Goal: Task Accomplishment & Management: Manage account settings

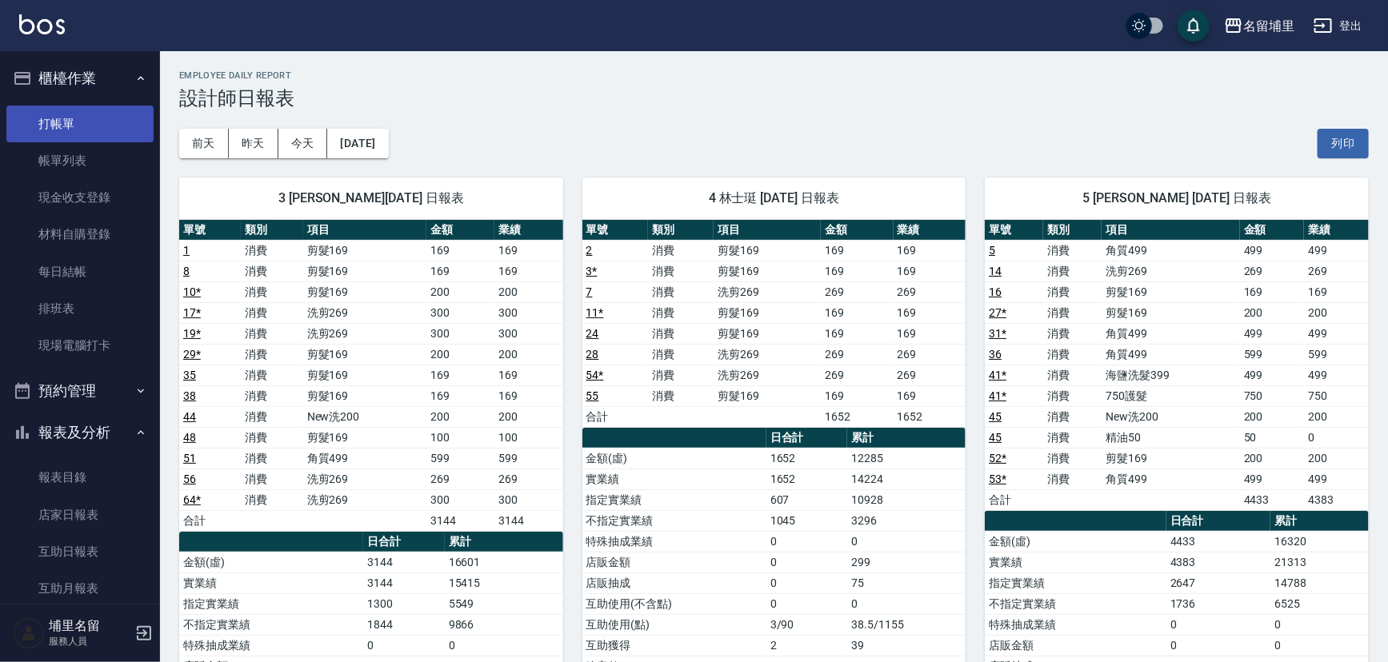
click at [58, 128] on link "打帳單" at bounding box center [79, 124] width 147 height 37
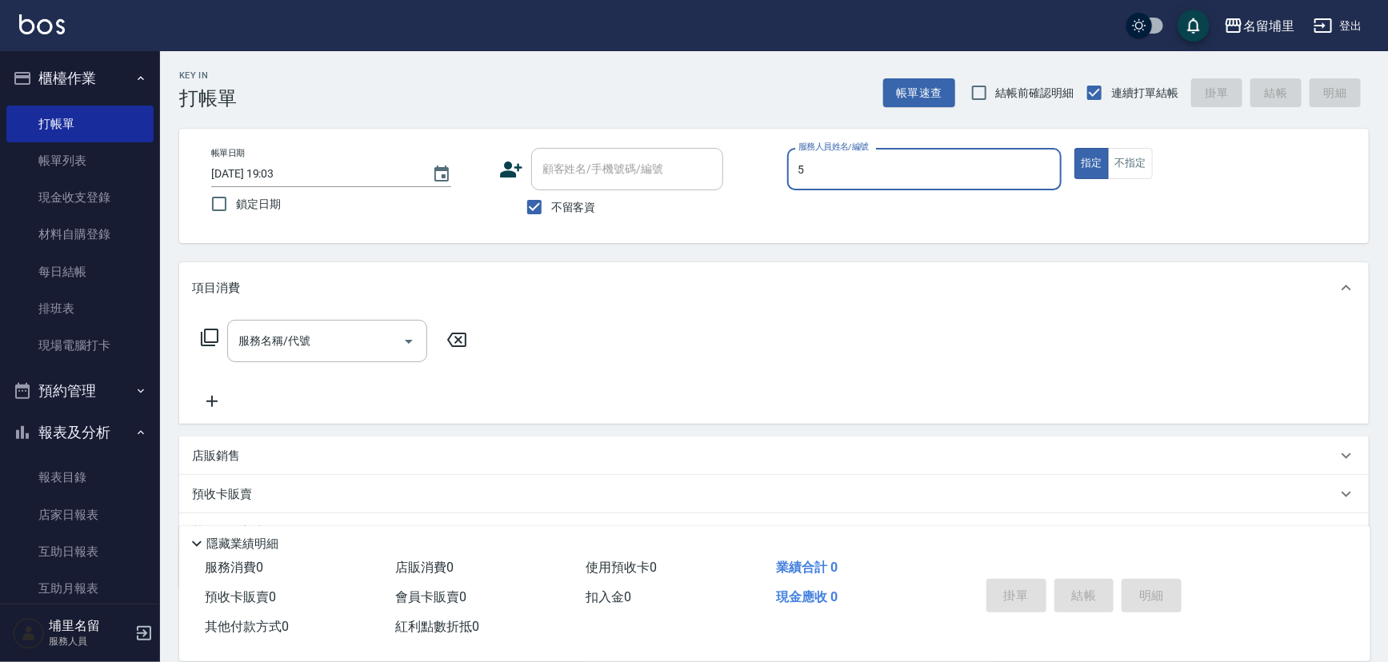
type input "[PERSON_NAME]-5"
type button "true"
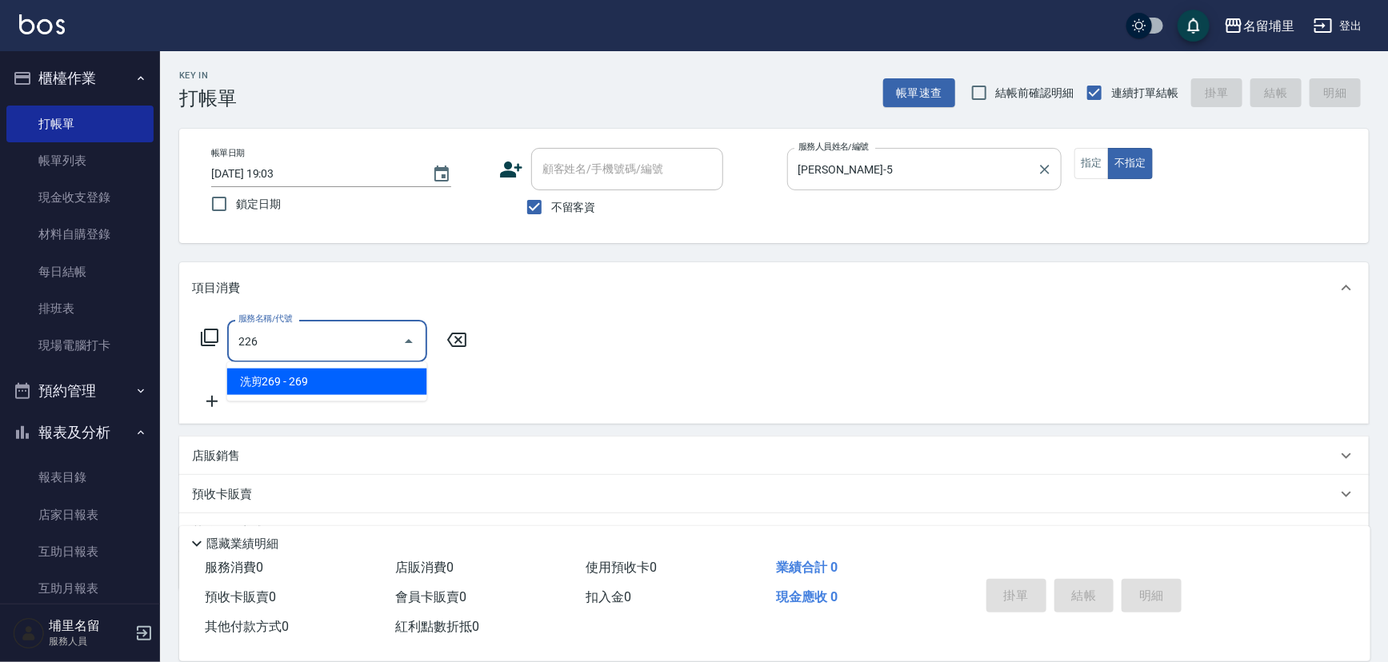
type input "洗剪269(226)"
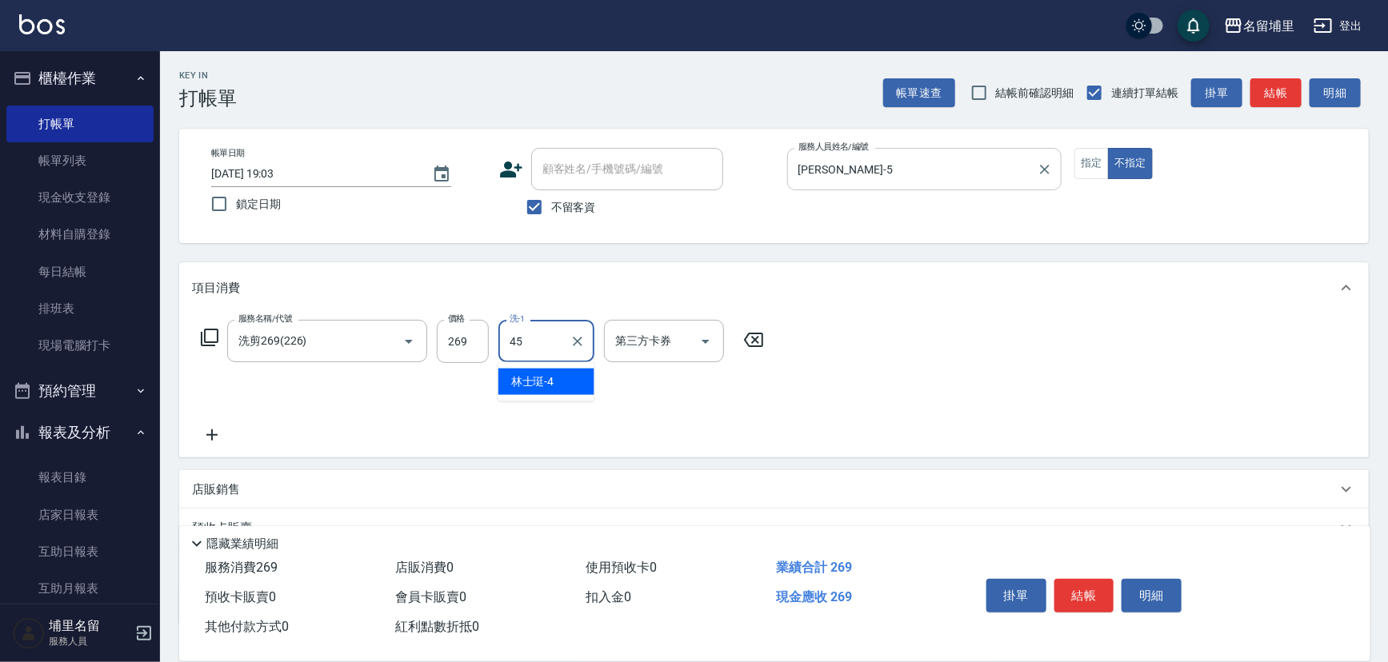
type input "[PERSON_NAME]-45"
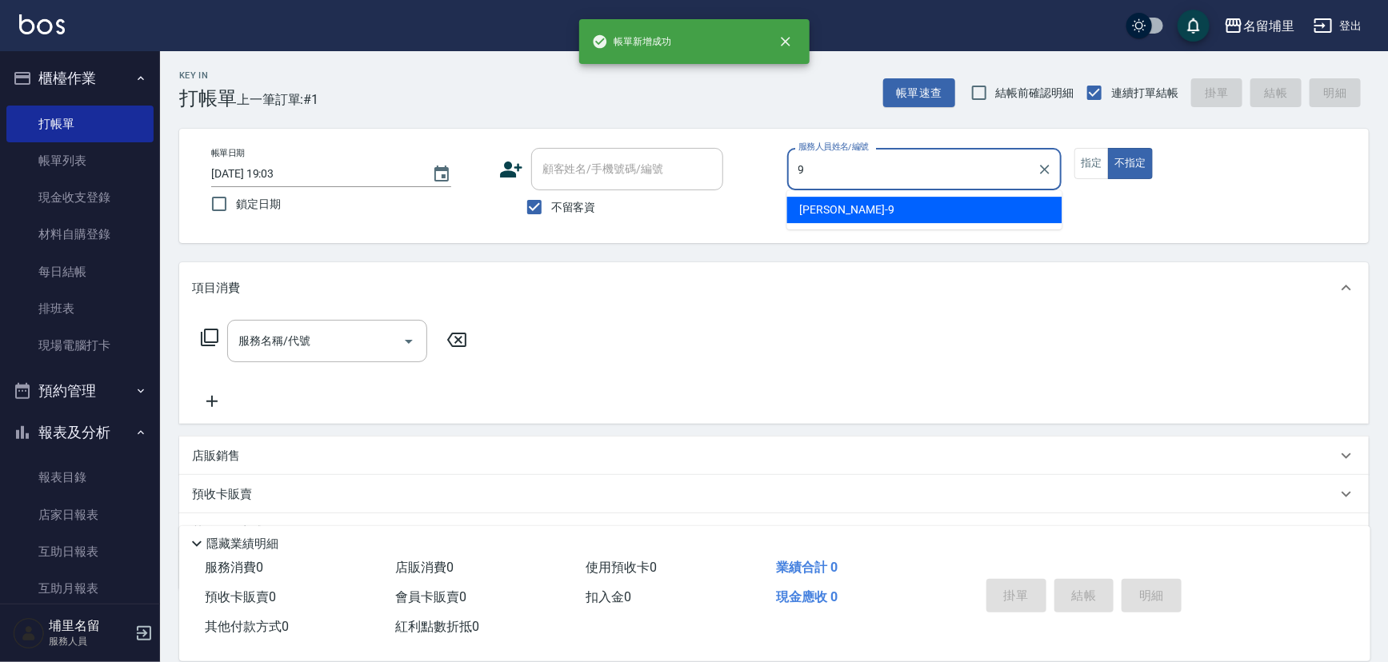
type input "[PERSON_NAME]-9"
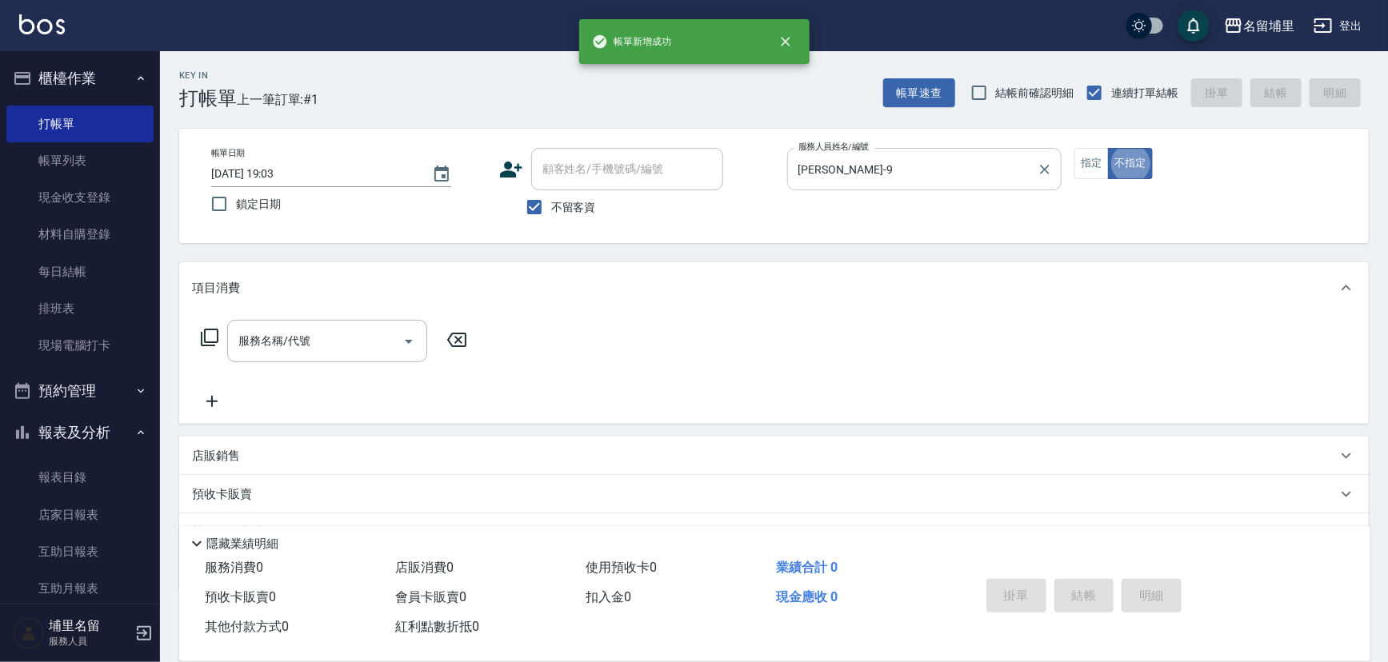
type button "false"
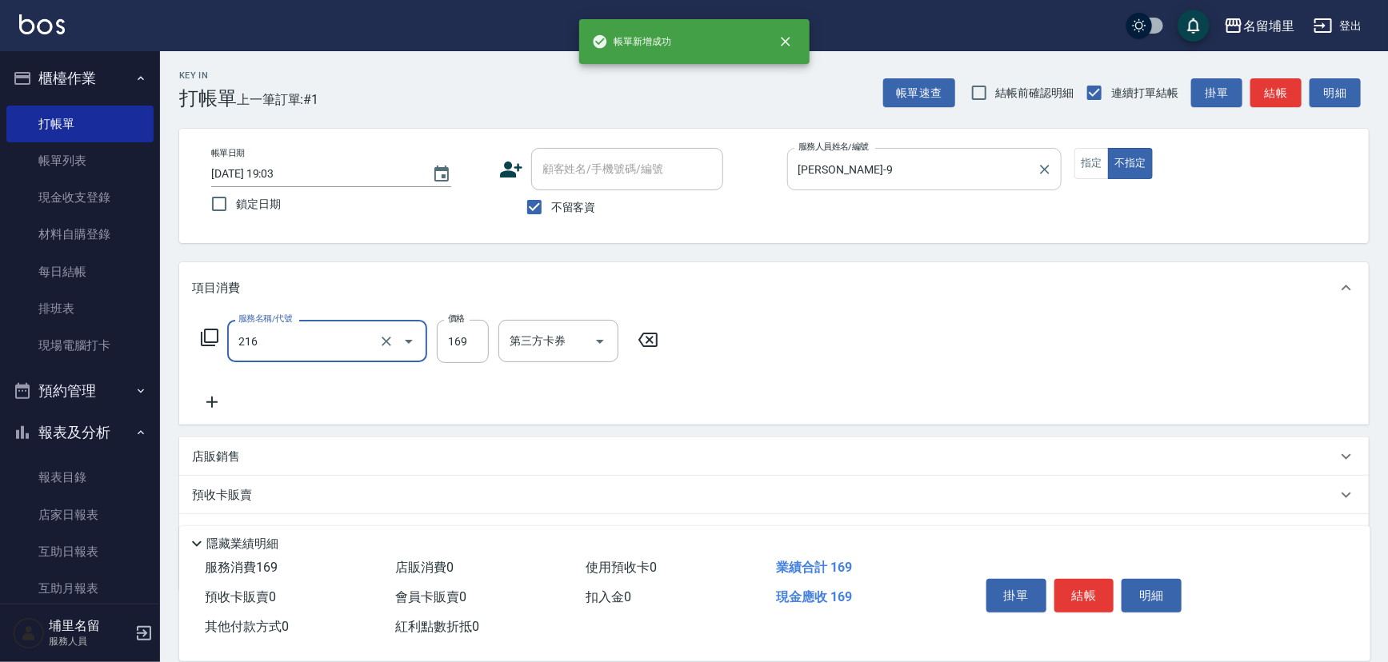
type input "剪髮169(216)"
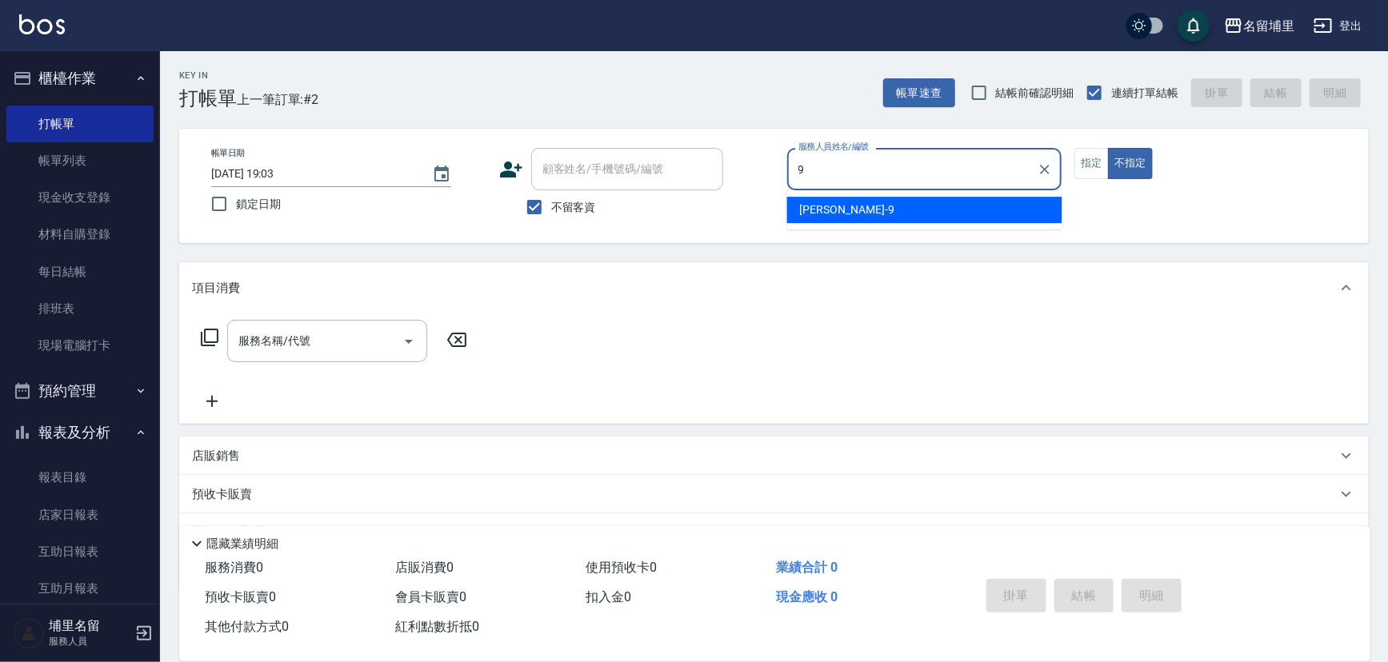
type input "[PERSON_NAME]-9"
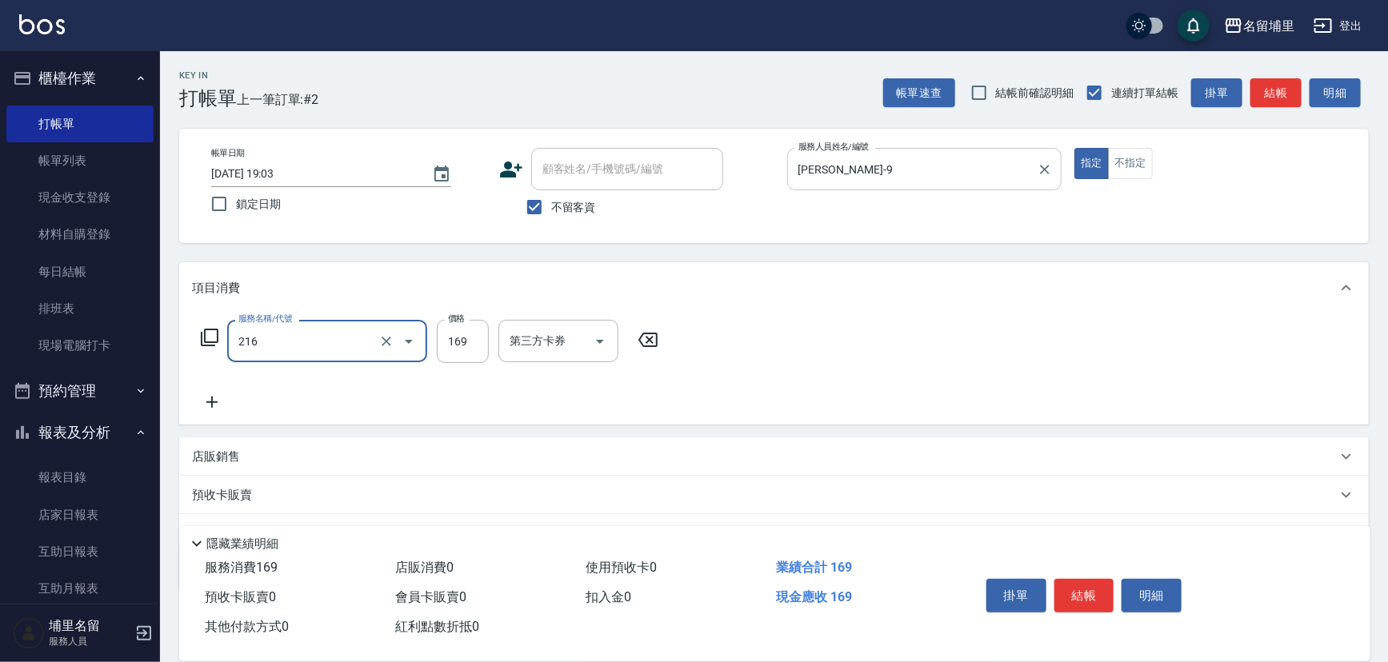
type input "剪髮169(216)"
type input "150"
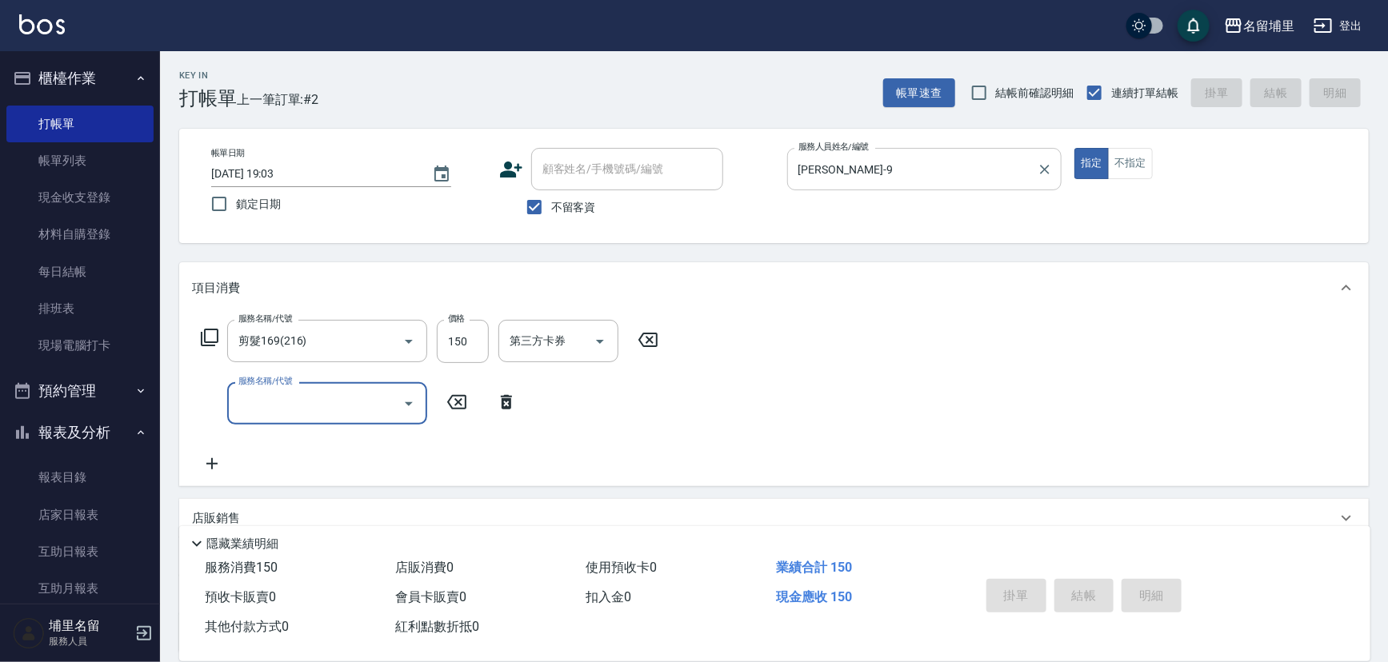
type input "[DATE] 19:04"
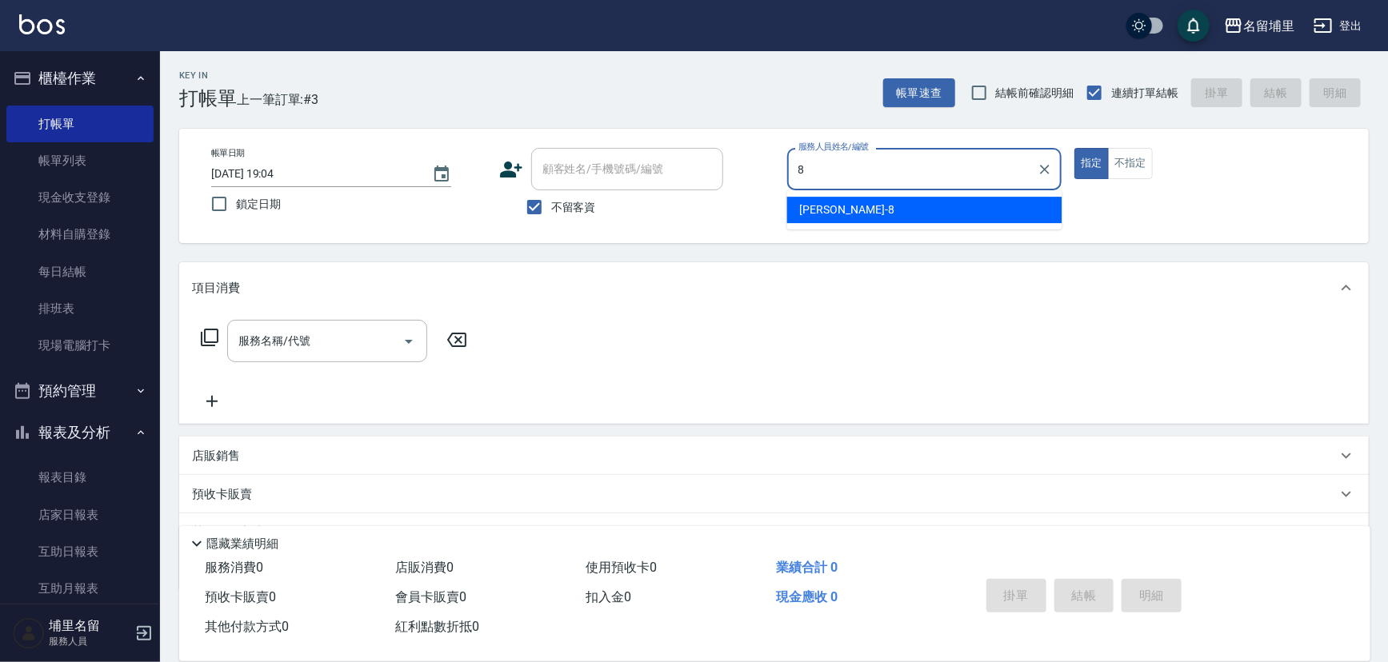
type input "[PERSON_NAME]-8"
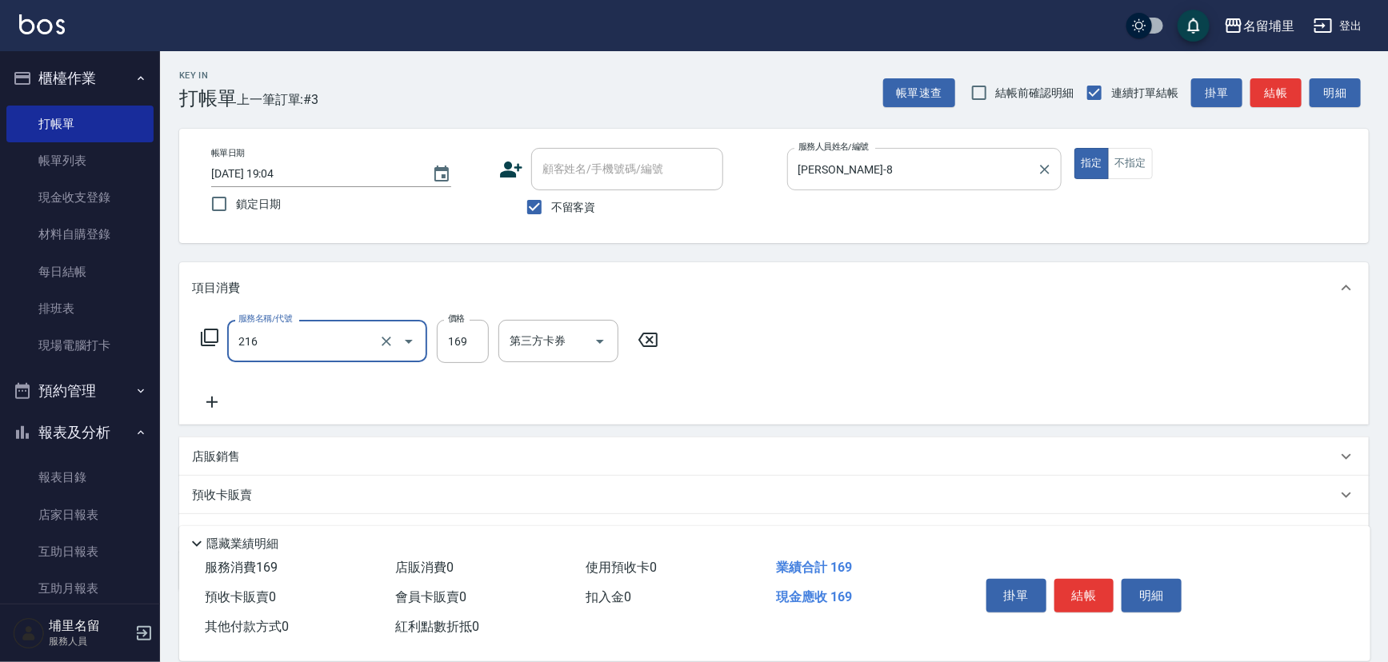
type input "剪髮169(216)"
type input "250"
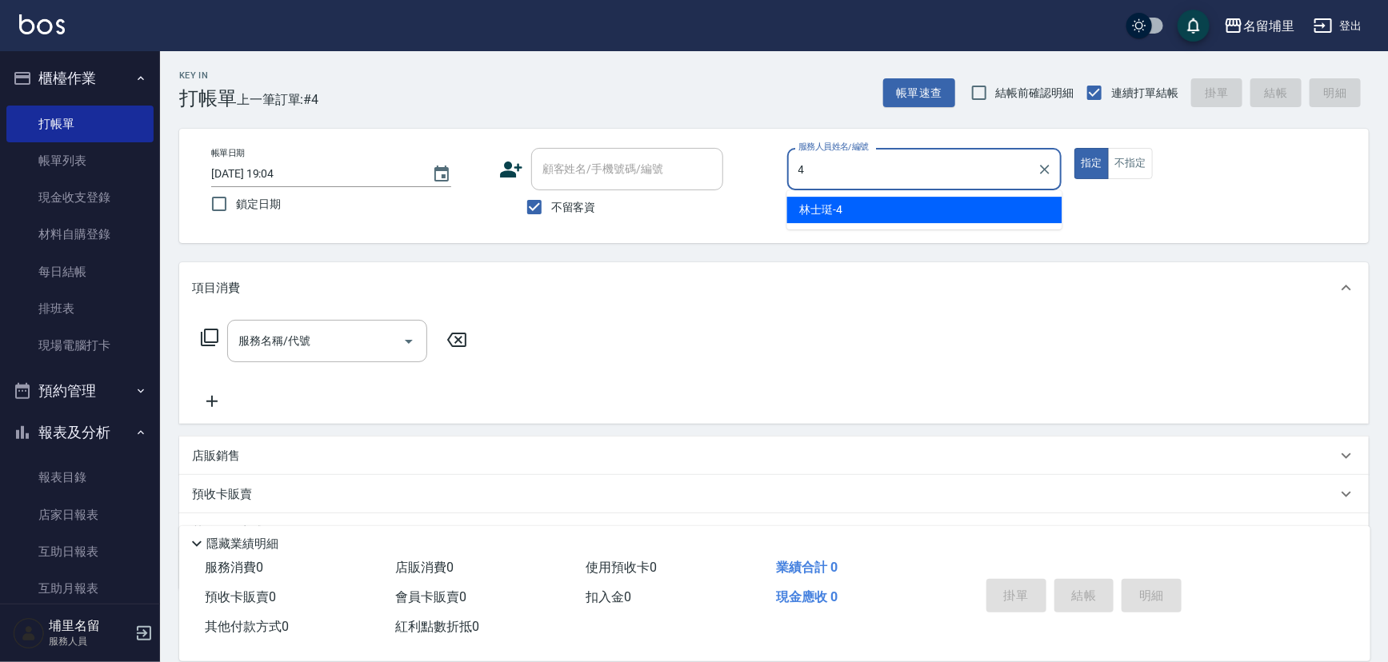
type input "林士珽-4"
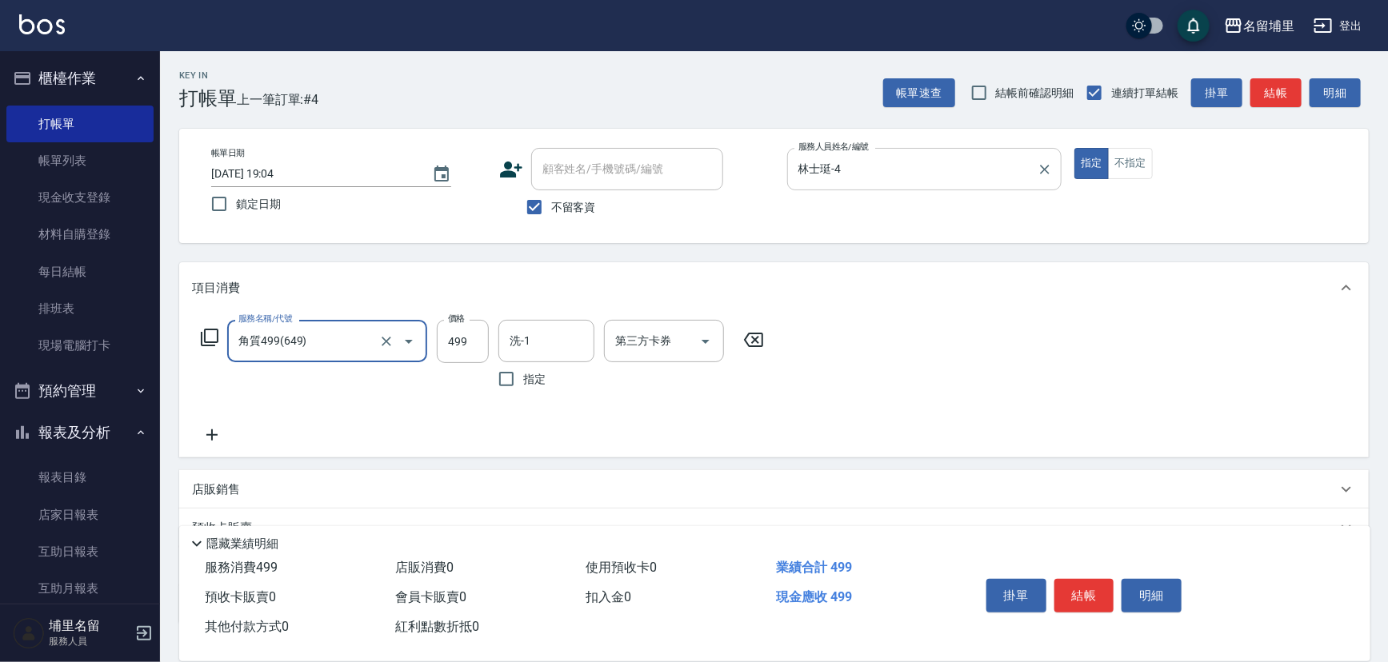
type input "角質499(649)"
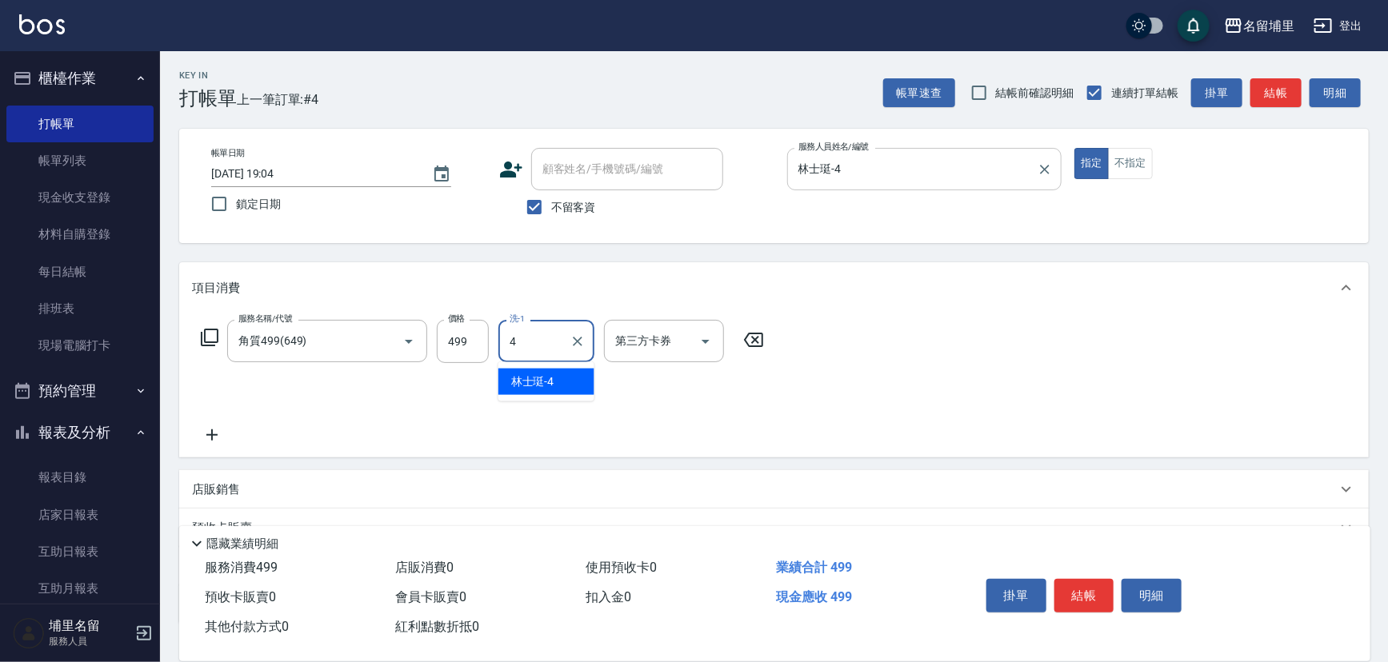
type input "林士珽-4"
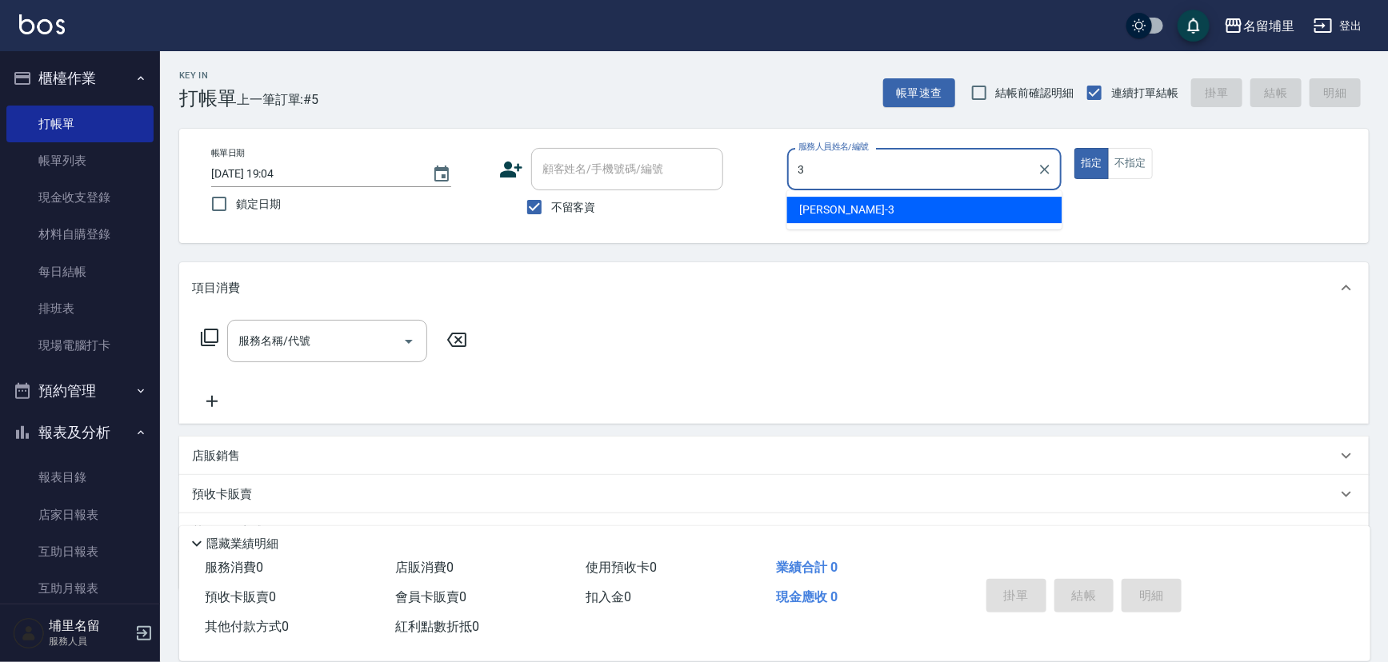
type input "[PERSON_NAME]-3"
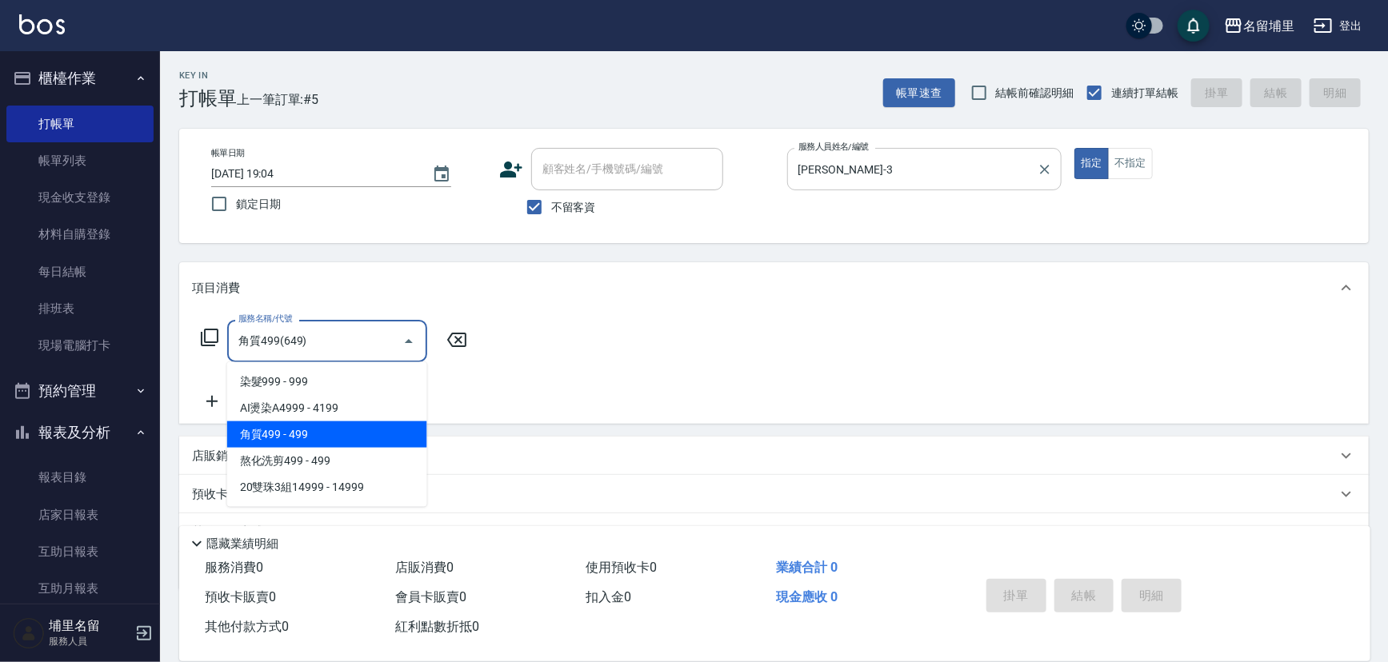
type input "角質499(649)"
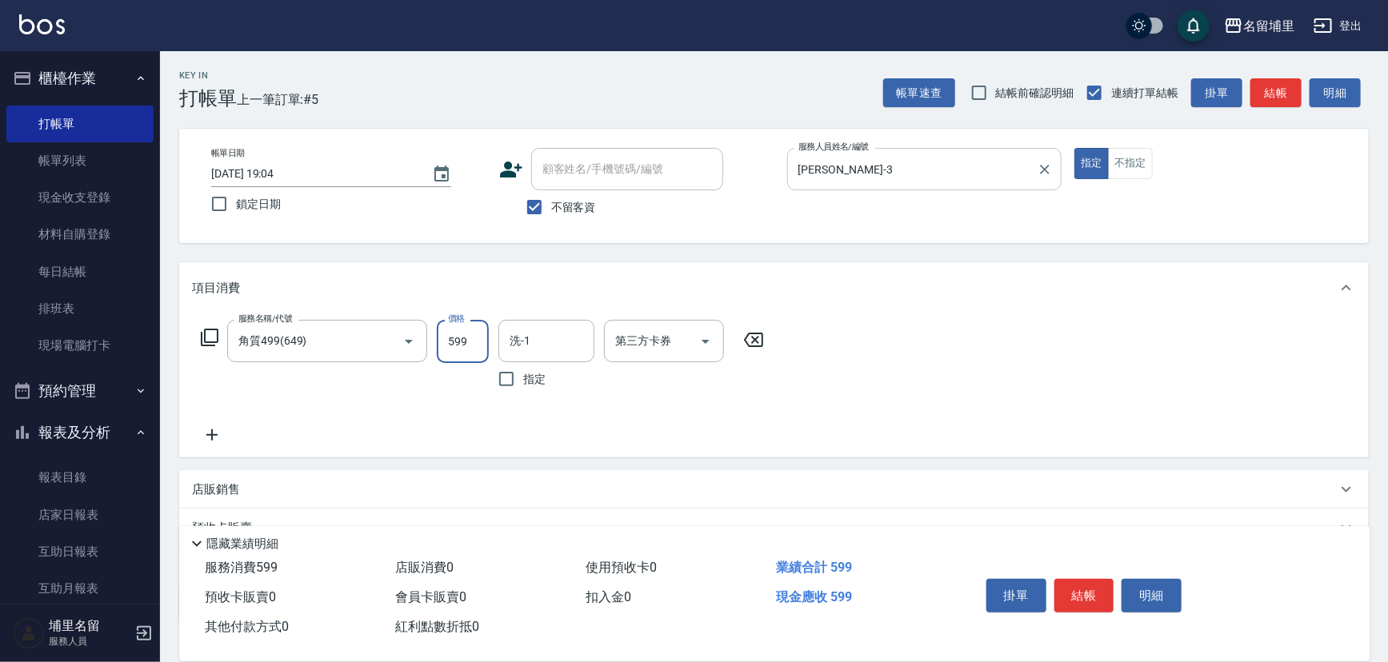
type input "599"
type input "[PERSON_NAME]-45"
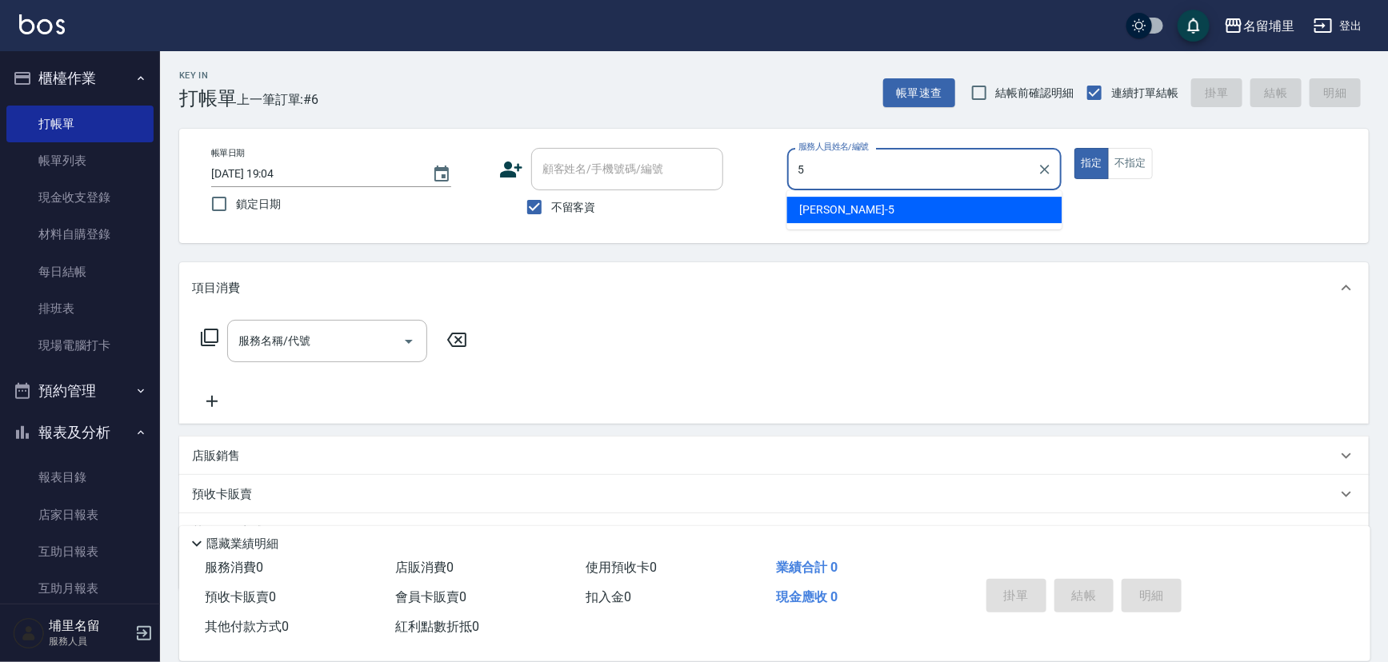
type input "[PERSON_NAME]-5"
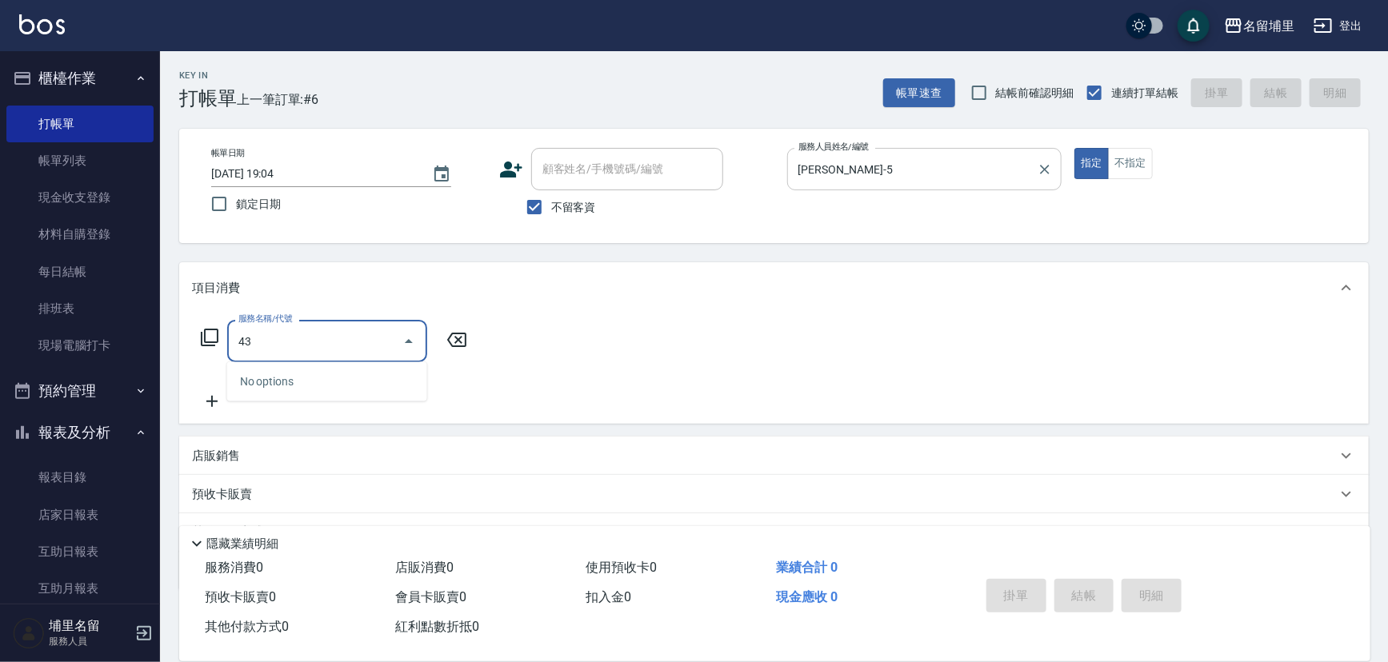
type input "4"
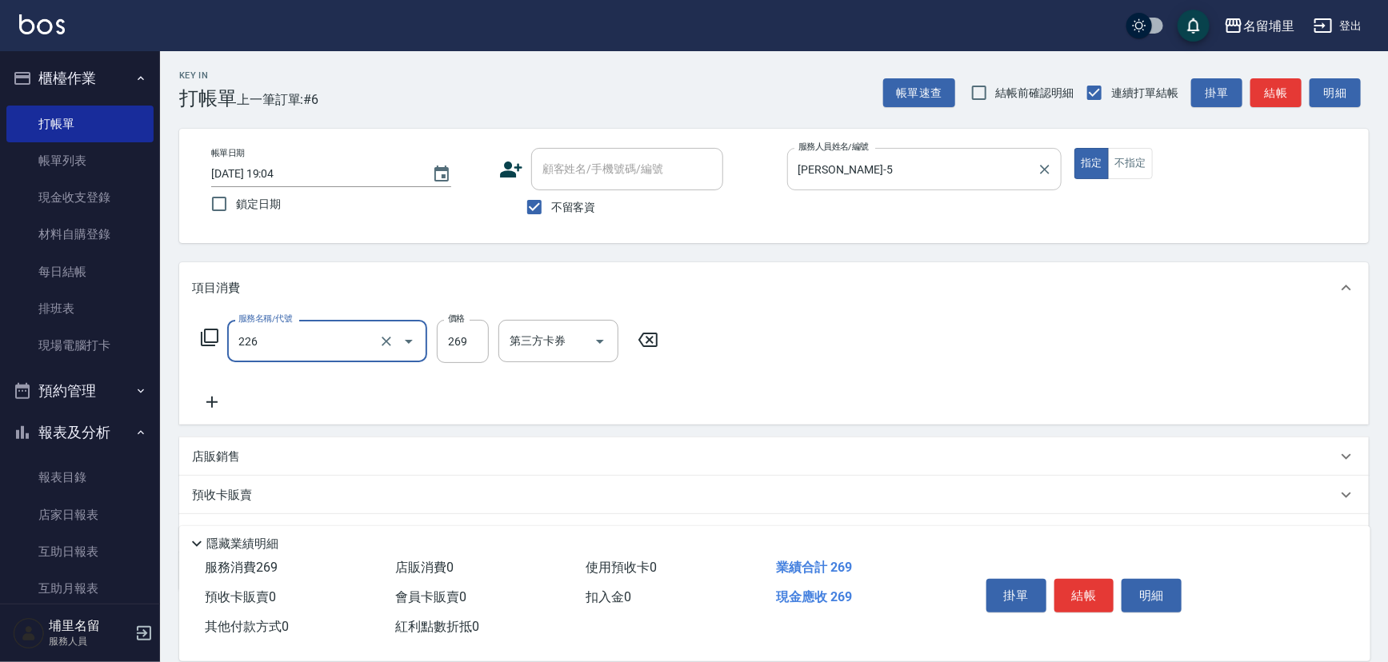
type input "洗剪269(226)"
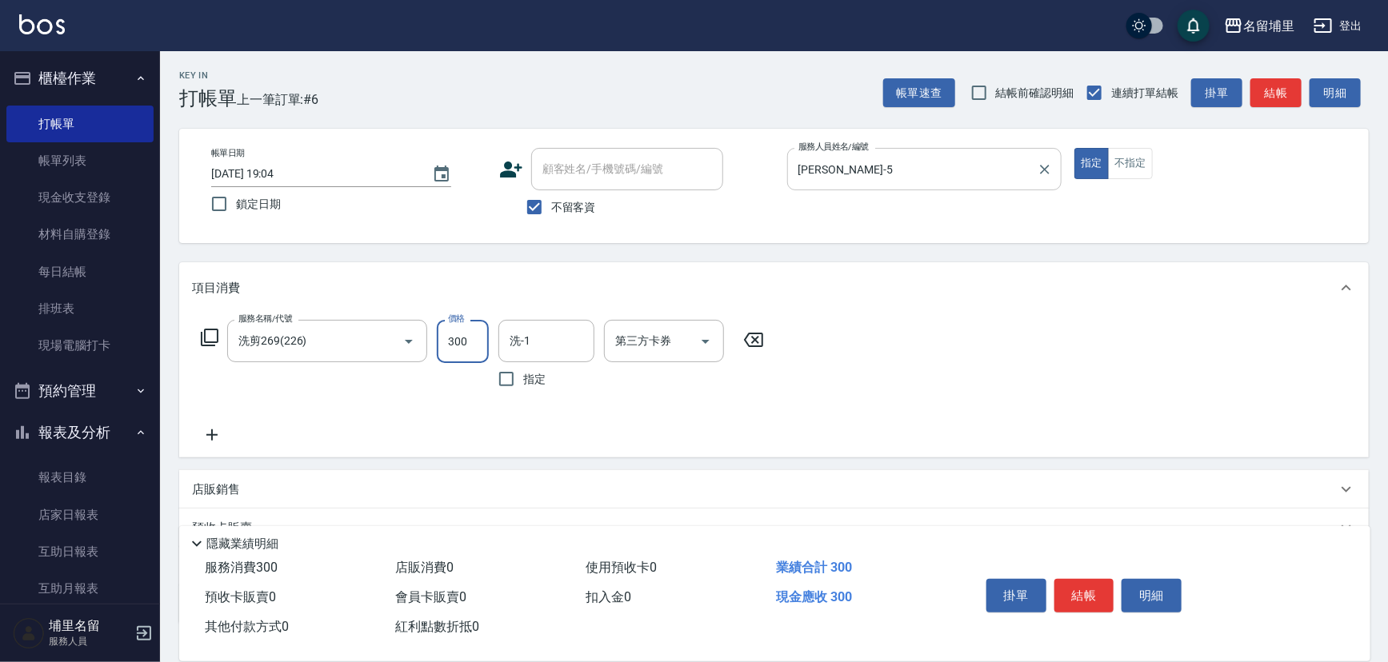
type input "300"
type input "[PERSON_NAME]-5"
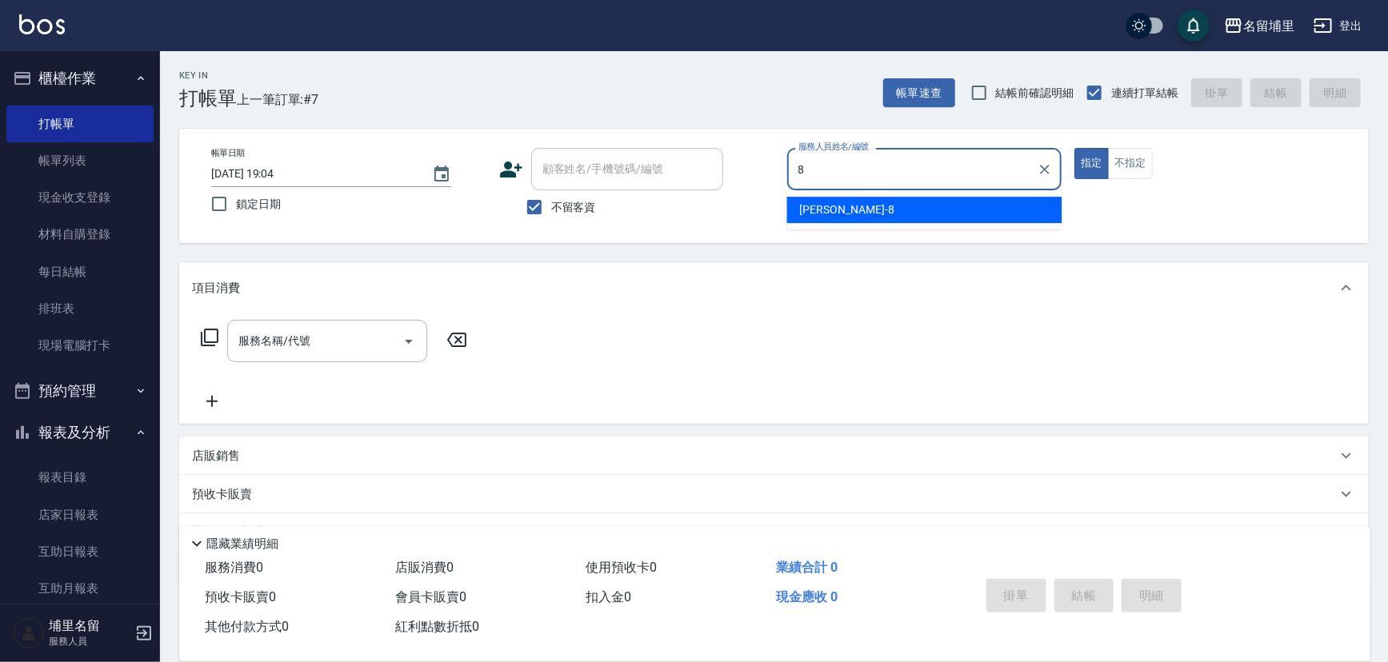
type input "[PERSON_NAME]-8"
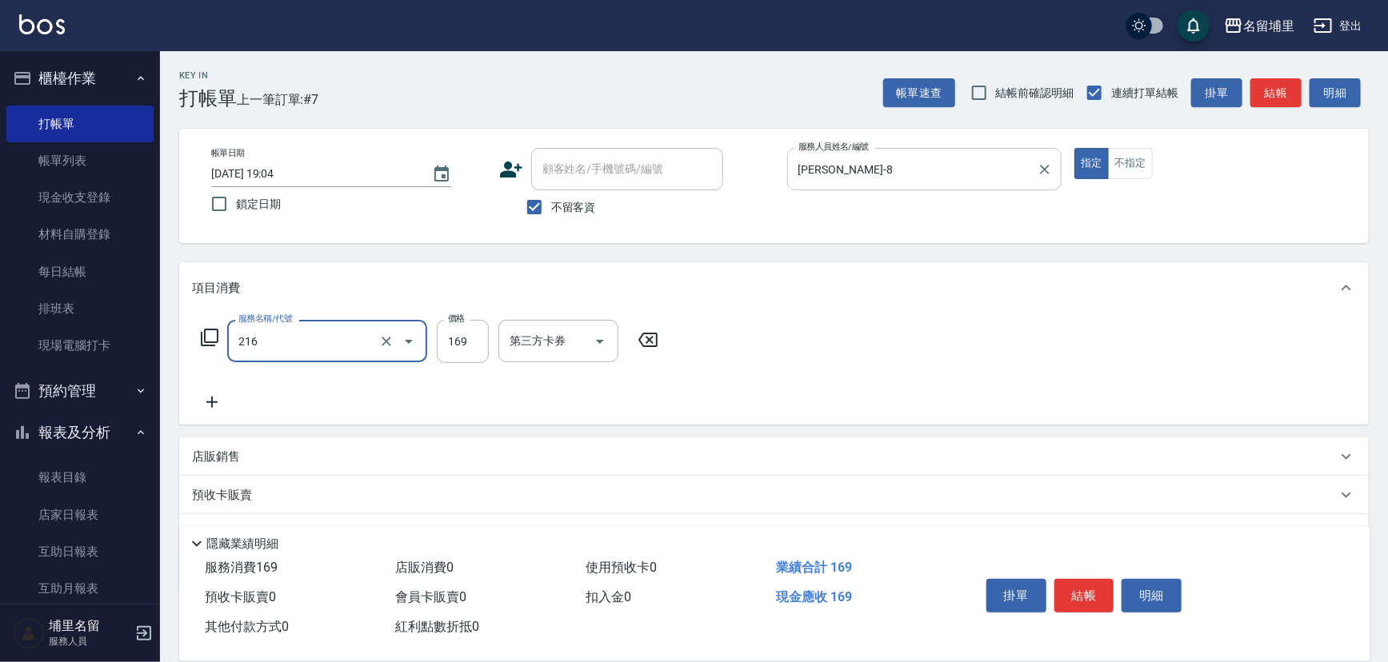
type input "剪髮169(216)"
type input "250"
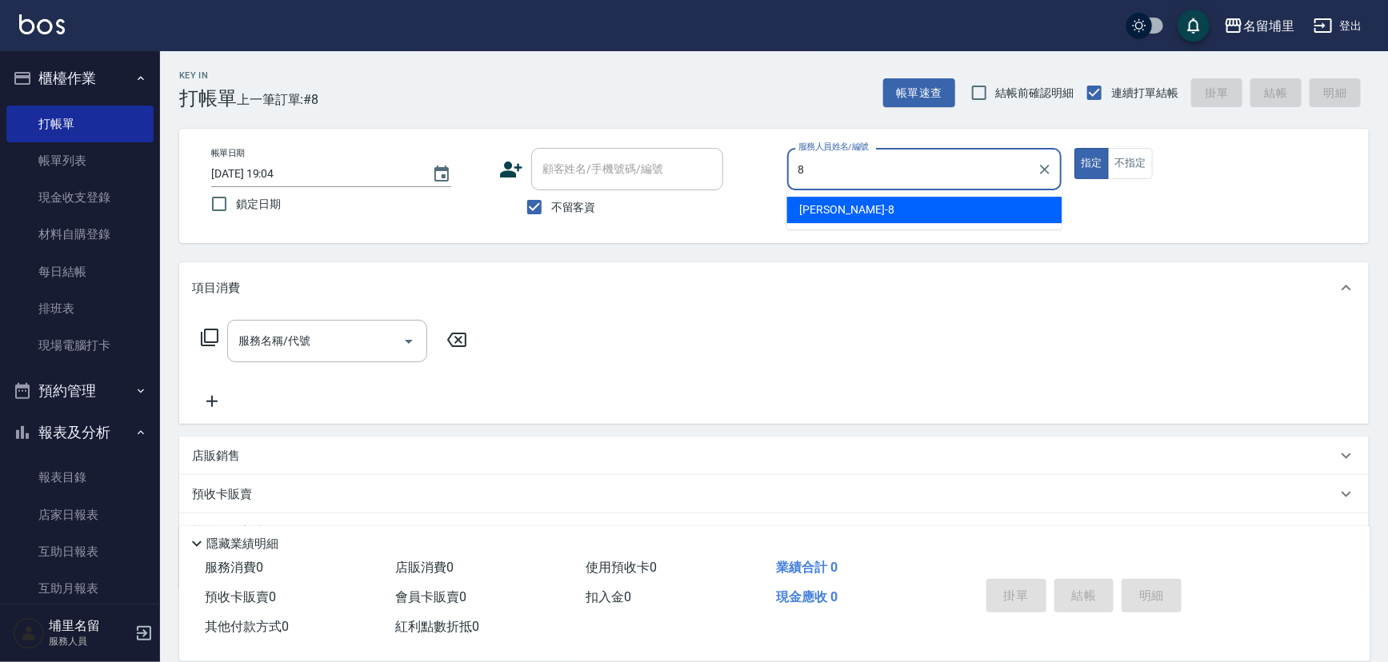
type input "[PERSON_NAME]-8"
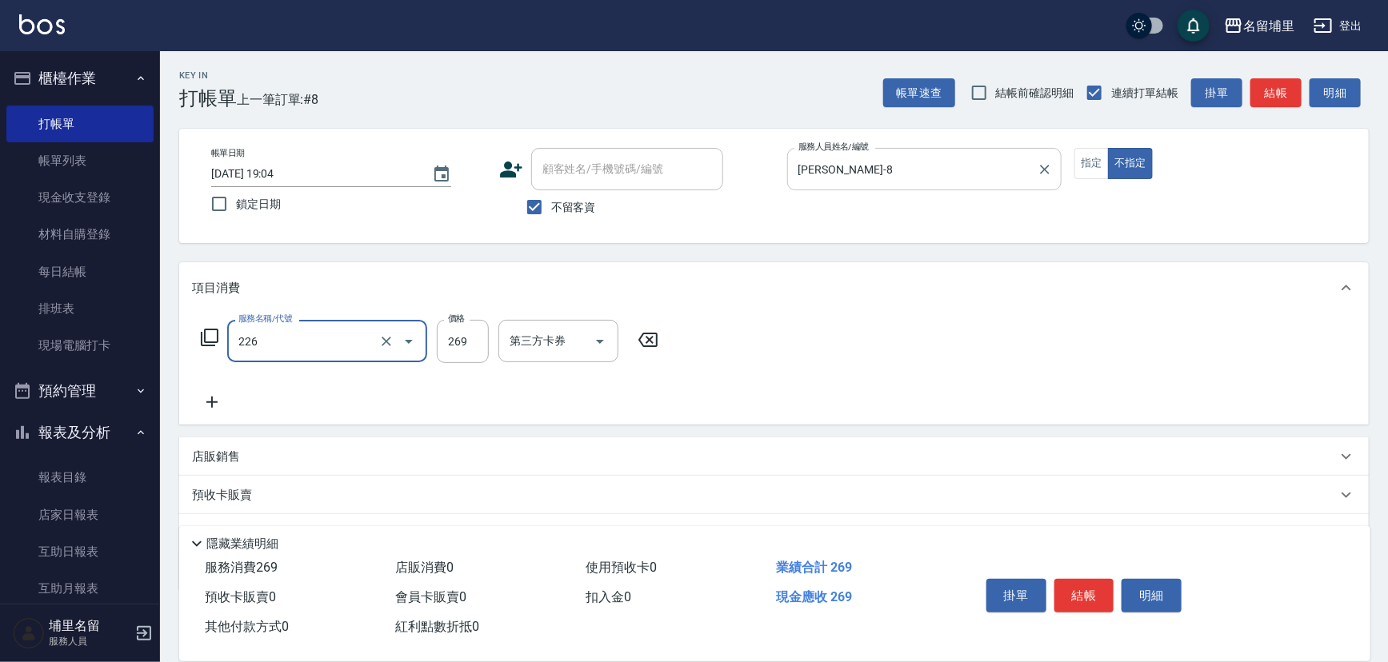
type input "洗剪269(226)"
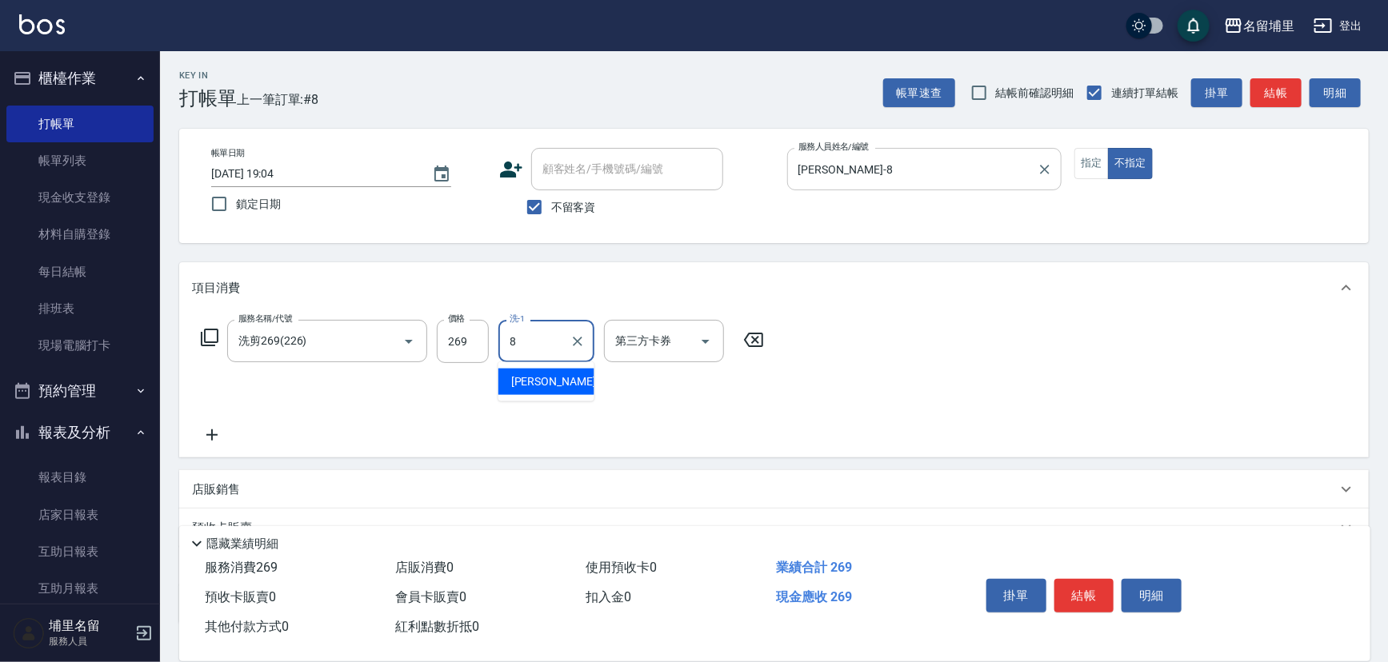
type input "[PERSON_NAME]-8"
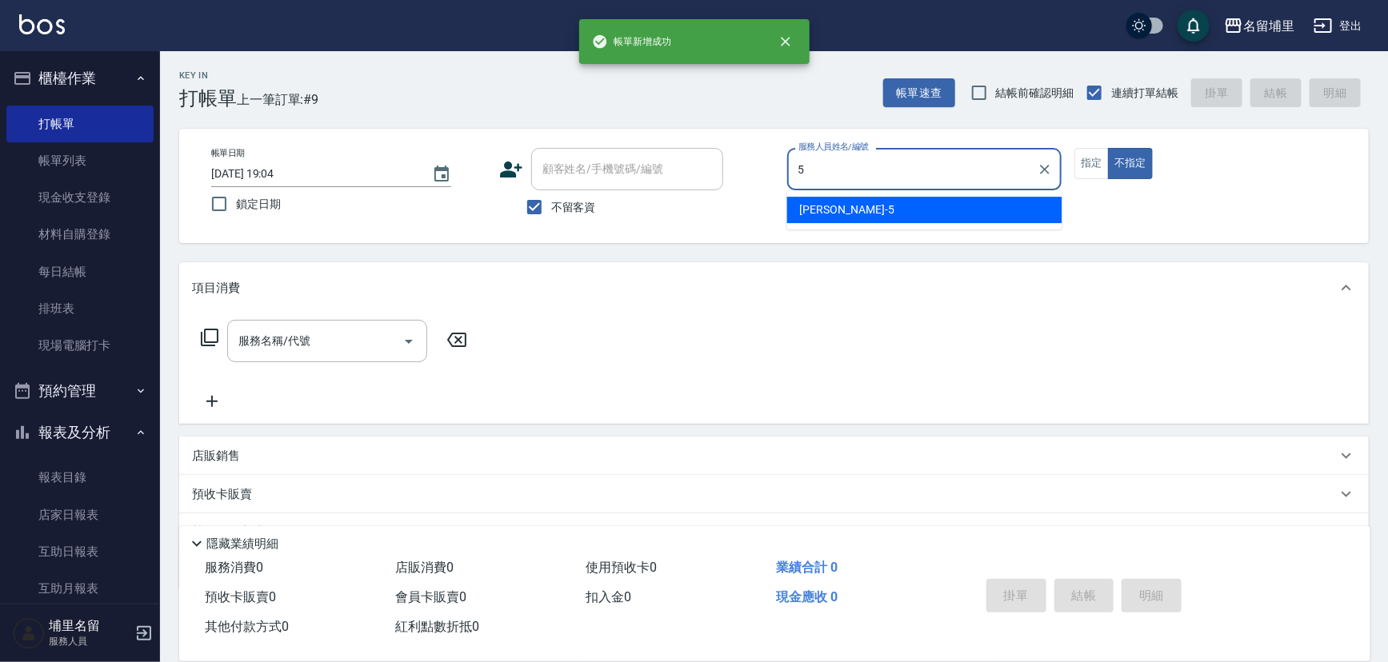
type input "[PERSON_NAME]-5"
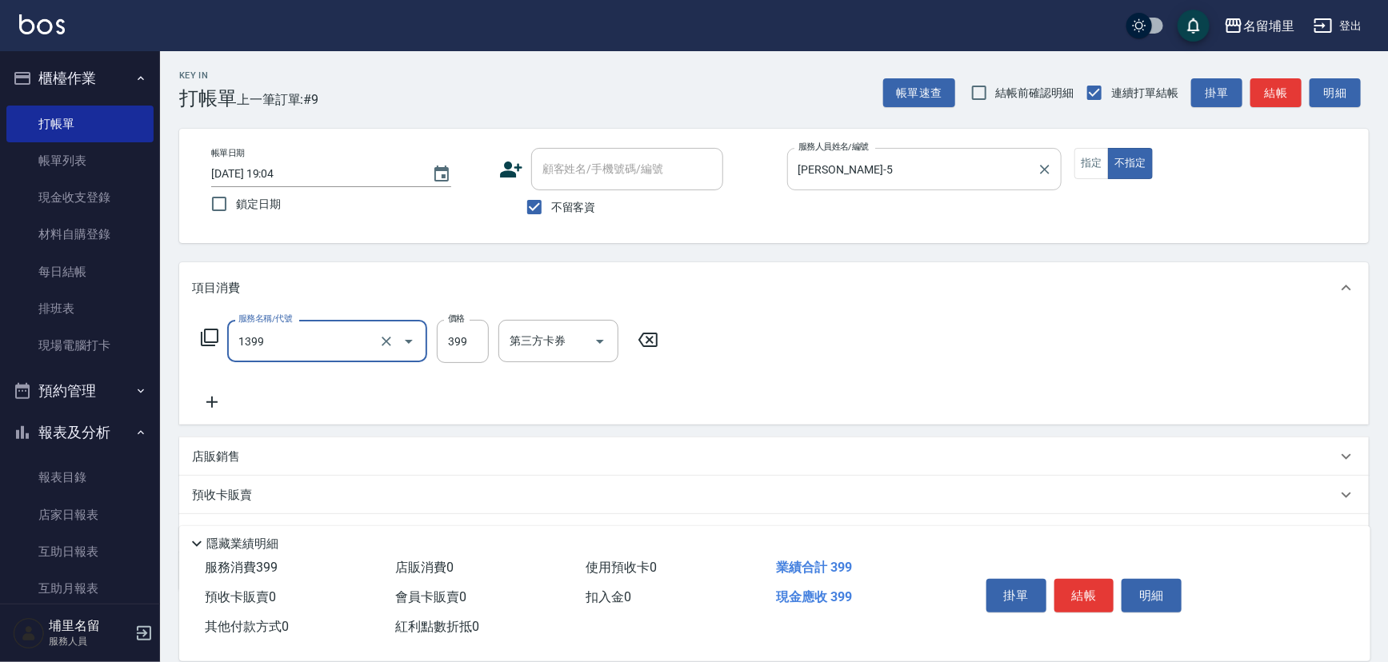
type input "海鹽洗髮399(1399)"
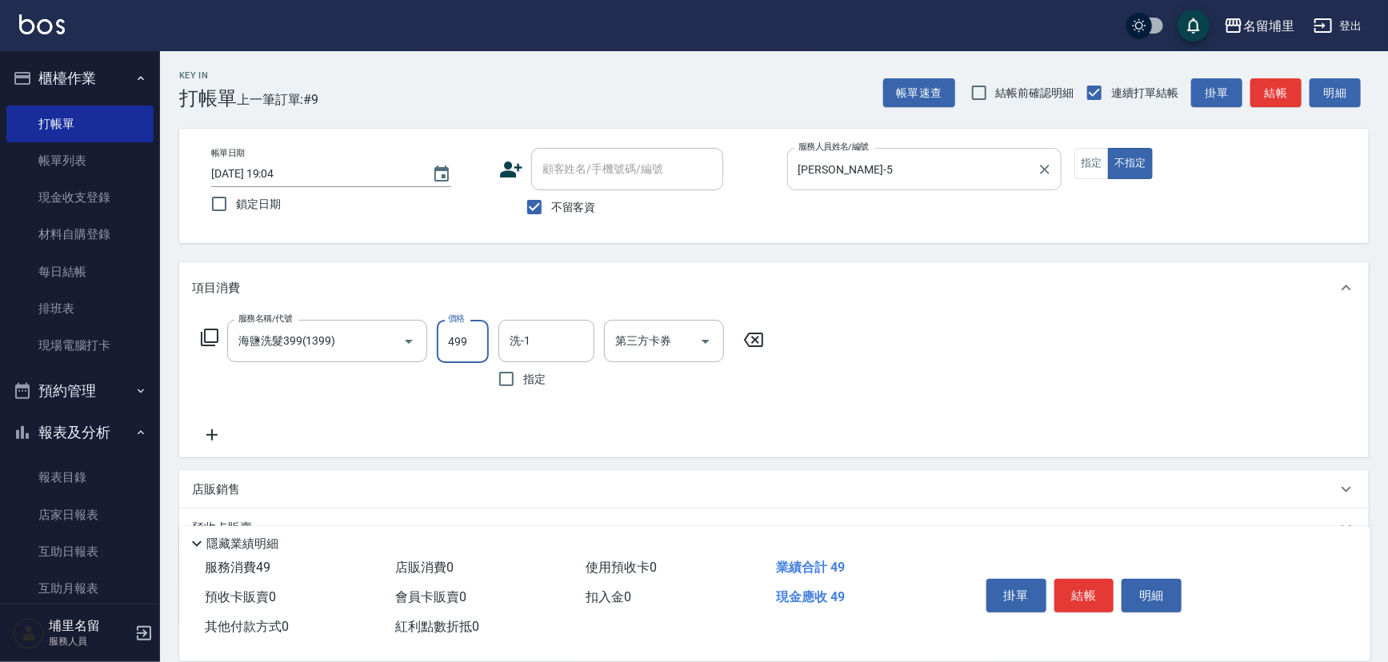
type input "499"
type input "[PERSON_NAME]-45"
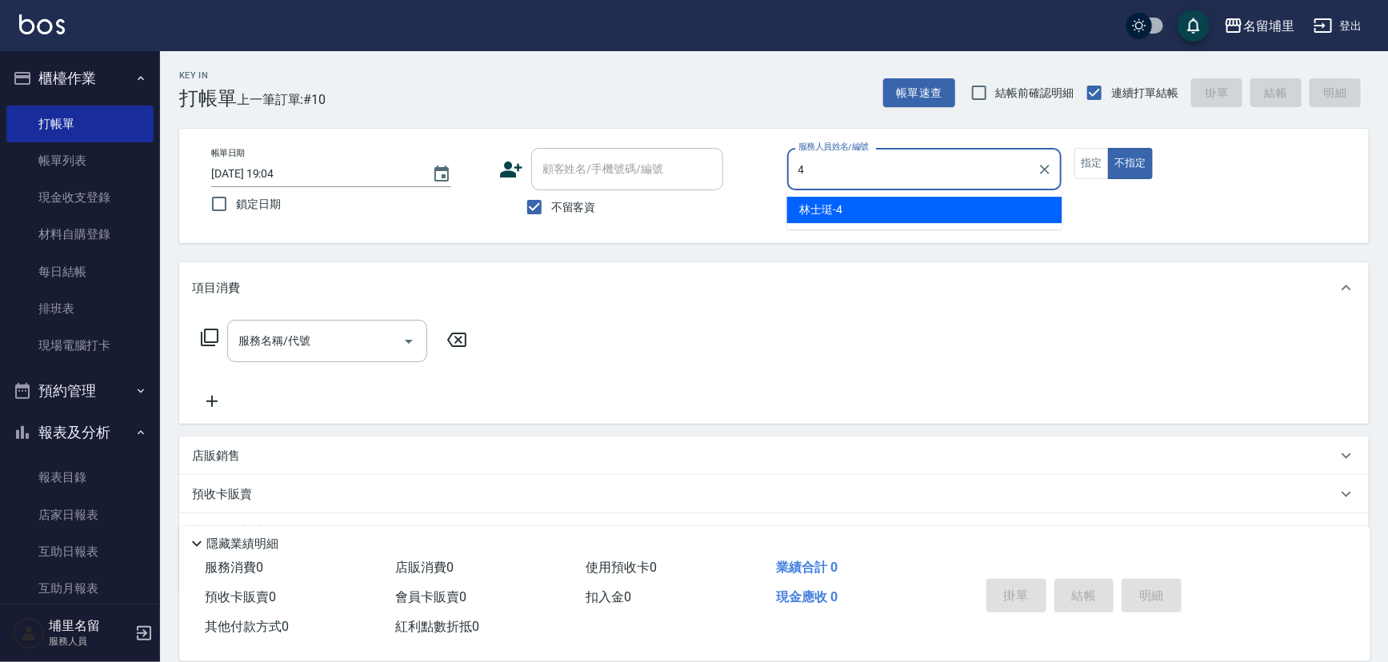
type input "林士珽-4"
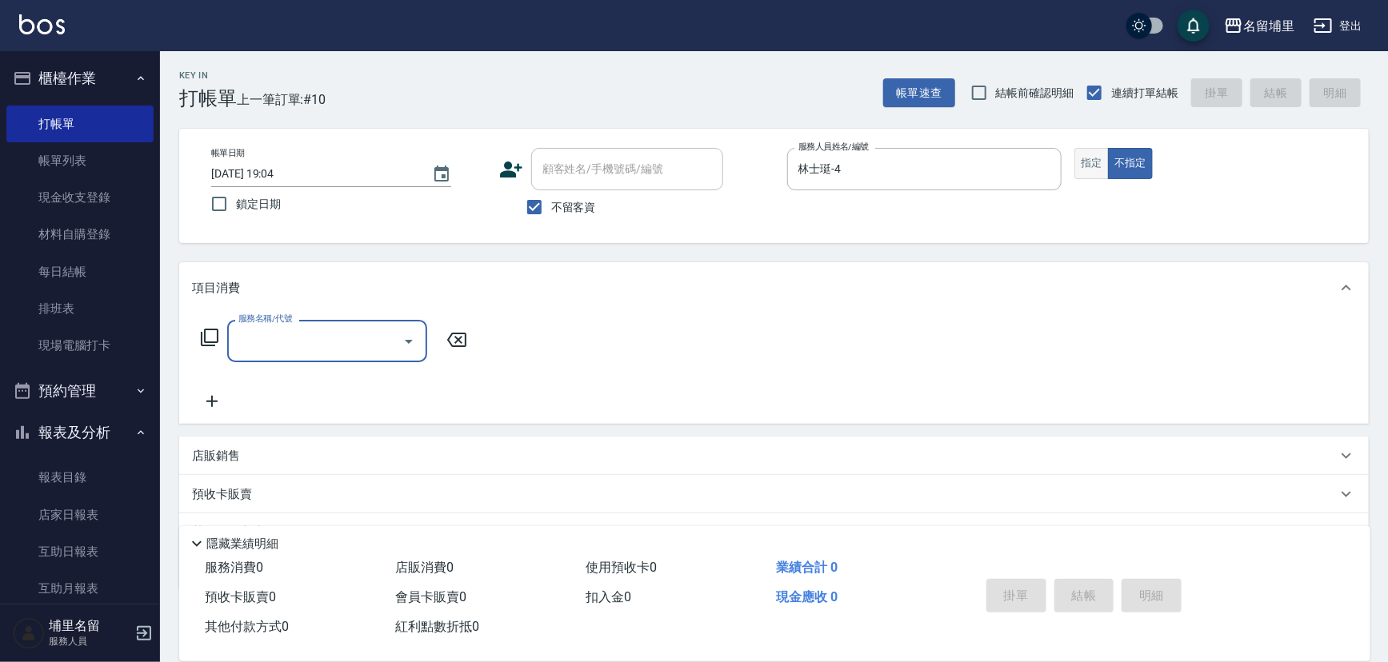
click at [1085, 162] on button "指定" at bounding box center [1091, 163] width 34 height 31
click at [274, 333] on input "服務名稱/代號" at bounding box center [315, 341] width 162 height 28
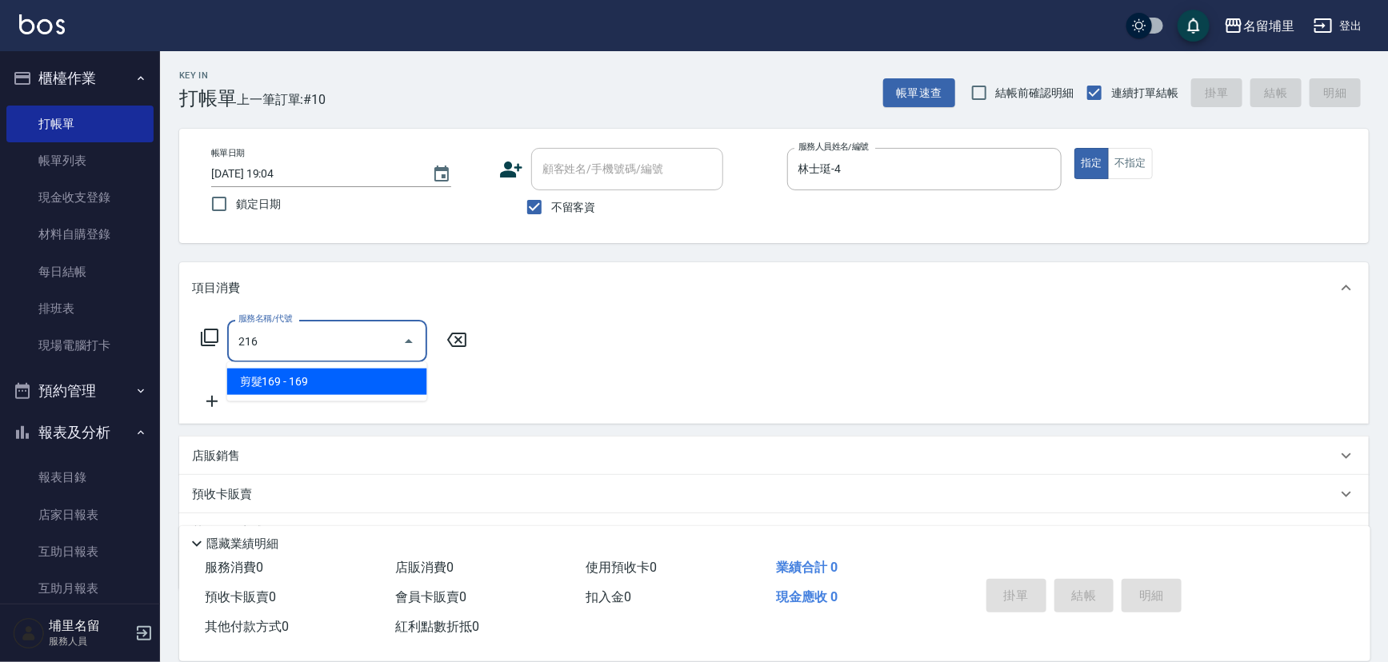
type input "剪髮169(216)"
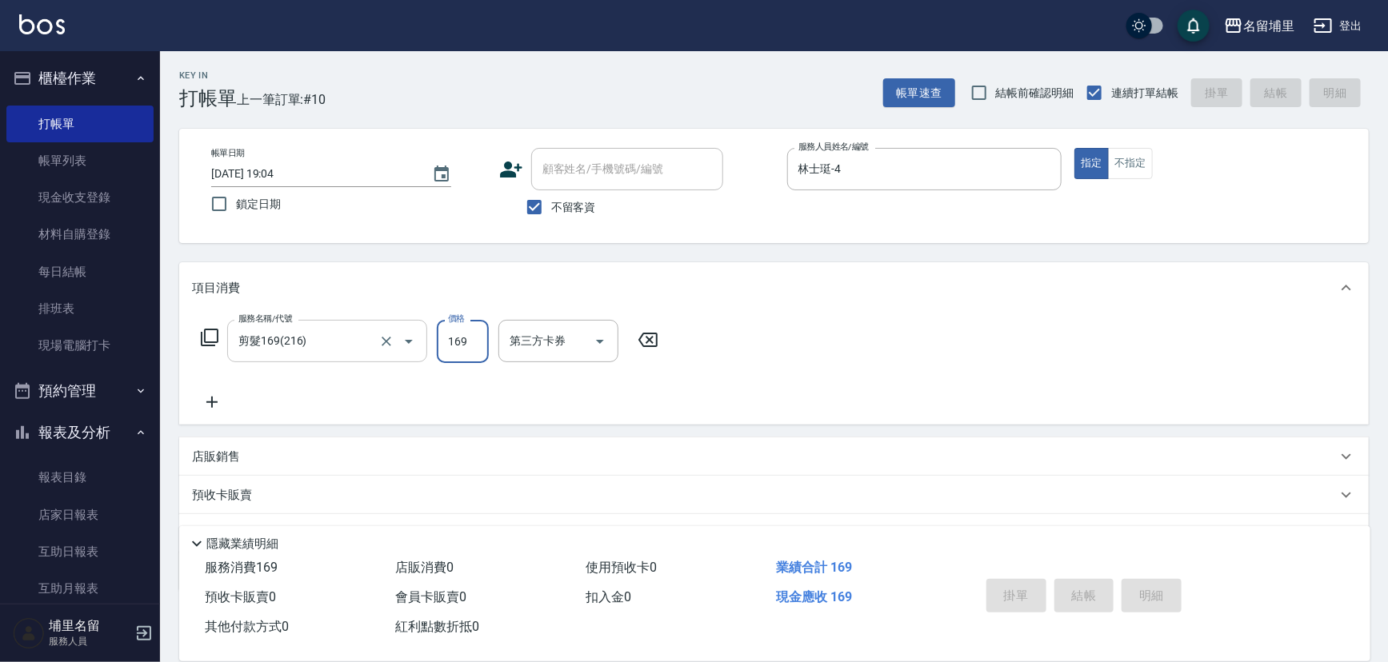
type input "[DATE] 19:05"
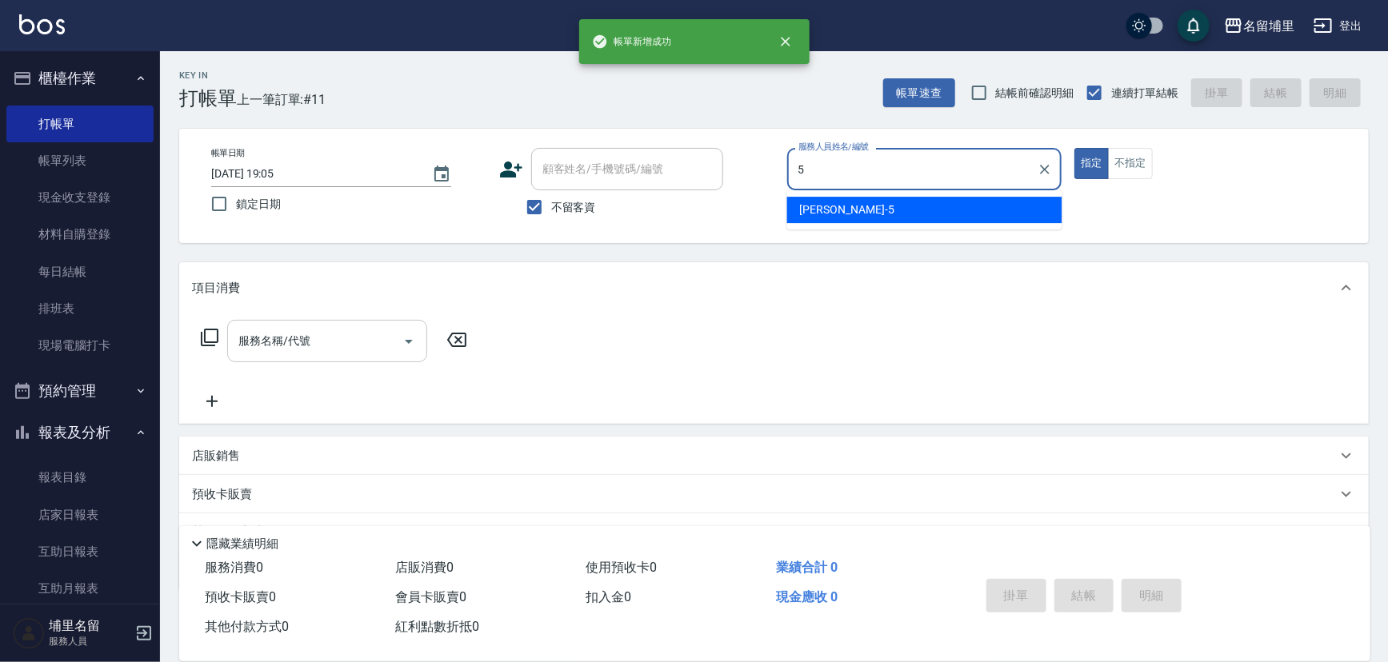
type input "[PERSON_NAME]-5"
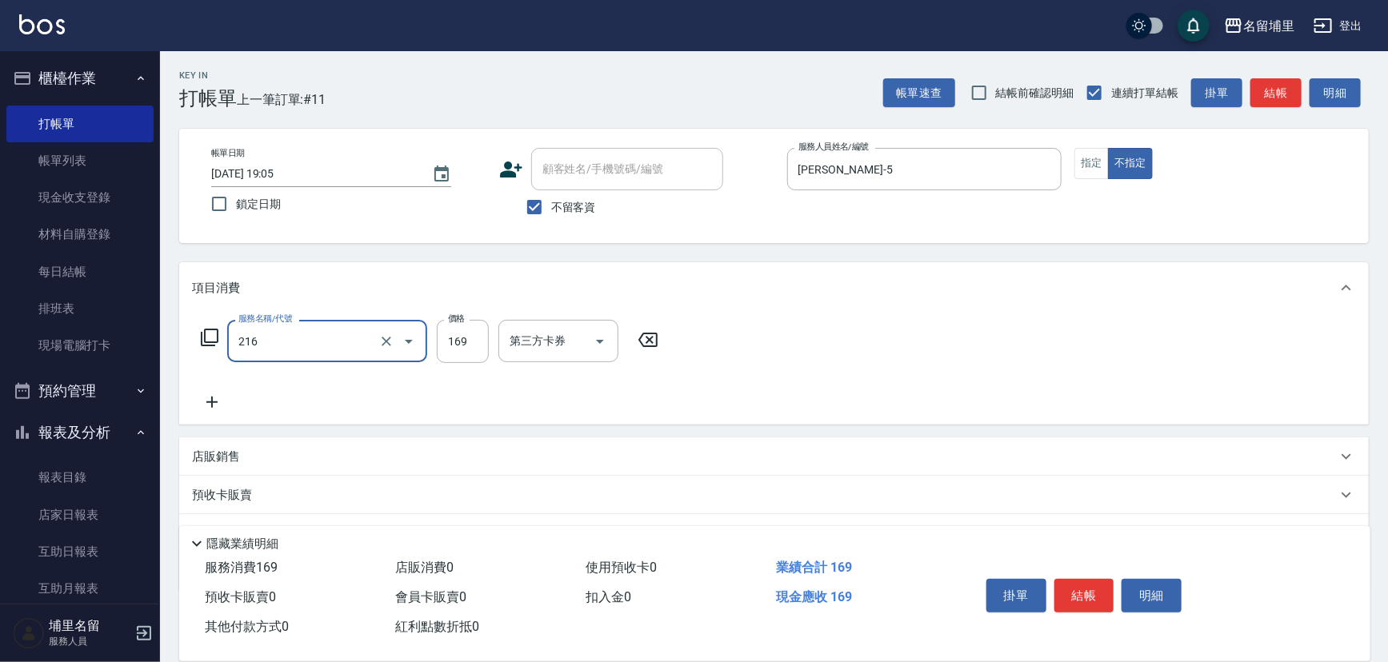
type input "剪髮169(216)"
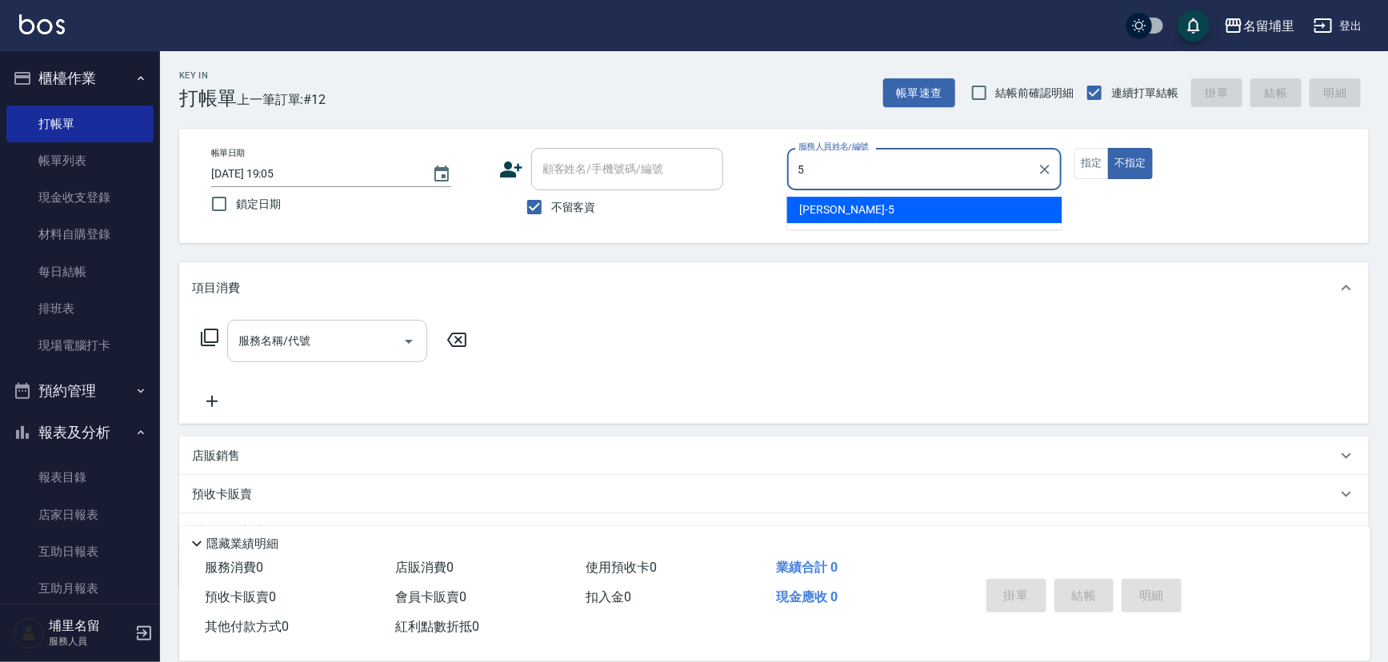
type input "[PERSON_NAME]-5"
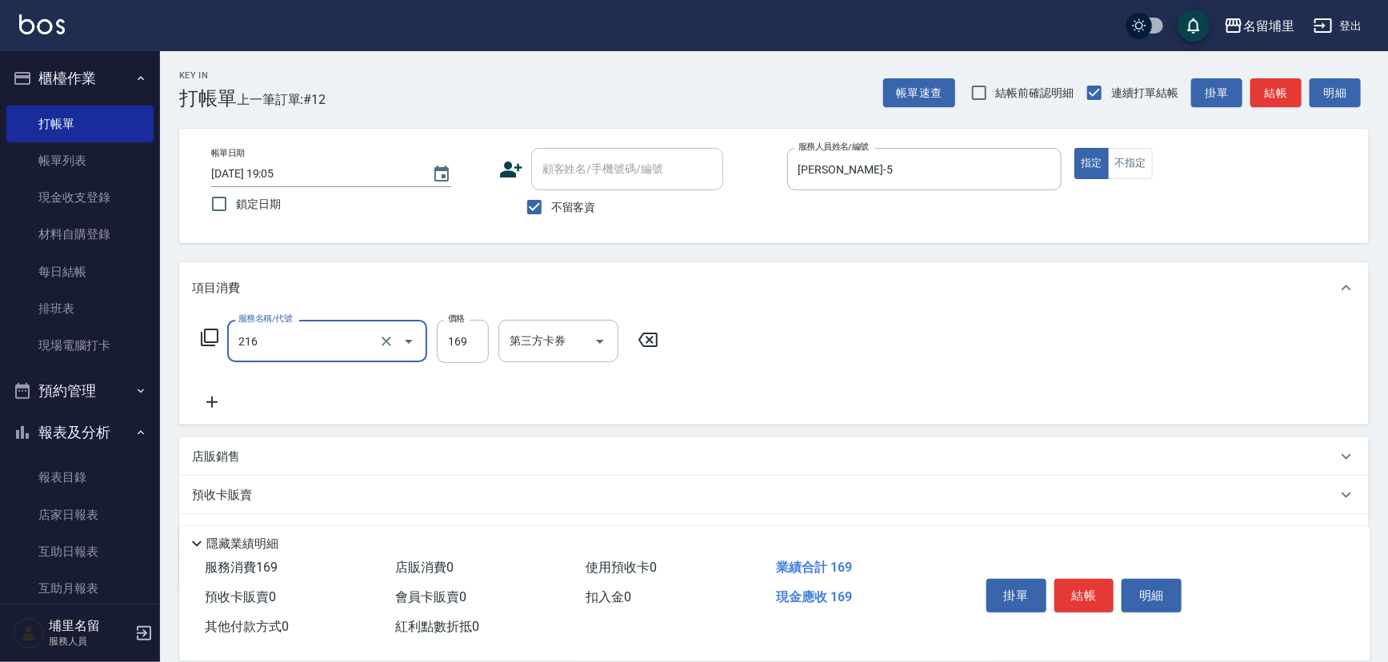
type input "剪髮169(216)"
type input "200"
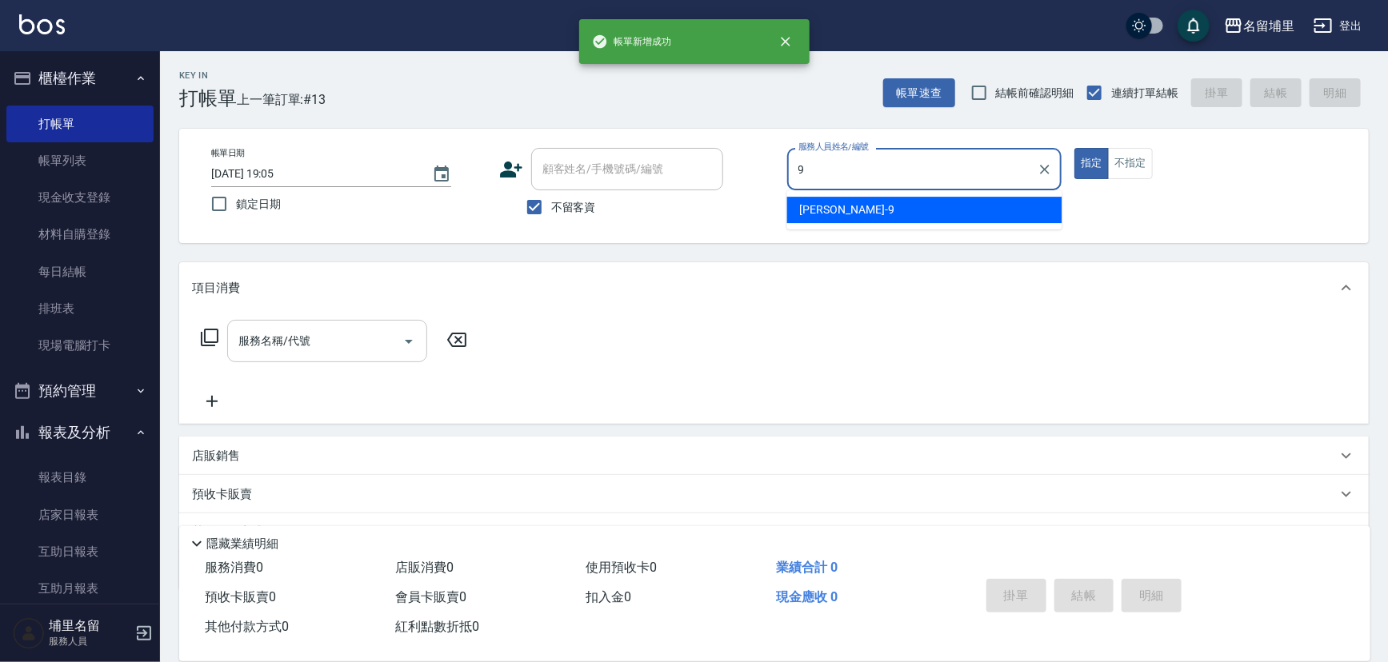
type input "[PERSON_NAME]-9"
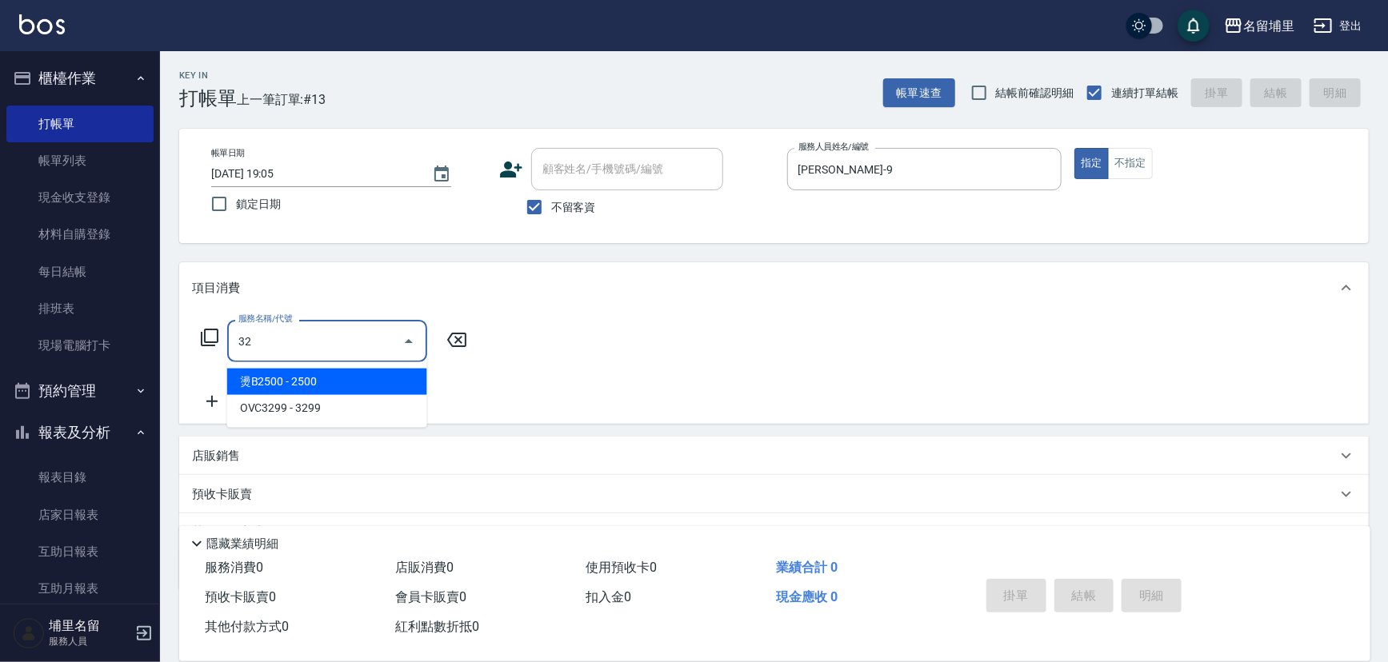
type input "燙B2500(32)"
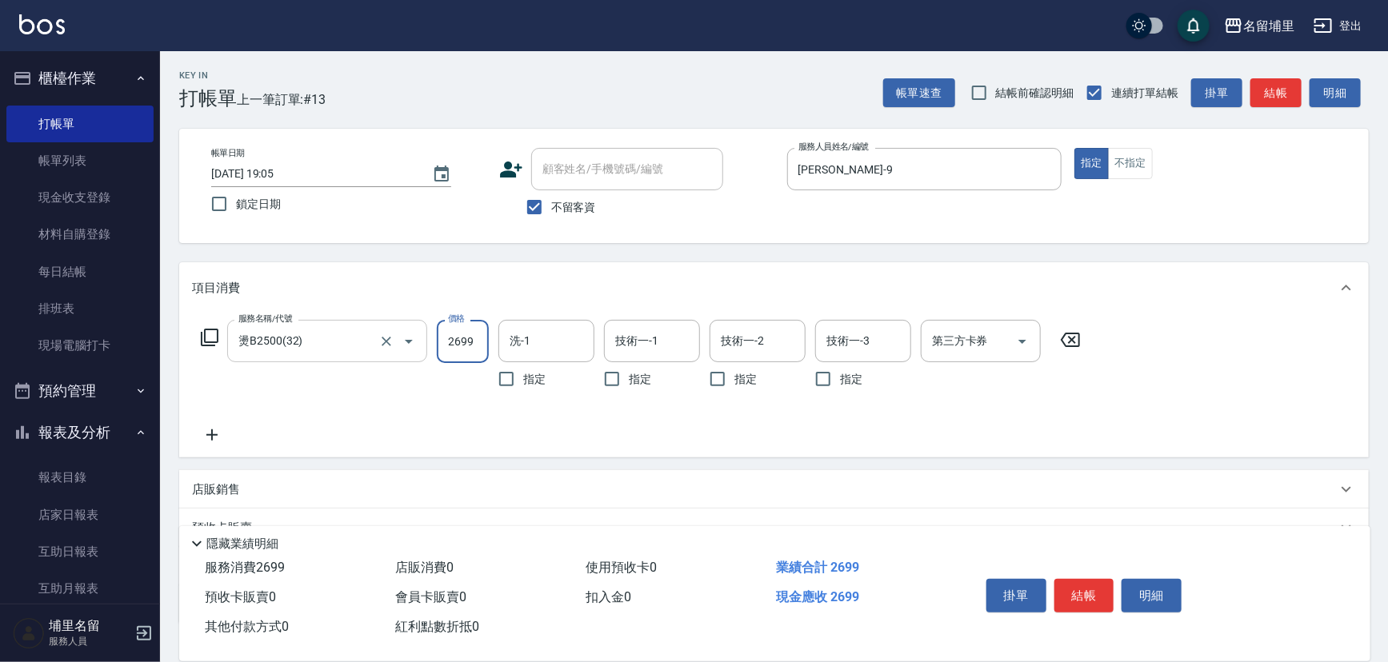
type input "2699"
type input "[PERSON_NAME]-42"
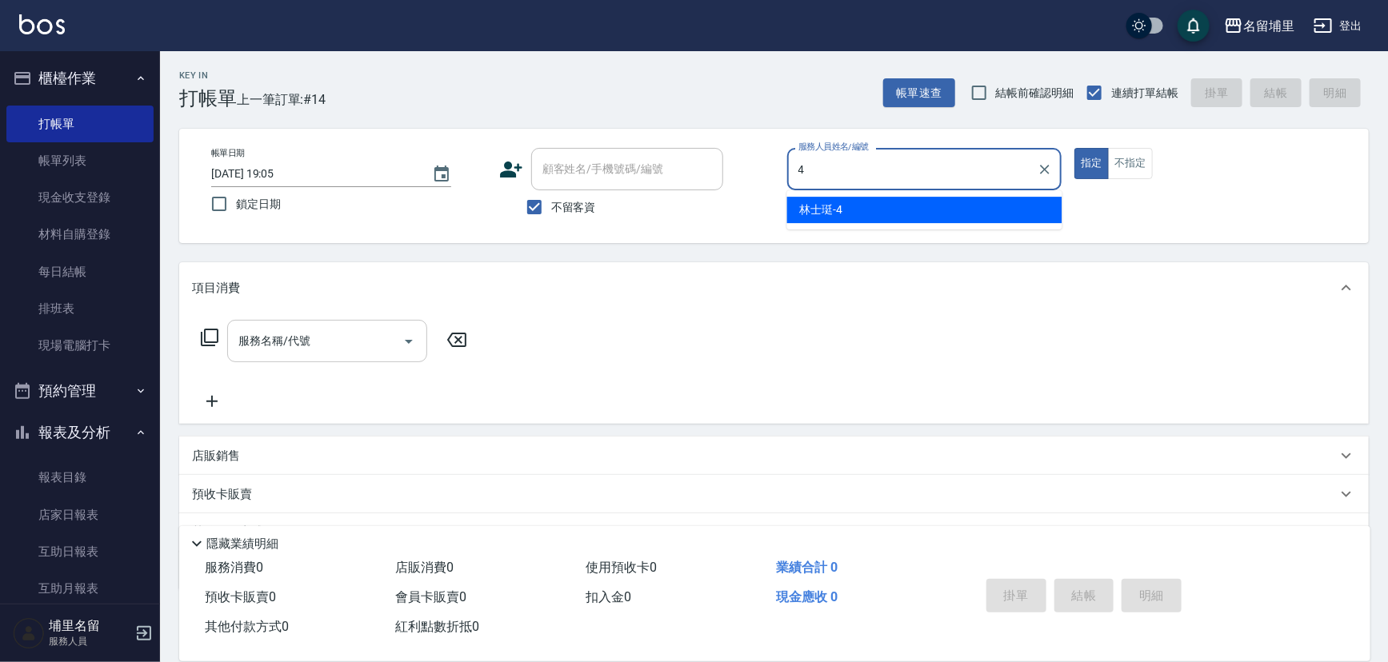
type input "林士珽-4"
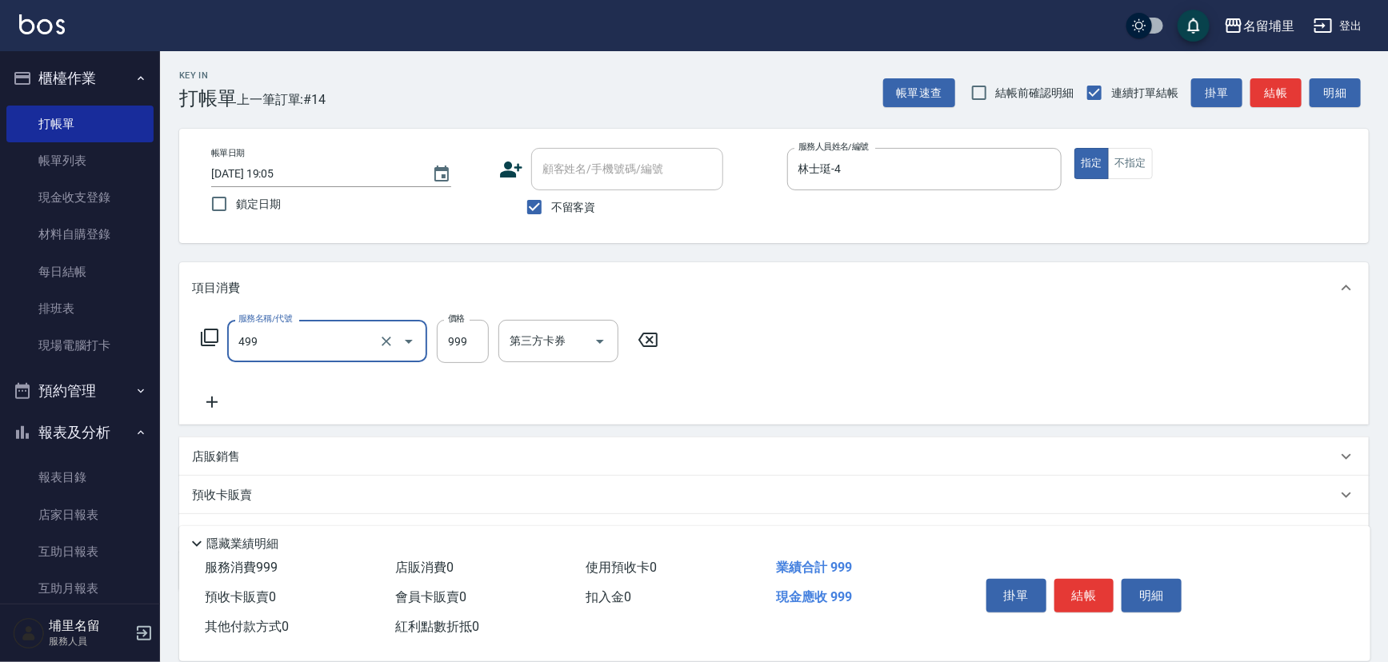
type input "染髮999(499)"
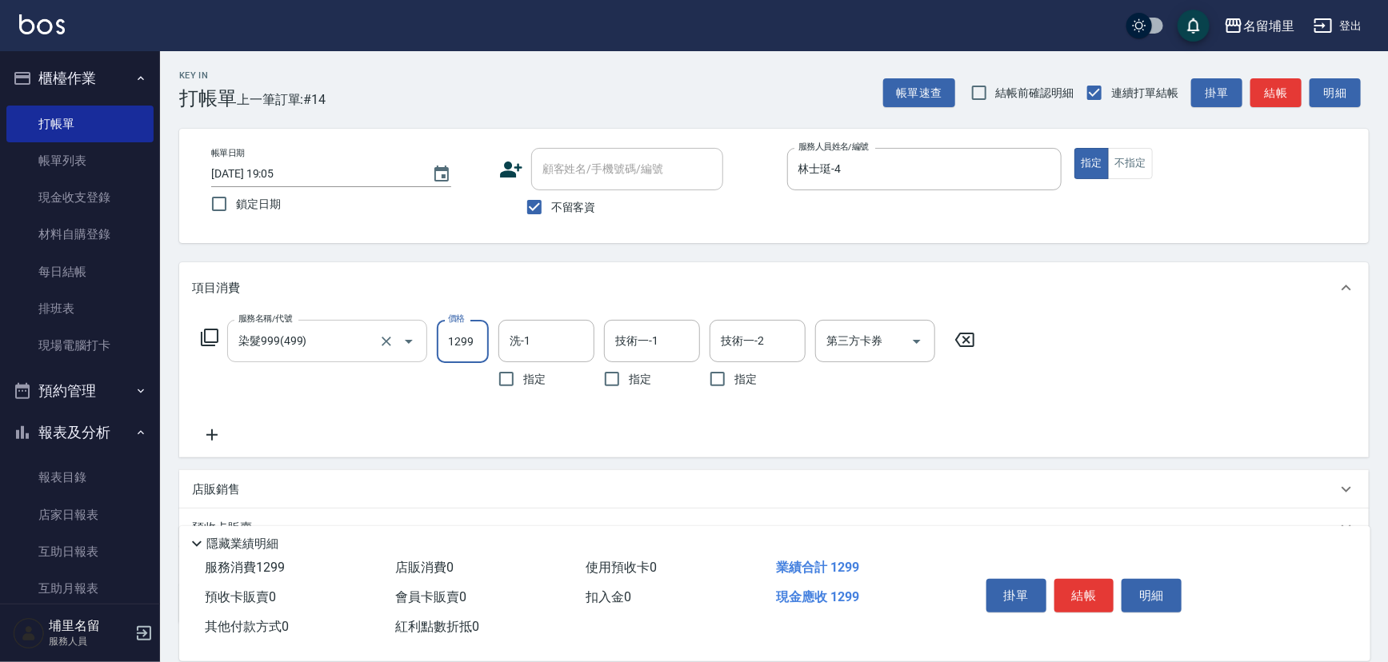
type input "1299"
type input "林士珽-4"
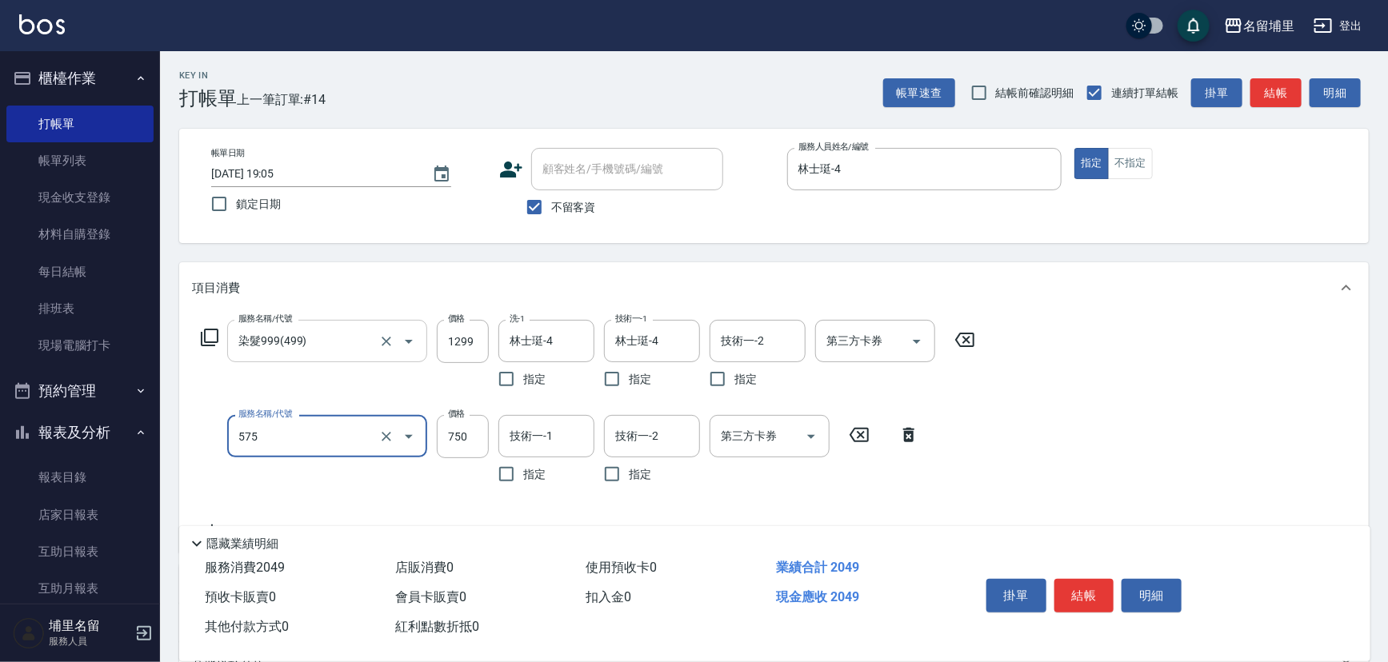
type input "750護髮(575)"
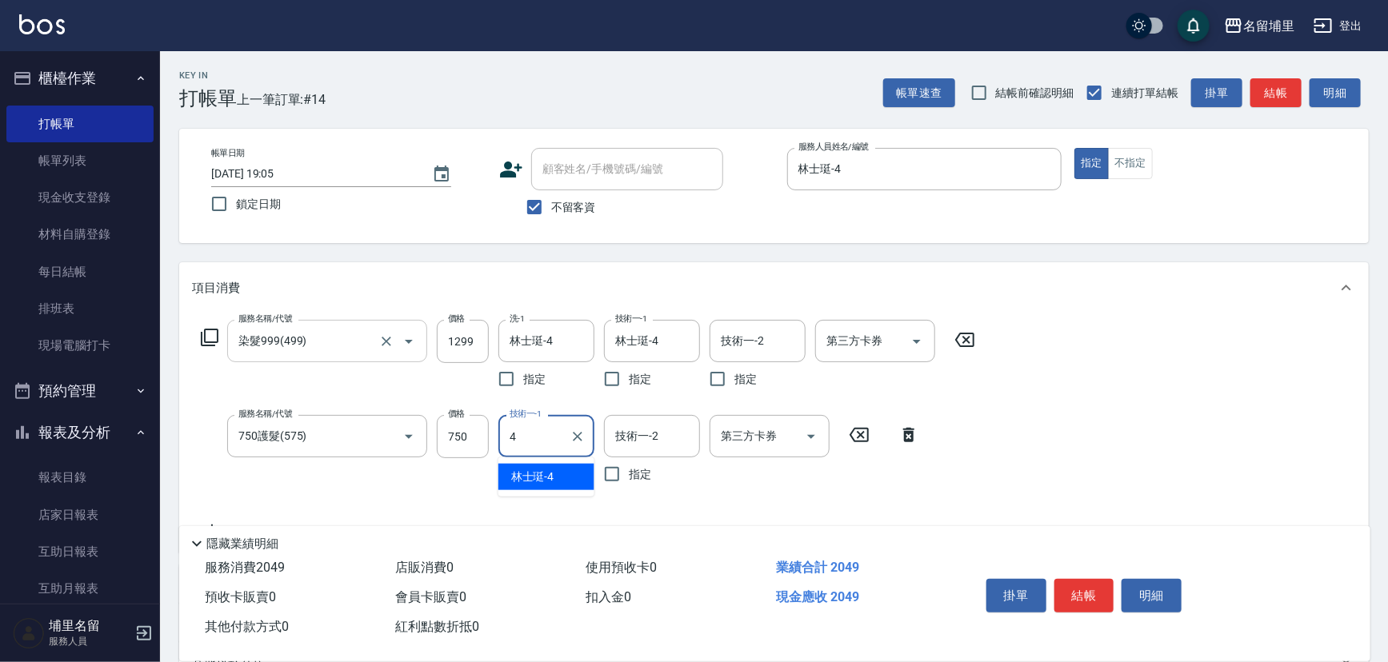
type input "林士珽-4"
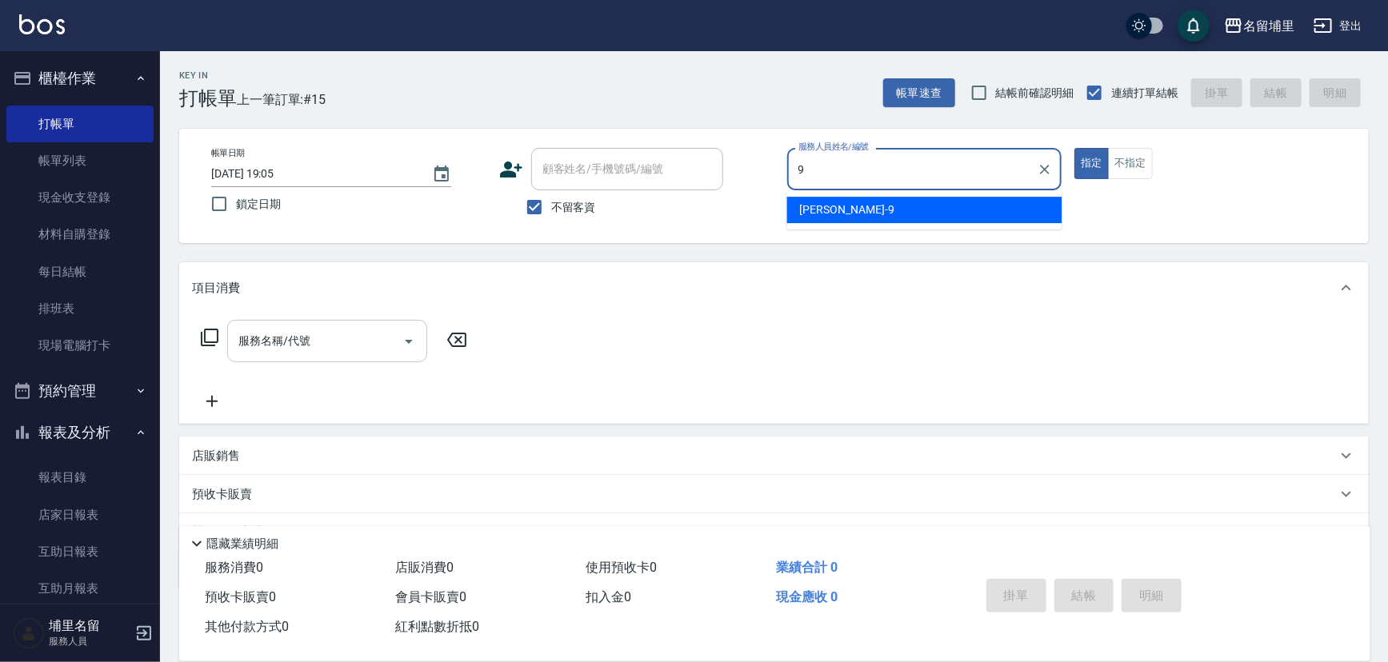
type input "[PERSON_NAME]-9"
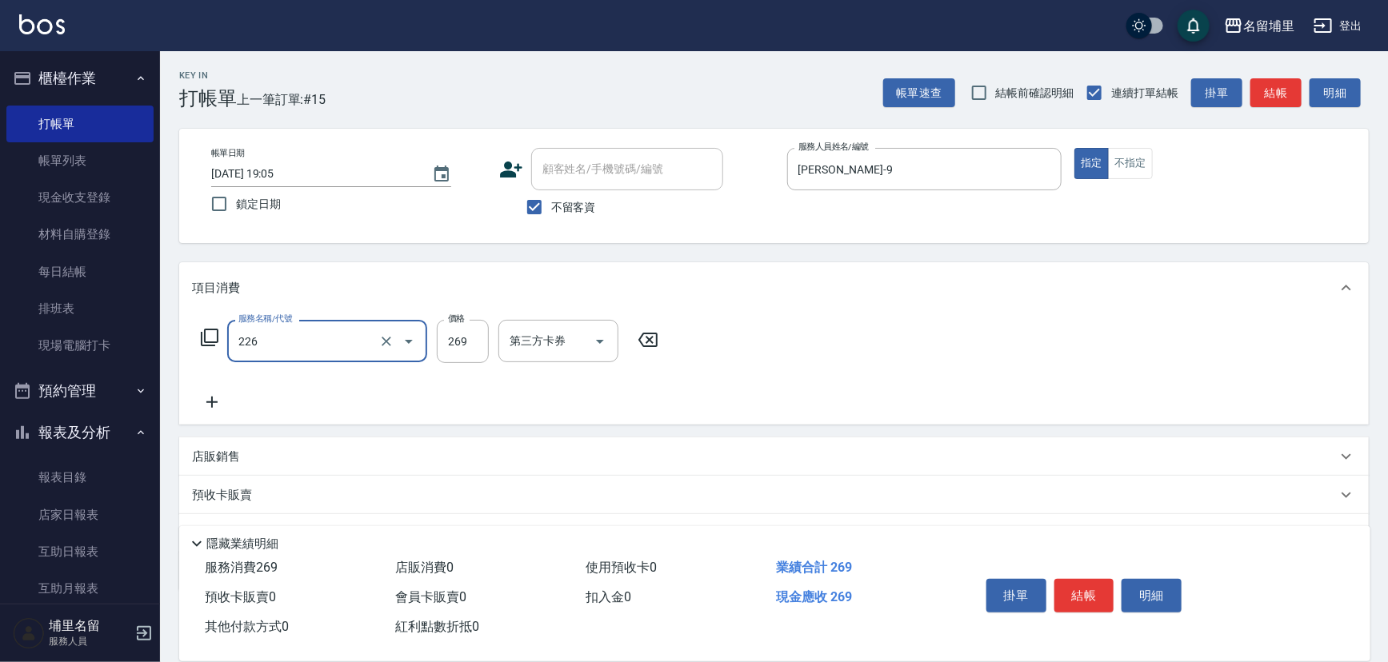
type input "洗剪269(226)"
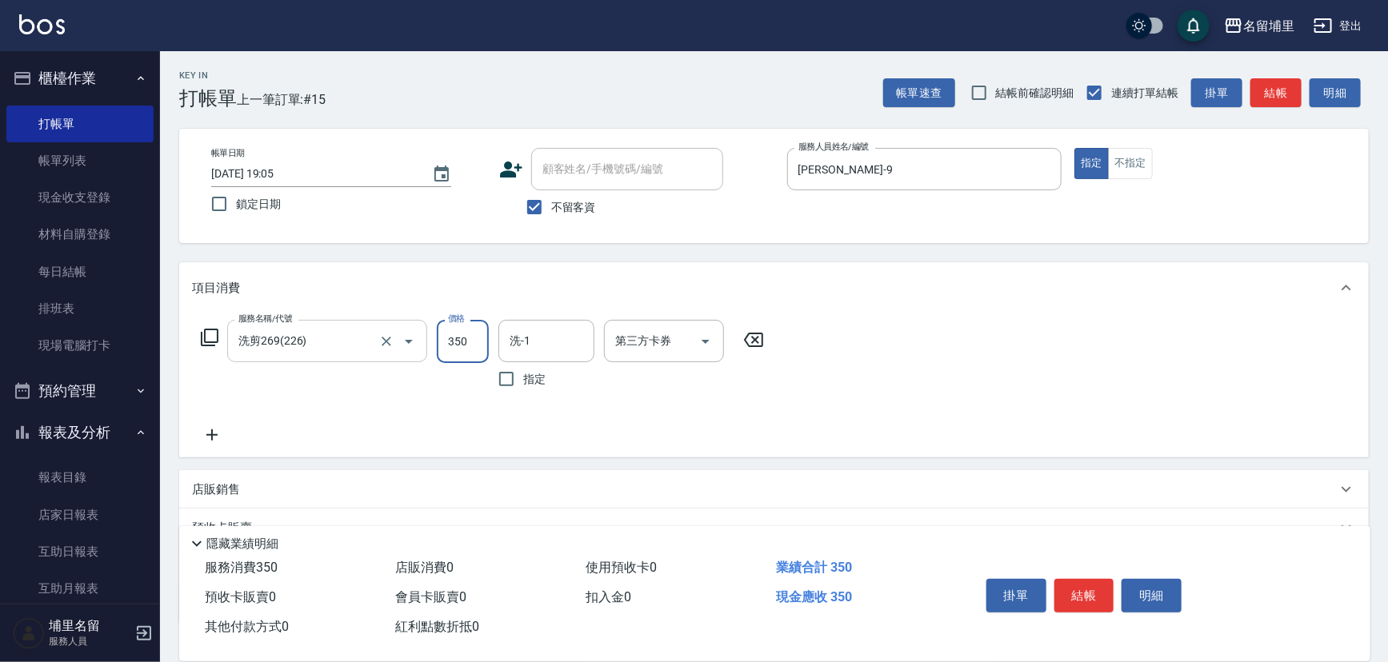
type input "350"
type input "潘宇浩-45"
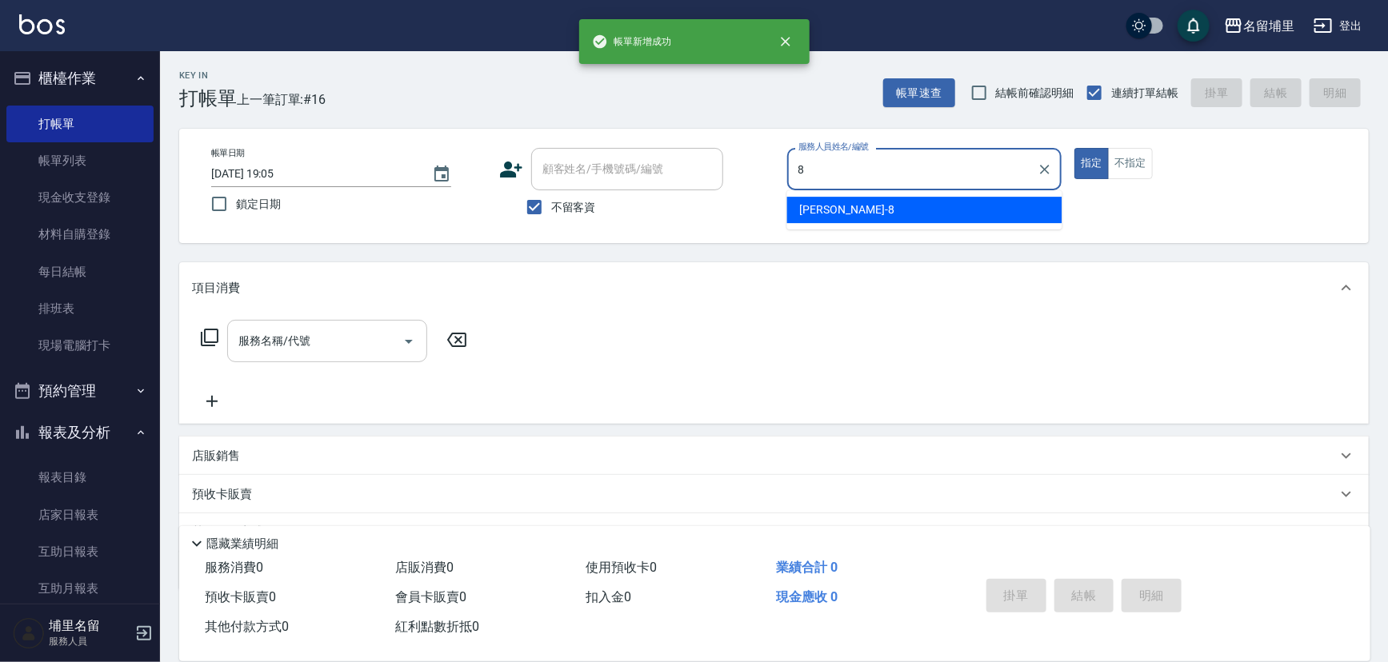
type input "黃偉傑-8"
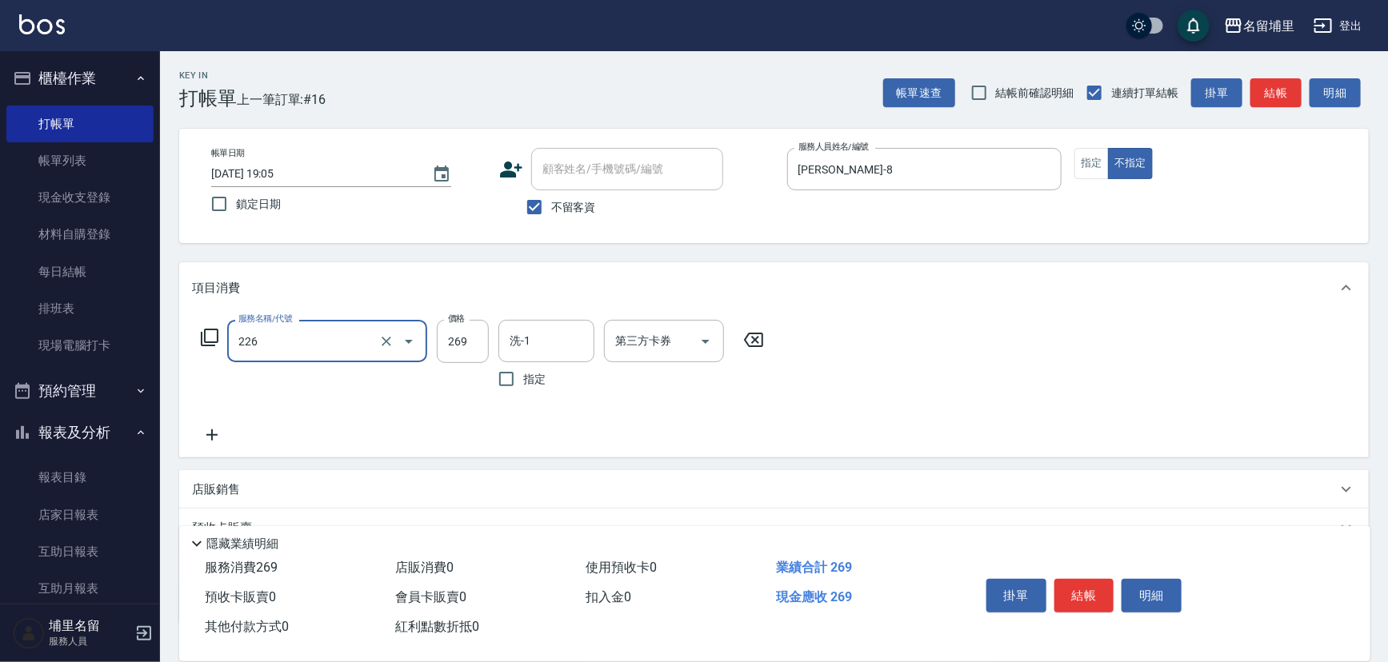
type input "洗剪269(226)"
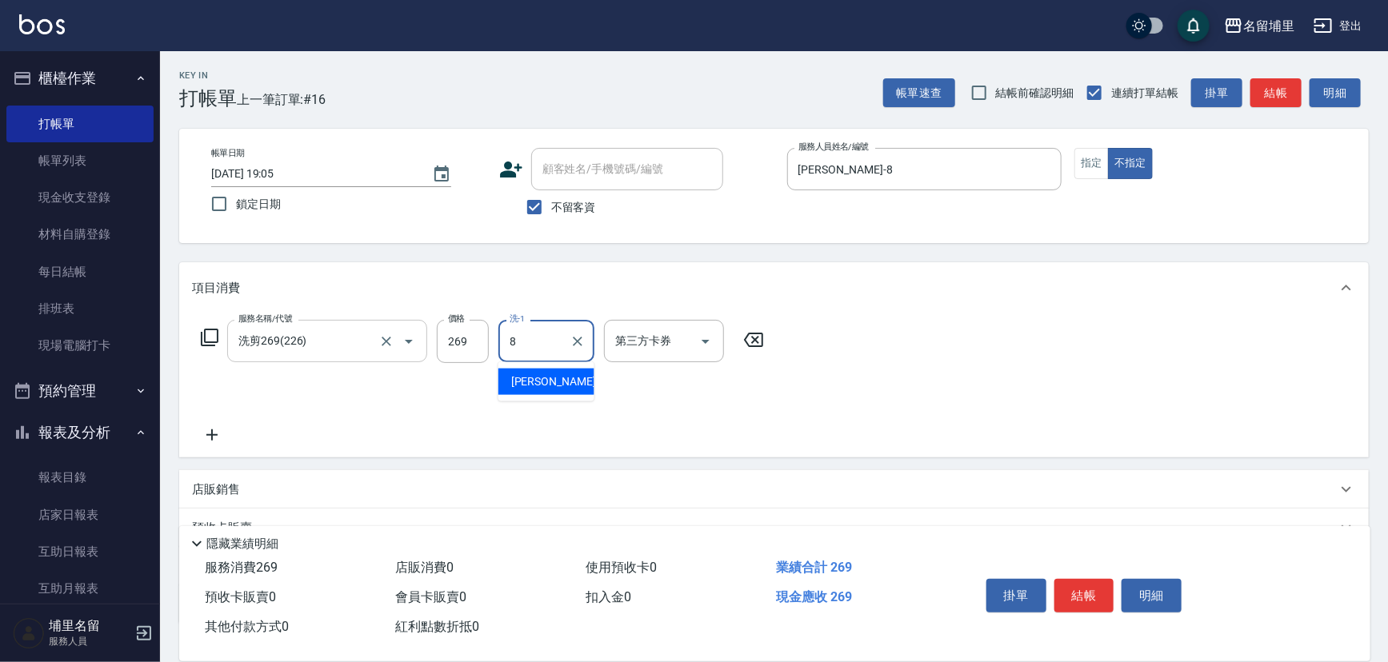
type input "黃偉傑-8"
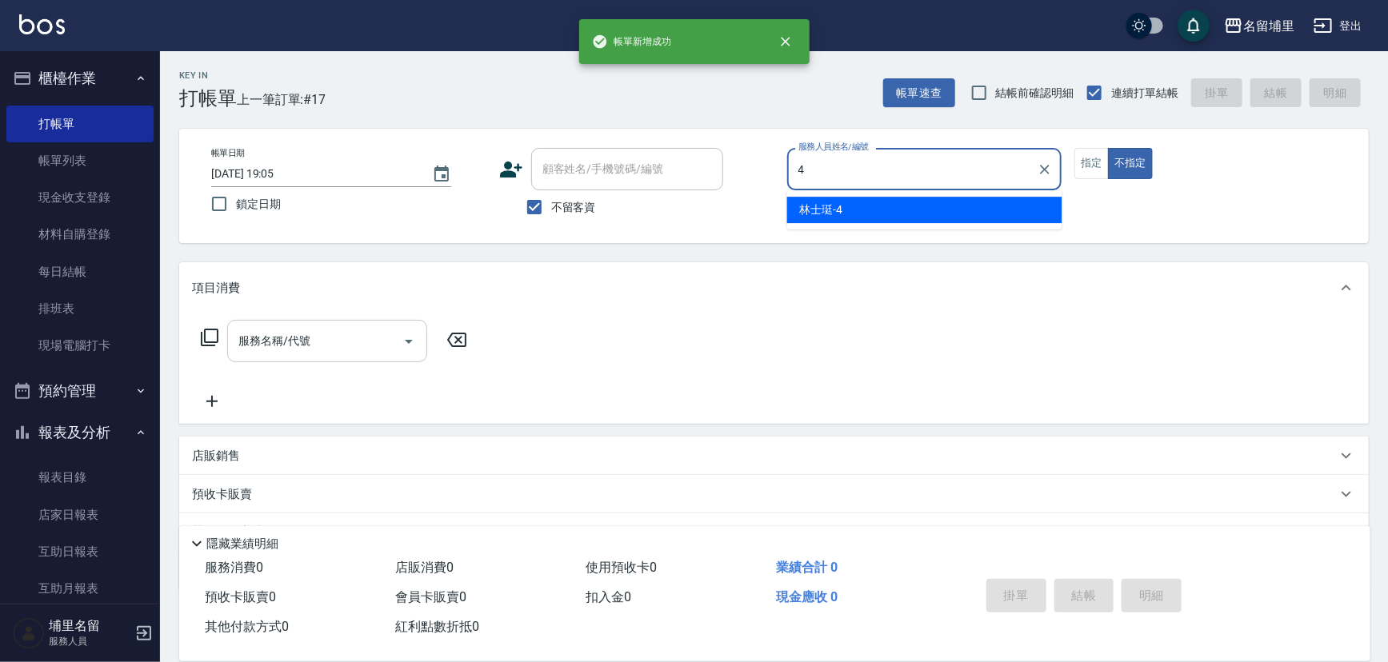
type input "林士珽-4"
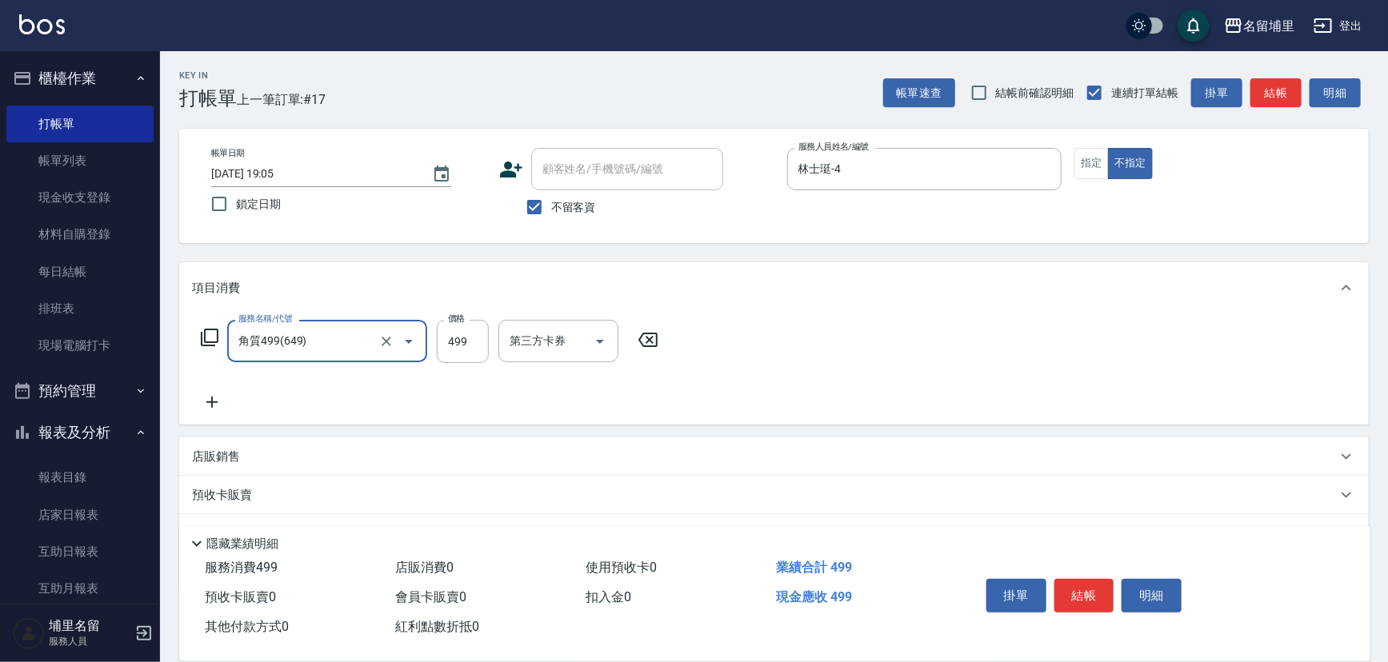
type input "角質499(649)"
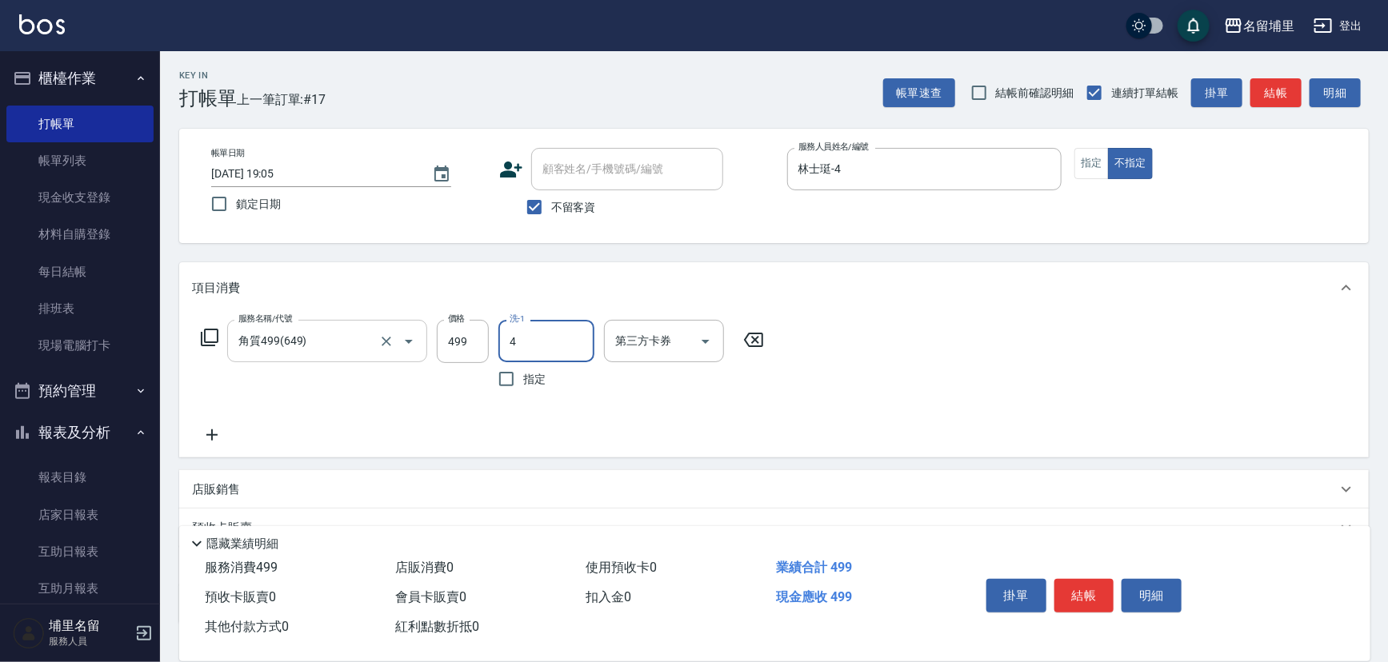
type input "林士珽-4"
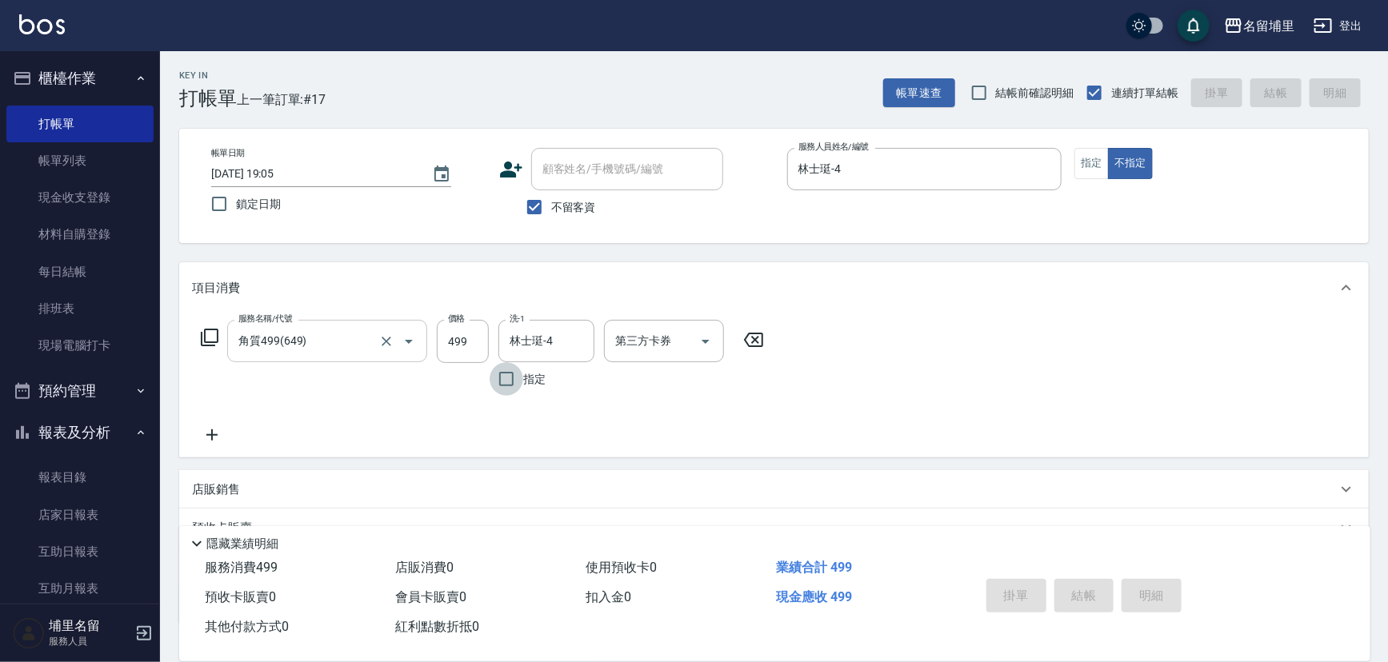
type input "2025/10/05 19:06"
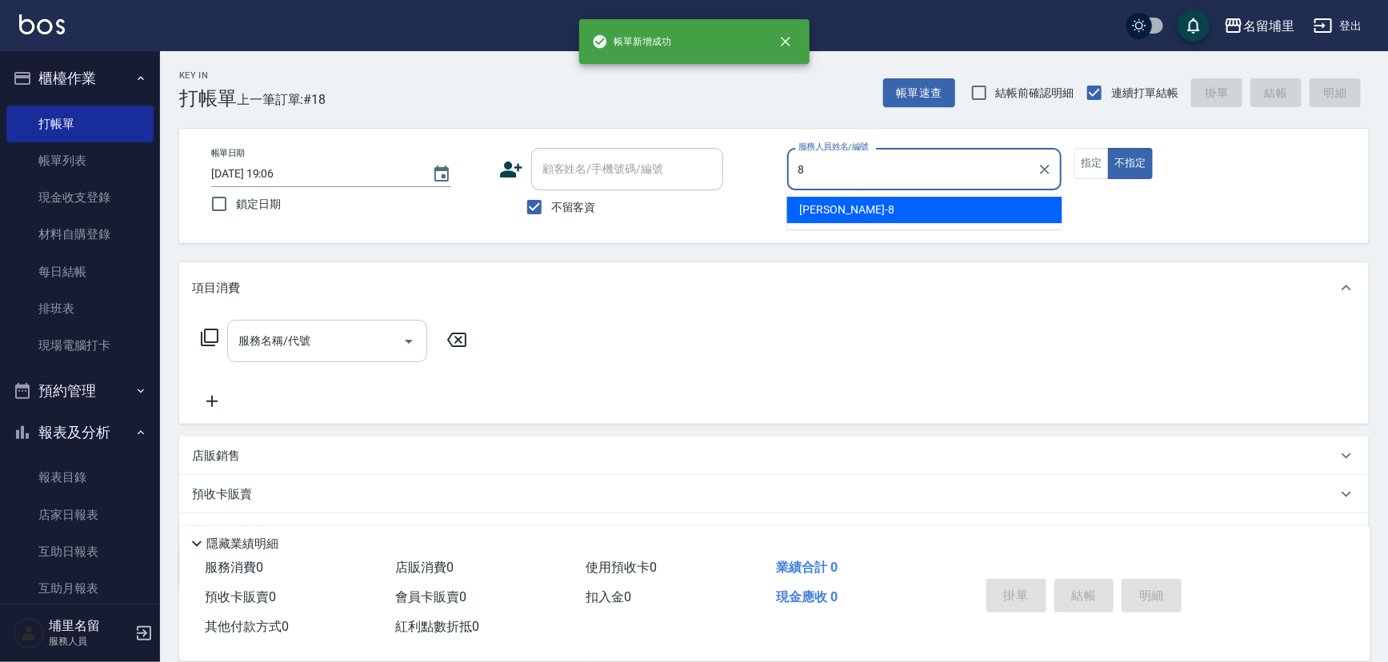
type input "黃偉傑-8"
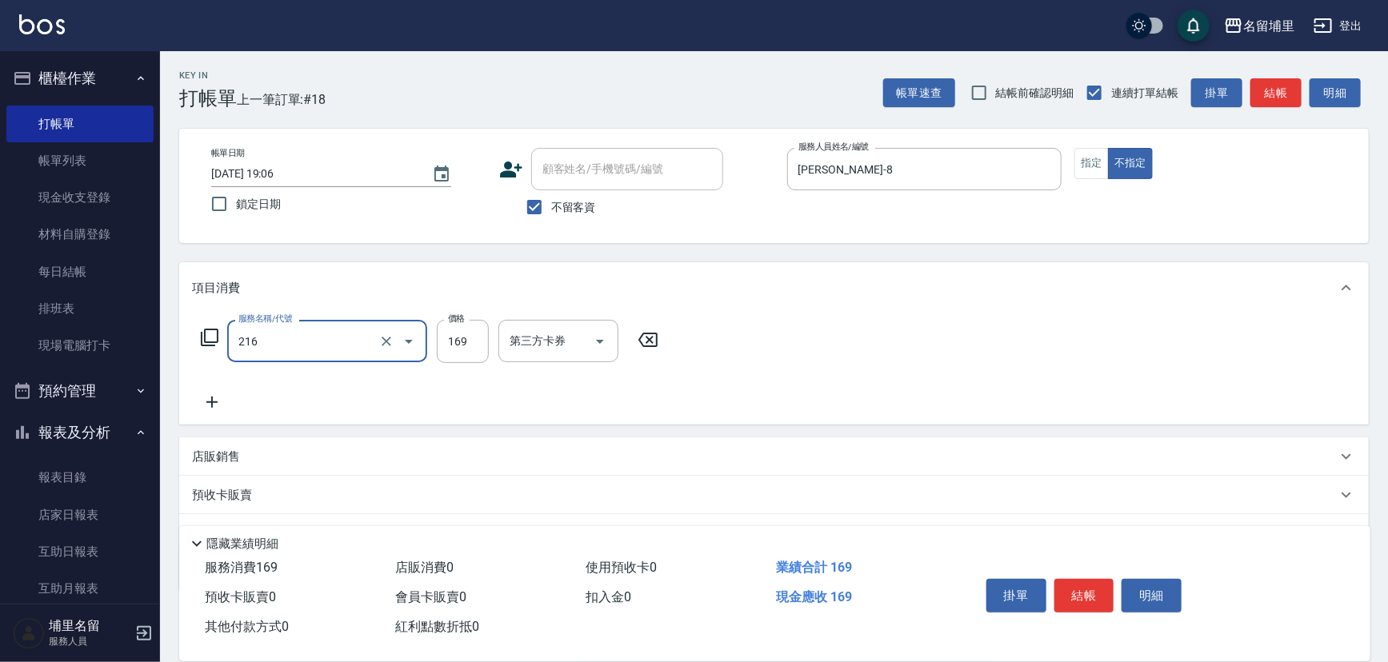
type input "剪髮169(216)"
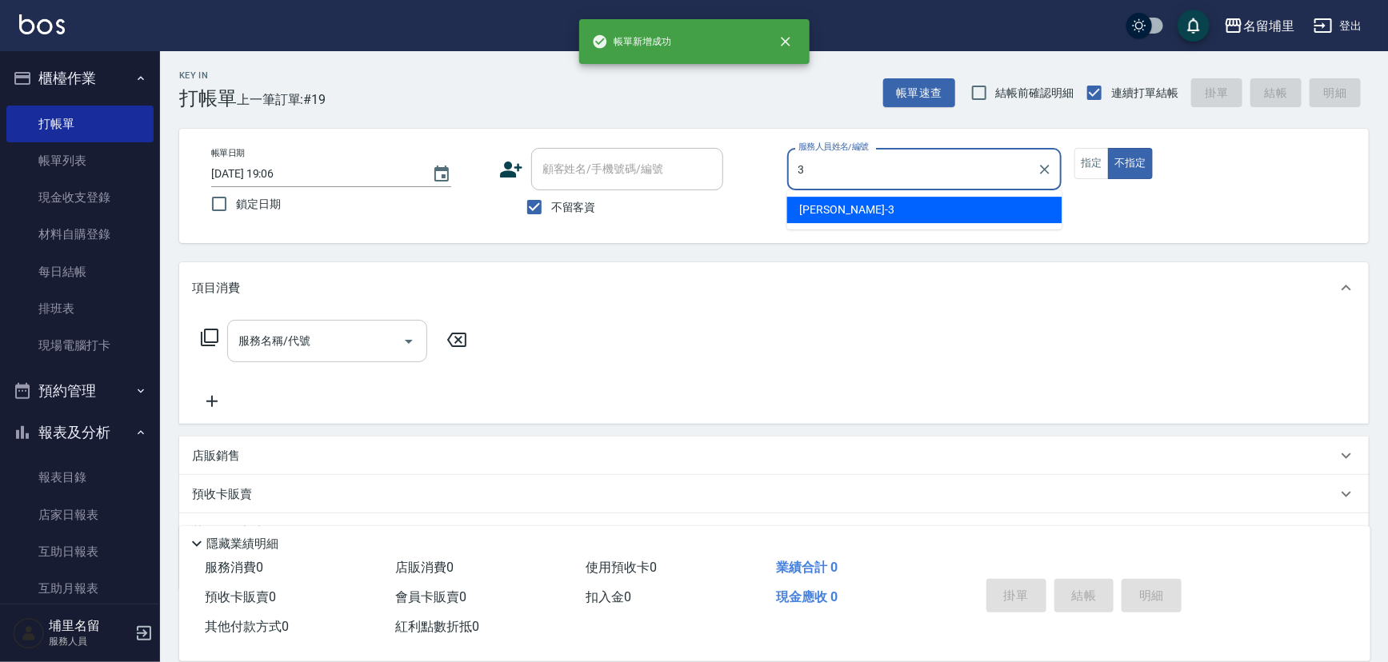
type input "鐘柏倫-3"
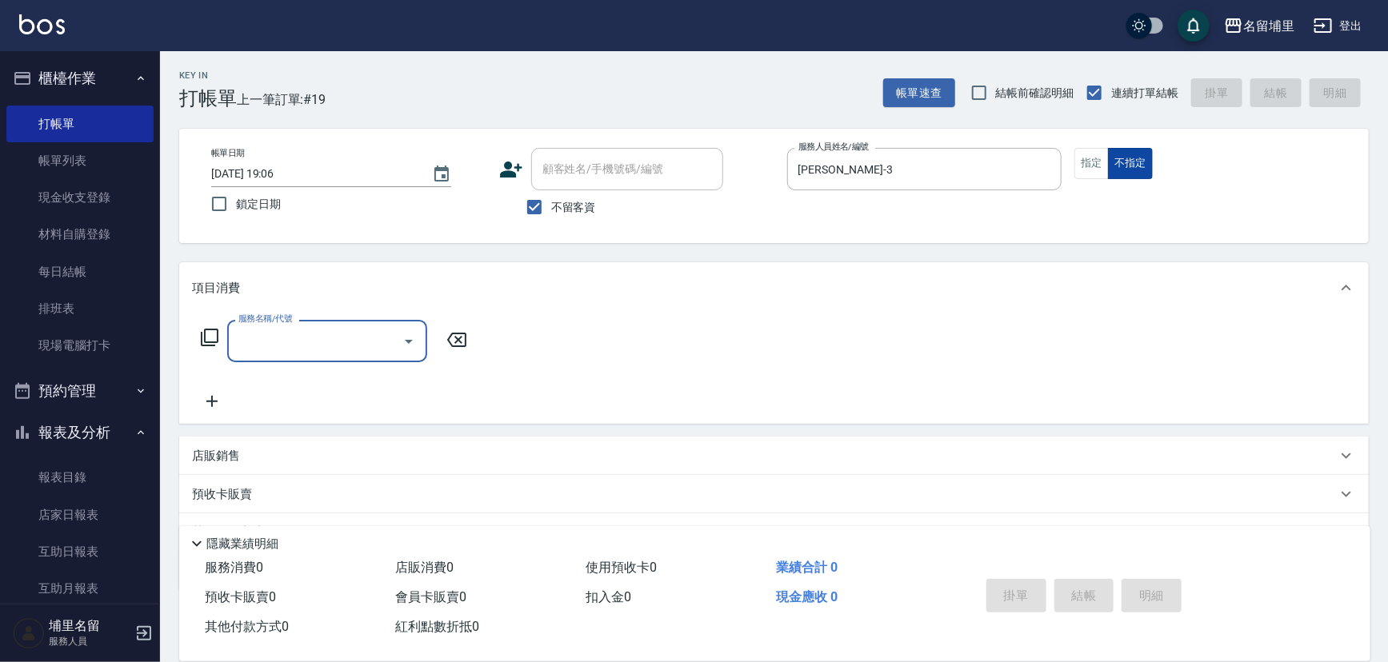
click at [1112, 166] on button "不指定" at bounding box center [1130, 163] width 45 height 31
click at [1094, 166] on button "指定" at bounding box center [1091, 163] width 34 height 31
click at [343, 335] on input "服務名稱/代號" at bounding box center [315, 341] width 162 height 28
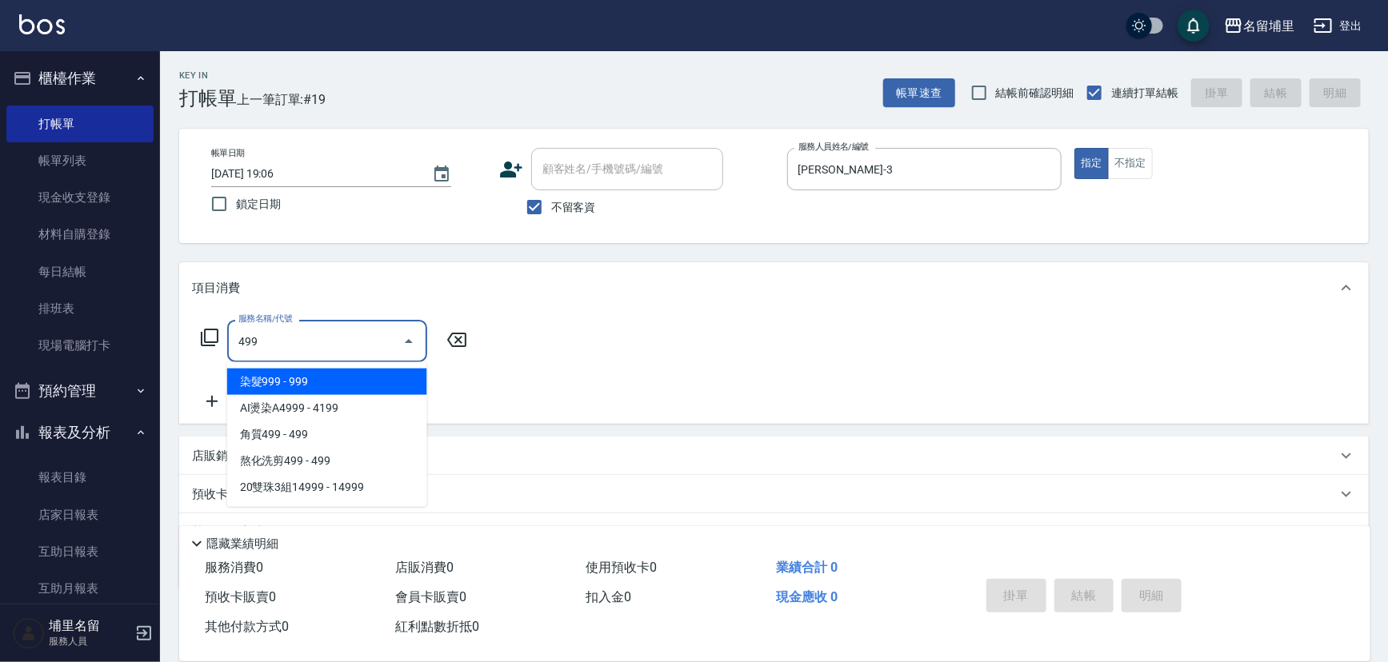
type input "染髮999(499)"
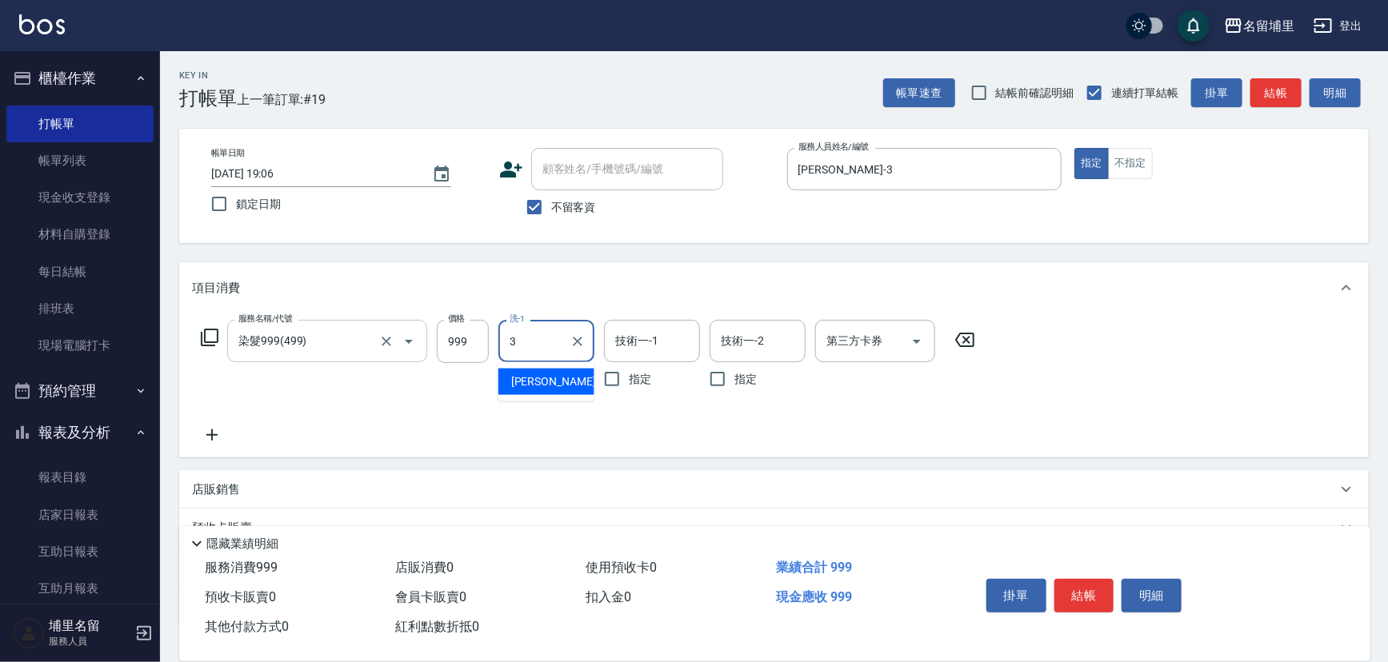
type input "鐘柏倫-3"
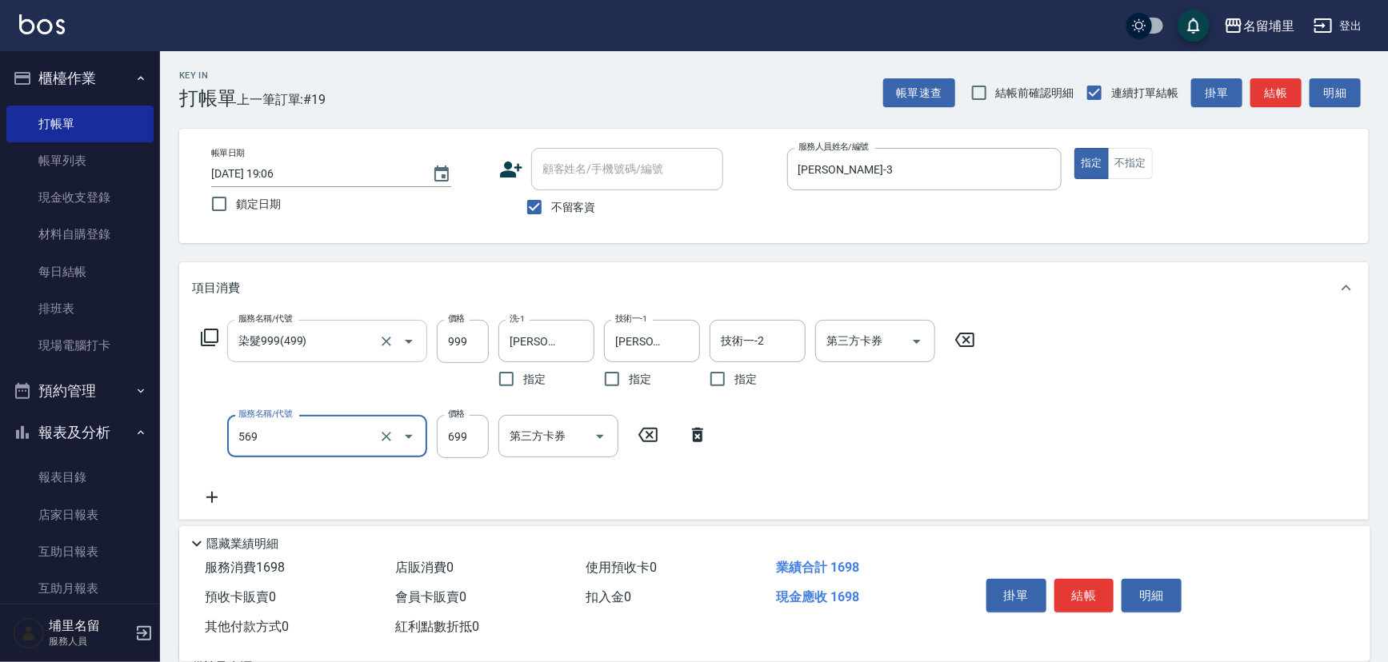
type input "699護髮(569)"
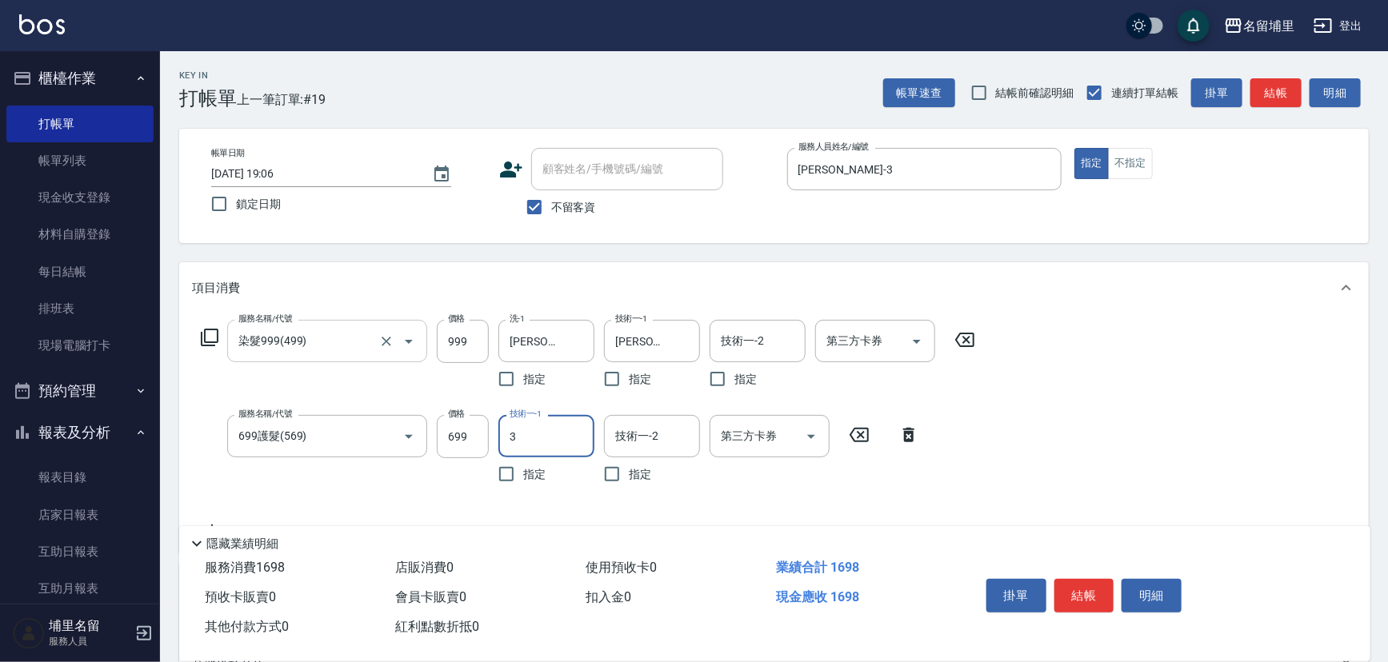
type input "鐘柏倫-3"
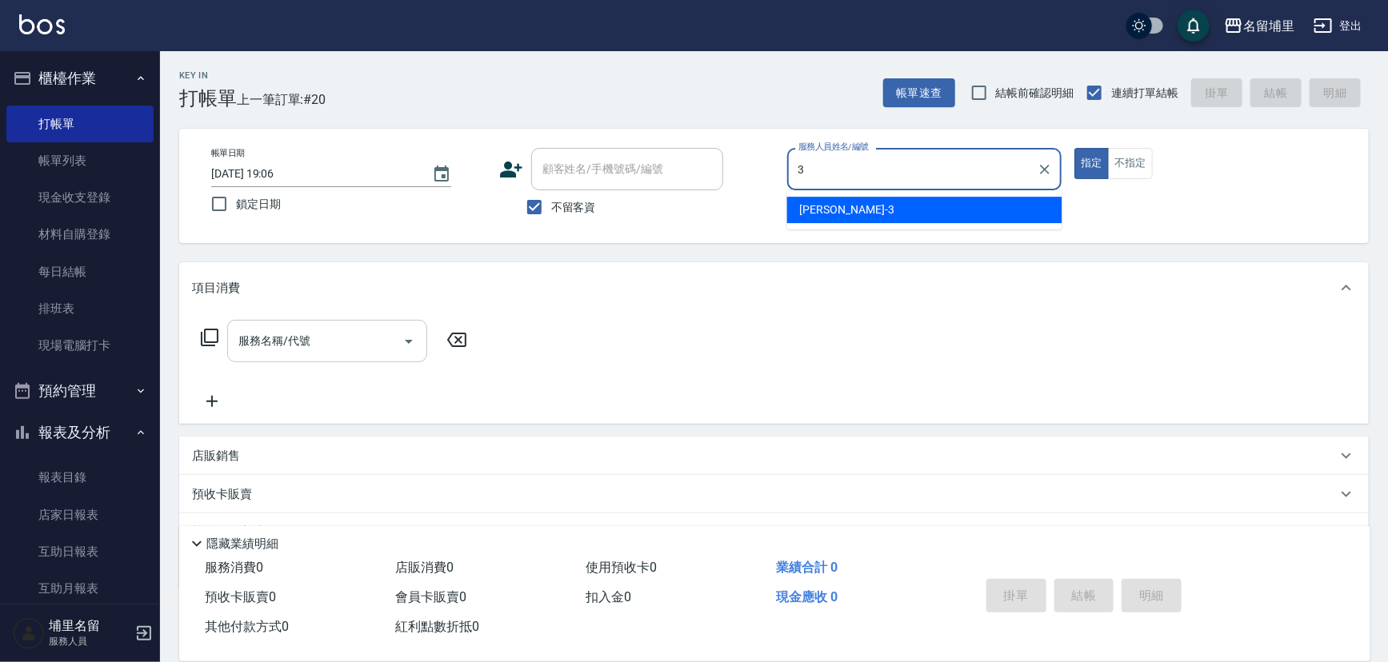
type input "鐘柏倫-3"
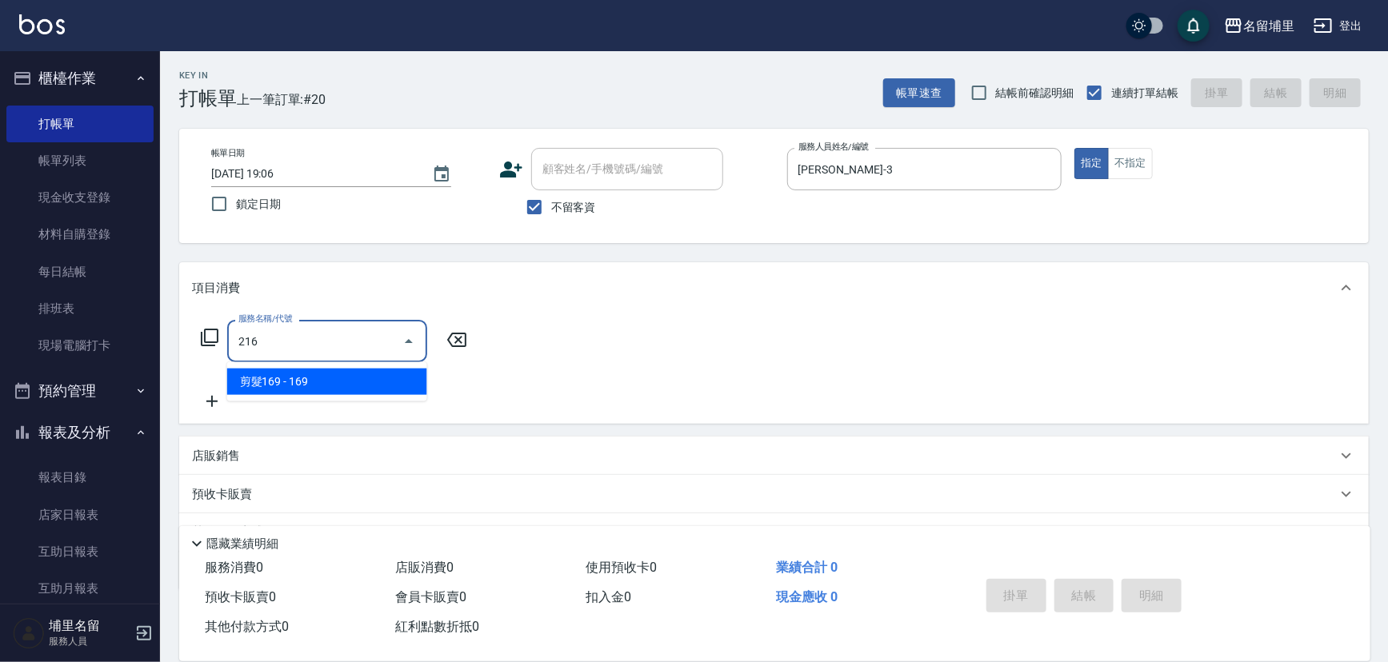
type input "剪髮169(216)"
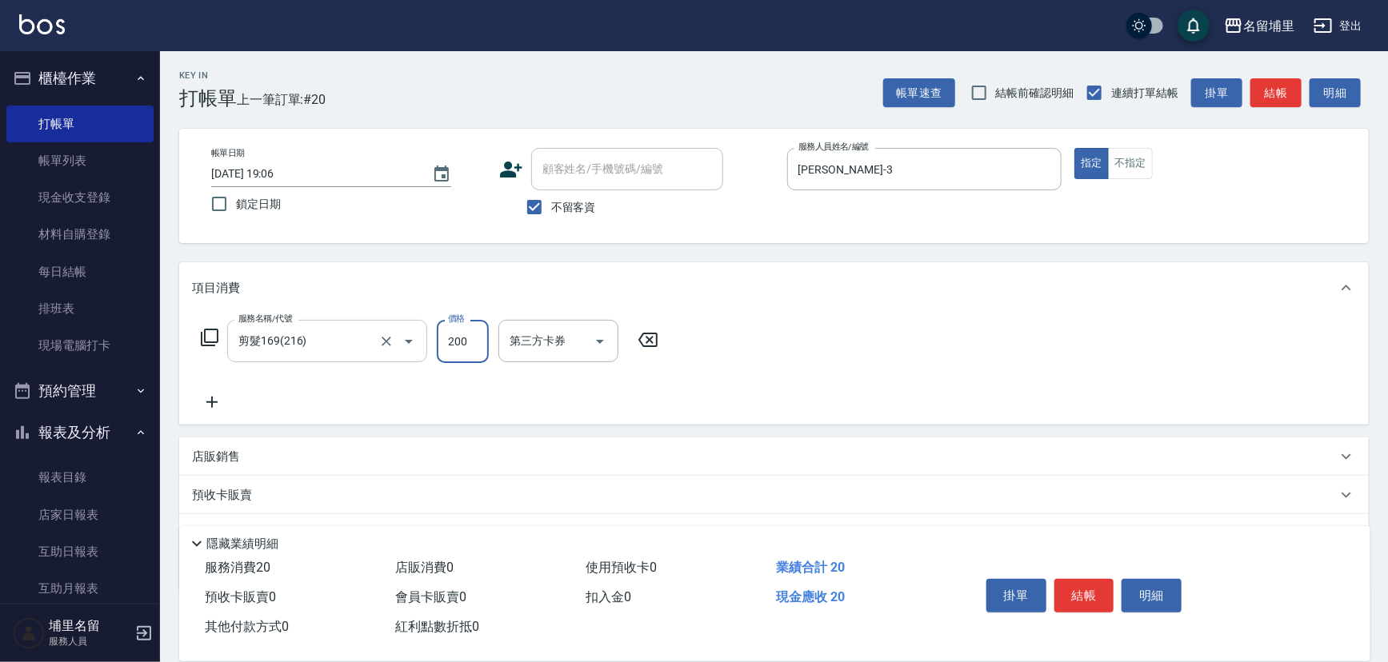
type input "200"
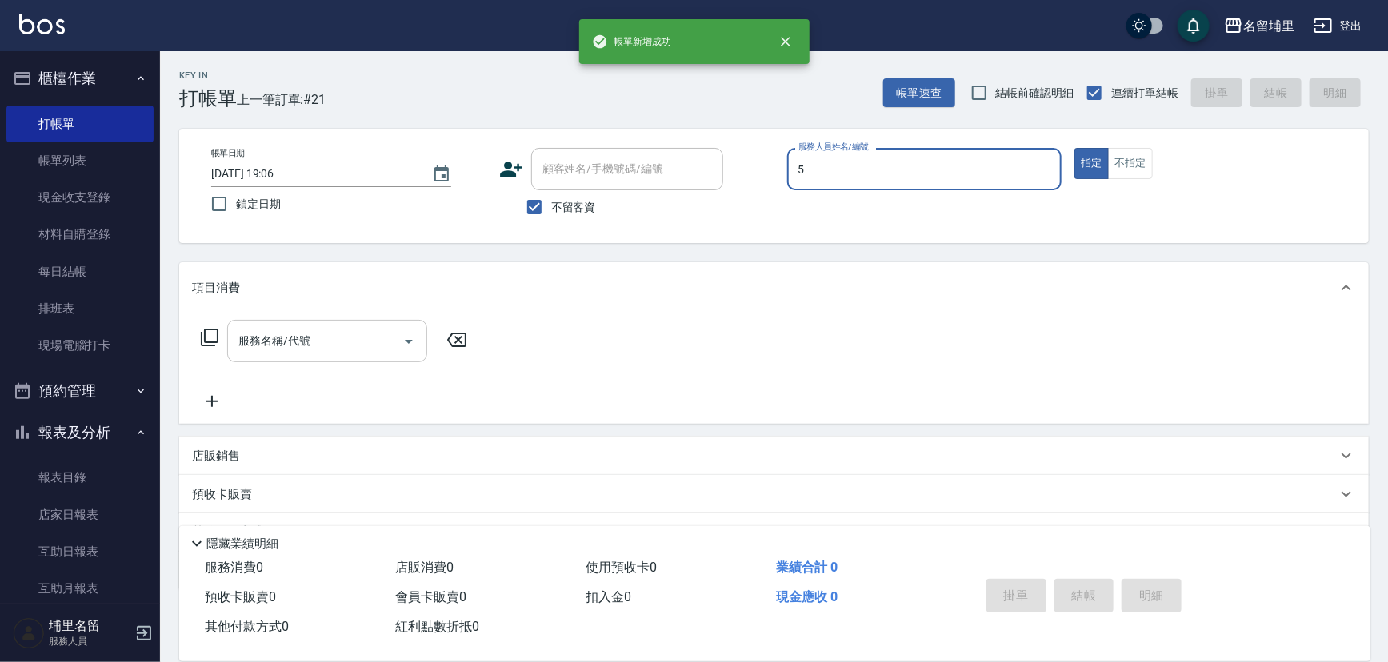
type input "蔣昀璠-5"
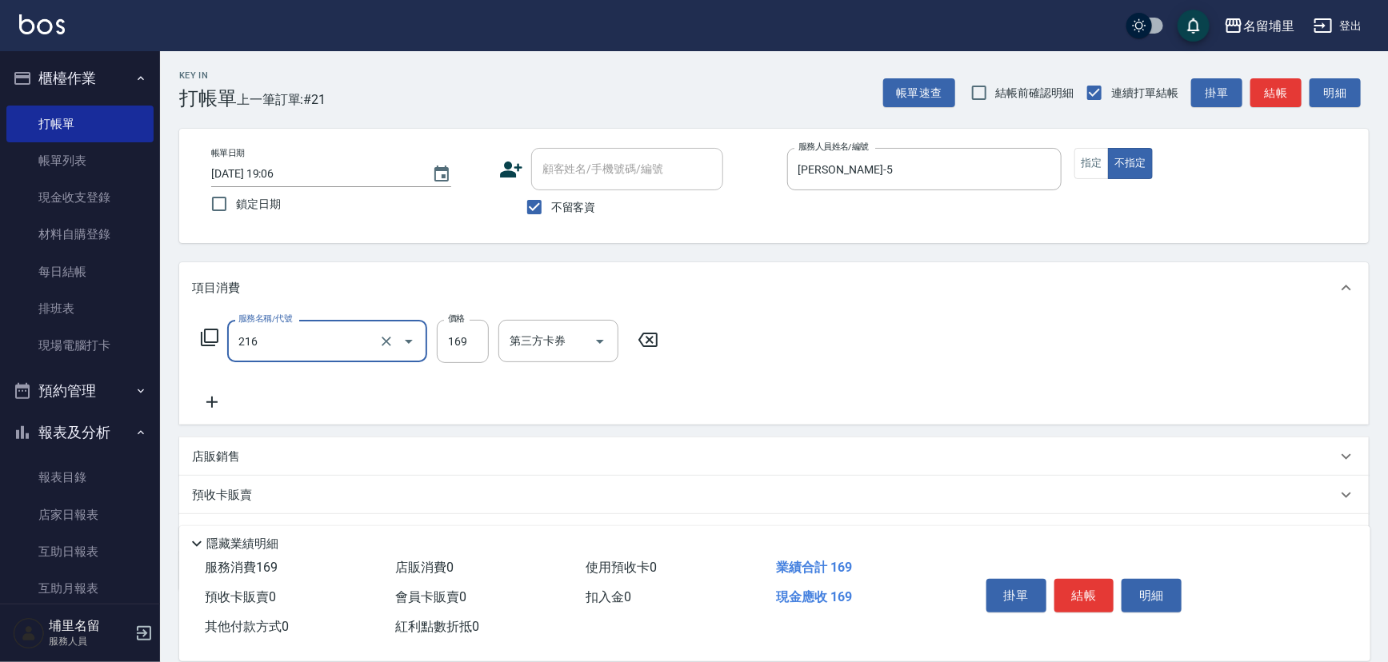
type input "剪髮169(216)"
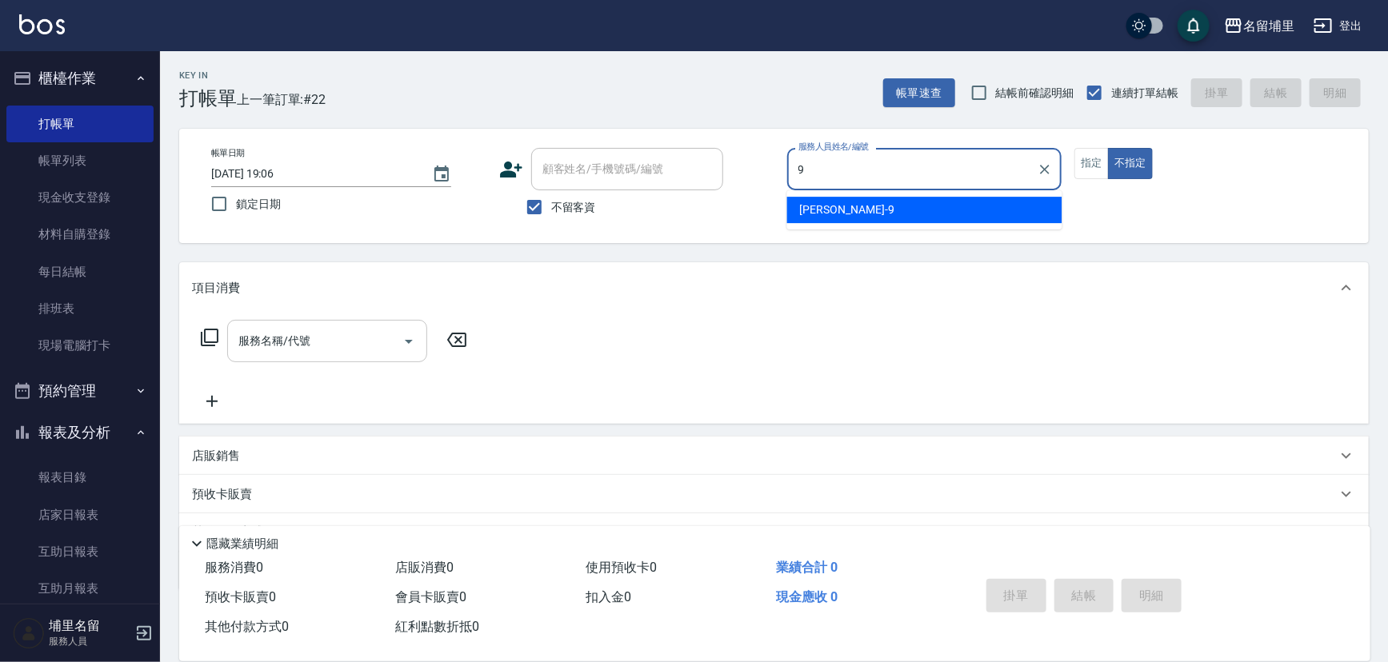
type input "李佩蓉-9"
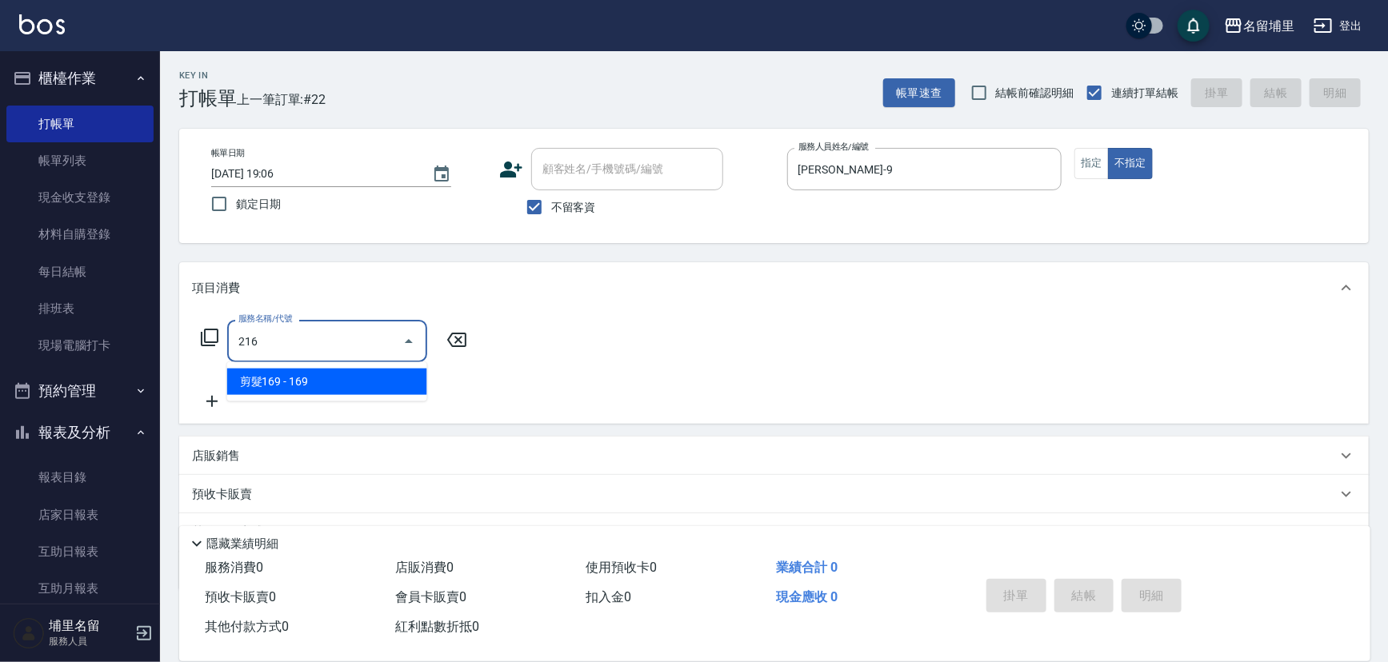
type input "剪髮169(216)"
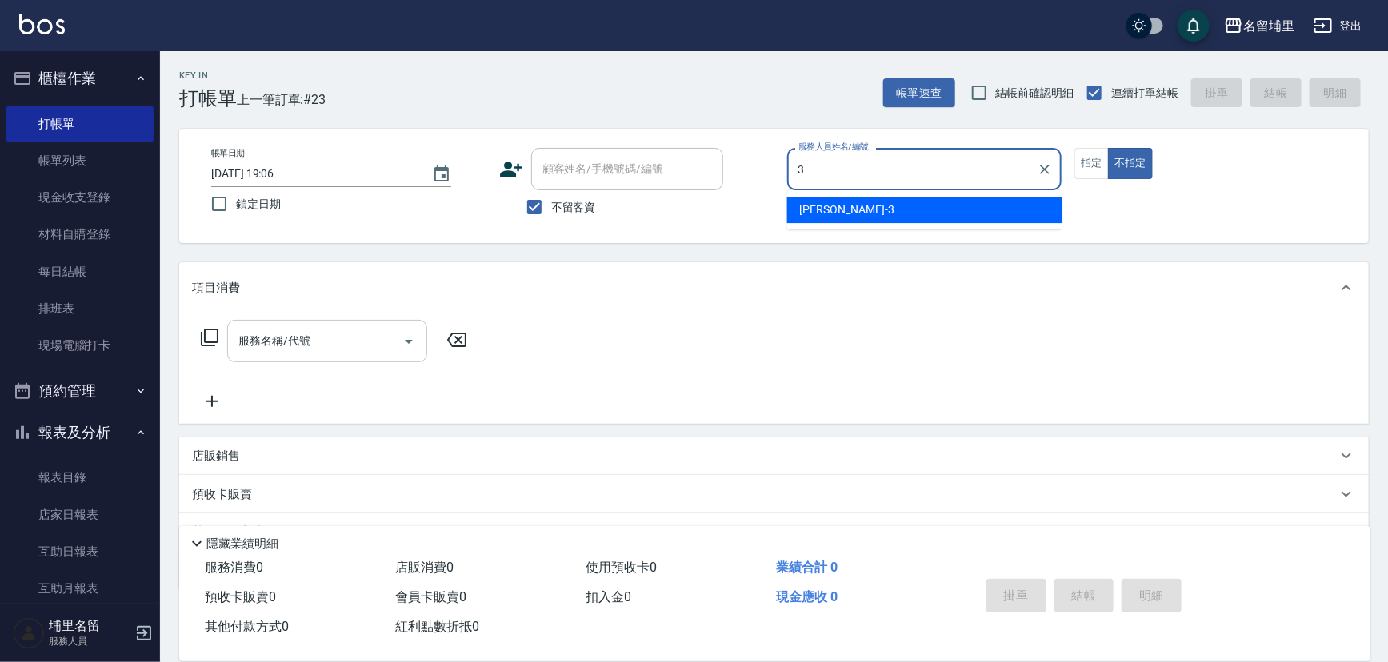
type input "鐘柏倫-3"
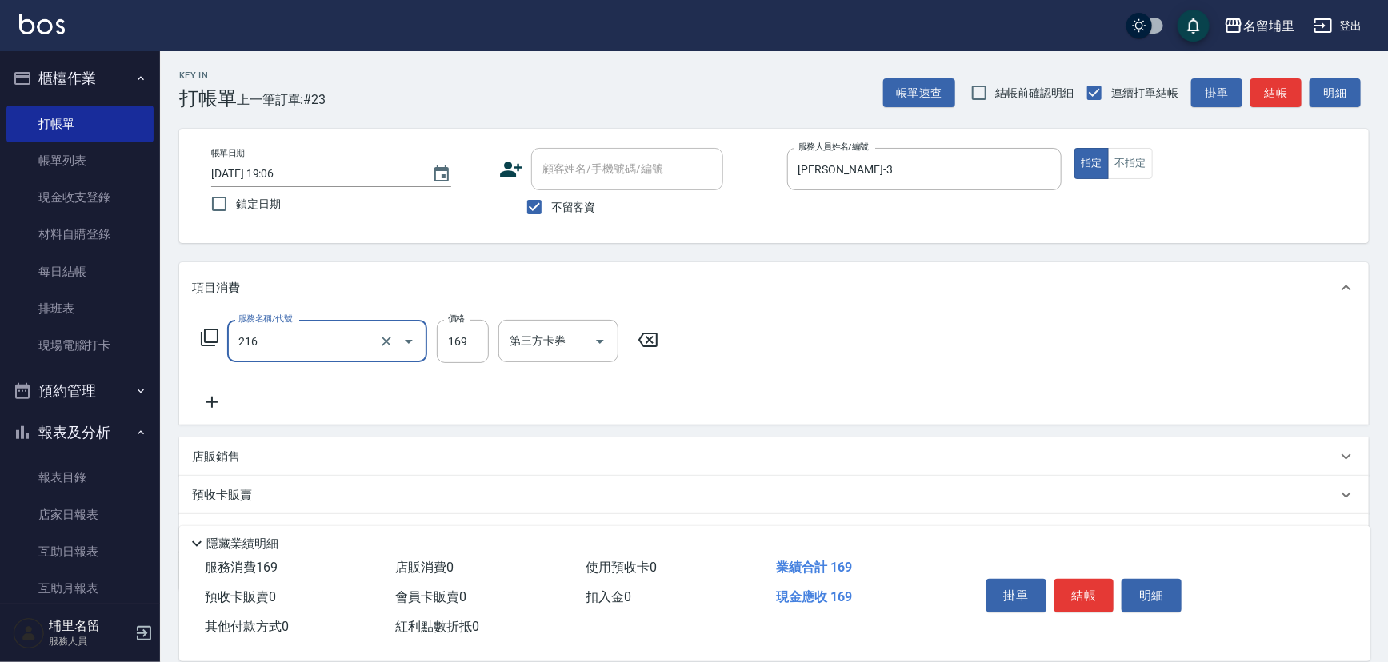
type input "剪髮169(216)"
type input "200"
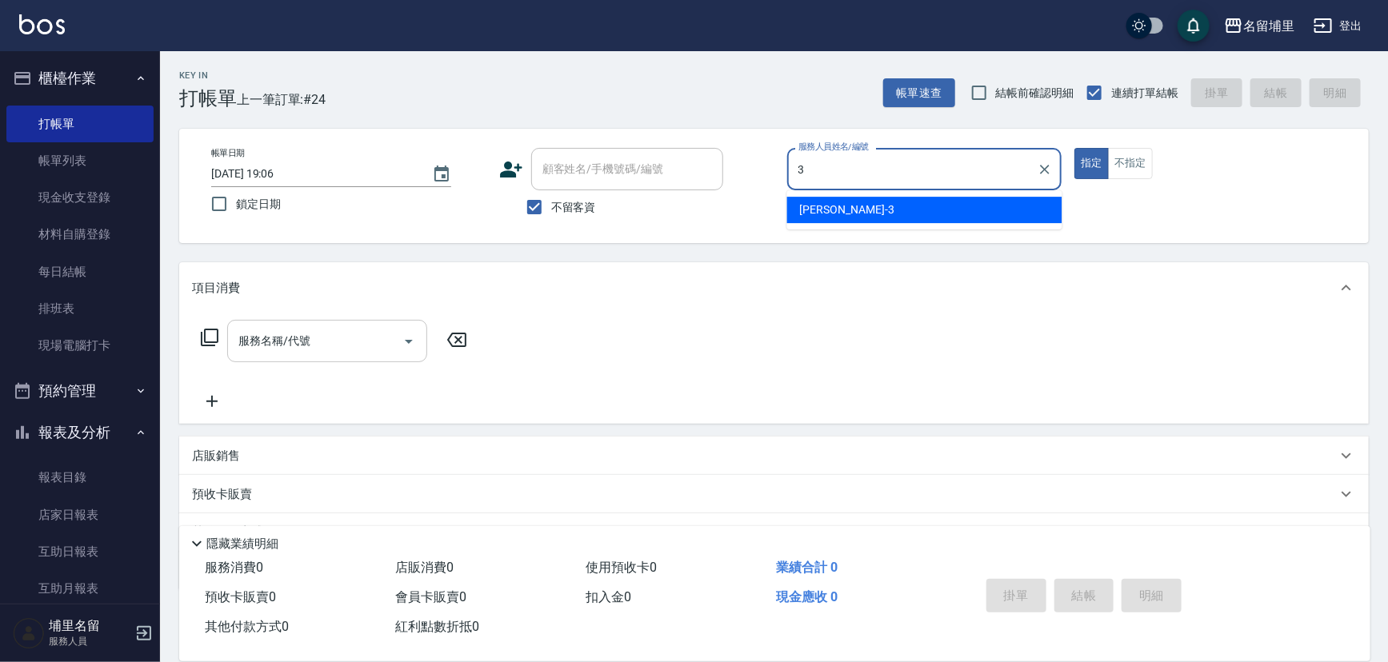
type input "鐘柏倫-3"
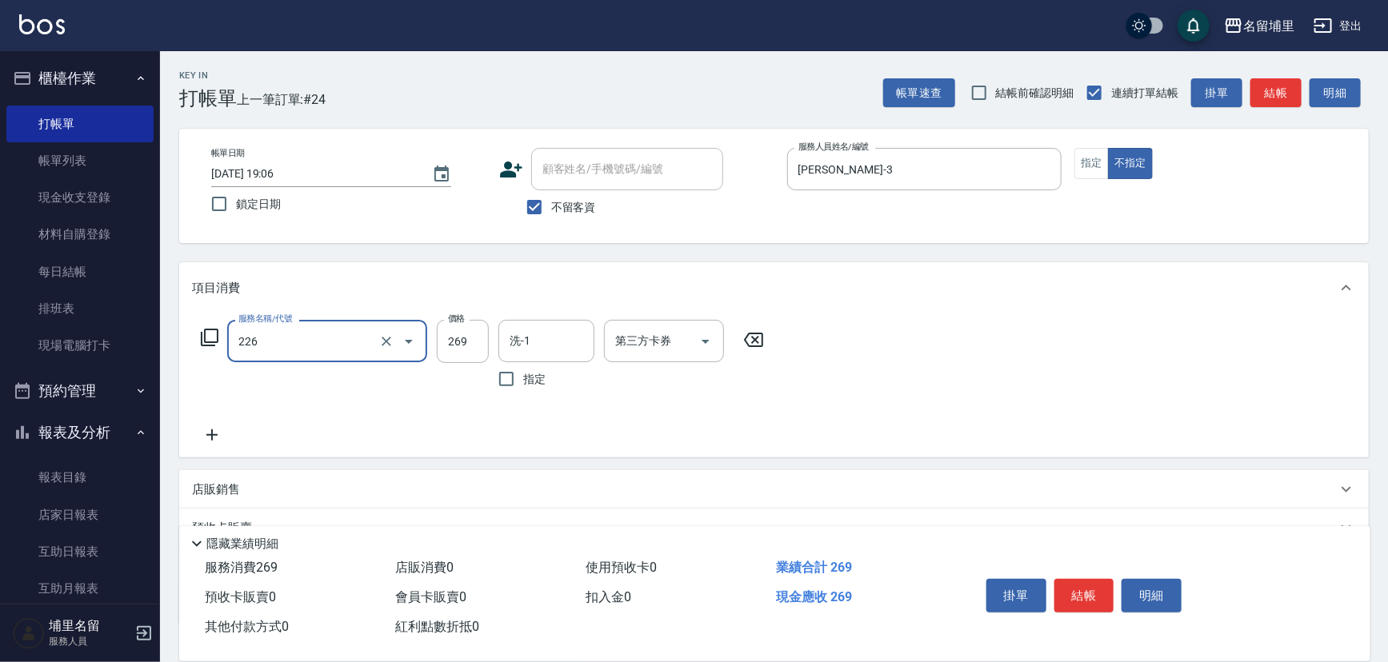
type input "洗剪269(226)"
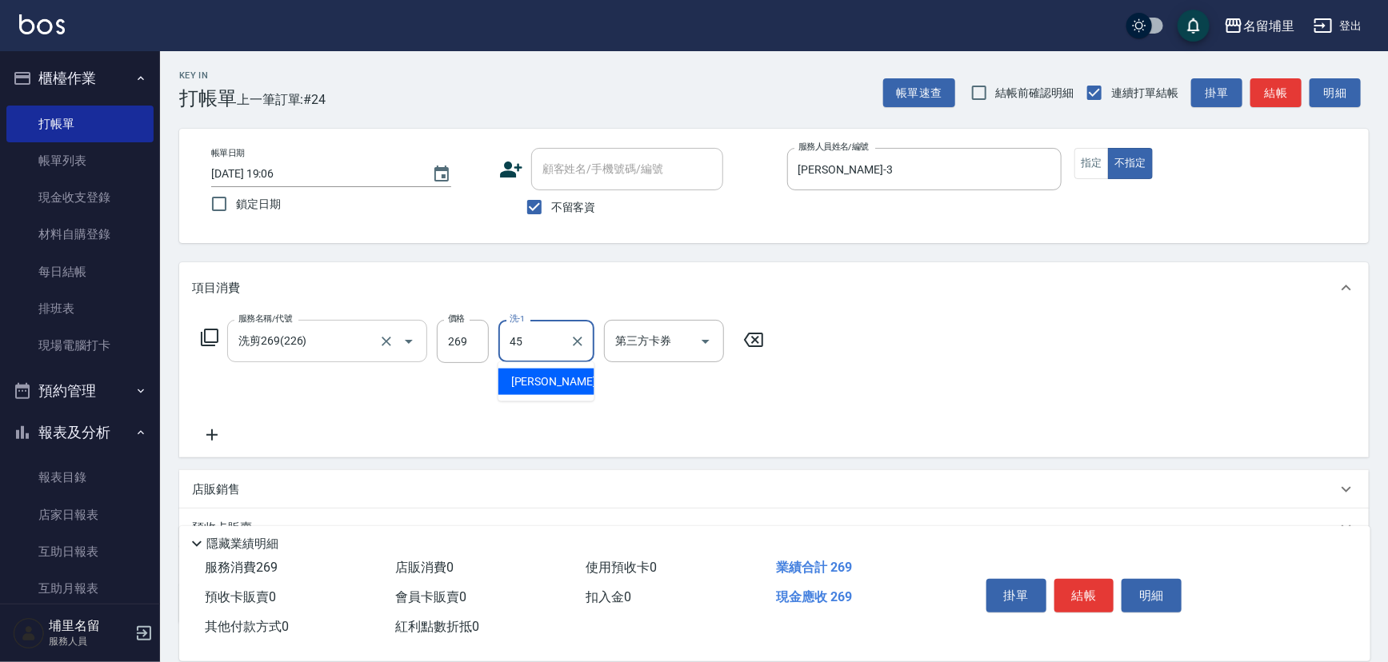
type input "潘宇浩-45"
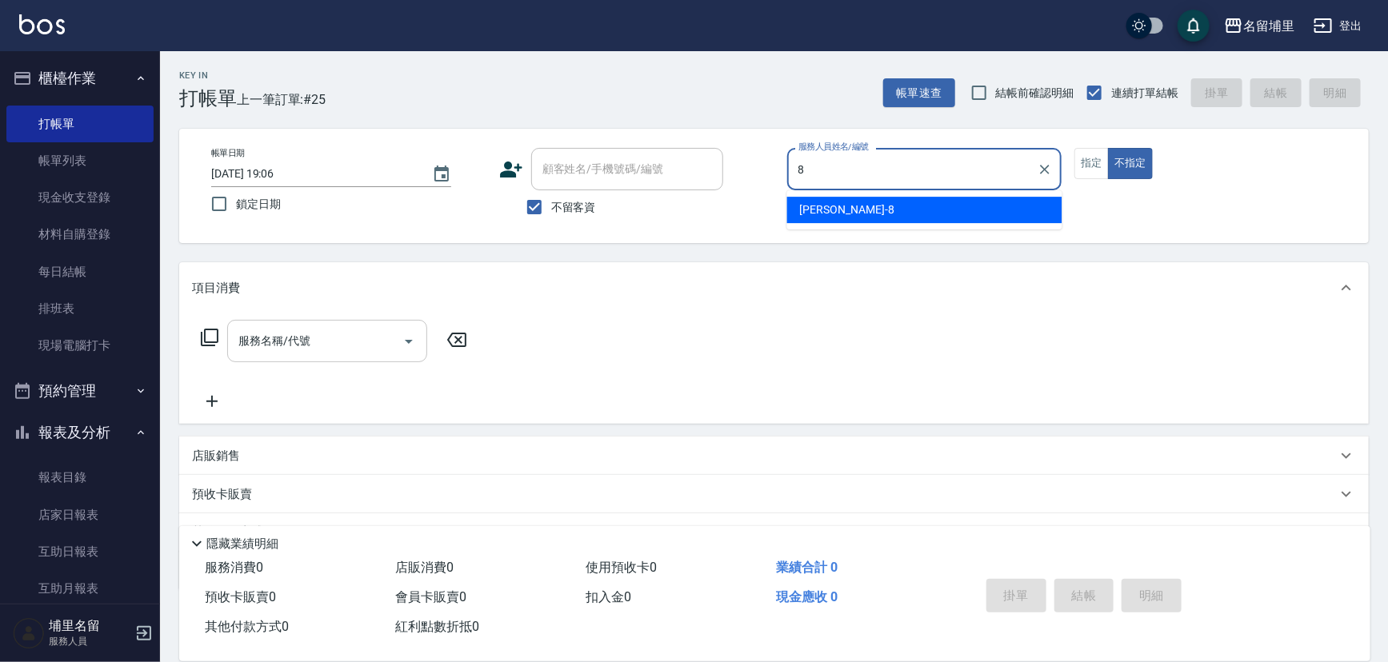
type input "黃偉傑-8"
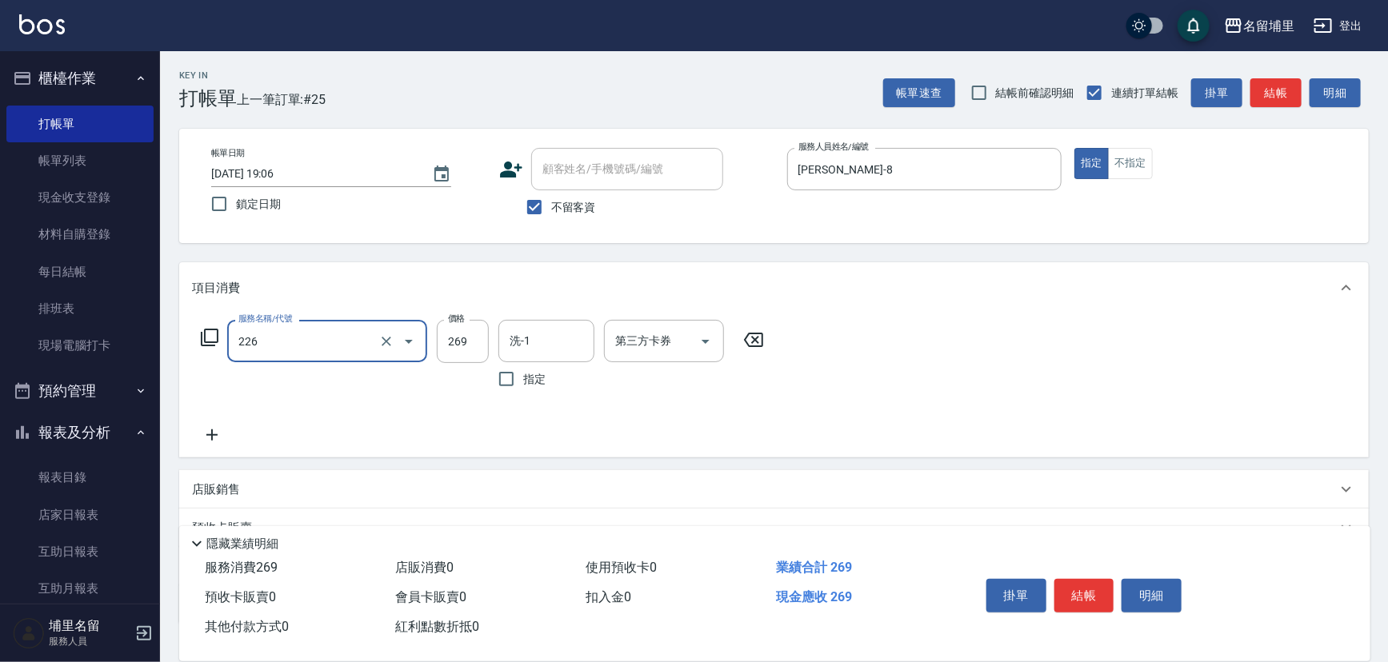
type input "洗剪269(226)"
type input "350"
type input "4"
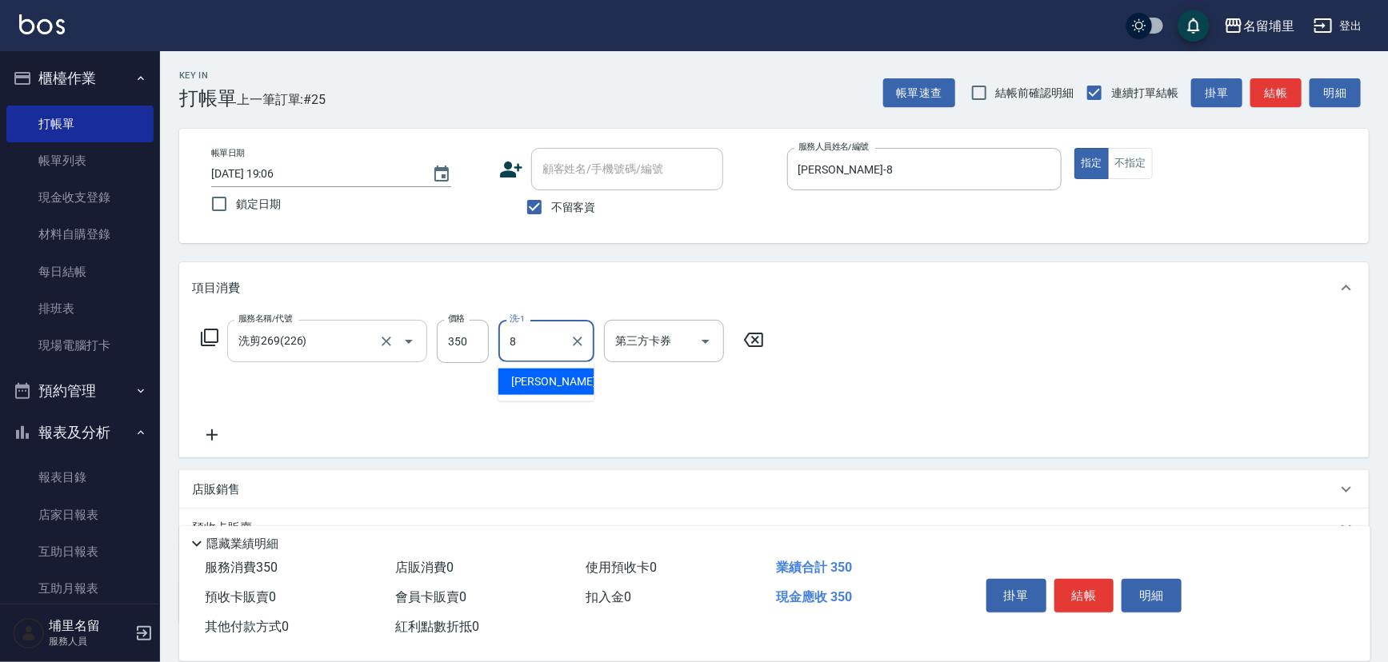
type input "黃偉傑-8"
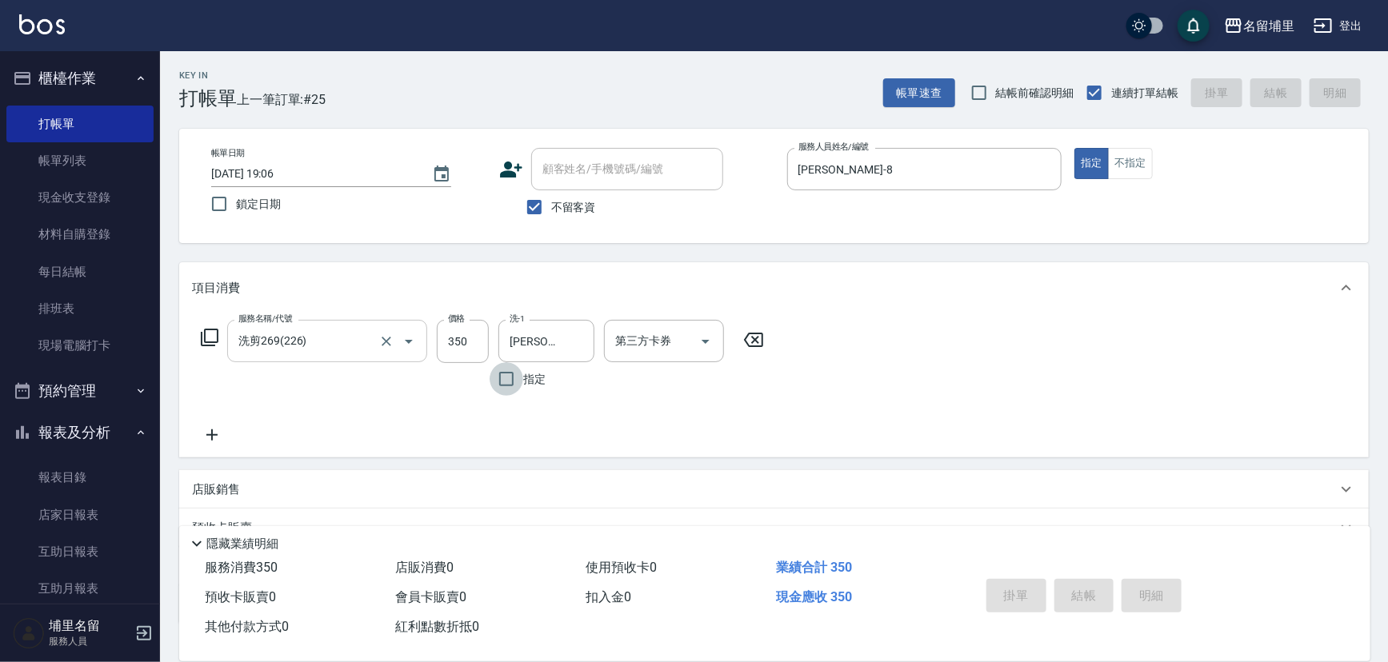
type input "2025/10/05 19:07"
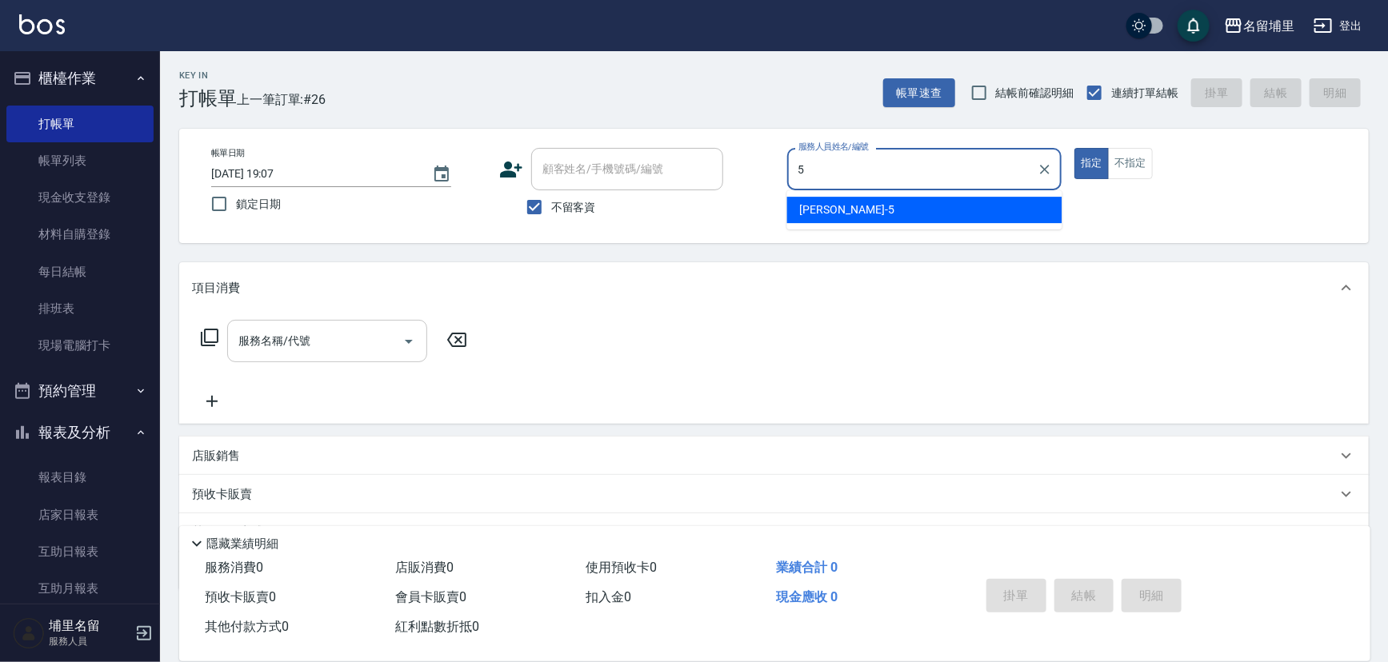
type input "蔣昀璠-5"
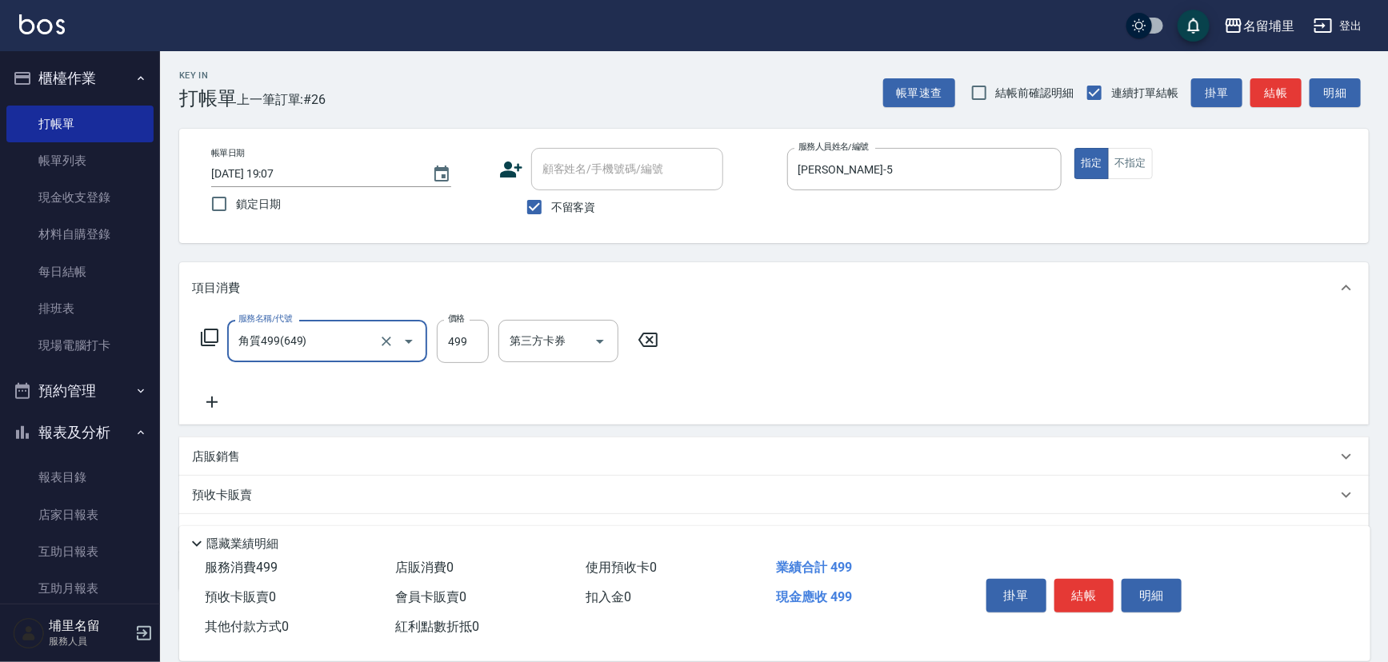
type input "角質499(649)"
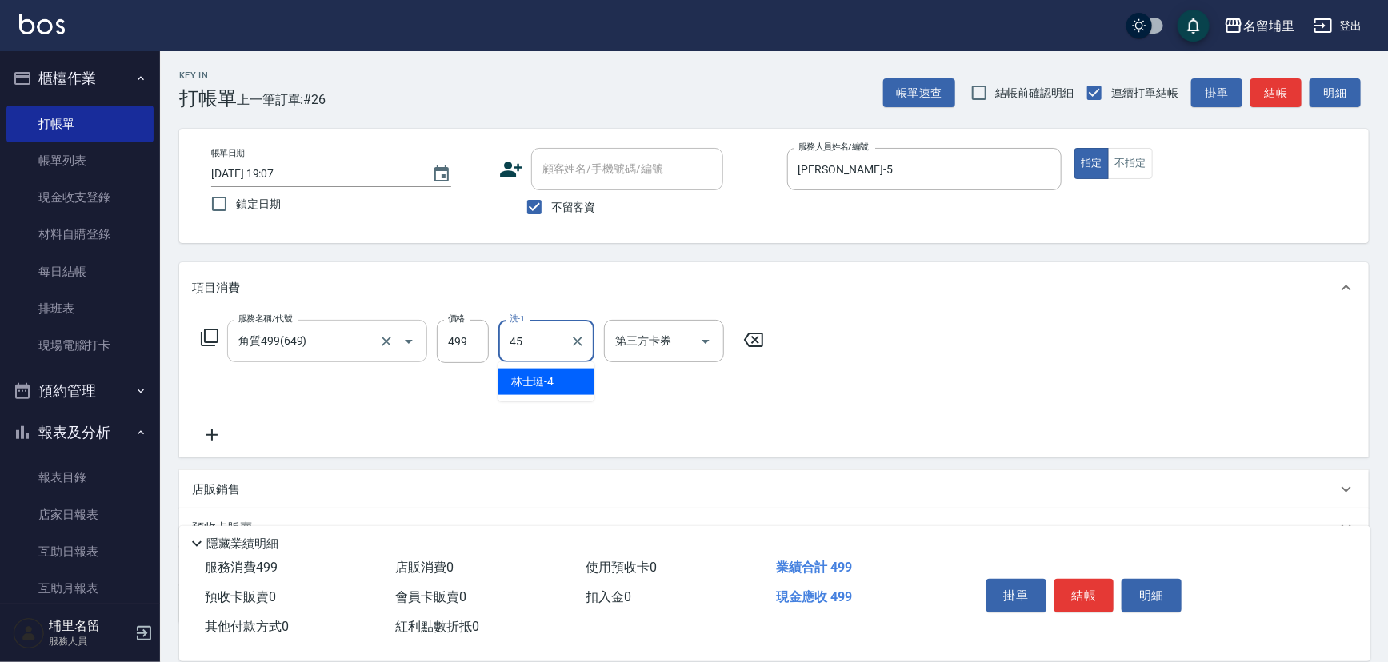
type input "潘宇浩-45"
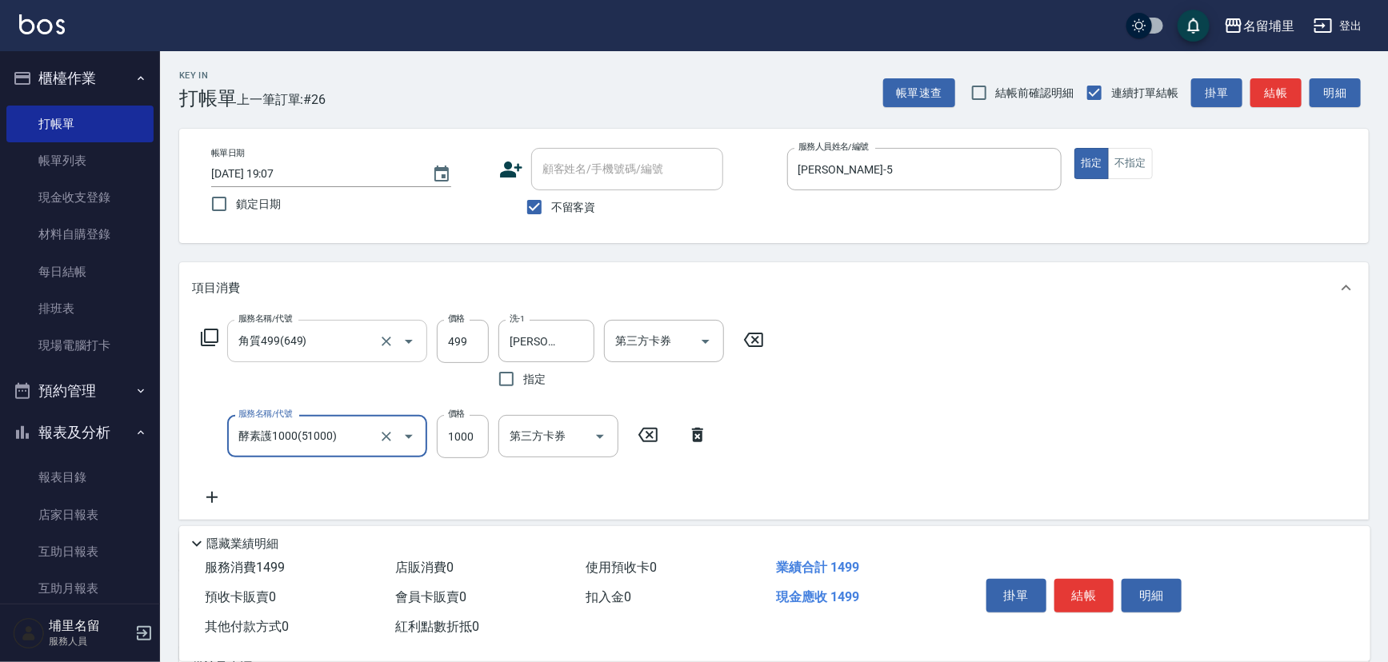
type input "酵素護1000(51000)"
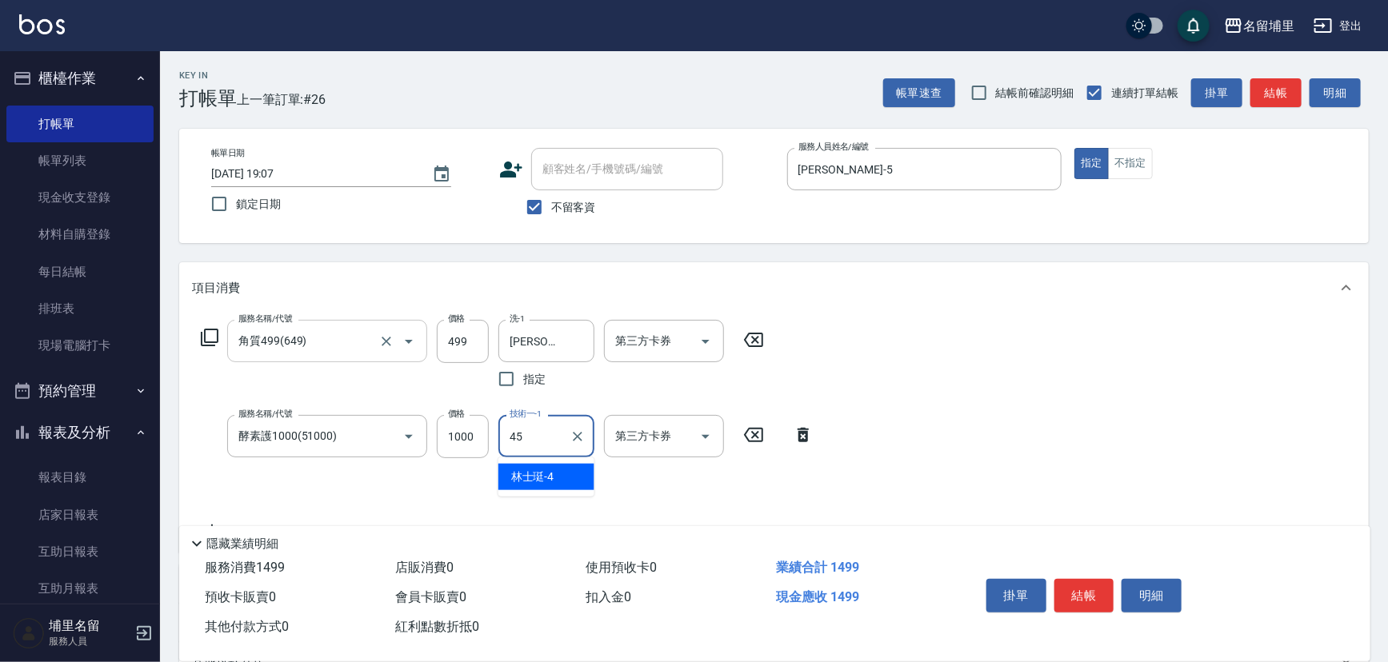
type input "潘宇浩-45"
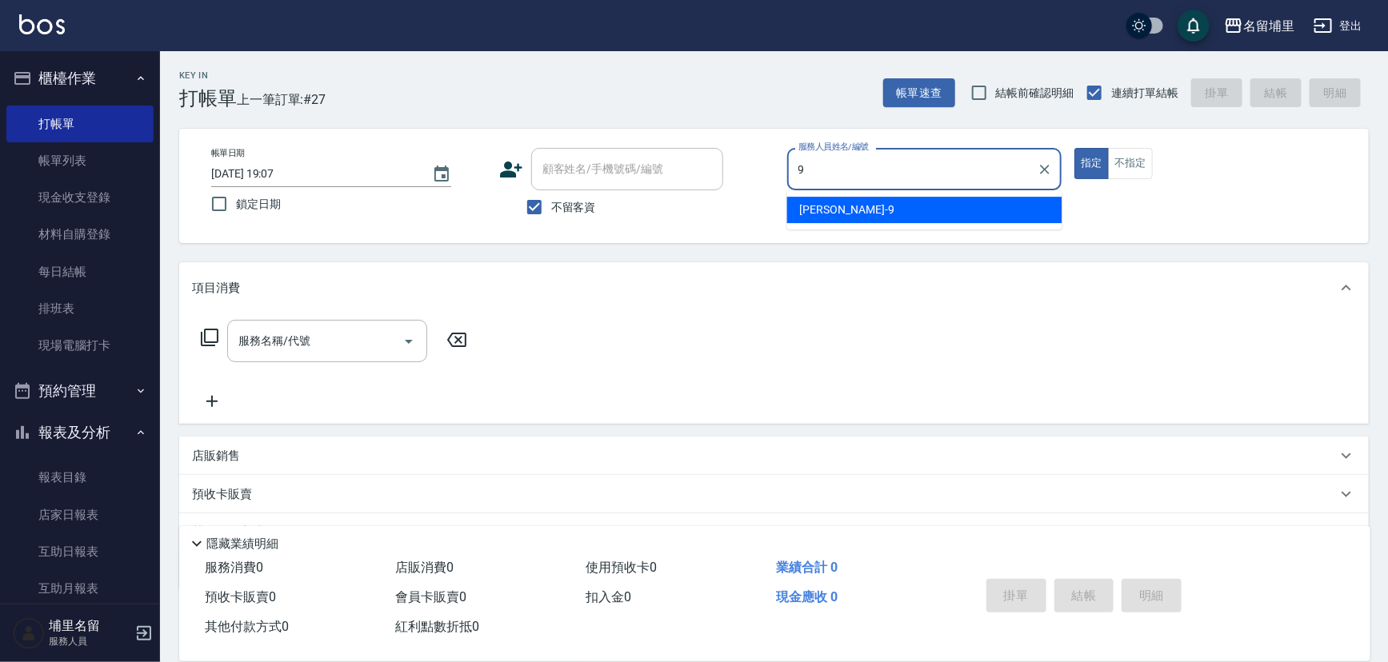
type input "李佩蓉-9"
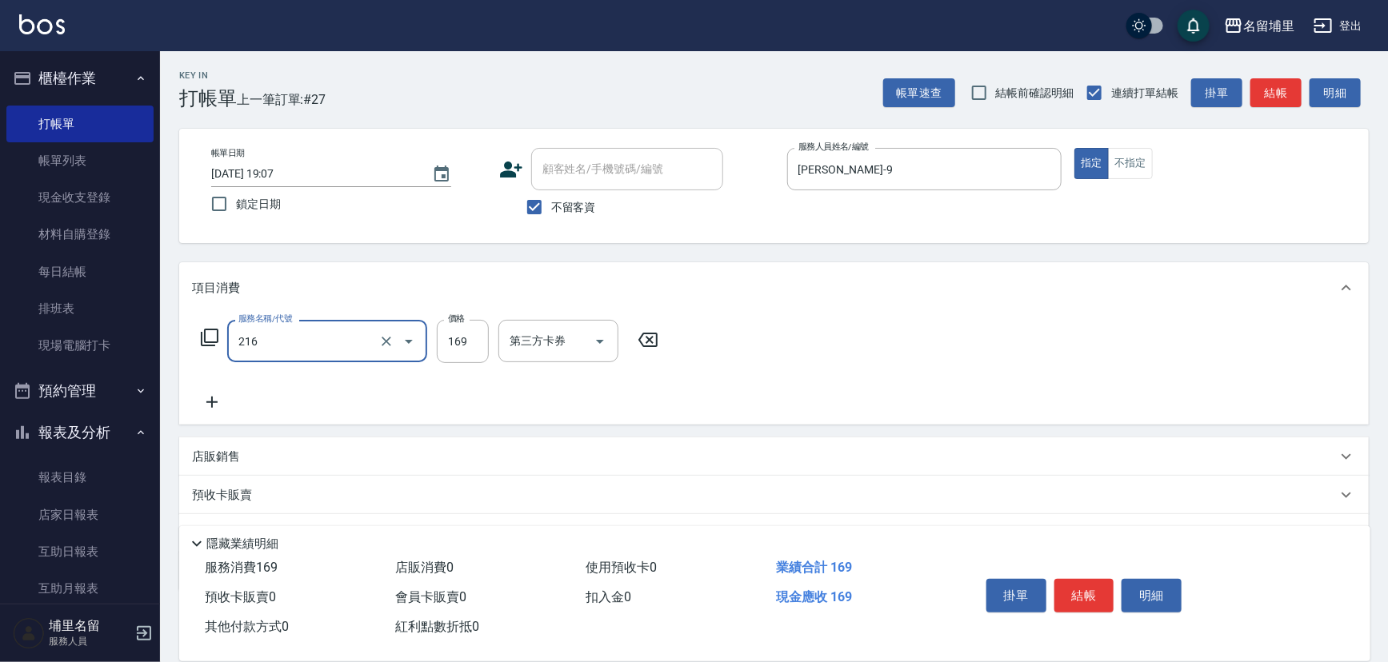
type input "剪髮169(216)"
type input "150"
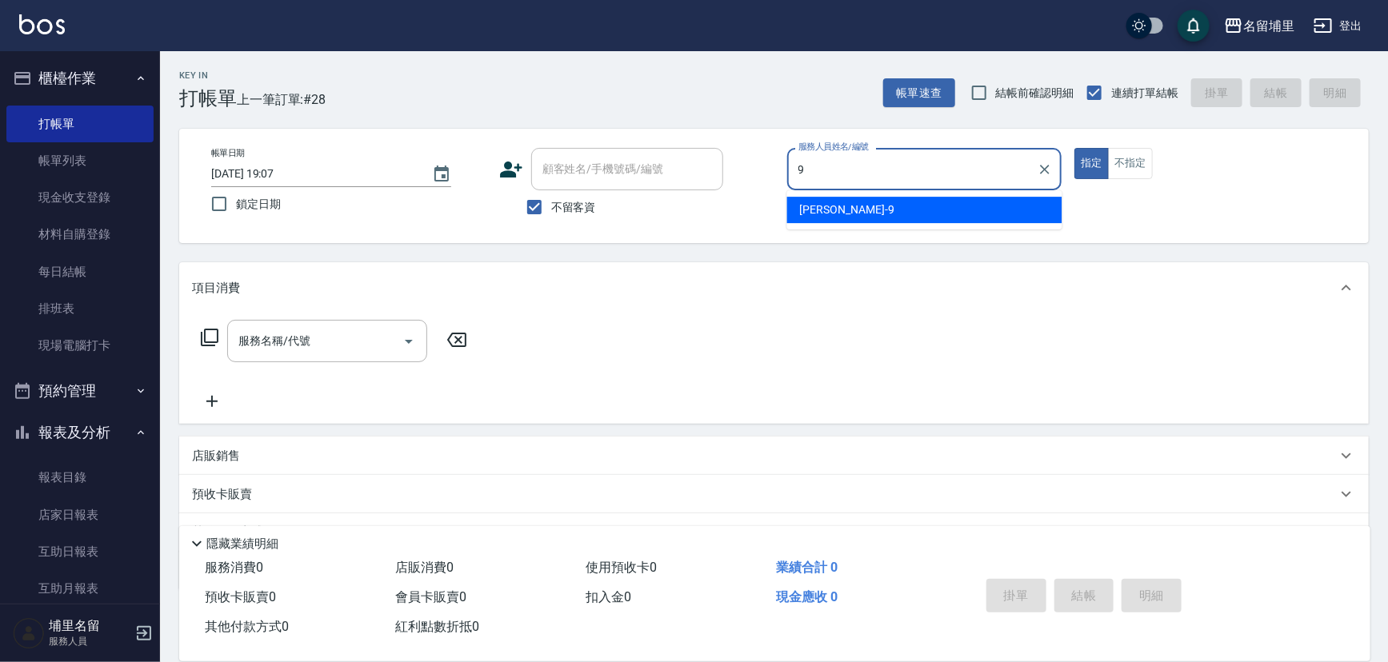
type input "李佩蓉-9"
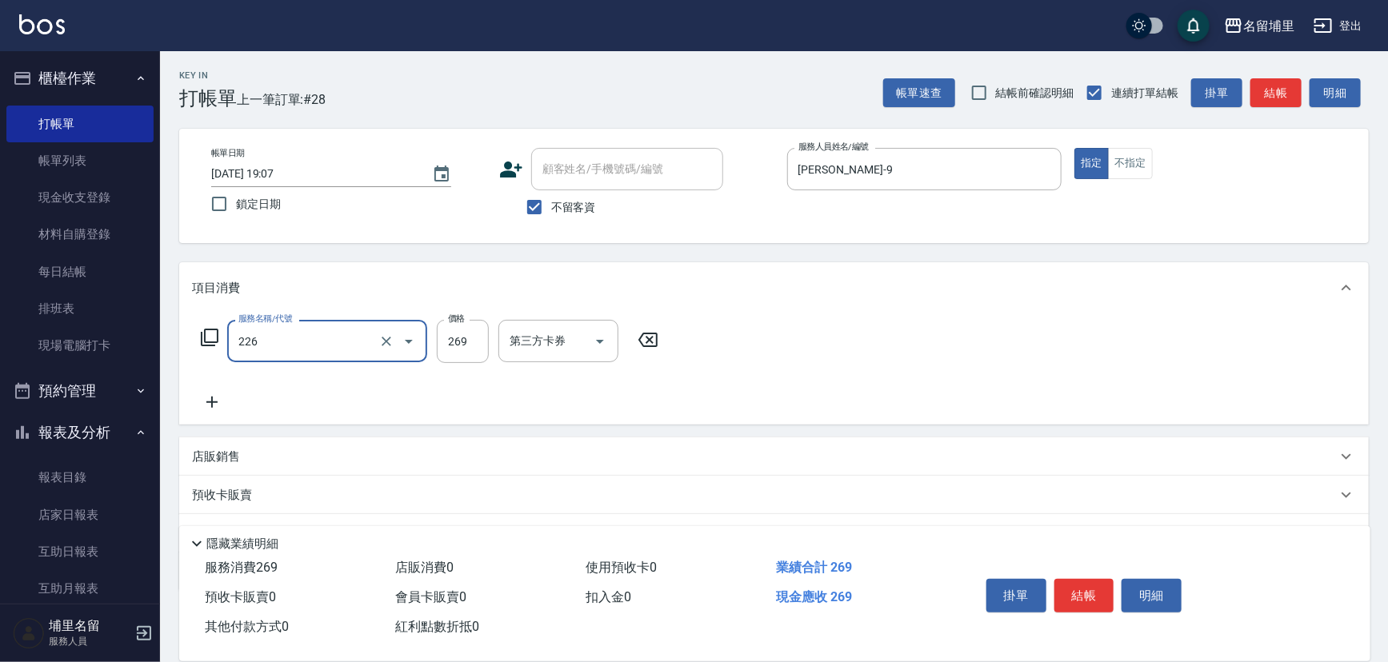
type input "洗剪269(226)"
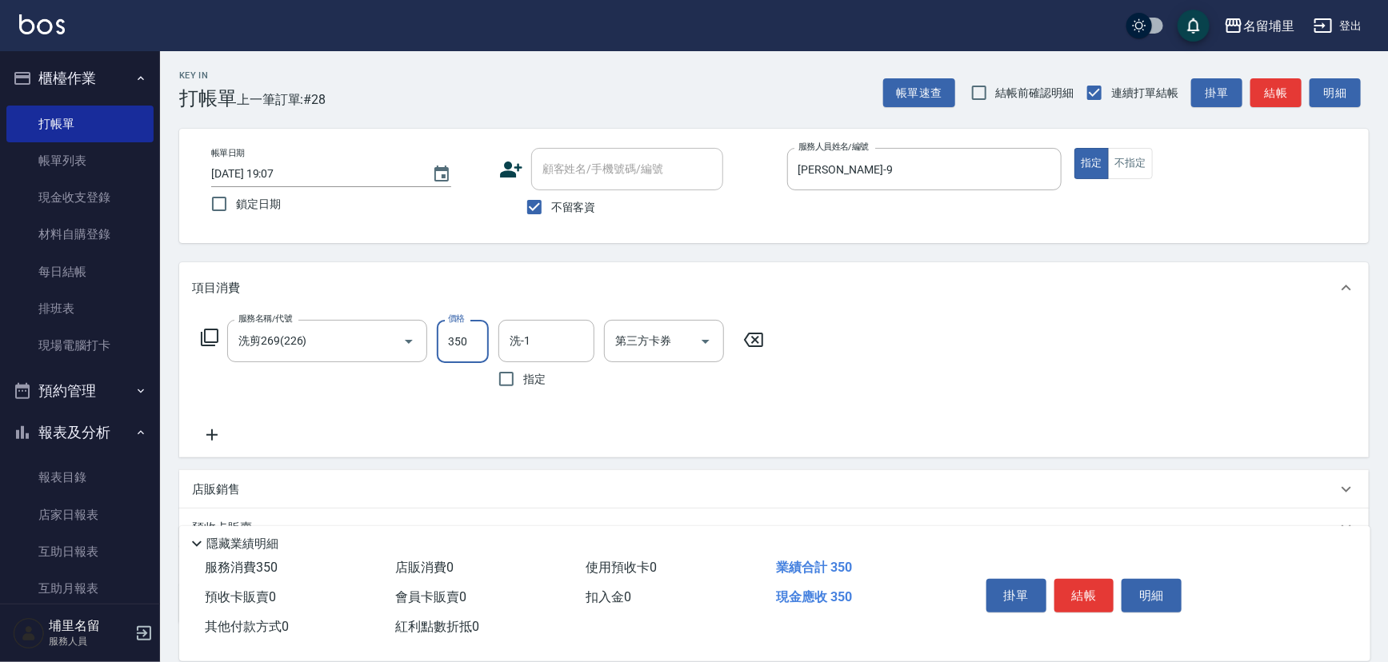
type input "350"
type input "潘宇浩-45"
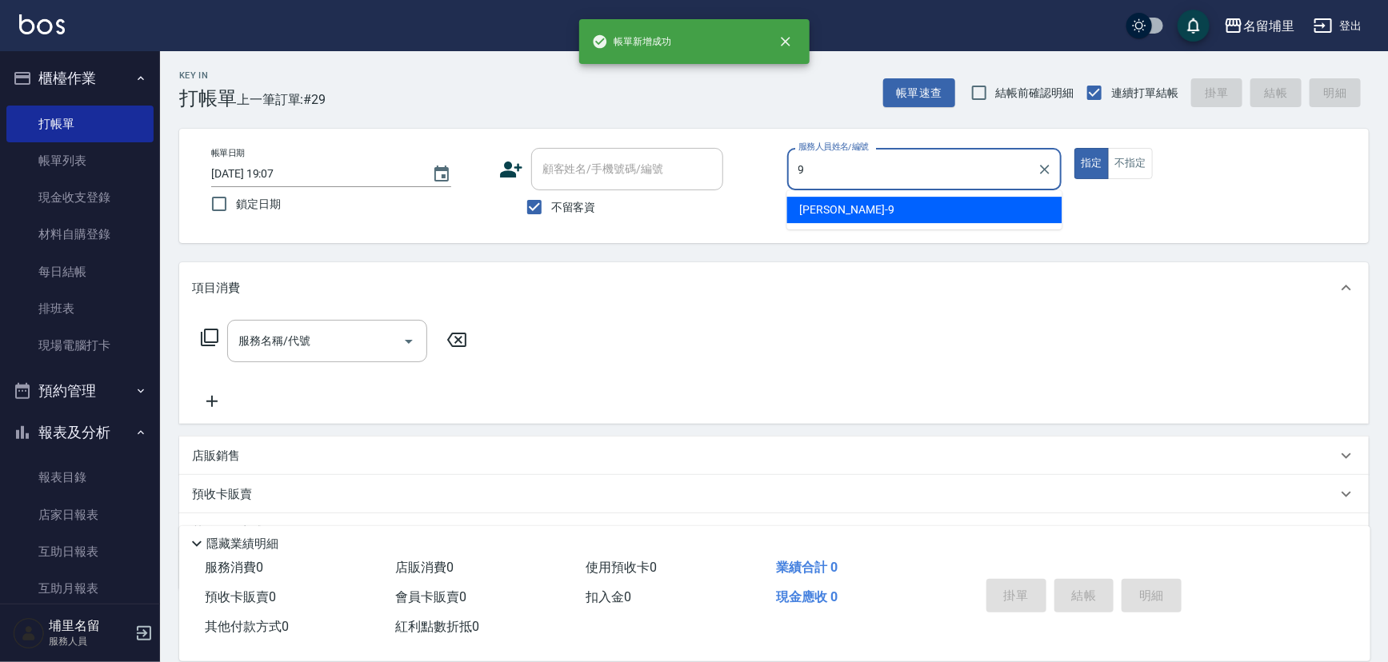
type input "李佩蓉-9"
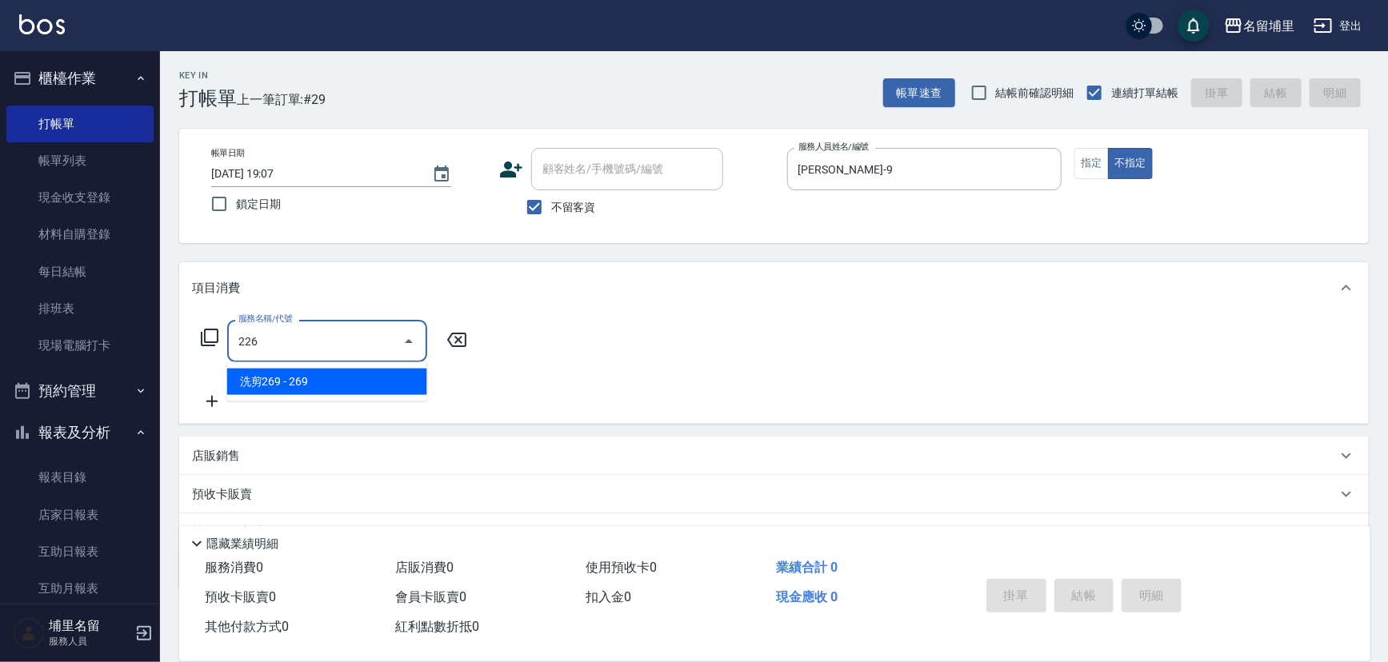
type input "洗剪269(226)"
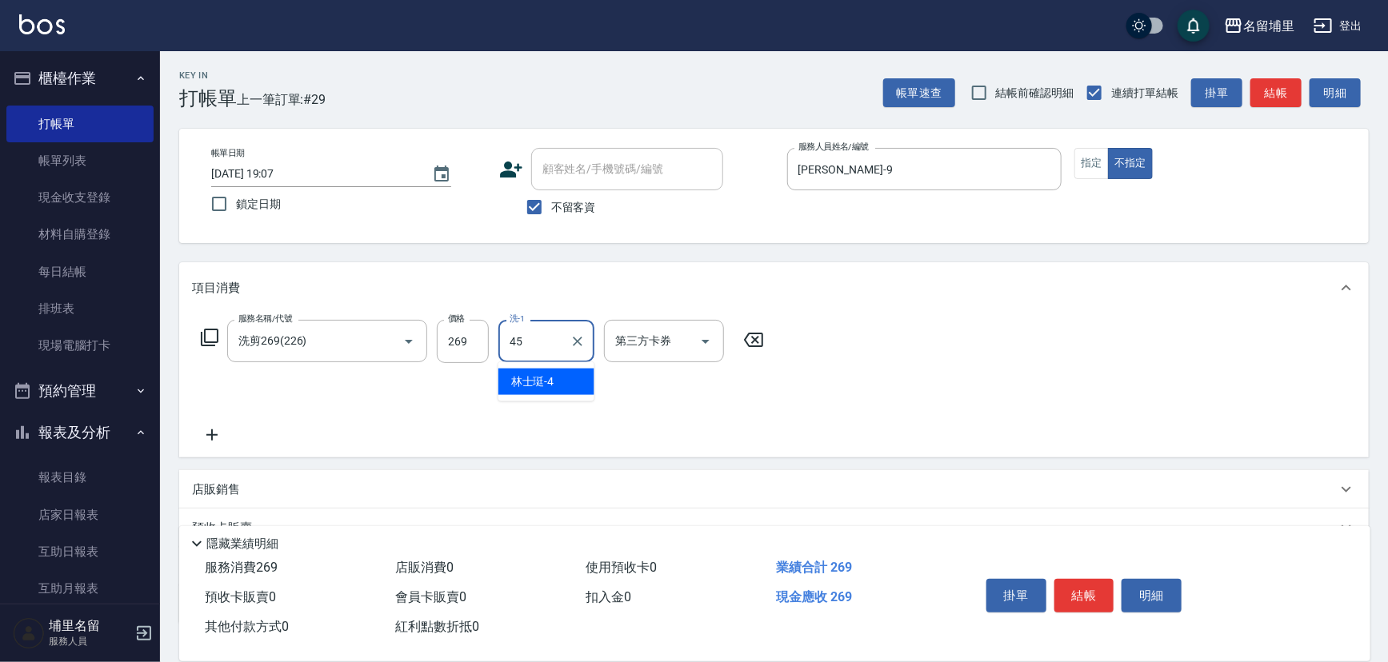
type input "潘宇浩-45"
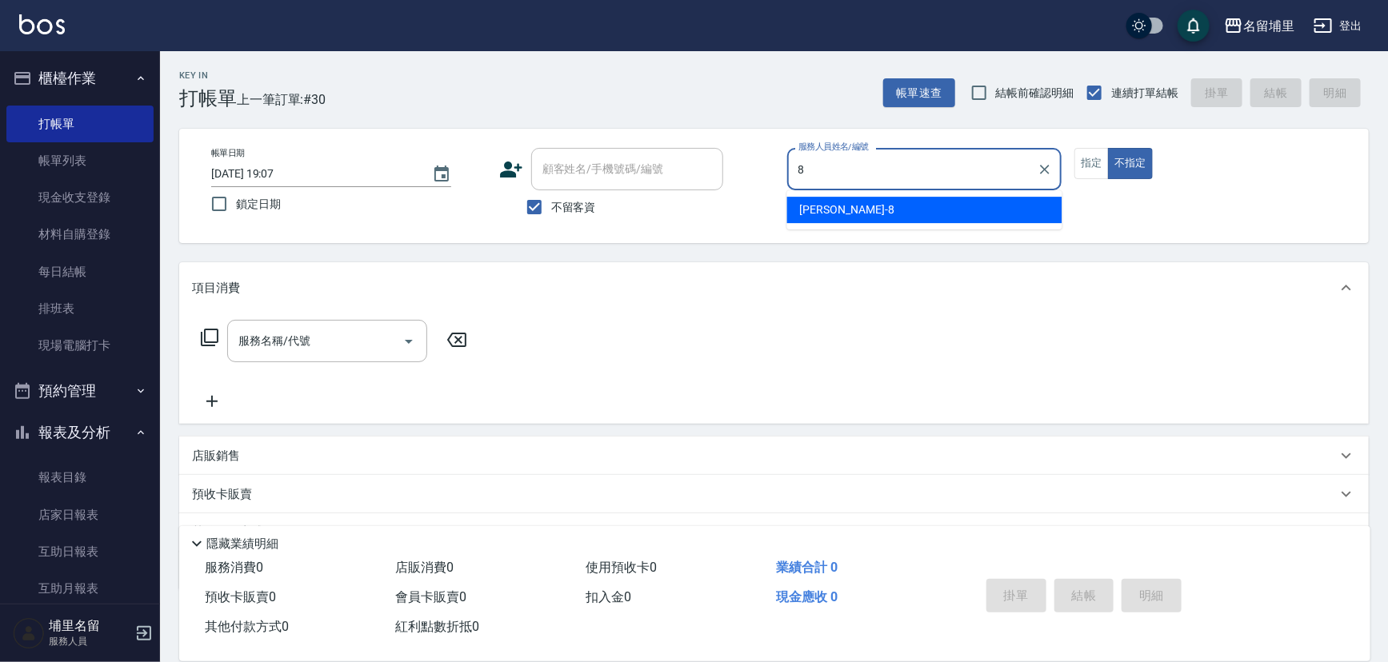
type input "黃偉傑-8"
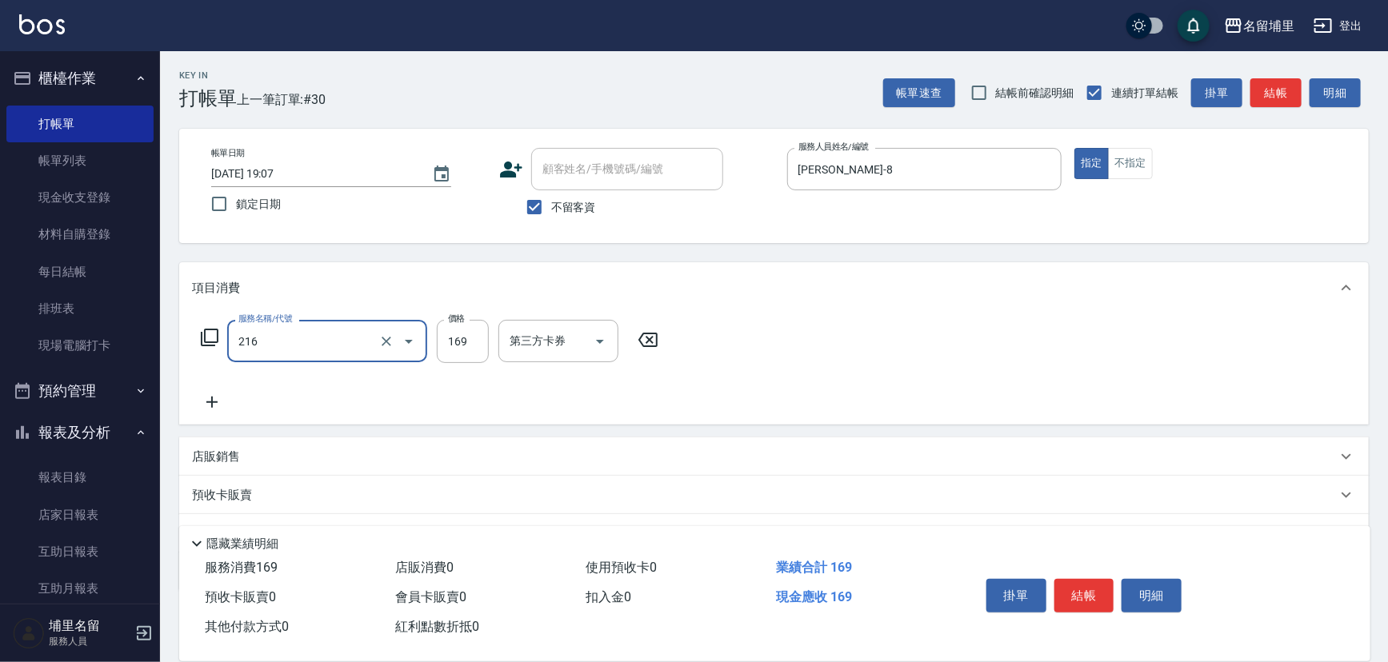
type input "剪髮169(216)"
type input "250"
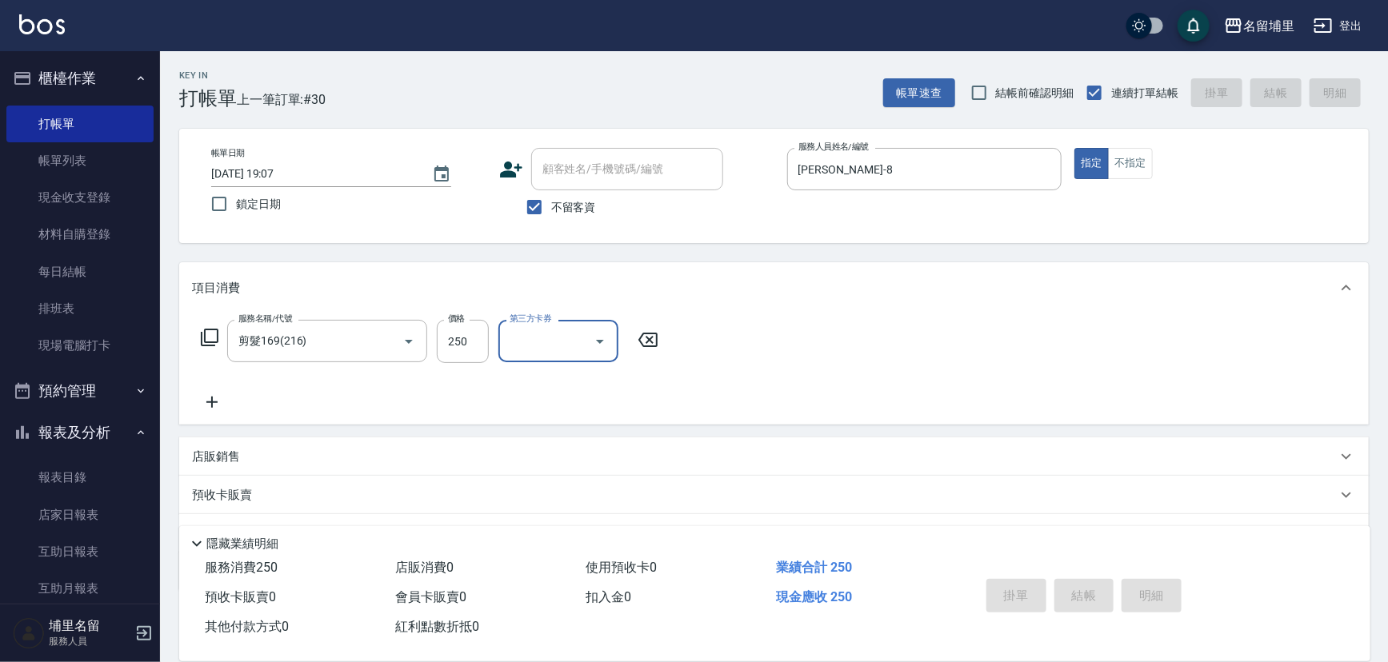
type input "2025/10/05 19:08"
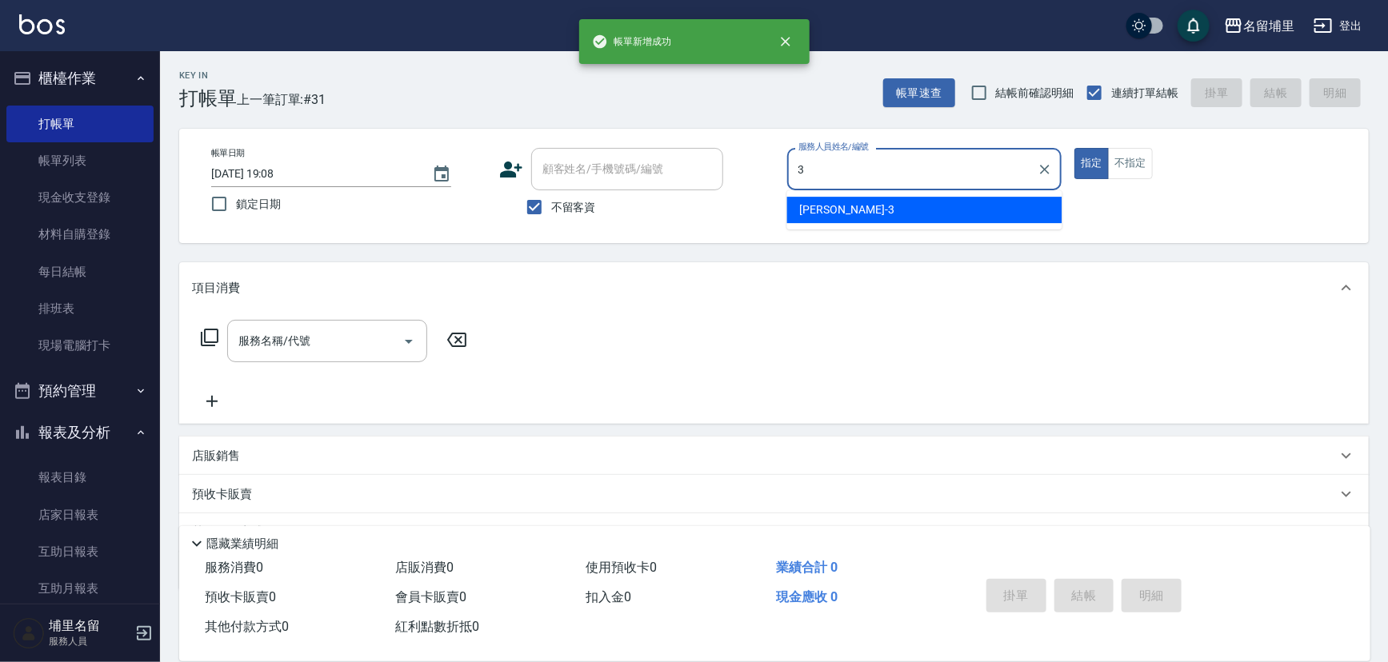
type input "鐘柏倫-3"
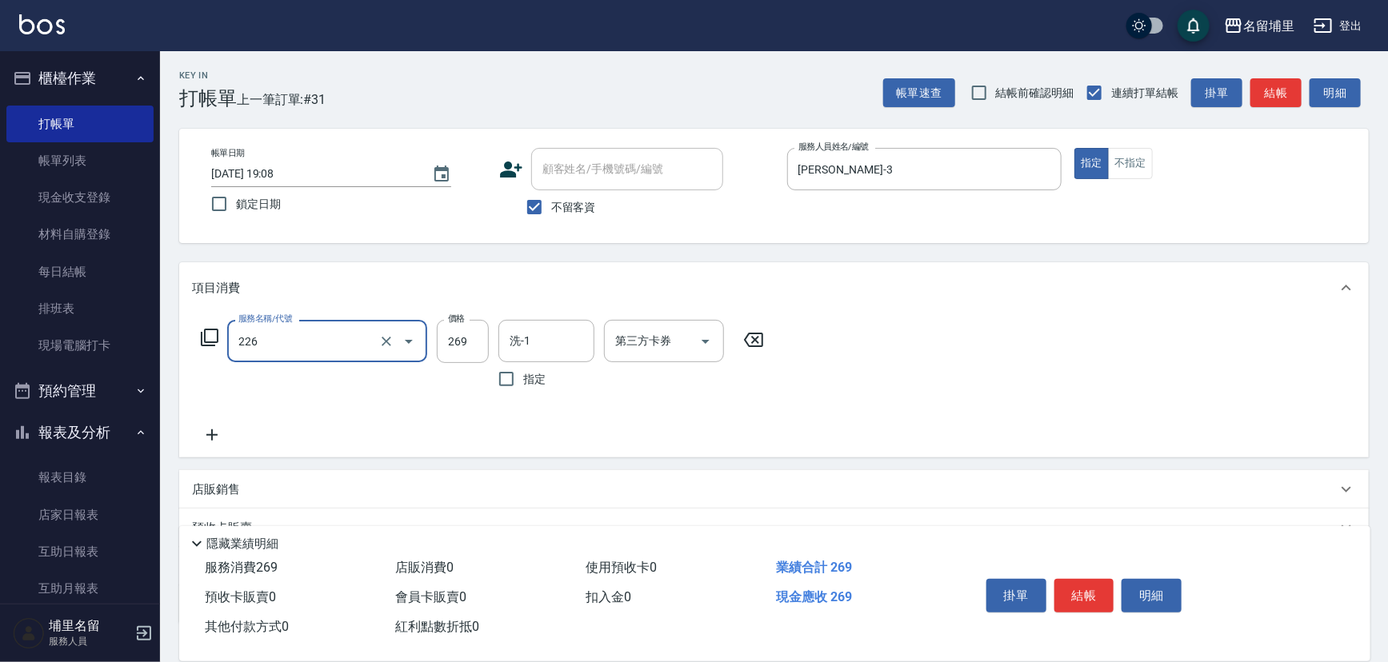
type input "洗剪269(226)"
type input "300"
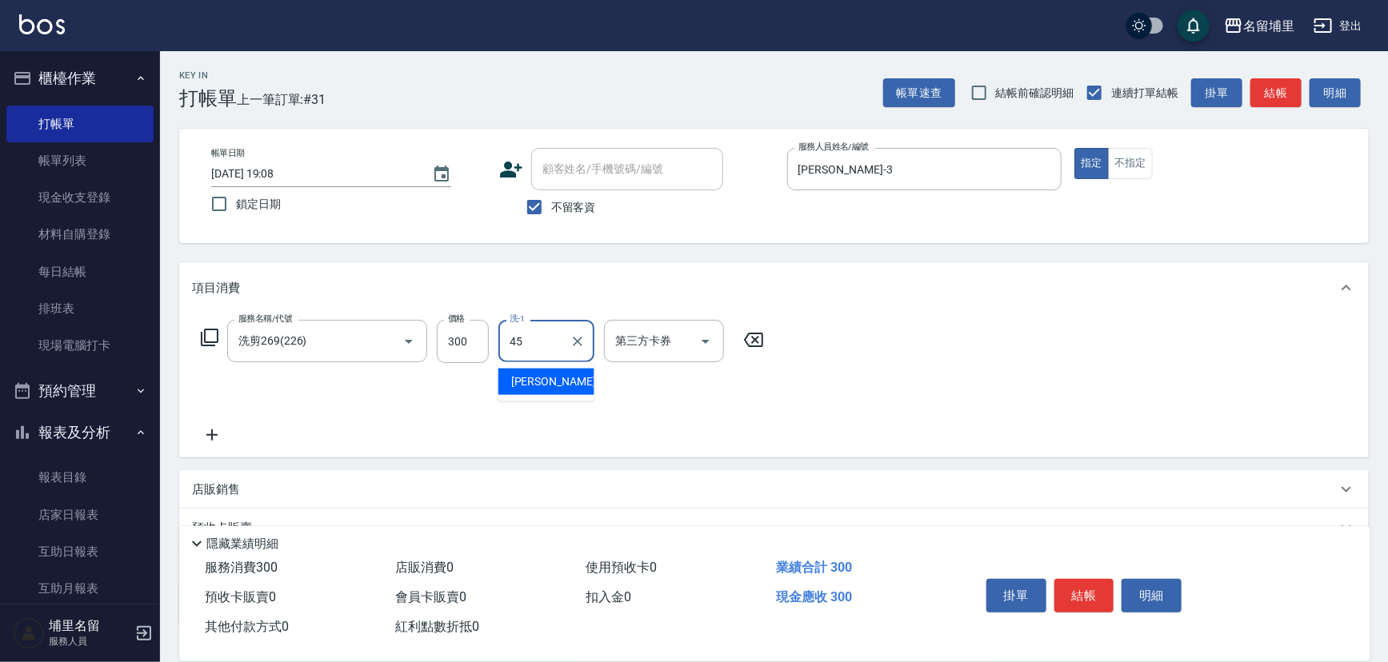
type input "潘宇浩-45"
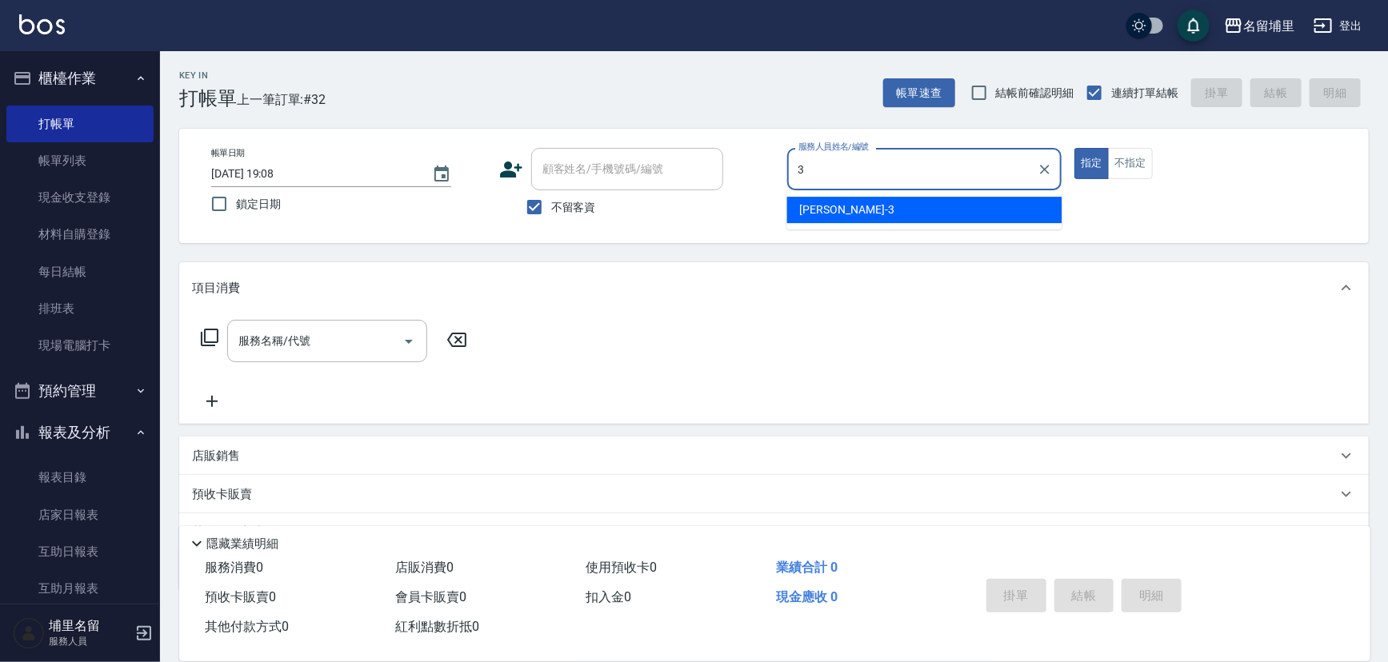
type input "鐘柏倫-3"
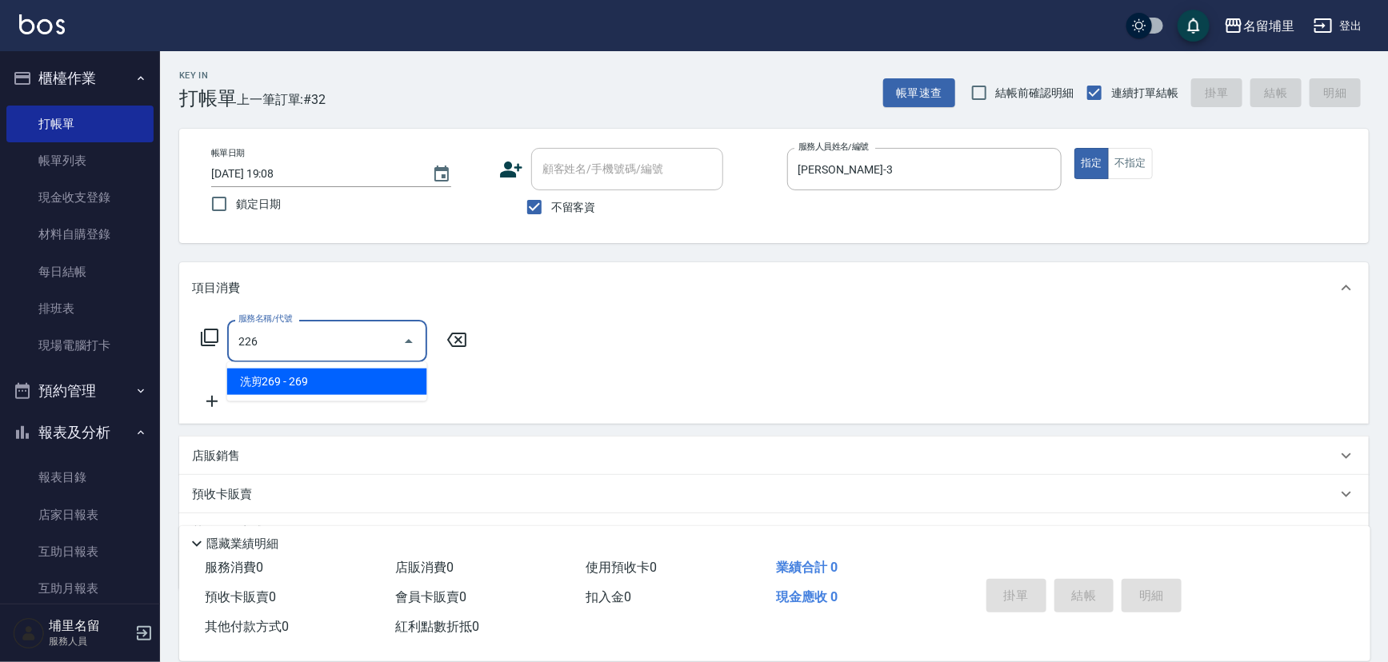
type input "洗剪269(226)"
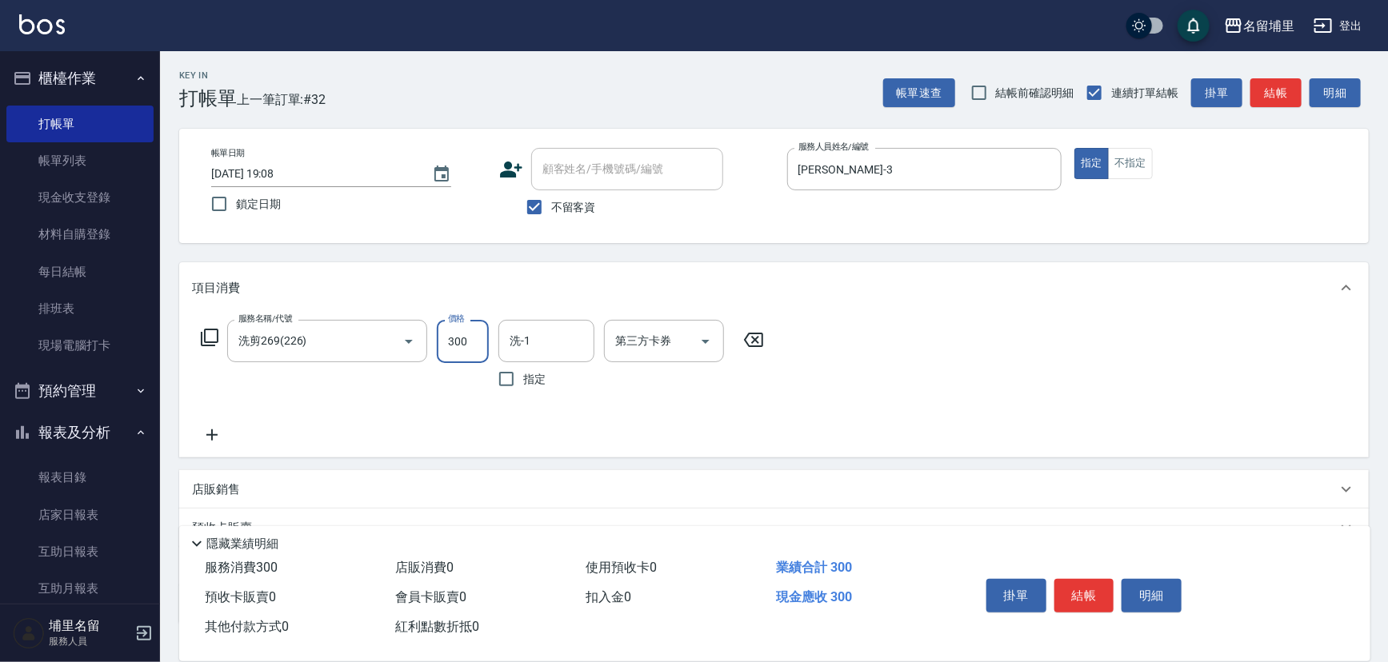
type input "300"
type input "潘宇浩-45"
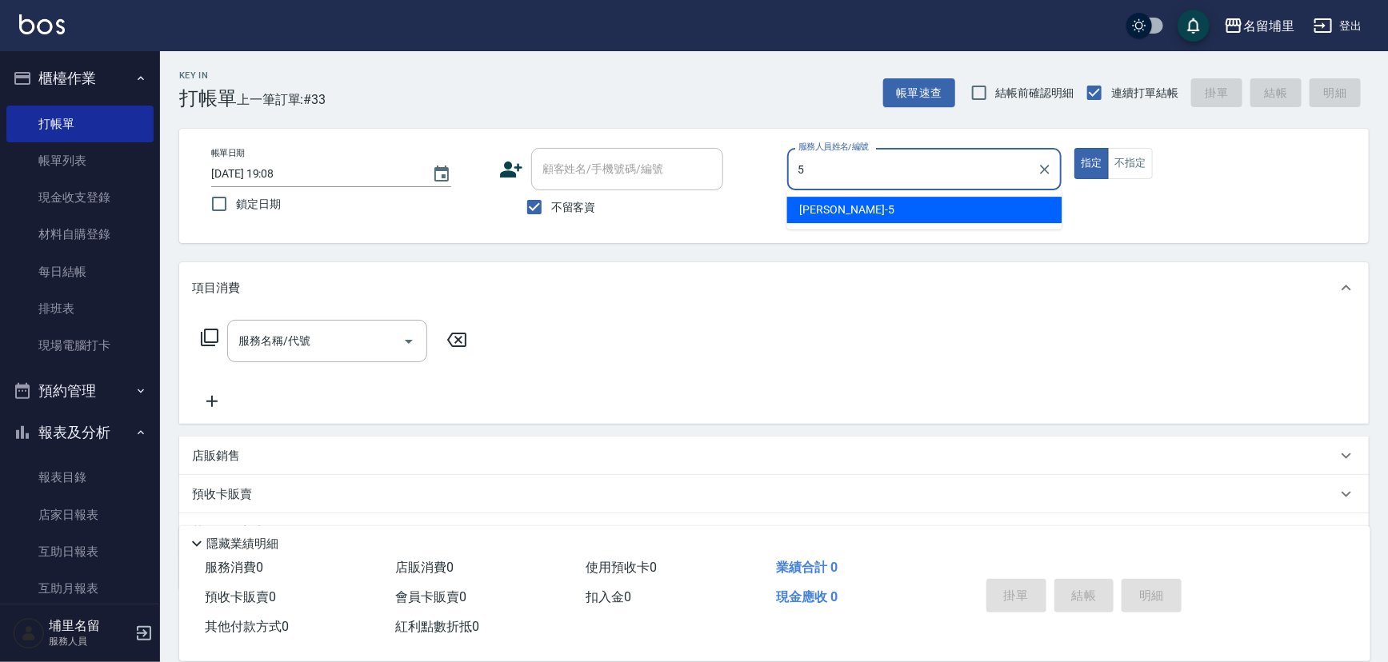
type input "蔣昀璠-5"
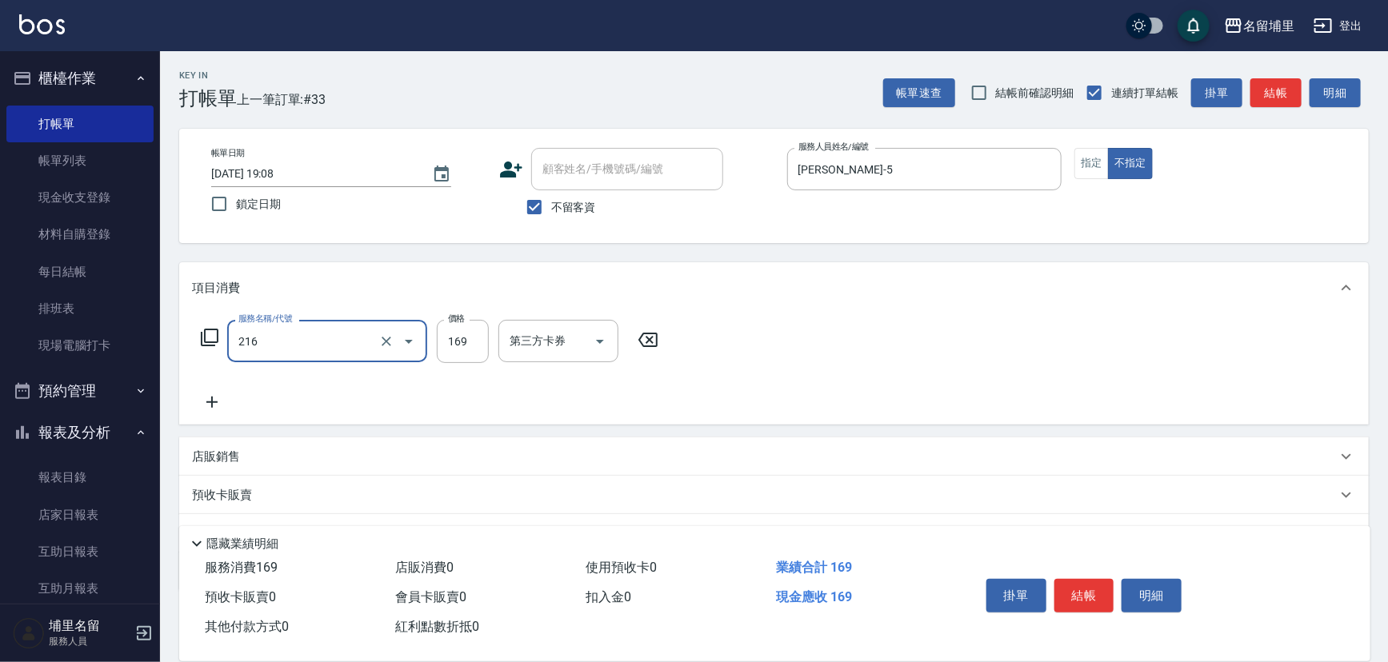
type input "剪髮169(216)"
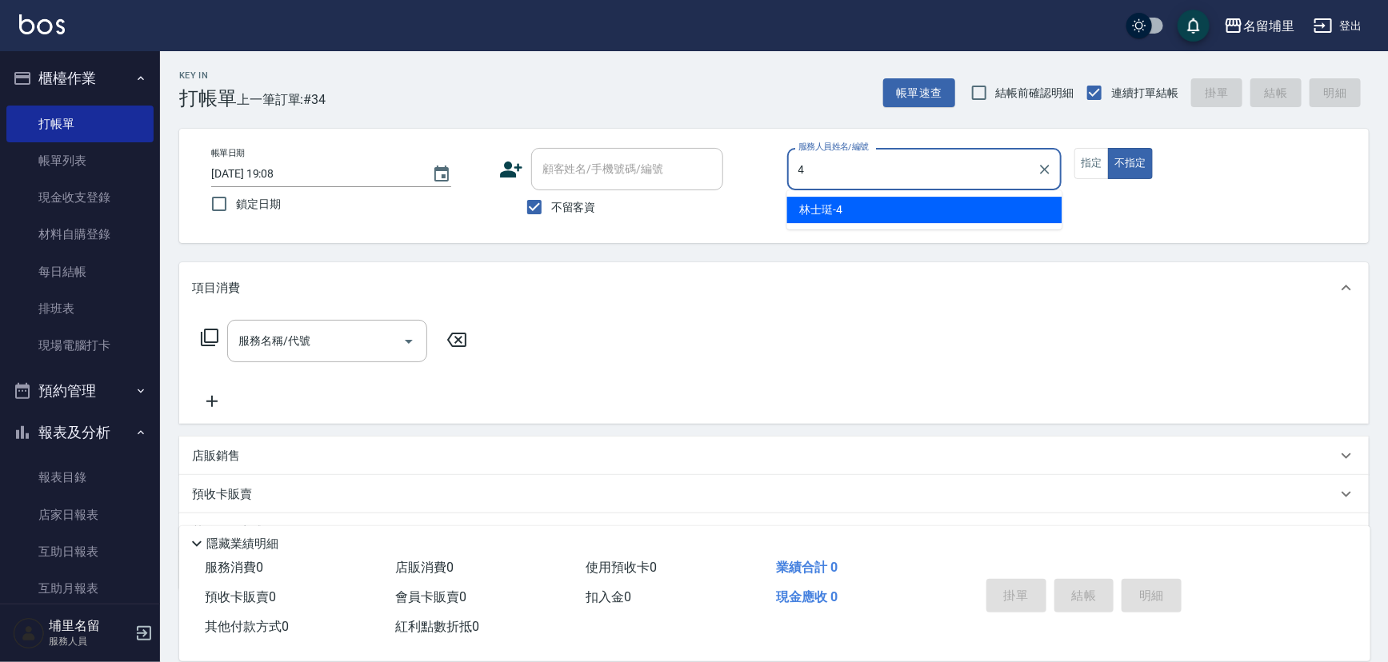
type input "林士珽-4"
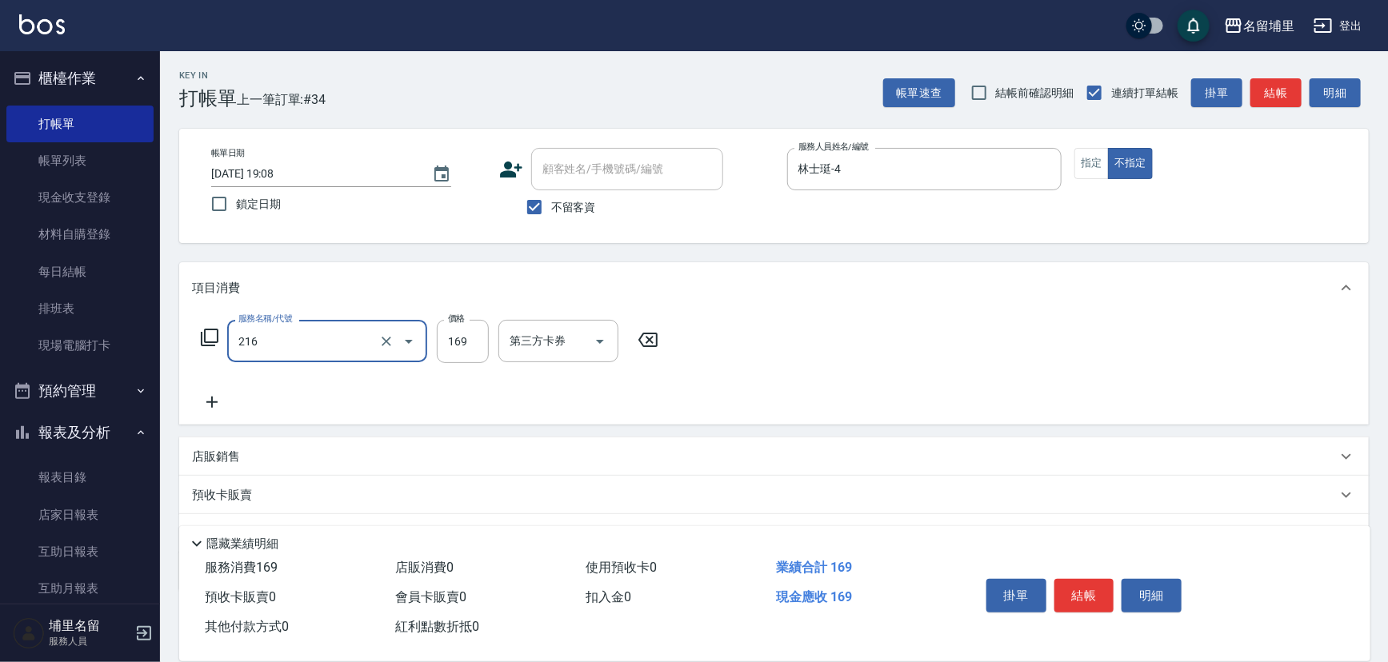
type input "剪髮169(216)"
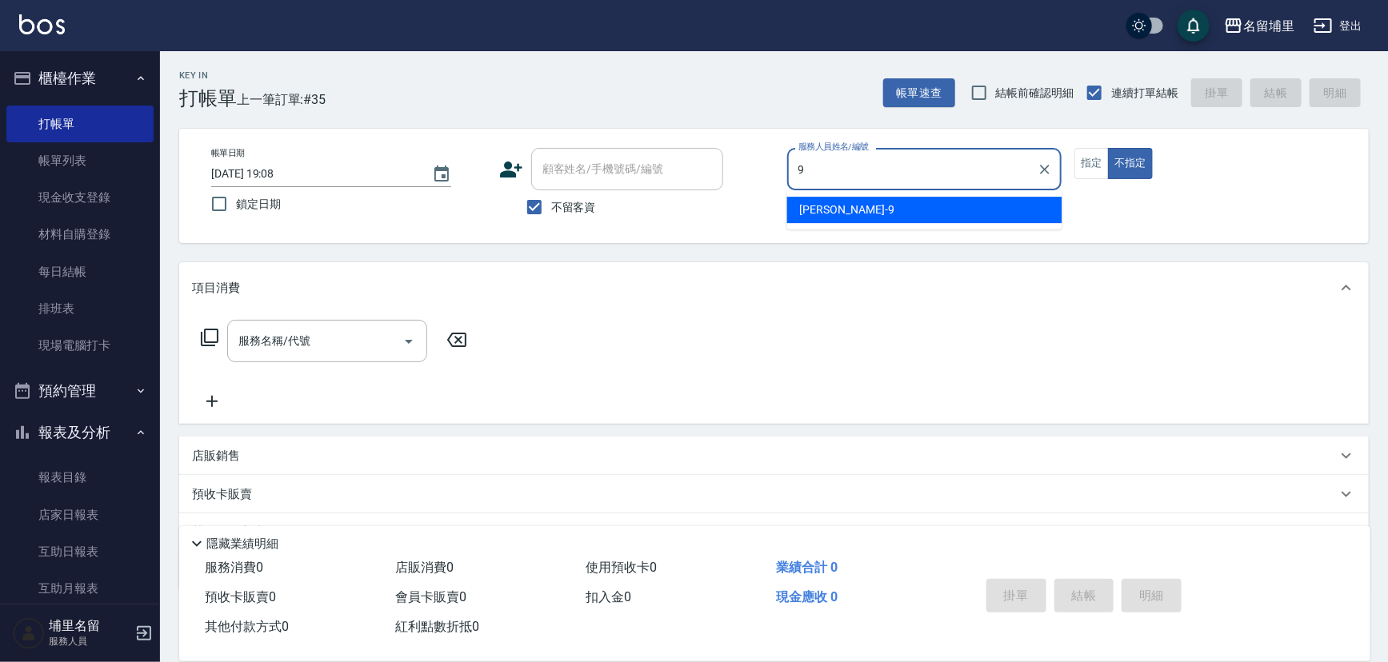
type input "李佩蓉-9"
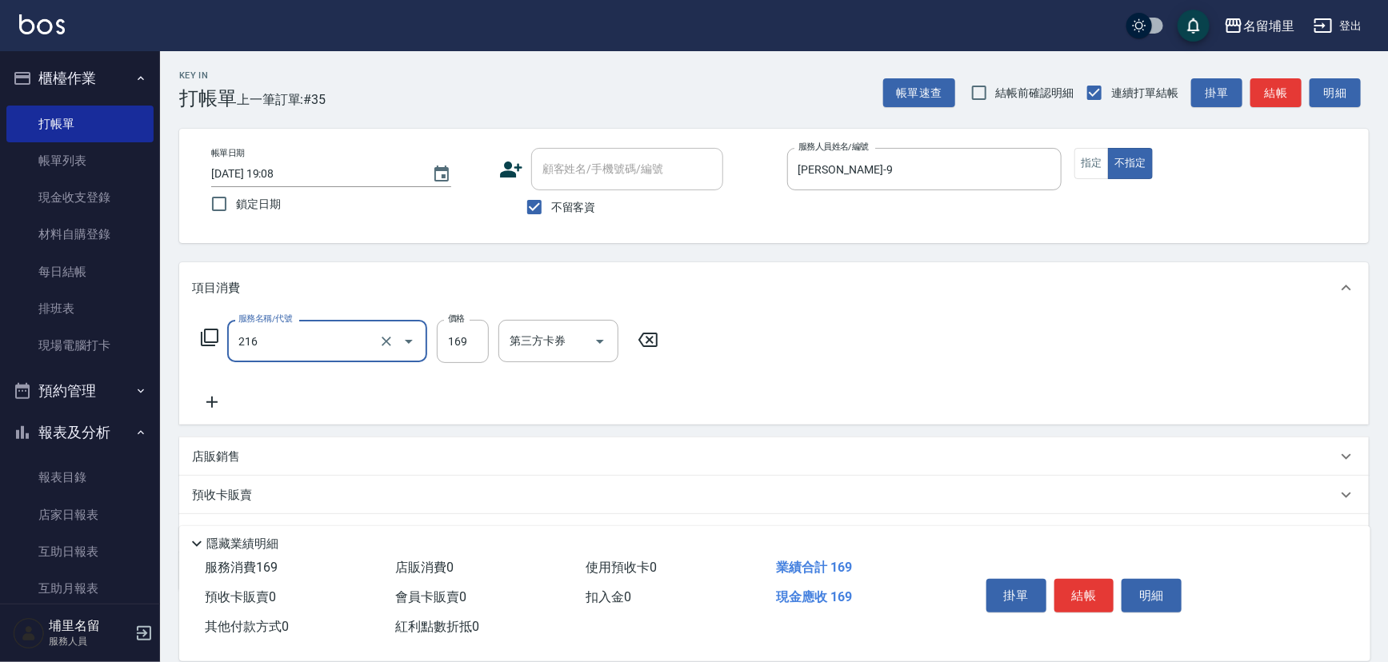
type input "剪髮169(216)"
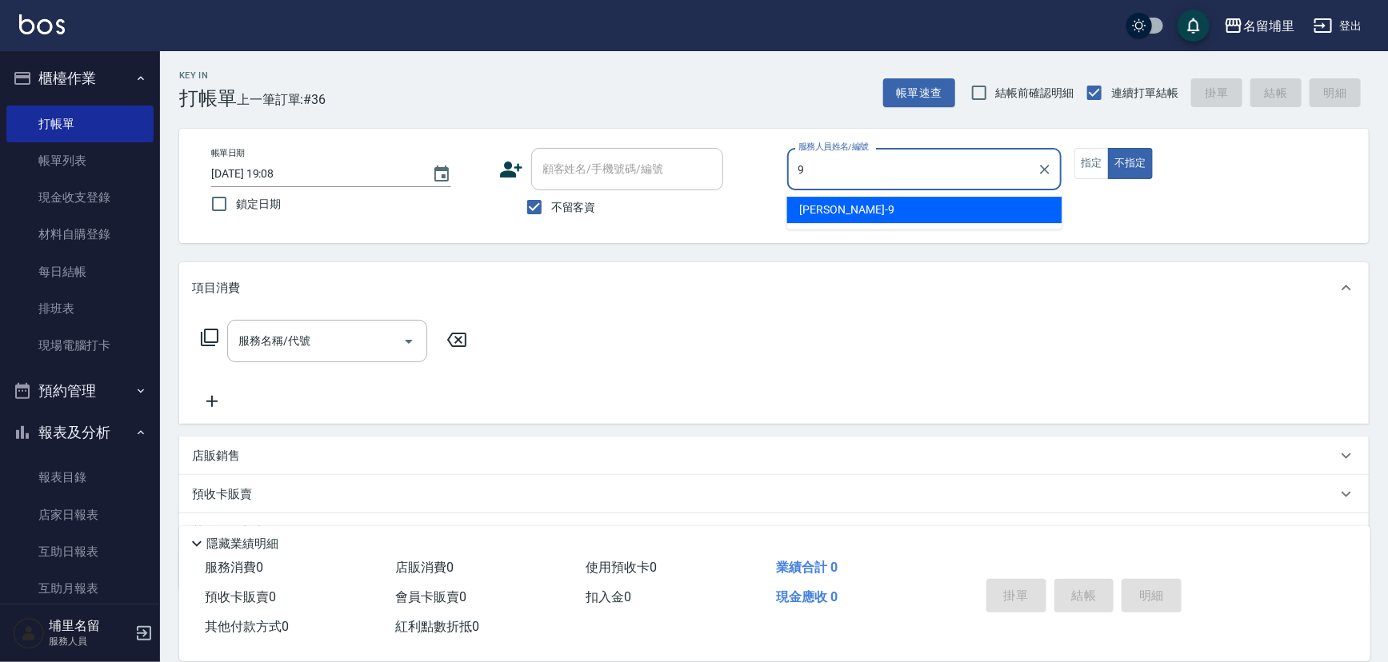
type input "李佩蓉-9"
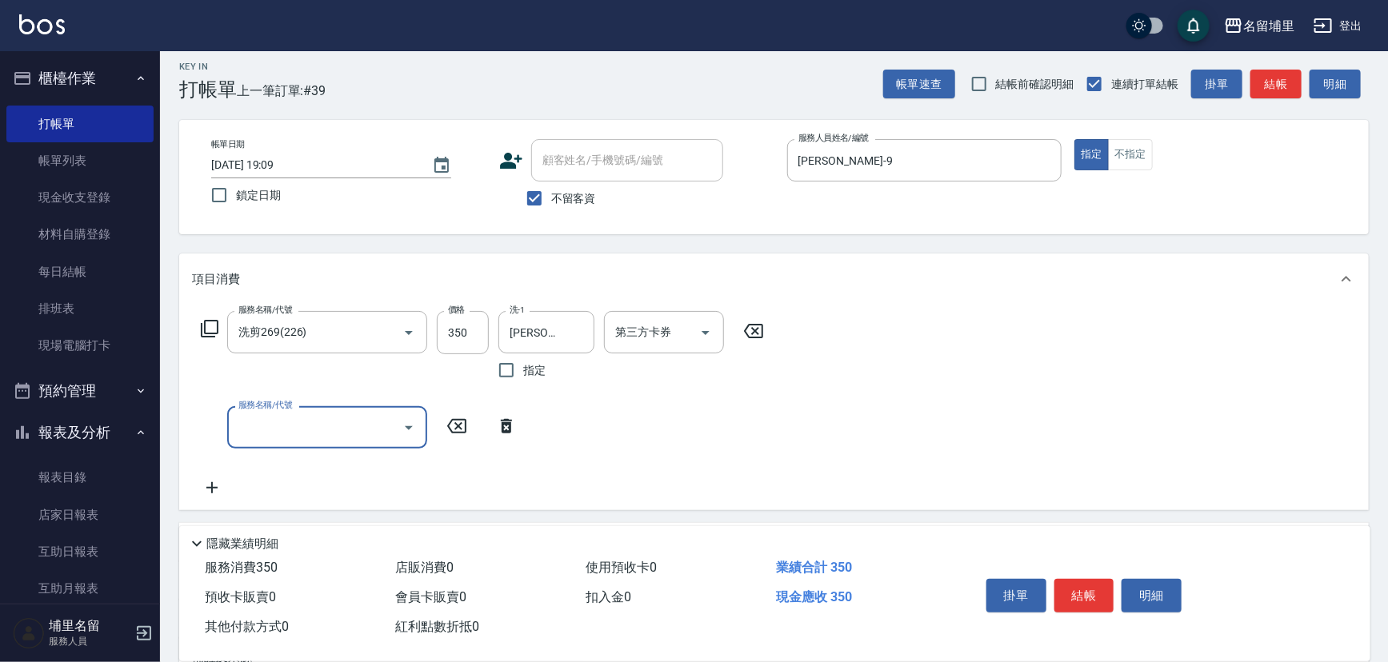
scroll to position [145, 0]
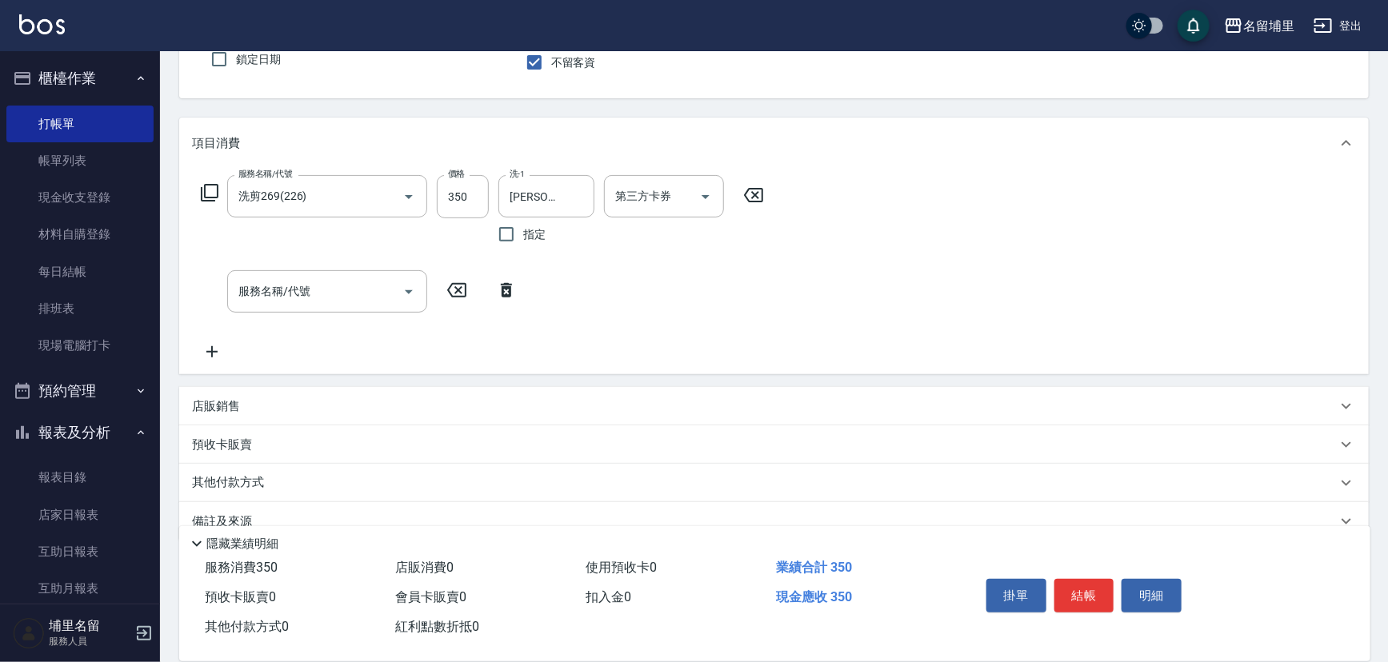
click at [266, 399] on div "店販銷售" at bounding box center [764, 406] width 1145 height 17
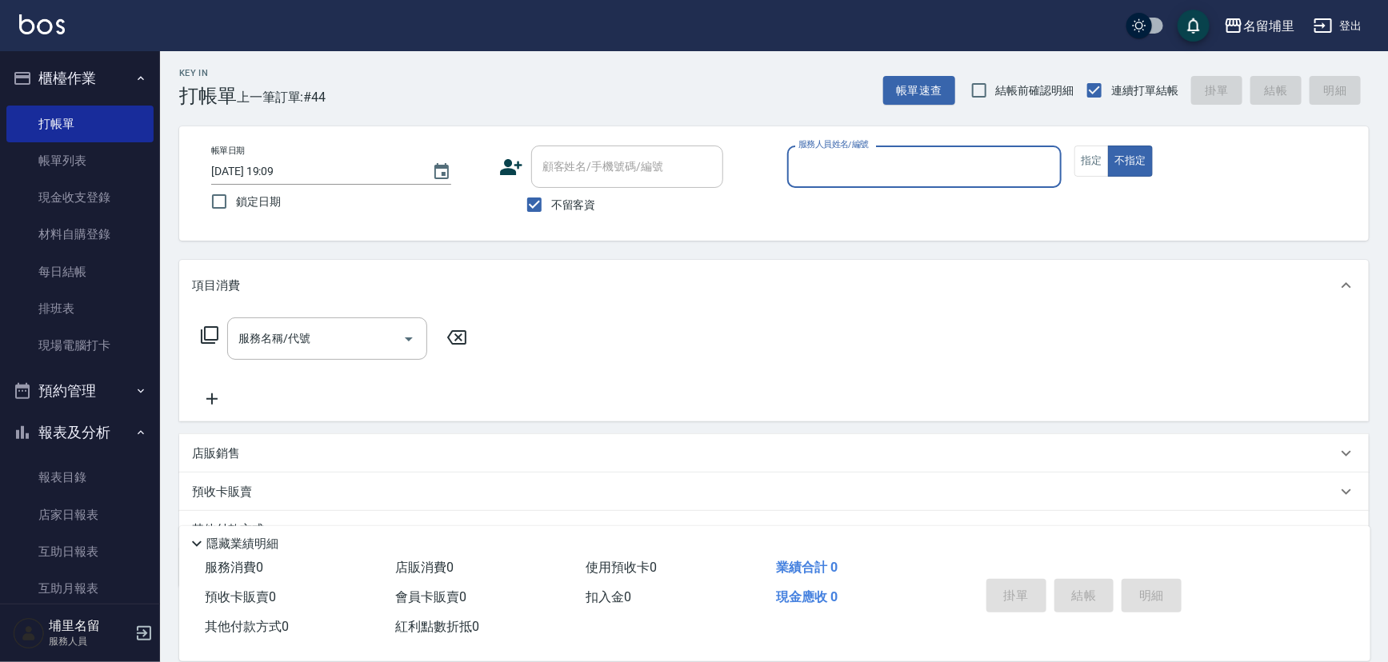
scroll to position [0, 0]
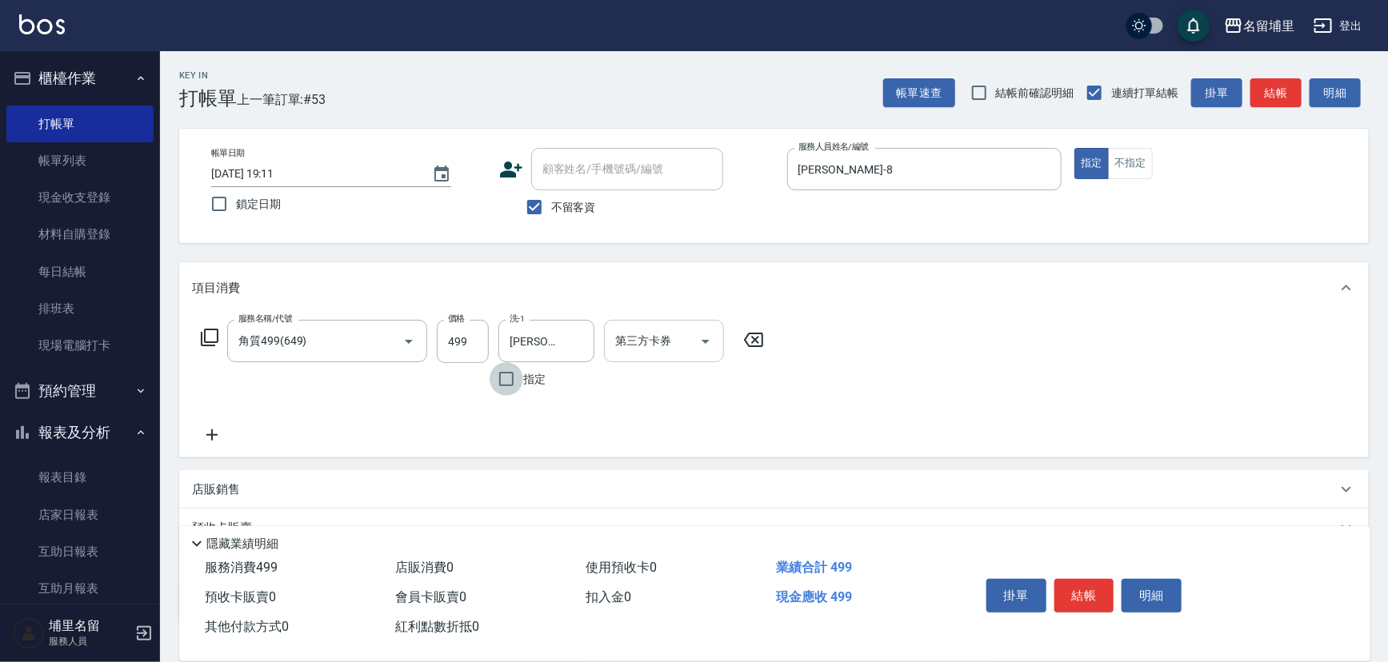
click at [719, 334] on div "第三方卡券" at bounding box center [664, 341] width 120 height 42
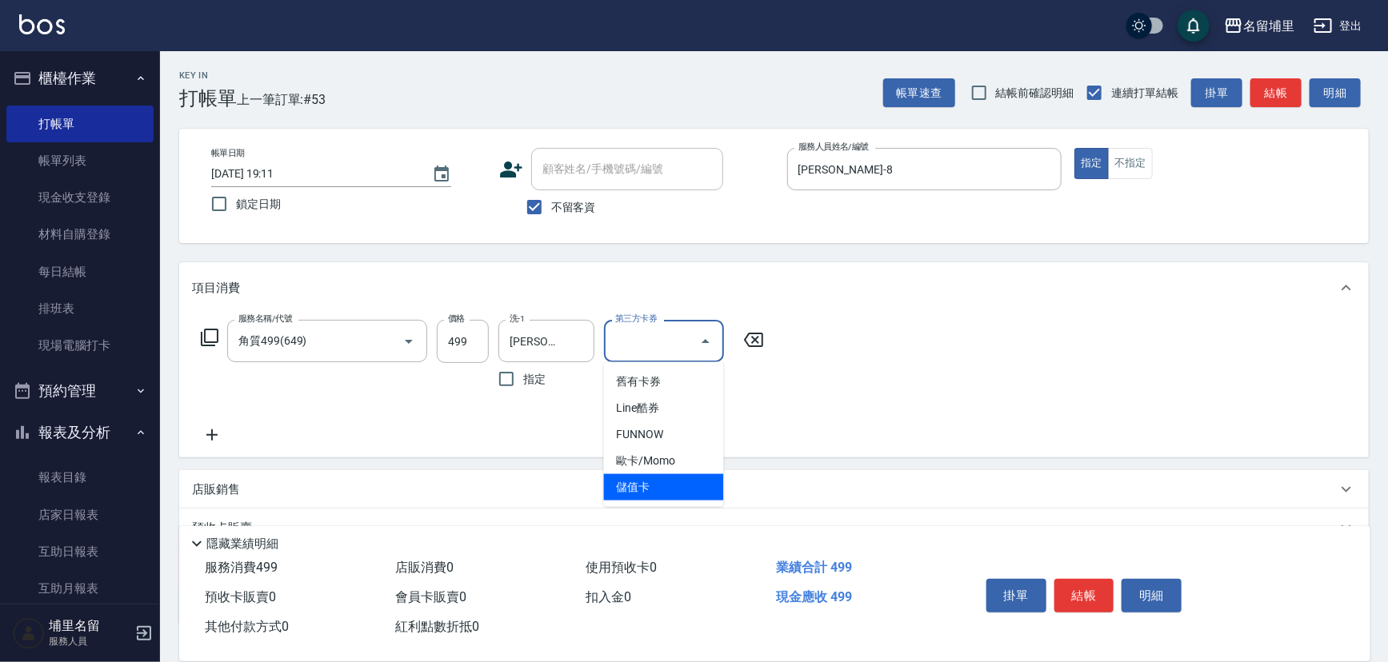
drag, startPoint x: 668, startPoint y: 486, endPoint x: 698, endPoint y: 430, distance: 63.3
click at [670, 486] on span "儲值卡" at bounding box center [664, 487] width 120 height 26
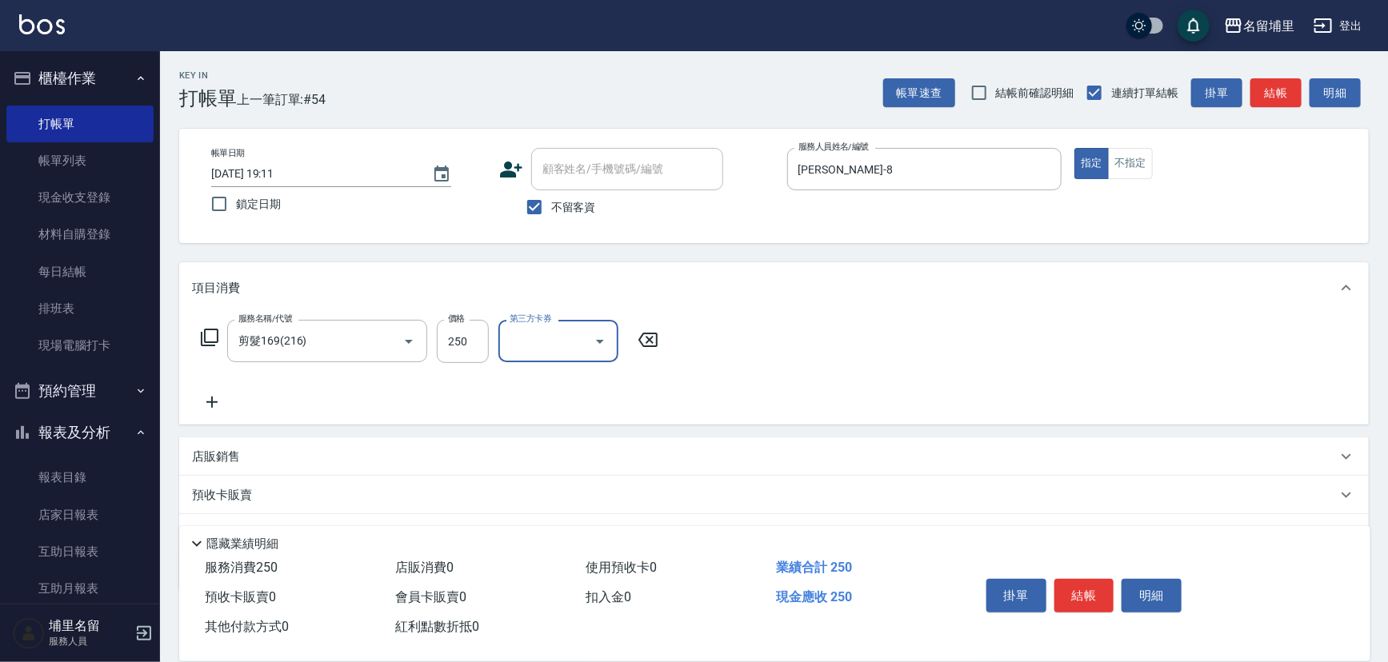
click at [604, 343] on icon "Open" at bounding box center [599, 341] width 19 height 19
drag, startPoint x: 551, startPoint y: 489, endPoint x: 1015, endPoint y: 509, distance: 464.4
click at [556, 488] on span "儲值卡" at bounding box center [558, 487] width 120 height 26
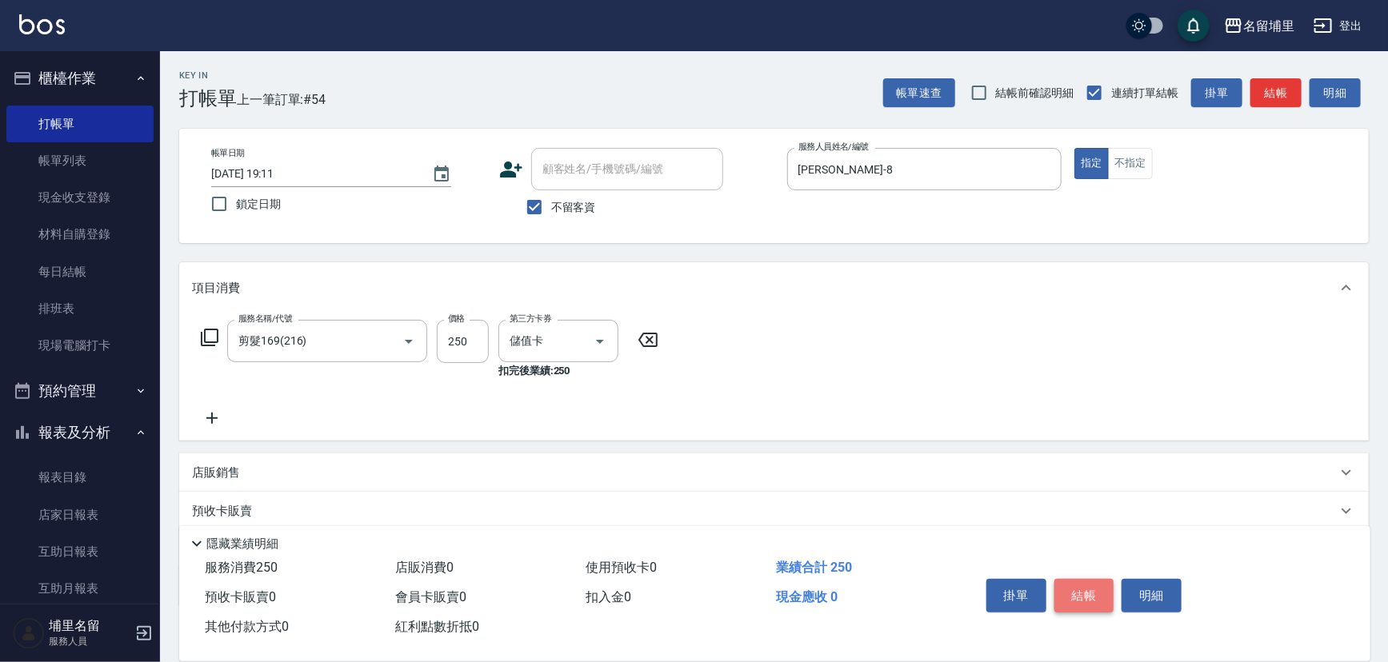
click at [1098, 593] on button "結帳" at bounding box center [1084, 596] width 60 height 34
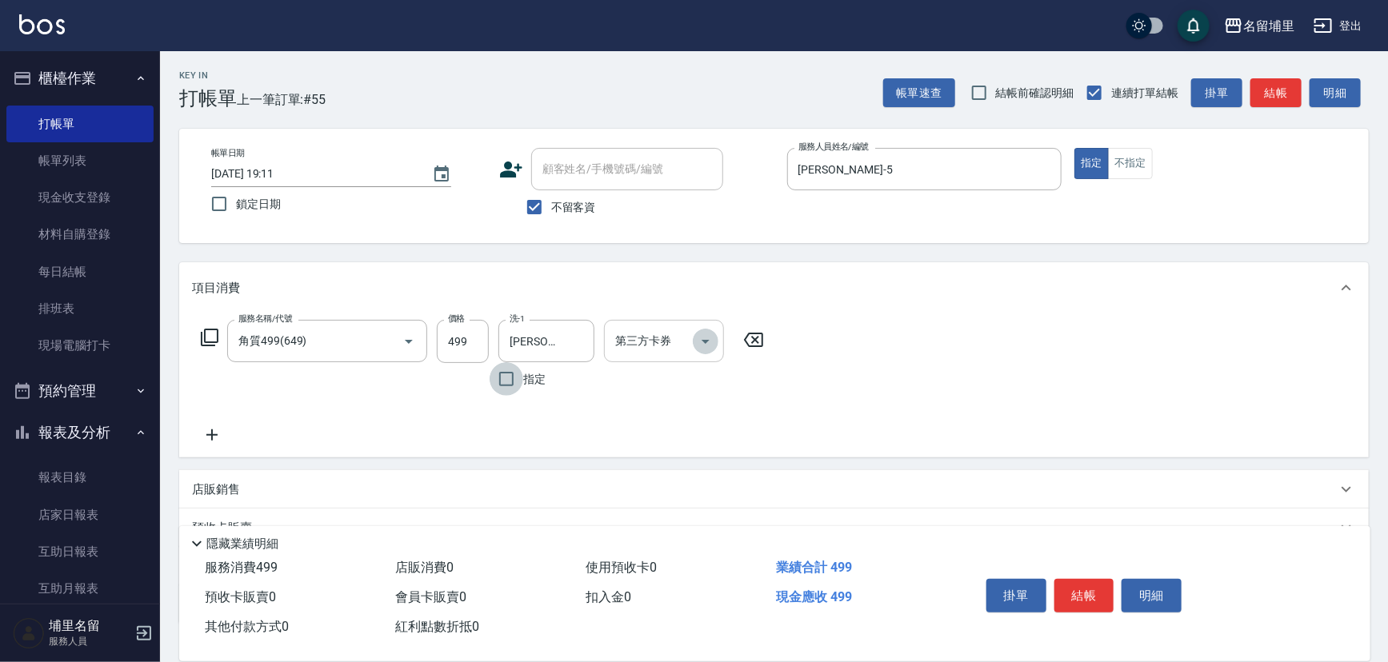
click at [706, 341] on icon "Open" at bounding box center [706, 342] width 8 height 4
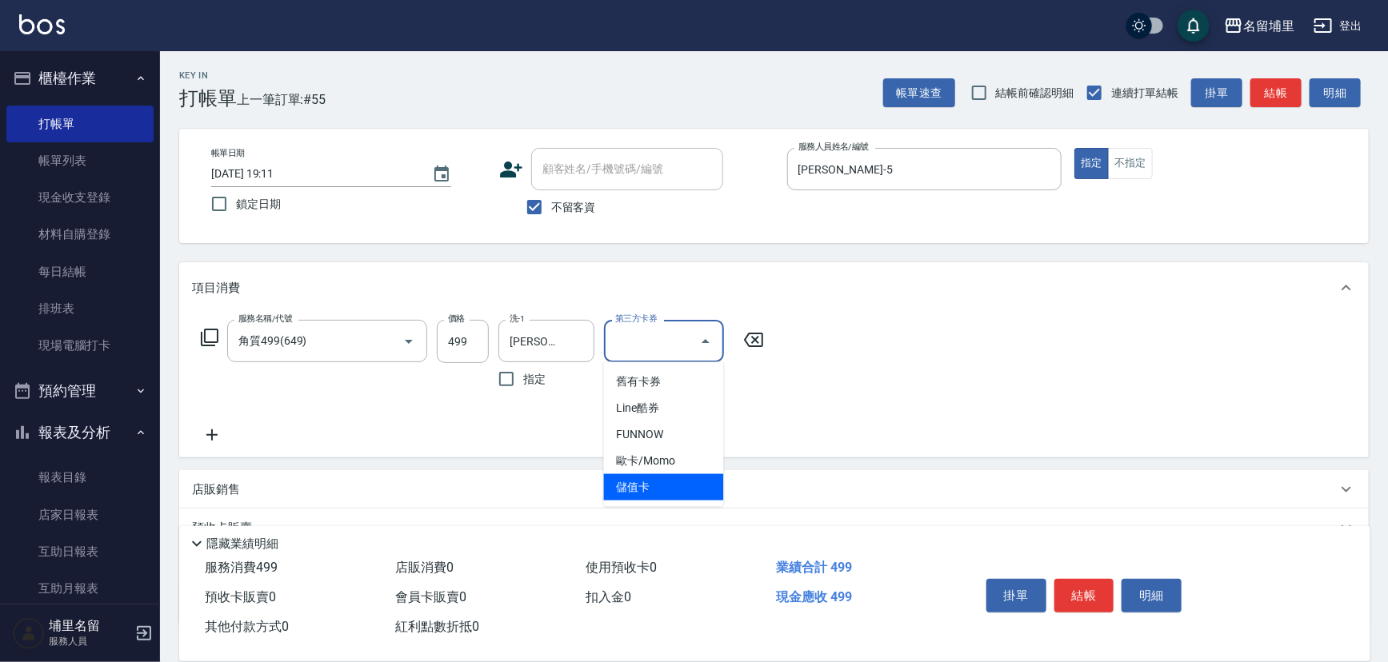
drag, startPoint x: 667, startPoint y: 482, endPoint x: 706, endPoint y: 486, distance: 38.6
click at [669, 483] on span "儲值卡" at bounding box center [664, 487] width 120 height 26
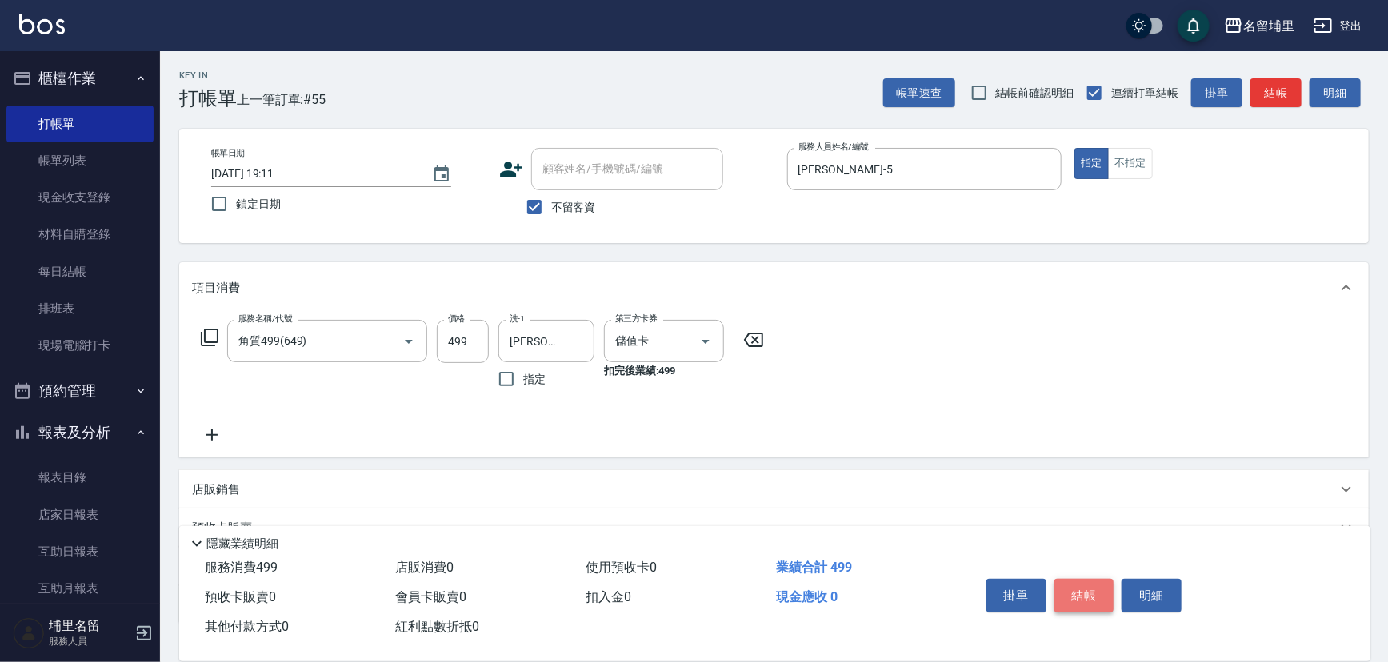
click at [1086, 589] on button "結帳" at bounding box center [1084, 596] width 60 height 34
click at [709, 344] on icon "Open" at bounding box center [705, 341] width 19 height 19
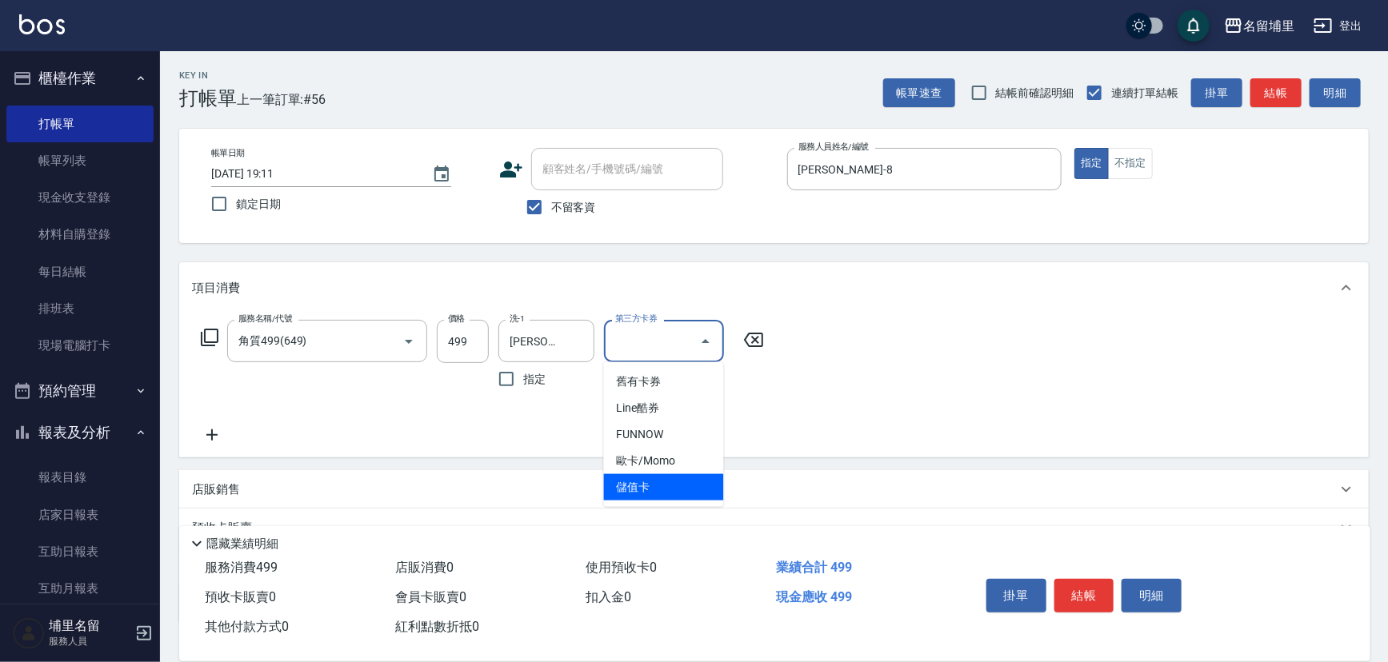
drag, startPoint x: 655, startPoint y: 493, endPoint x: 803, endPoint y: 498, distance: 148.1
click at [656, 493] on span "儲值卡" at bounding box center [664, 487] width 120 height 26
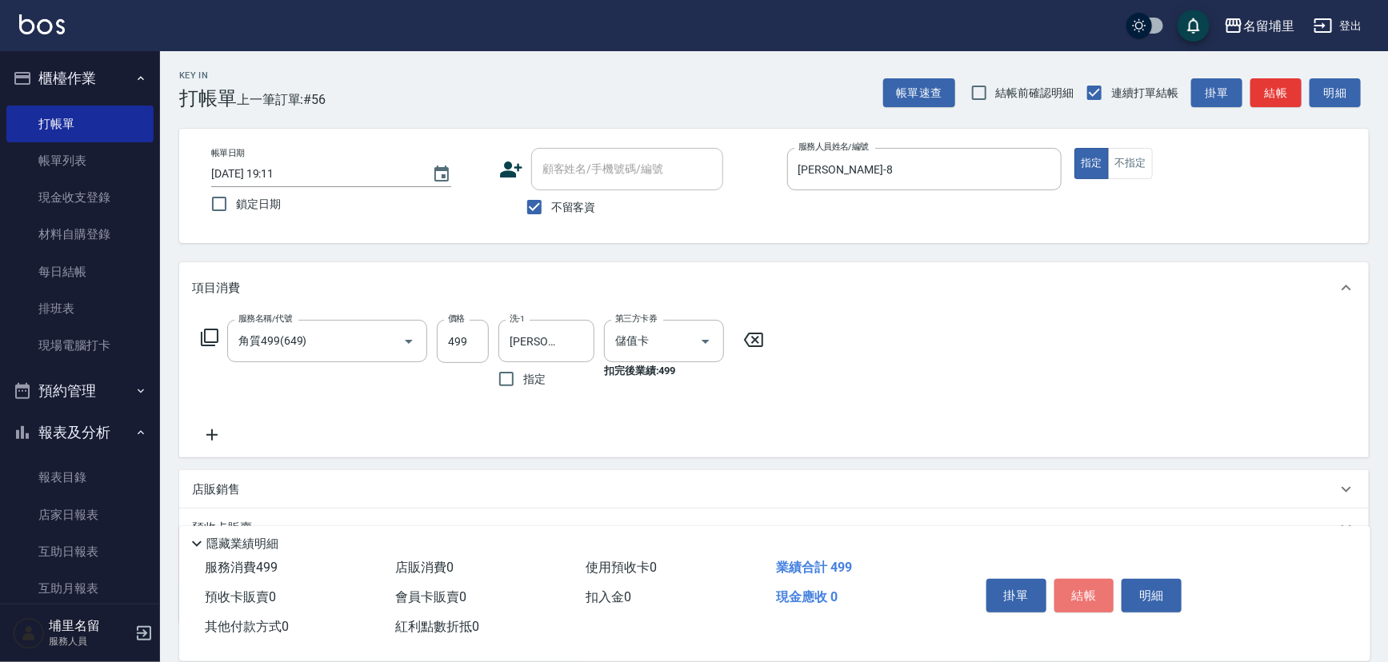
drag, startPoint x: 1099, startPoint y: 586, endPoint x: 1102, endPoint y: 578, distance: 8.6
click at [1101, 585] on button "結帳" at bounding box center [1084, 596] width 60 height 34
click at [705, 343] on icon "Open" at bounding box center [705, 341] width 19 height 19
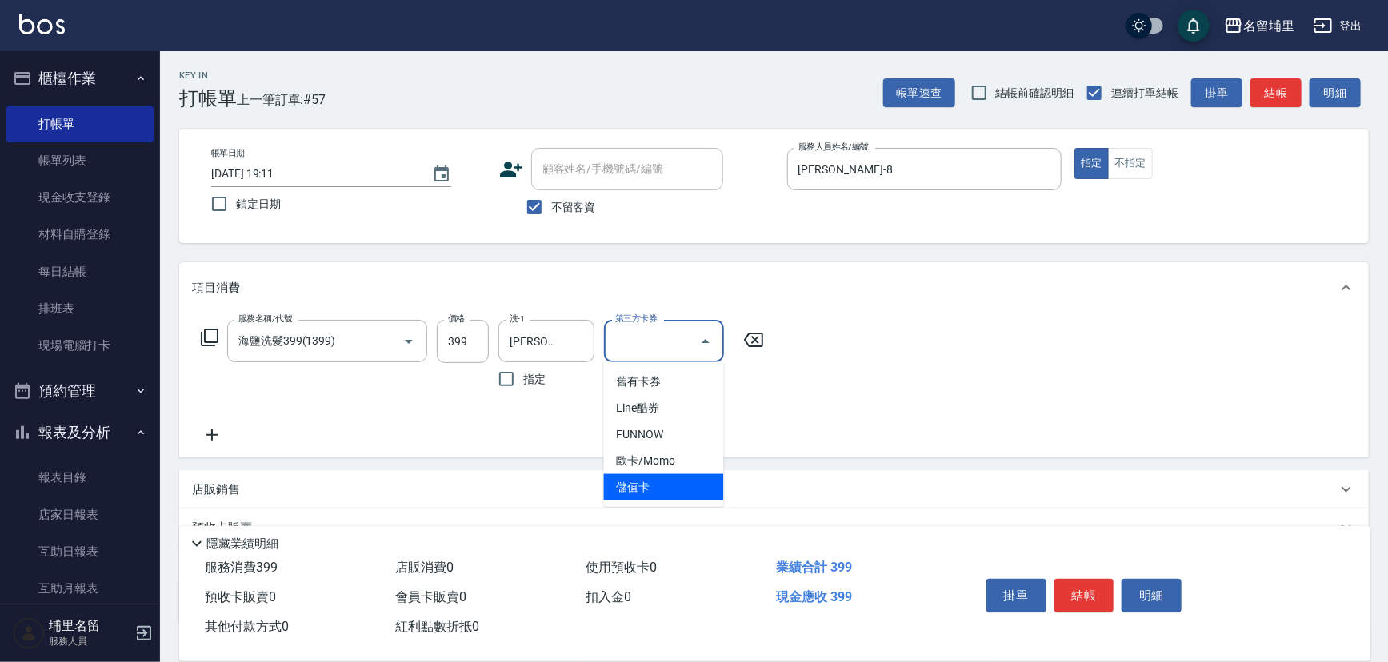
click at [682, 495] on span "儲值卡" at bounding box center [664, 487] width 120 height 26
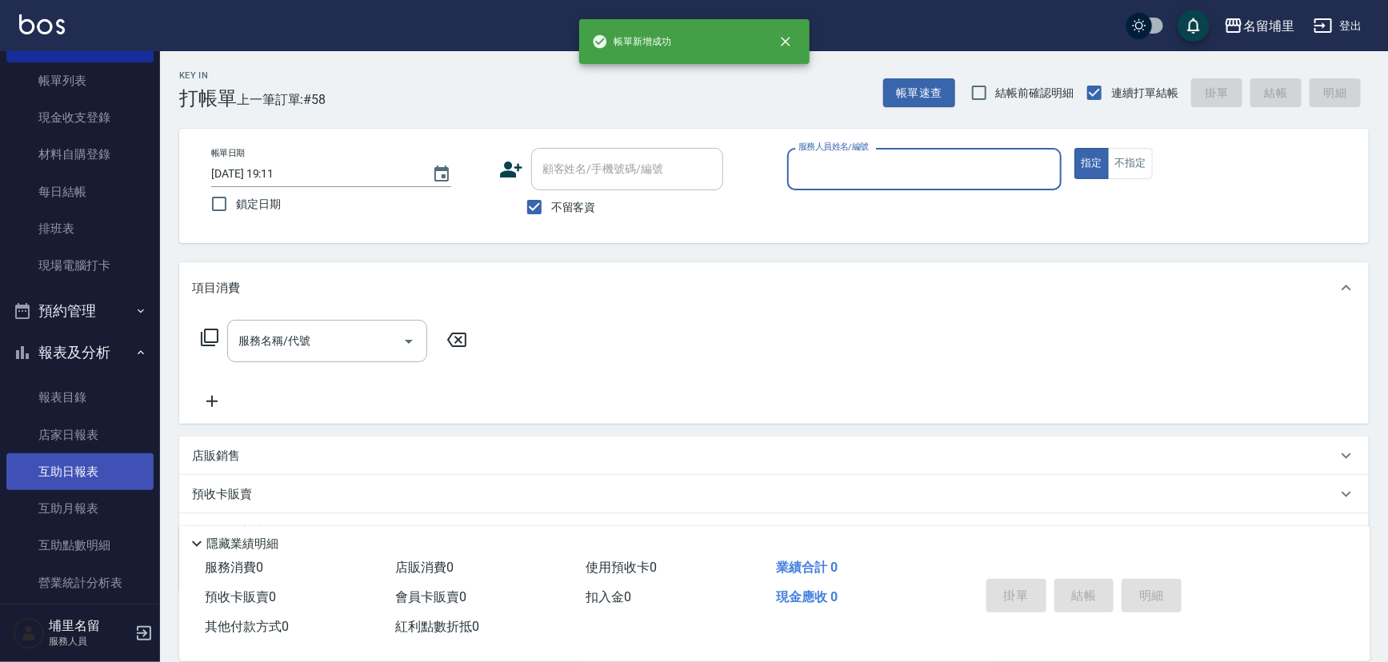
scroll to position [145, 0]
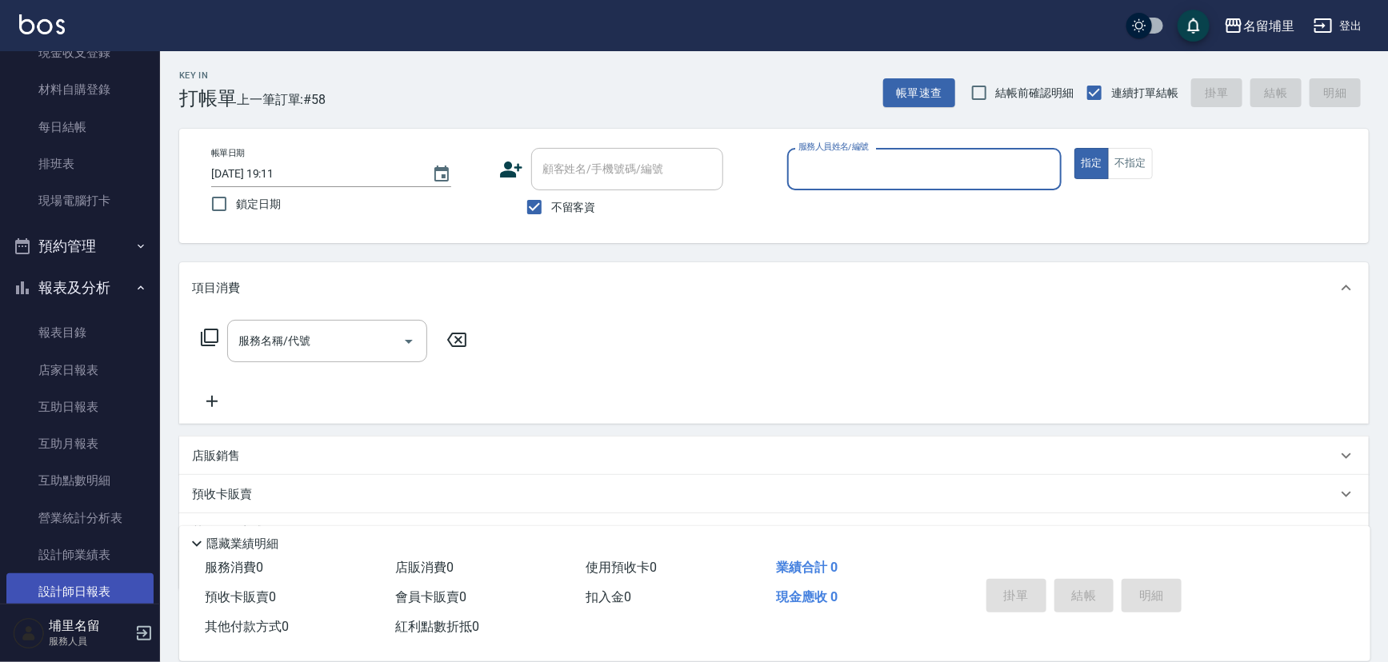
click at [90, 588] on link "設計師日報表" at bounding box center [79, 592] width 147 height 37
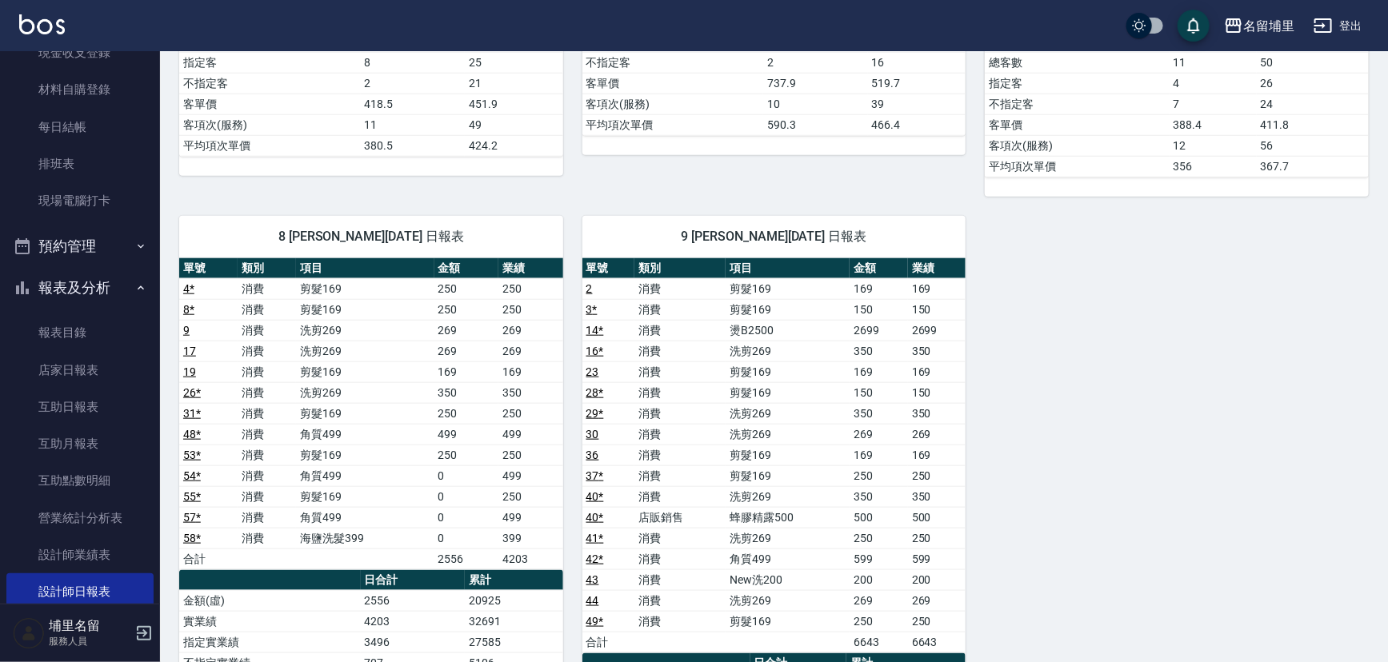
scroll to position [582, 0]
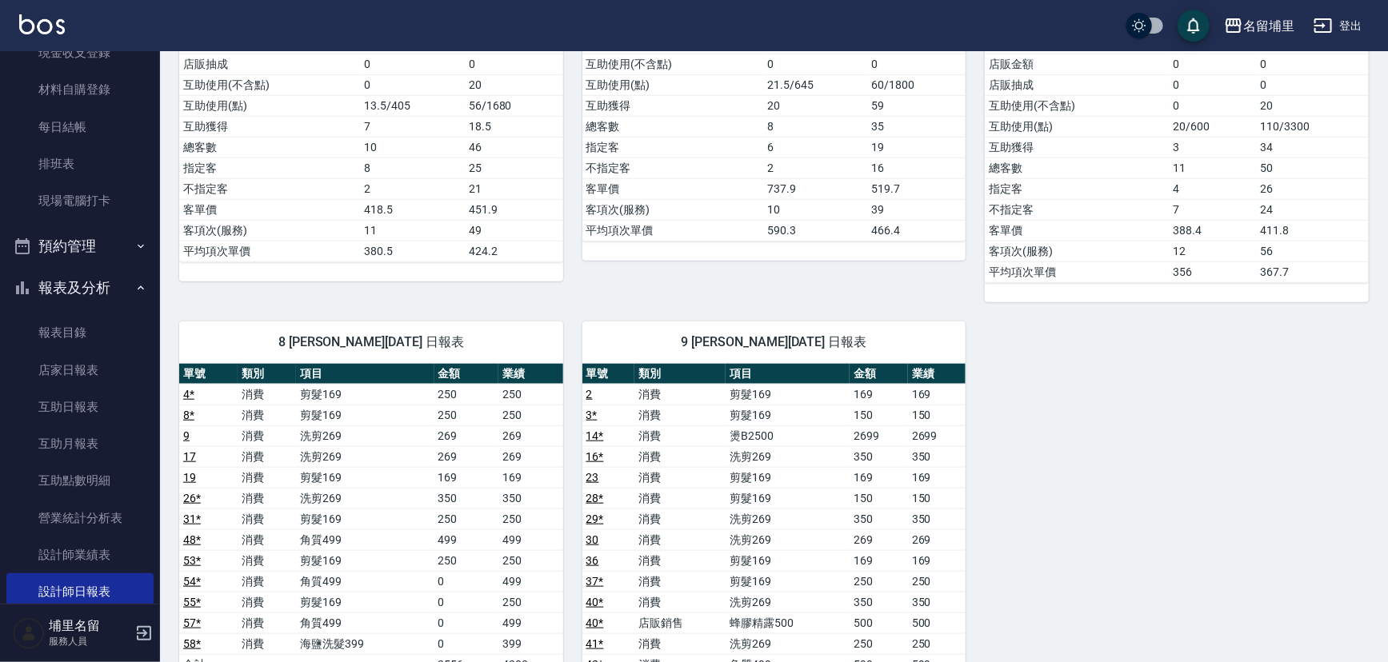
click at [0, 366] on nav "櫃檯作業 打帳單 帳單列表 現金收支登錄 材料自購登錄 每日結帳 排班表 現場電腦打卡 預約管理 預約管理 單日預約紀錄 單週預約紀錄 報表及分析 報表目錄 …" at bounding box center [80, 327] width 160 height 553
click at [77, 376] on link "店家日報表" at bounding box center [79, 370] width 147 height 37
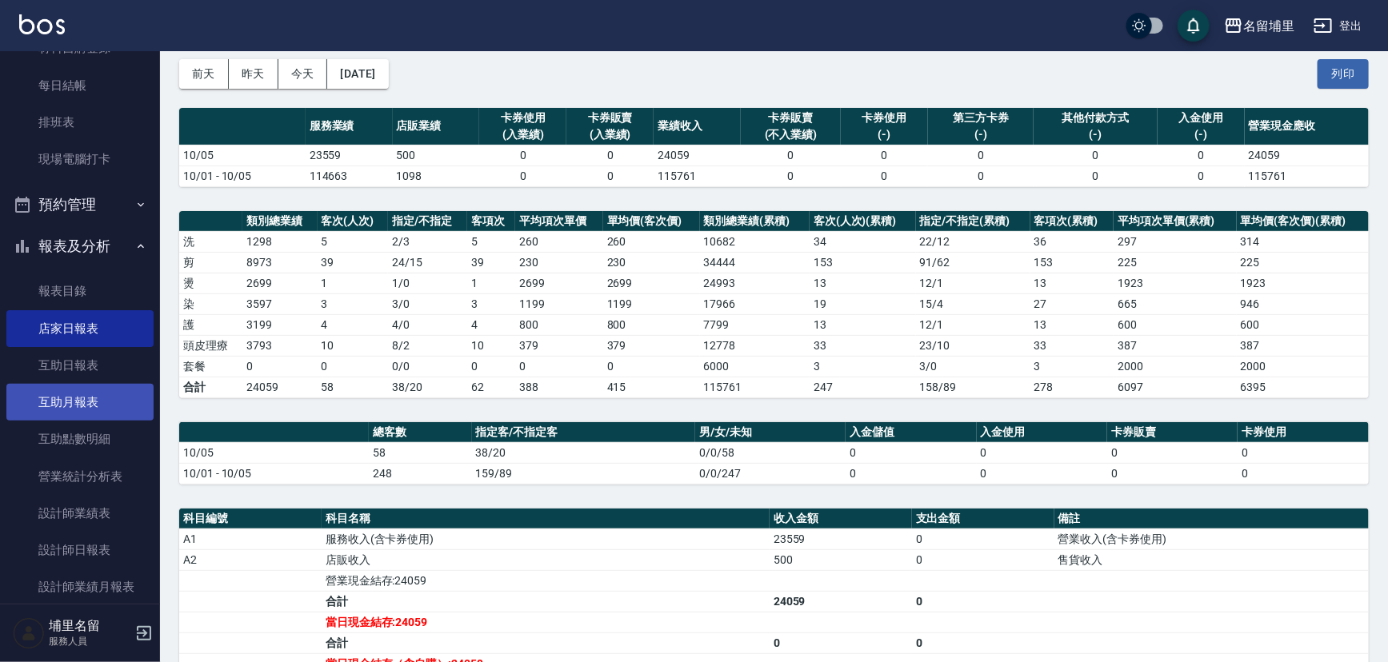
scroll to position [290, 0]
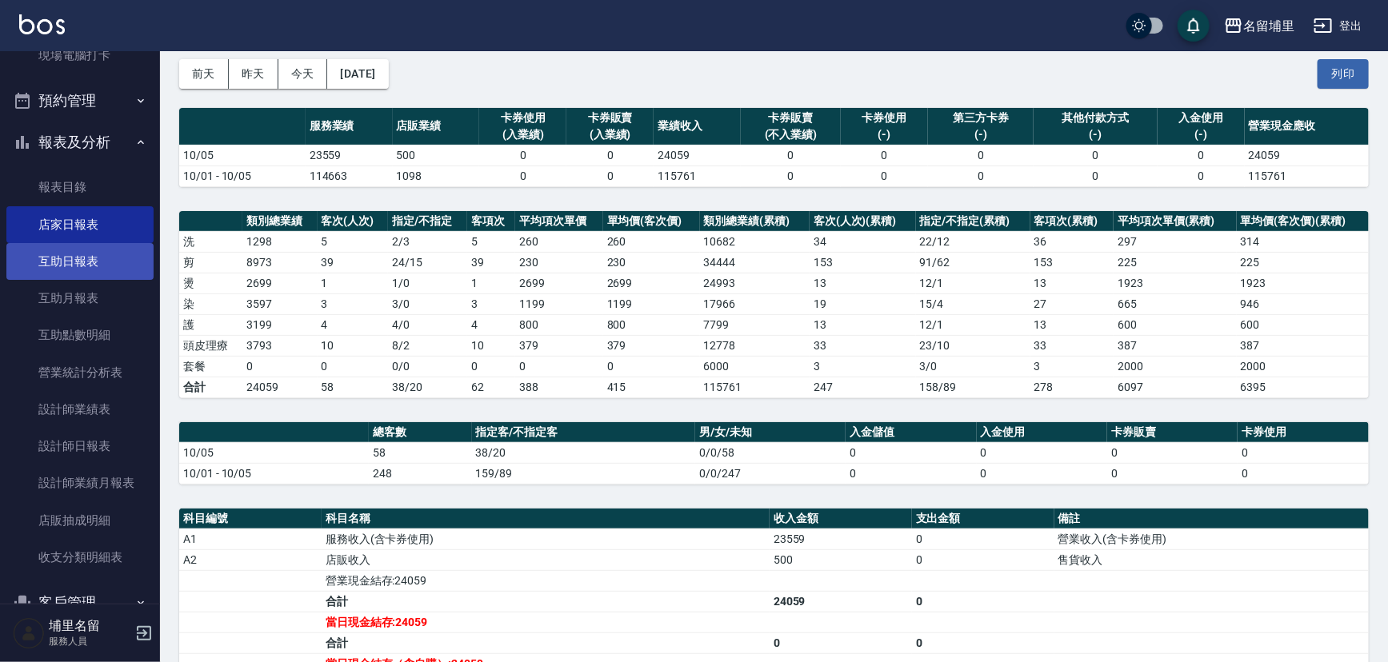
click at [90, 259] on link "互助日報表" at bounding box center [79, 261] width 147 height 37
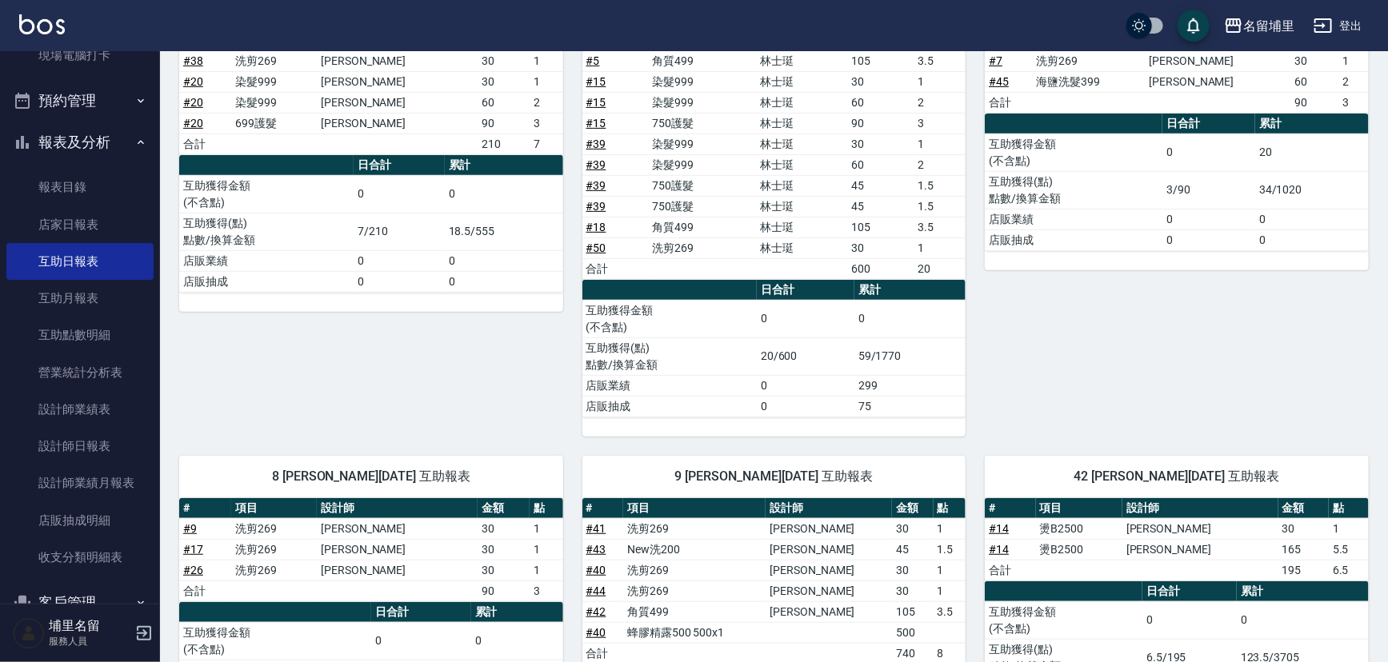
scroll to position [436, 0]
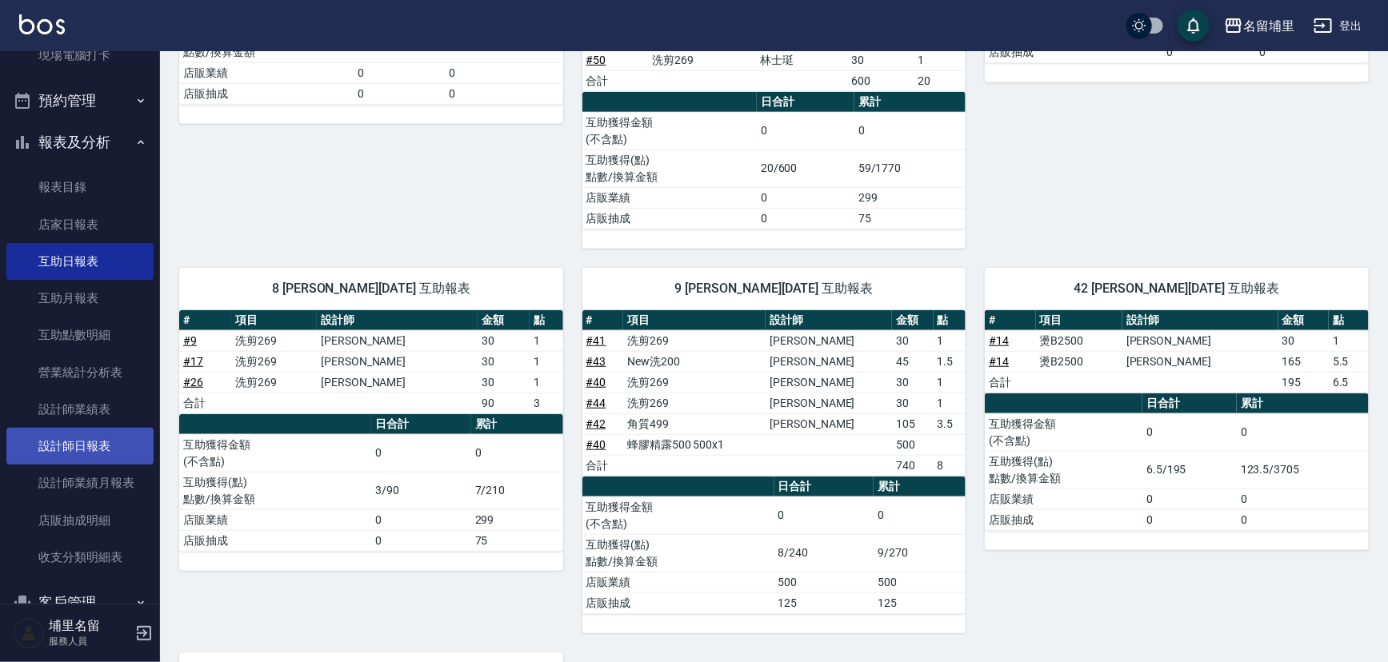
click at [100, 451] on link "設計師日報表" at bounding box center [79, 446] width 147 height 37
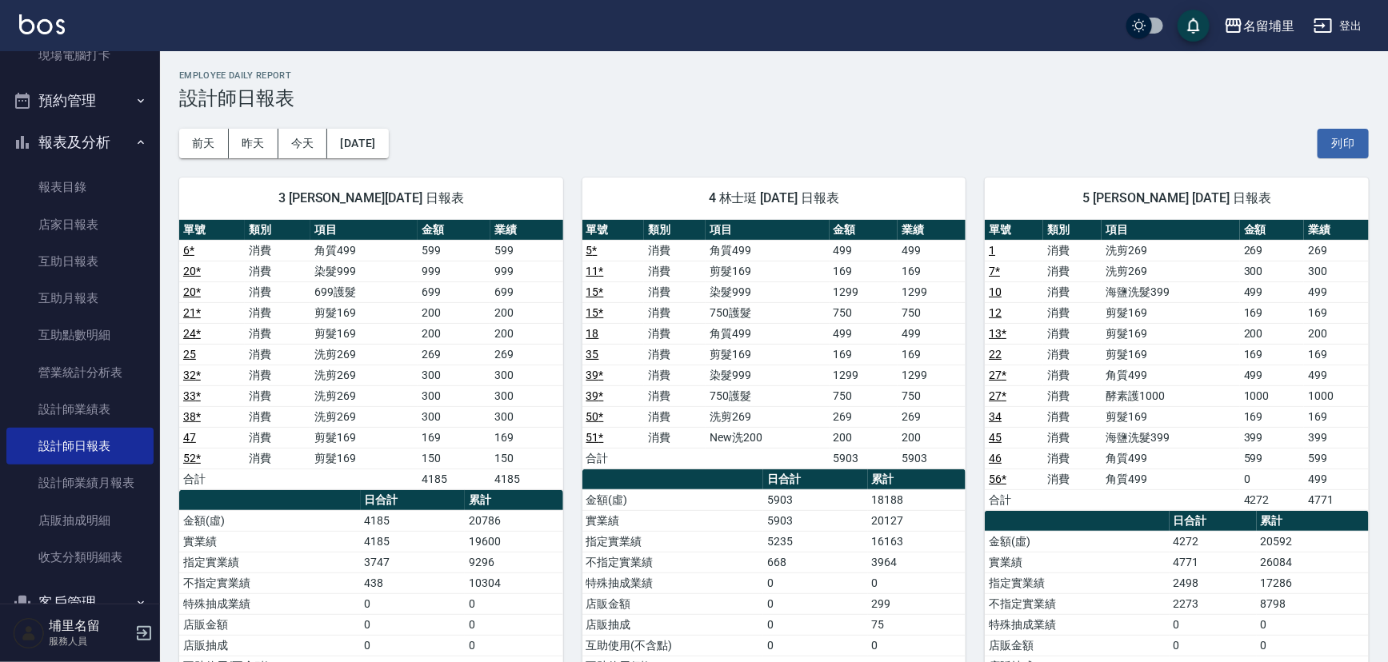
click at [793, 128] on div "前天 昨天 今天 2025/10/05 列印" at bounding box center [773, 144] width 1189 height 68
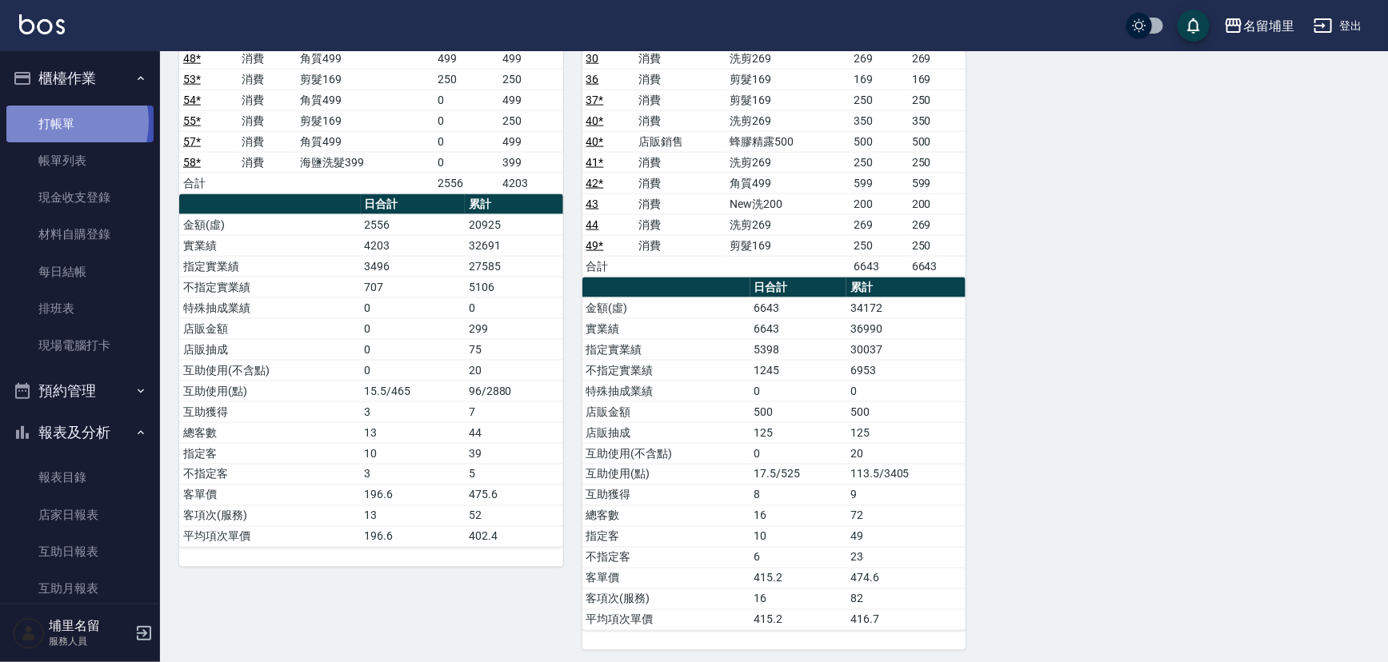
click at [64, 122] on link "打帳單" at bounding box center [79, 124] width 147 height 37
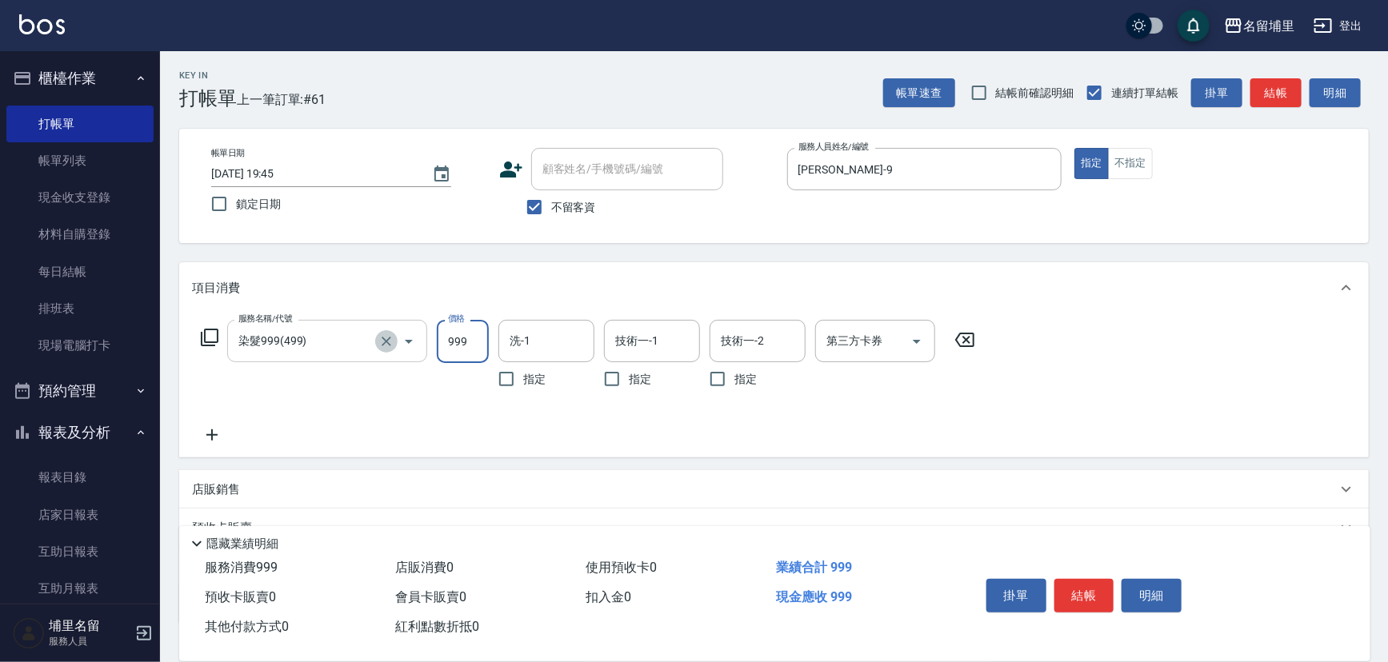
click at [388, 336] on icon "Clear" at bounding box center [386, 342] width 16 height 16
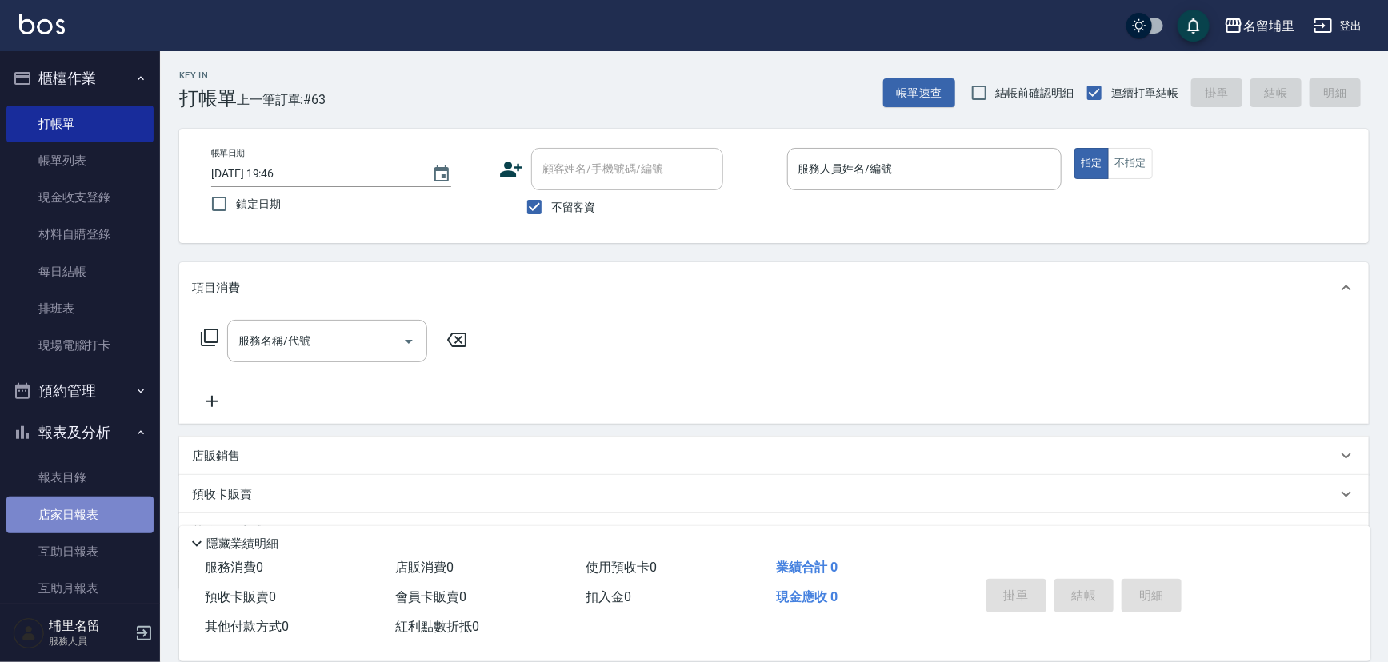
click at [87, 512] on link "店家日報表" at bounding box center [79, 515] width 147 height 37
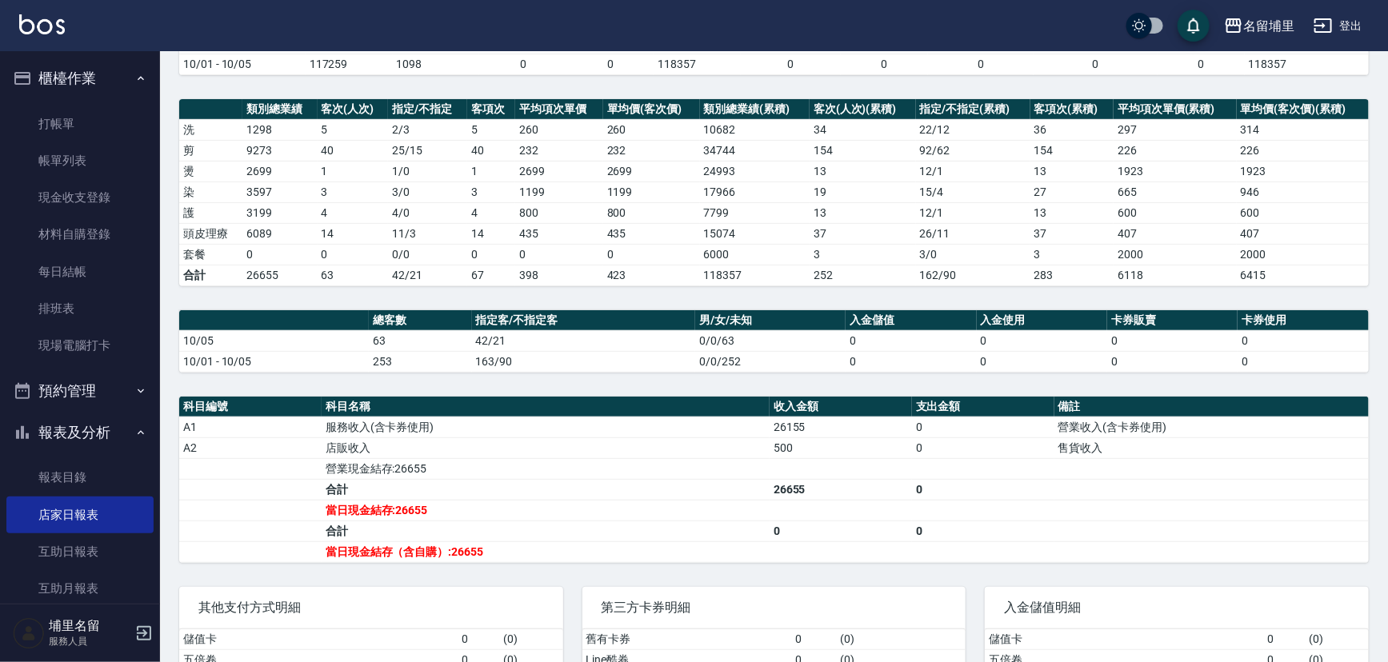
scroll to position [218, 0]
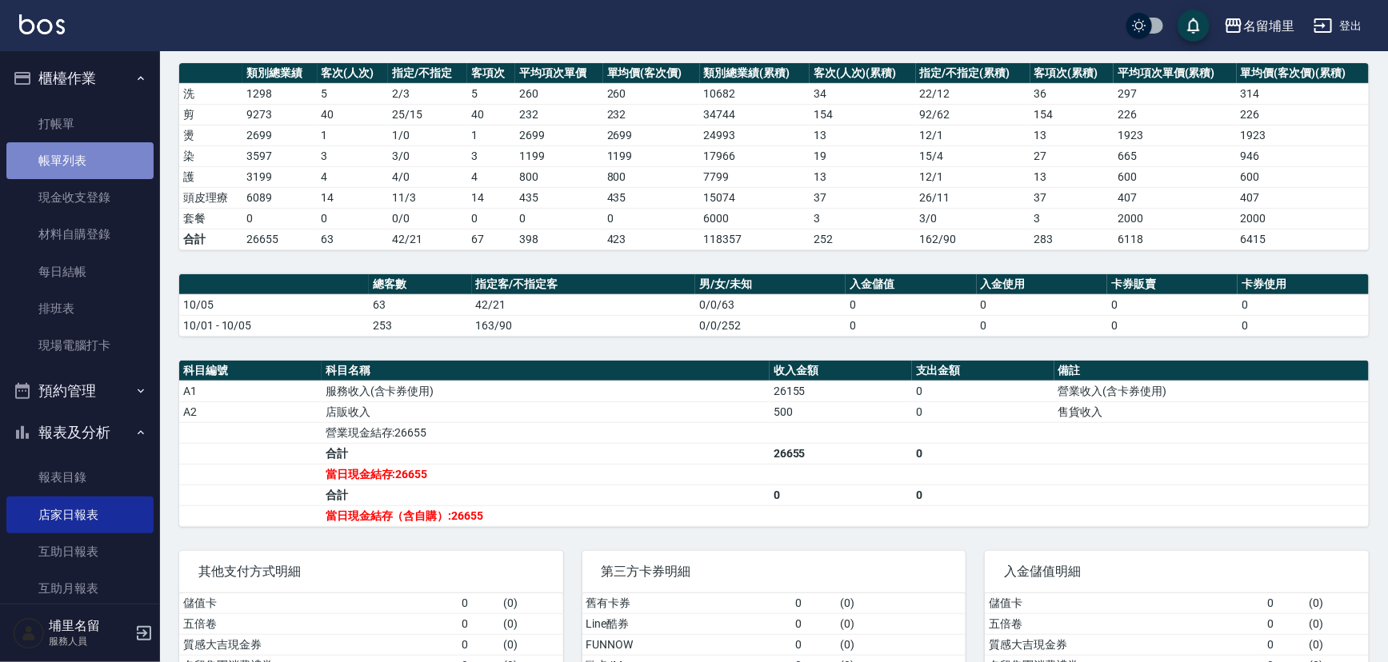
click at [95, 175] on link "帳單列表" at bounding box center [79, 160] width 147 height 37
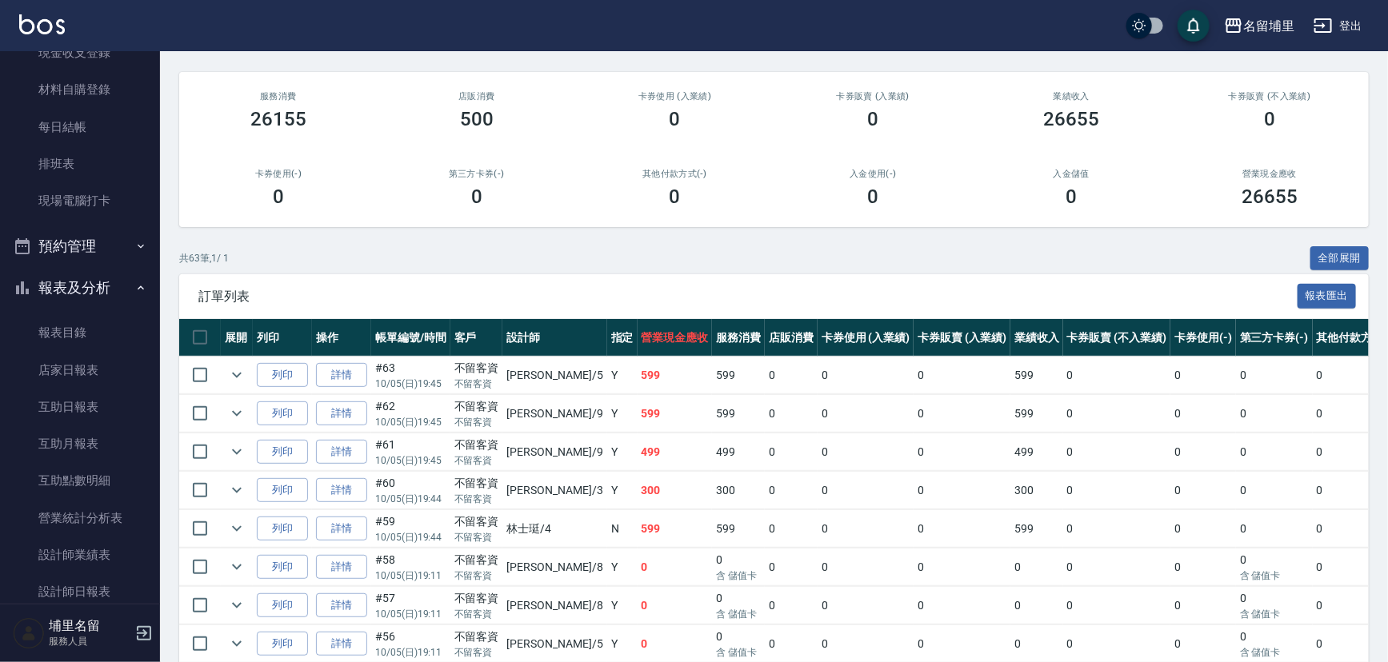
scroll to position [363, 0]
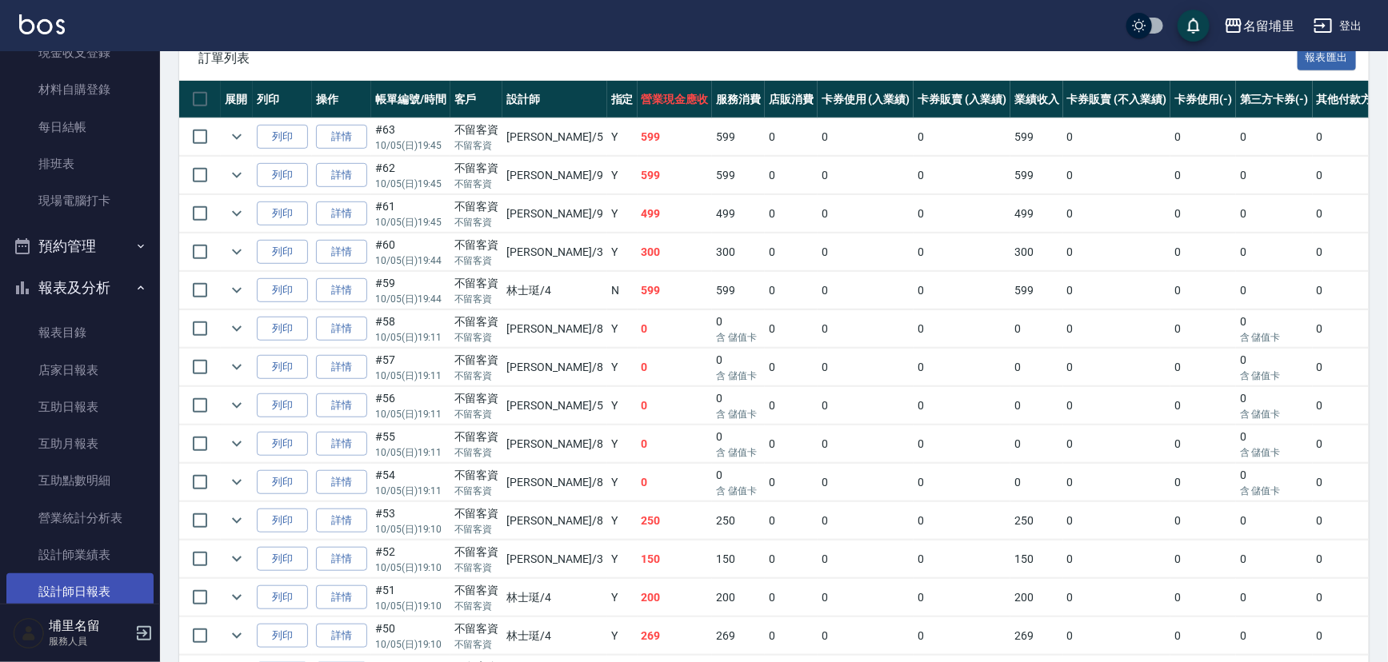
click at [80, 577] on link "設計師日報表" at bounding box center [79, 592] width 147 height 37
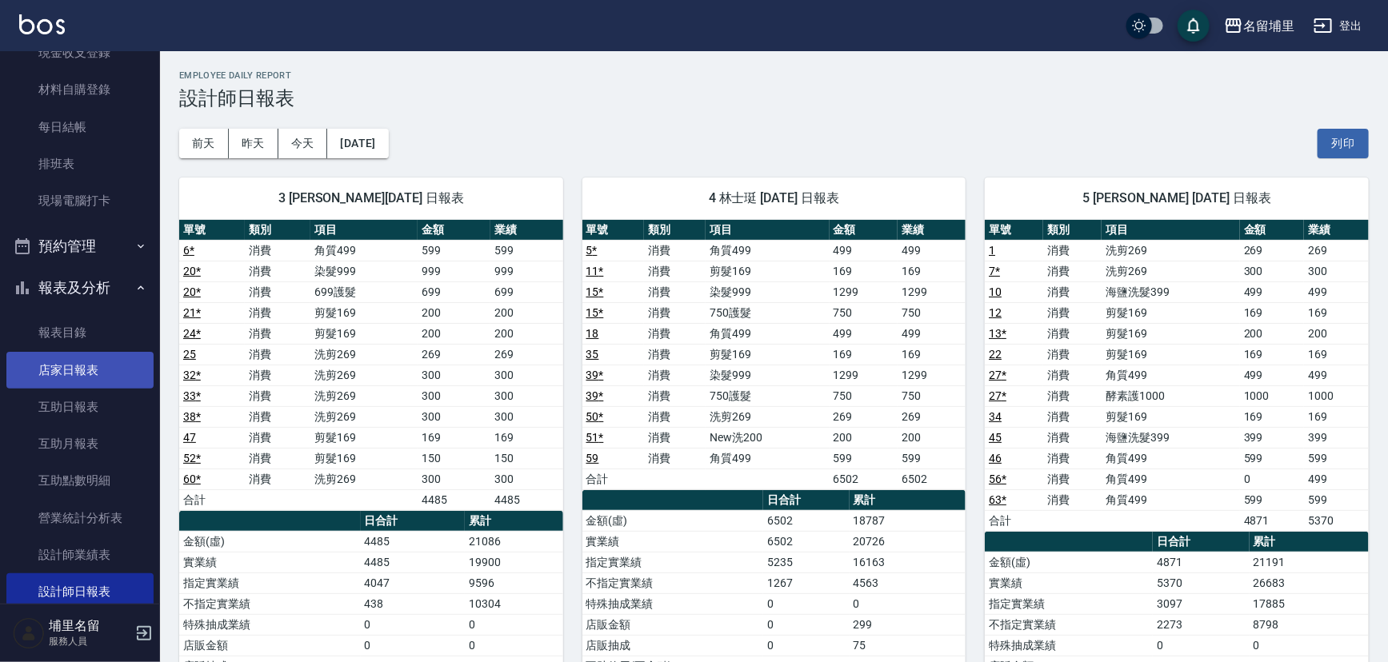
click at [70, 367] on link "店家日報表" at bounding box center [79, 370] width 147 height 37
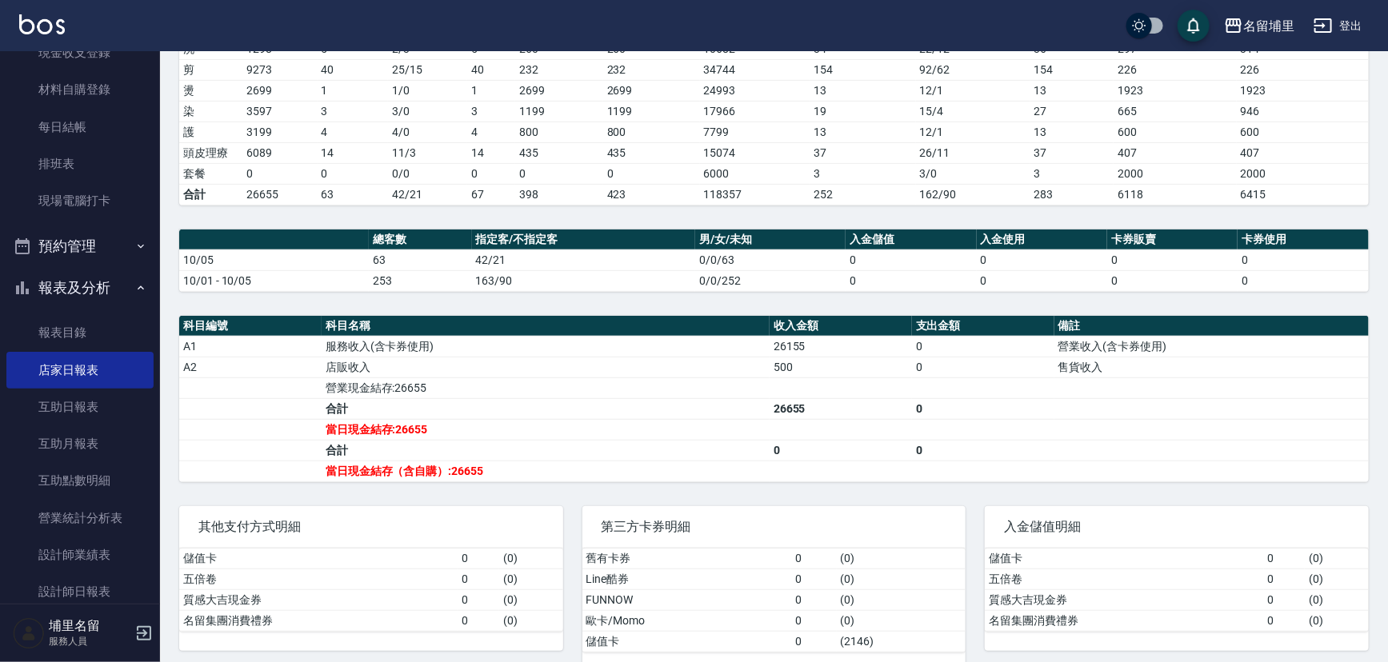
scroll to position [288, 0]
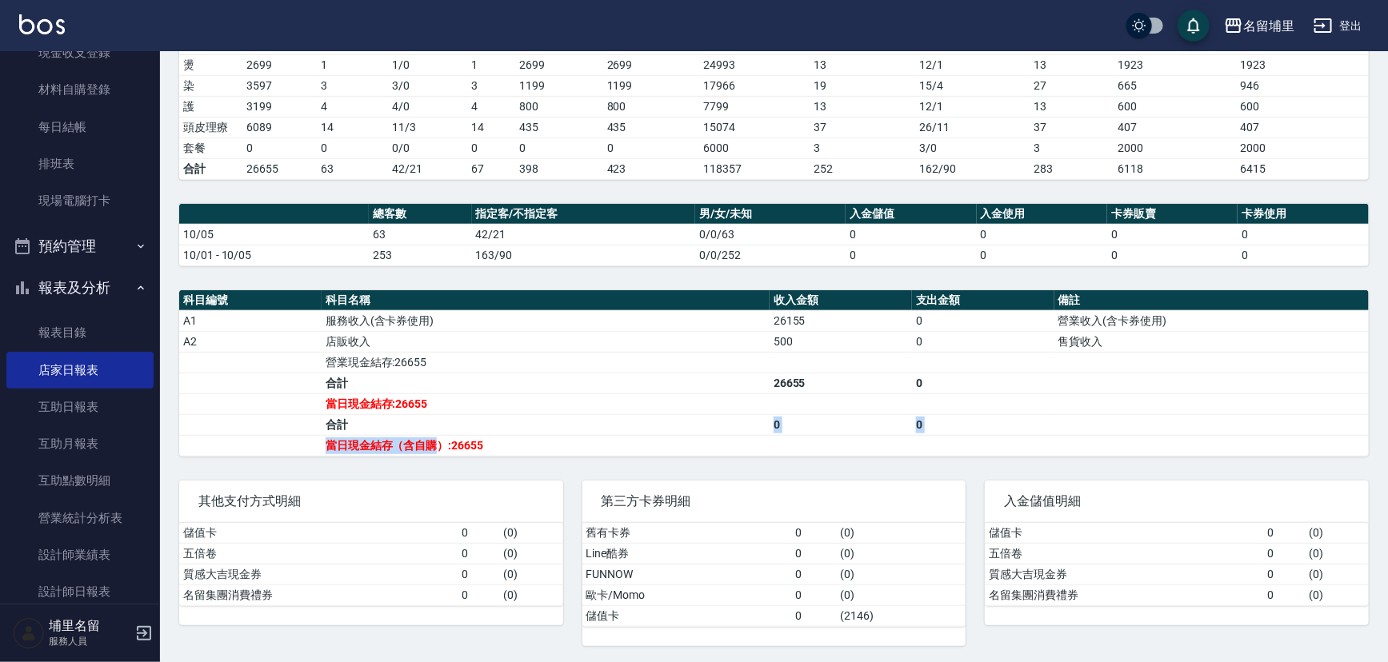
drag, startPoint x: 435, startPoint y: 432, endPoint x: 518, endPoint y: 432, distance: 82.4
click at [518, 432] on tbody "A1 服務收入(含卡券使用) 26155 0 營業收入(含卡券使用) A2 店販收入 500 0 售貨收入 營業現金結存:26655 合計 26655 0 當…" at bounding box center [773, 383] width 1189 height 146
click at [518, 432] on td "合計" at bounding box center [546, 424] width 448 height 21
click at [514, 448] on td "當日現金結存（含自購）:26655" at bounding box center [546, 445] width 448 height 21
drag, startPoint x: 468, startPoint y: 448, endPoint x: 453, endPoint y: 446, distance: 15.4
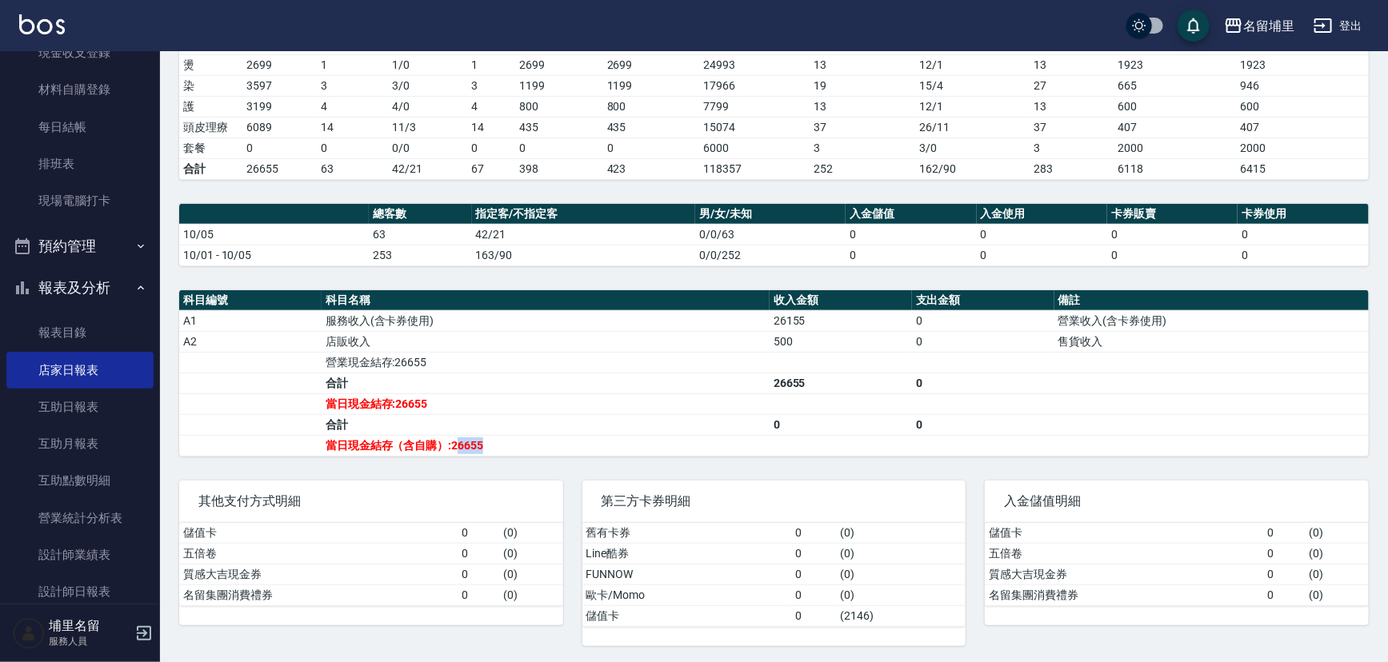
click at [454, 448] on td "當日現金結存（含自購）:26655" at bounding box center [546, 445] width 448 height 21
drag, startPoint x: 451, startPoint y: 445, endPoint x: 550, endPoint y: 434, distance: 98.9
click at [451, 443] on td "當日現金結存（含自購）:26655" at bounding box center [546, 445] width 448 height 21
click at [575, 435] on td "當日現金結存（含自購）:26655" at bounding box center [546, 445] width 448 height 21
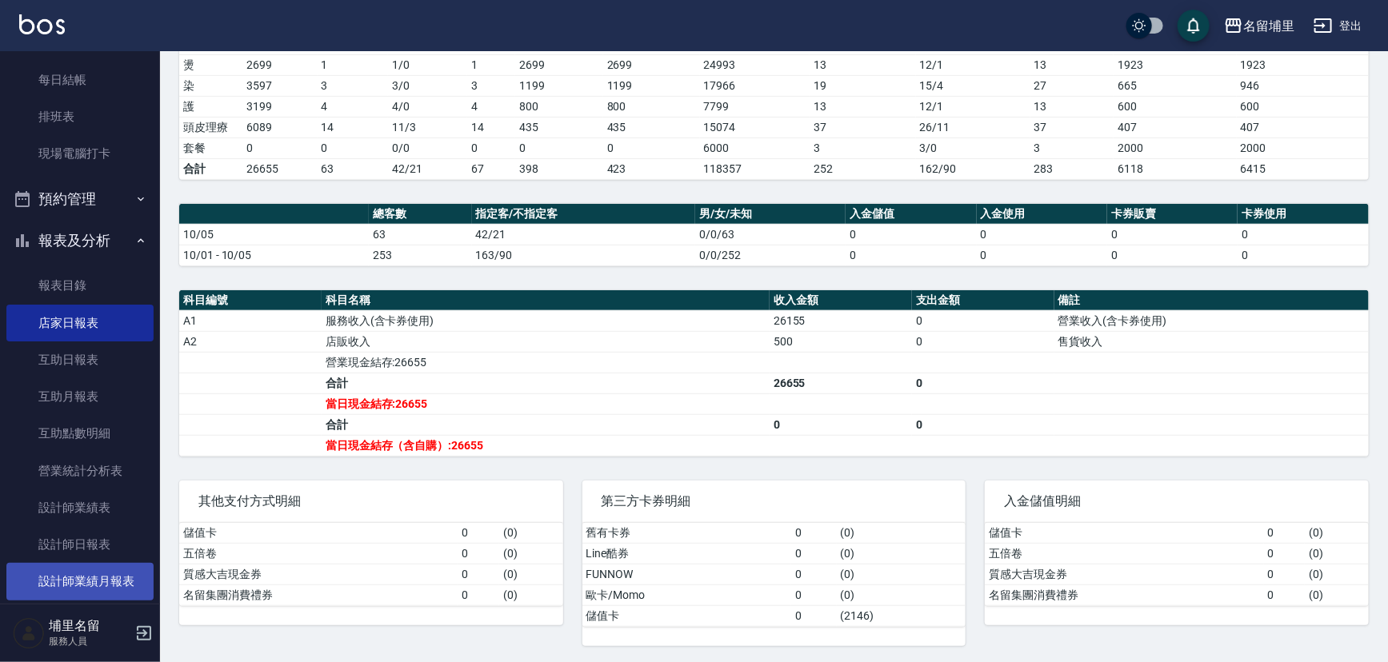
scroll to position [218, 0]
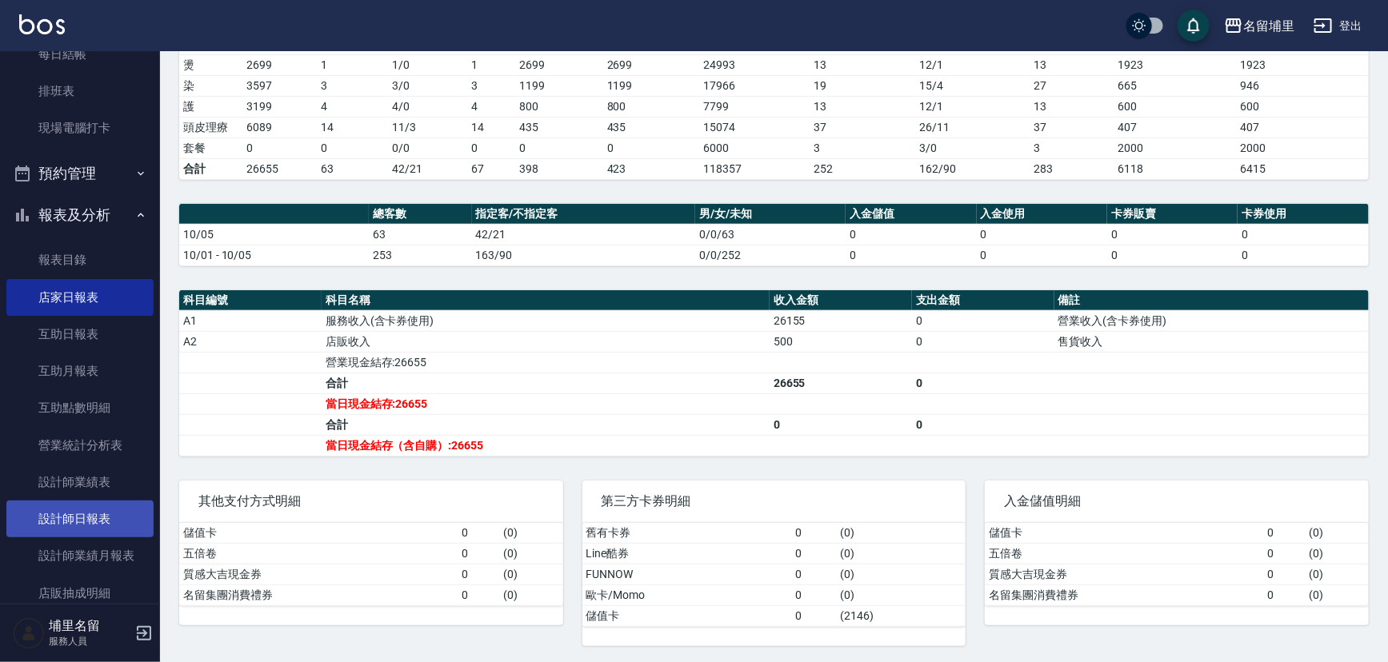
click at [84, 530] on link "設計師日報表" at bounding box center [79, 519] width 147 height 37
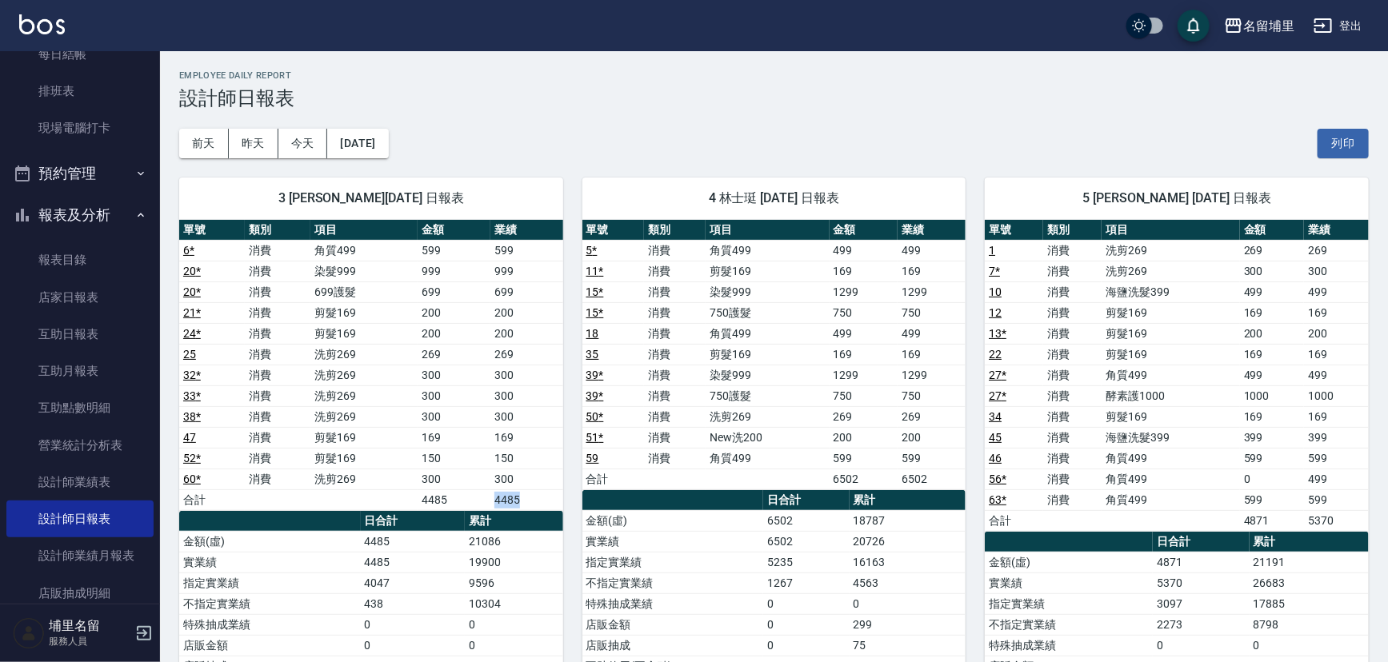
drag, startPoint x: 481, startPoint y: 502, endPoint x: 526, endPoint y: 494, distance: 46.3
click at [526, 494] on tr "合計 4485 4485" at bounding box center [371, 500] width 384 height 21
click at [535, 494] on td "4485" at bounding box center [526, 500] width 73 height 21
click at [581, 430] on div "4 林士珽 10/05/2025 日報表 單號 類別 項目 金額 業績 5 * 消費 角質499 499 499 11 * 消費 剪髮169 169 169 …" at bounding box center [764, 531] width 403 height 746
click at [100, 294] on link "店家日報表" at bounding box center [79, 297] width 147 height 37
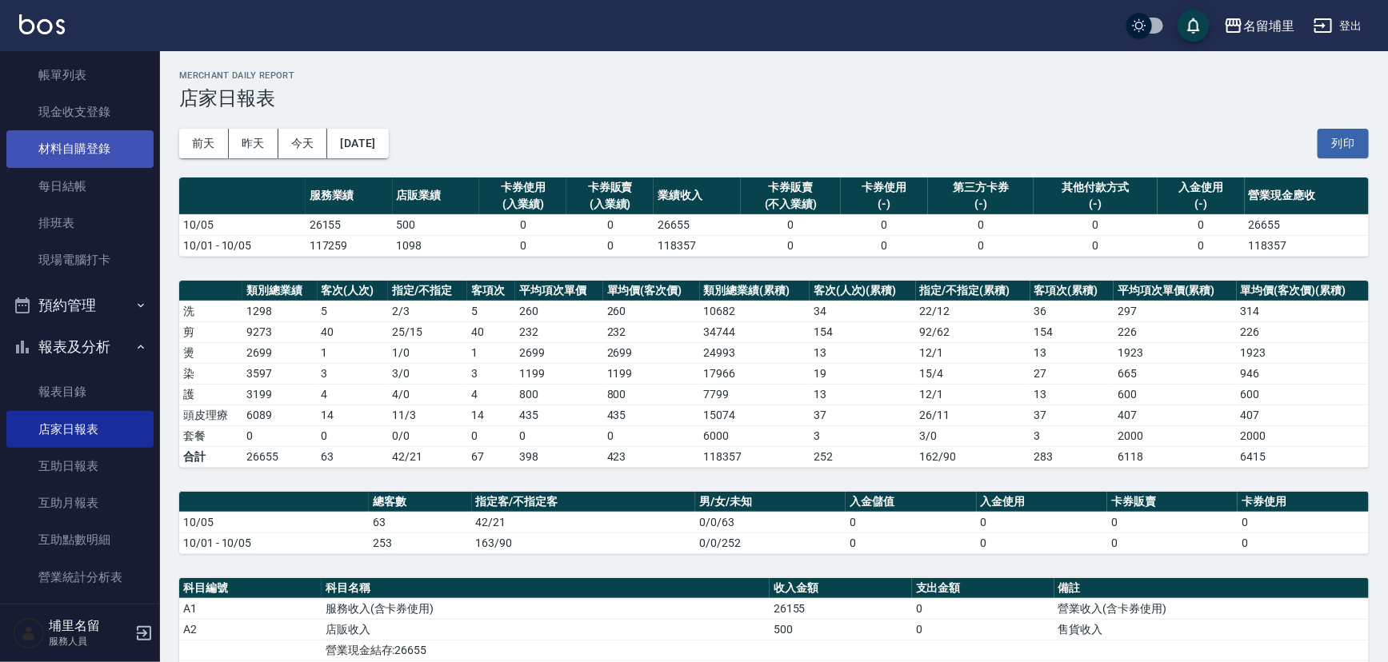
scroll to position [72, 0]
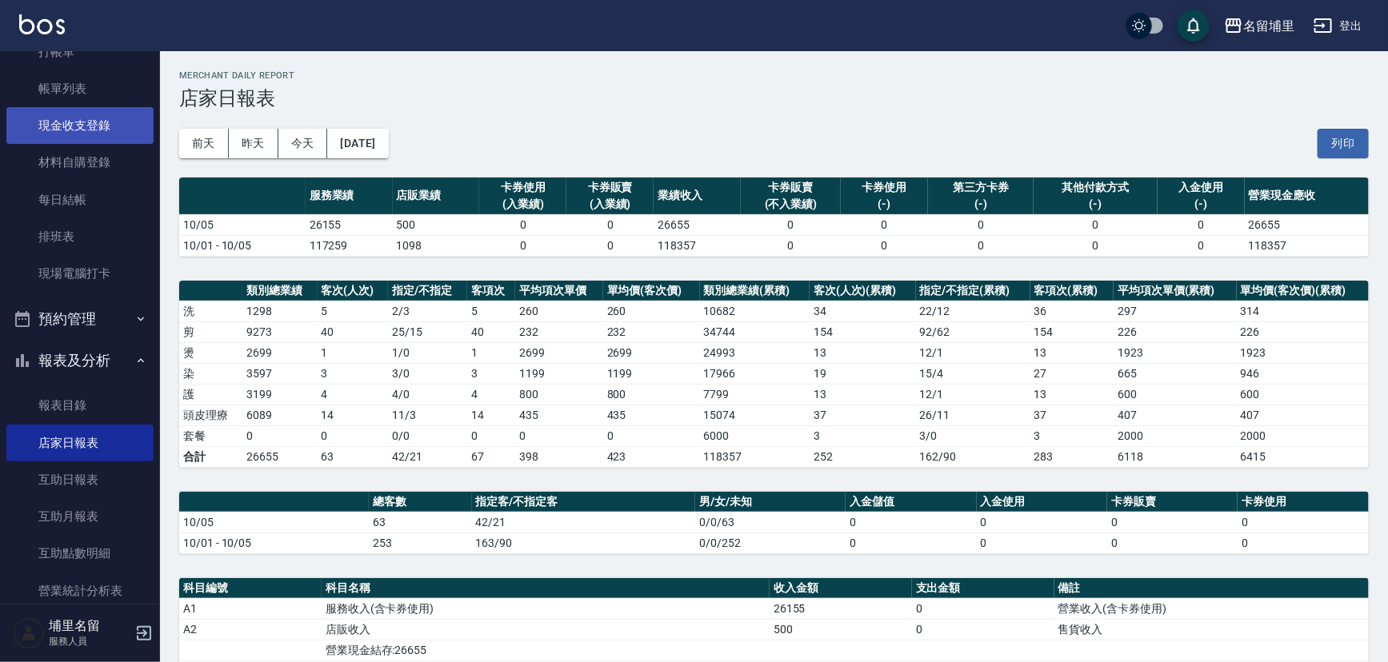
click at [104, 126] on link "現金收支登錄" at bounding box center [79, 125] width 147 height 37
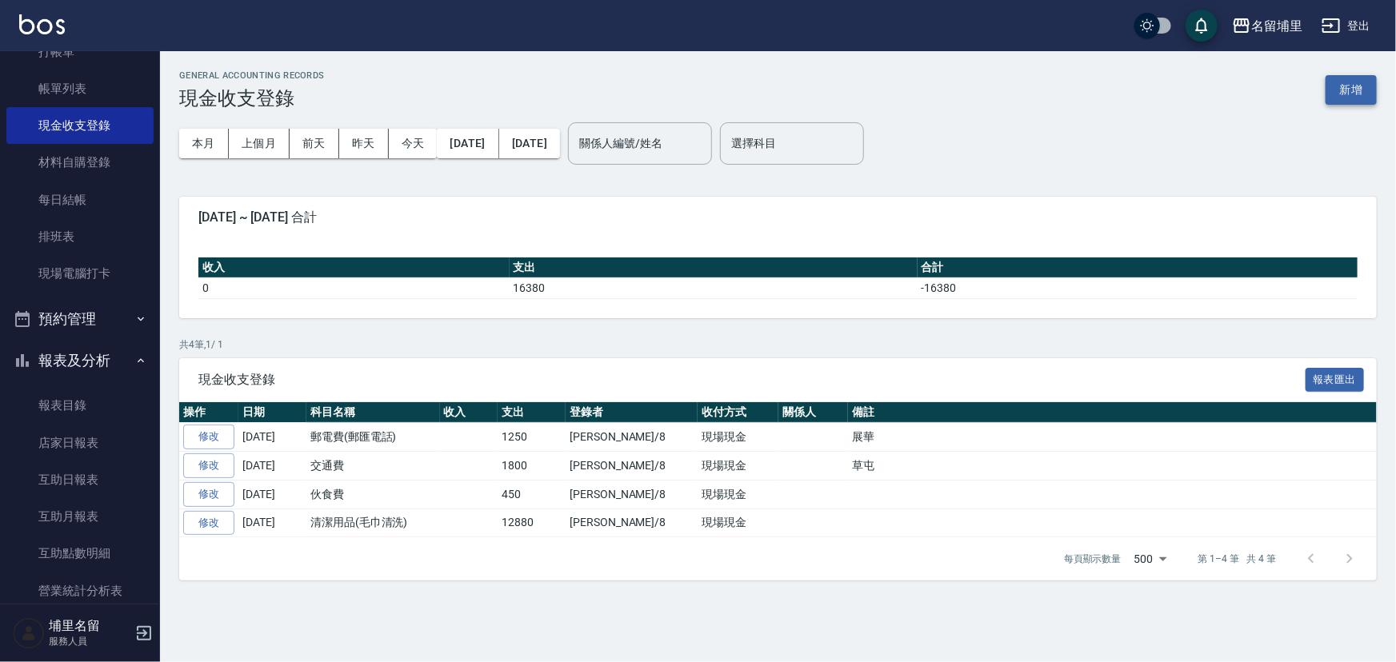
click at [1374, 102] on button "新增" at bounding box center [1350, 90] width 51 height 30
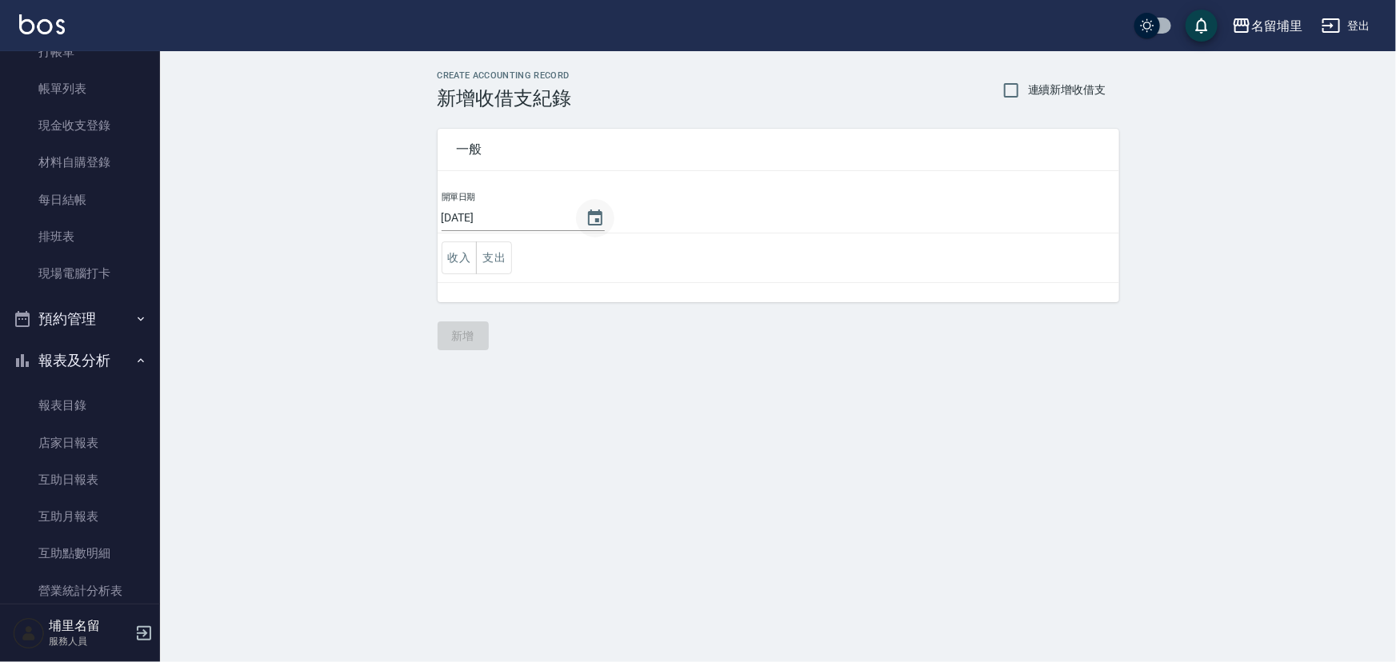
click at [605, 217] on button "Choose date, selected date is 2025-10-05" at bounding box center [595, 218] width 38 height 38
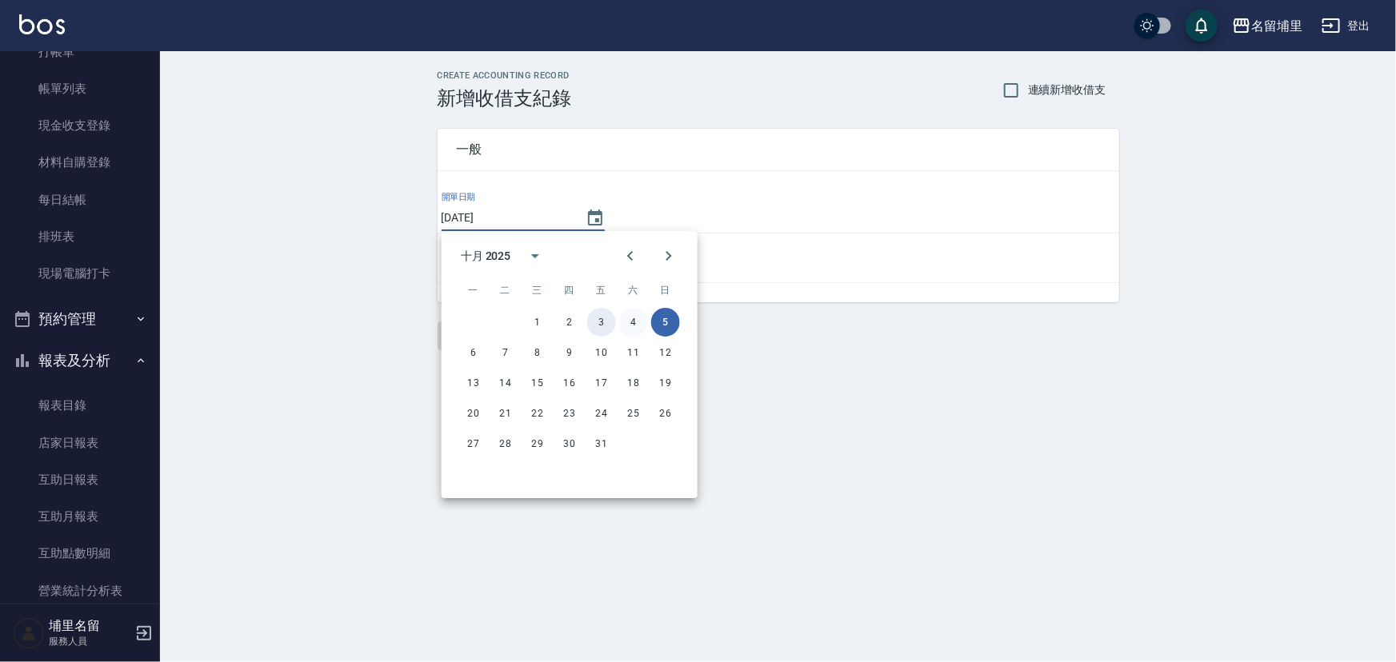
click at [623, 319] on div "1 2 3 4 5" at bounding box center [570, 322] width 256 height 29
click at [630, 320] on button "4" at bounding box center [633, 322] width 29 height 29
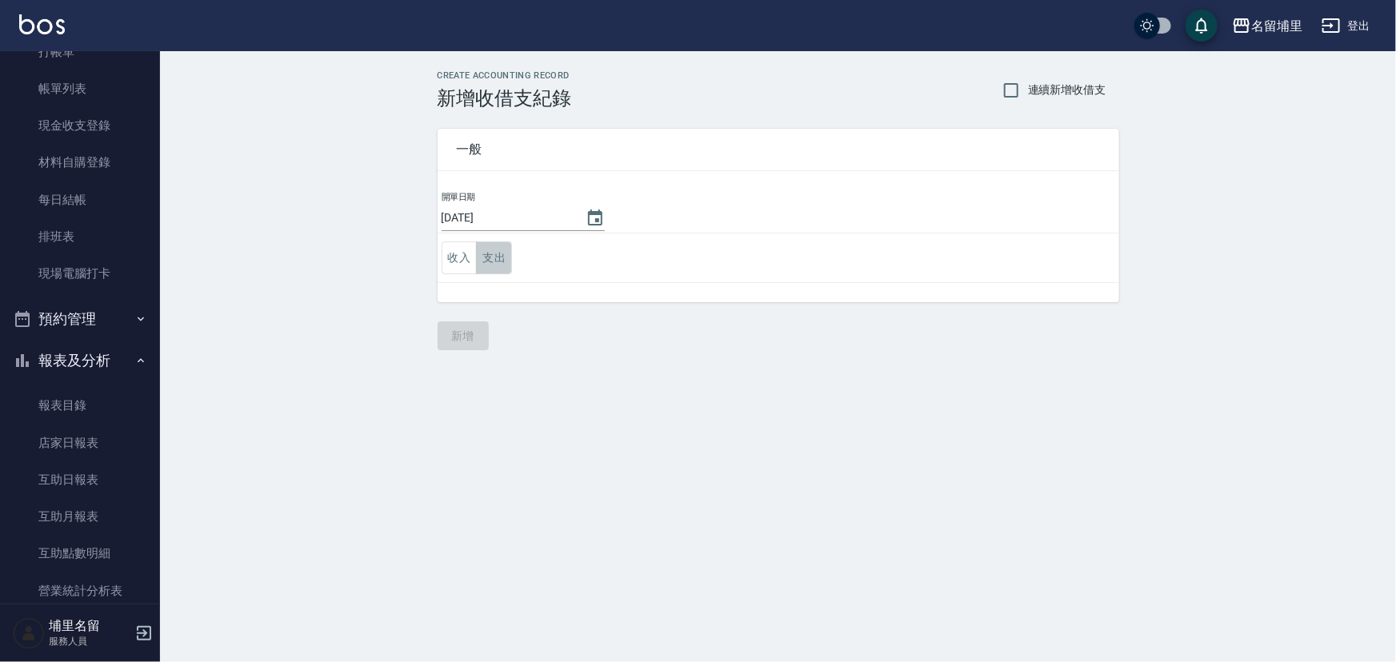
click at [506, 264] on button "支出" at bounding box center [494, 258] width 36 height 33
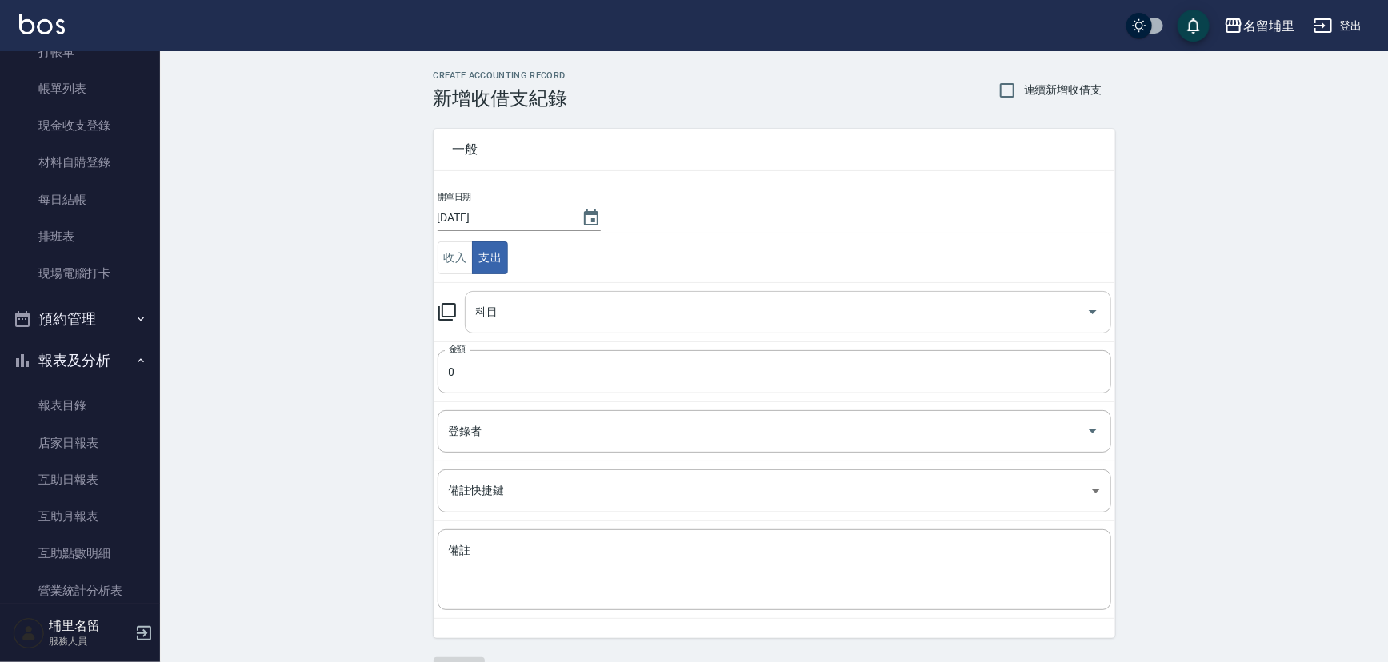
click at [609, 321] on input "科目" at bounding box center [776, 312] width 608 height 28
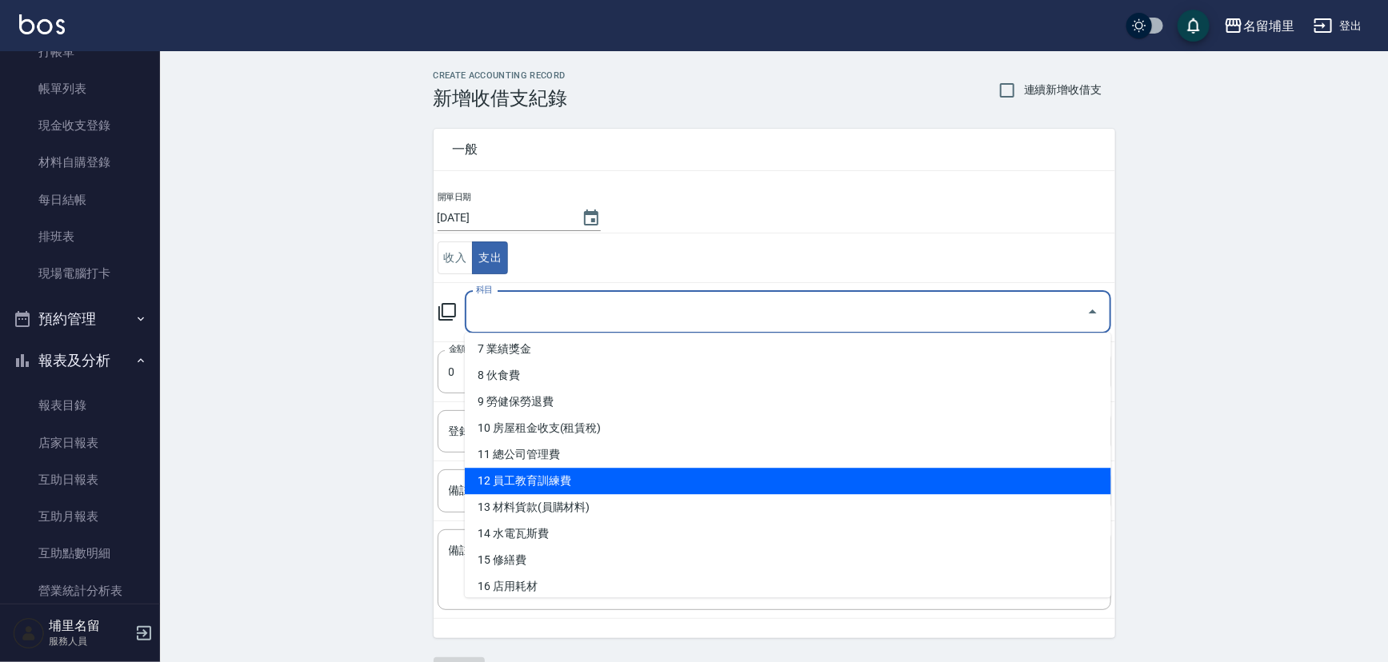
scroll to position [149, 0]
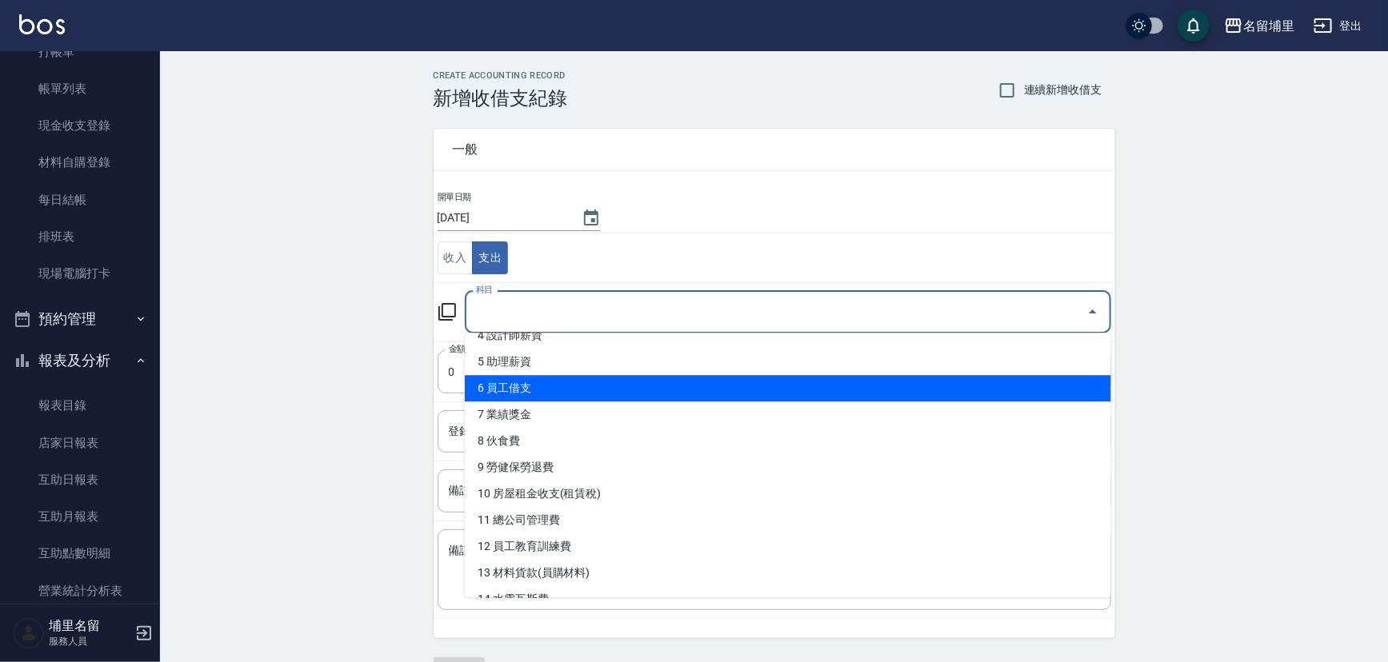
click at [606, 394] on li "6 員工借支" at bounding box center [788, 388] width 646 height 26
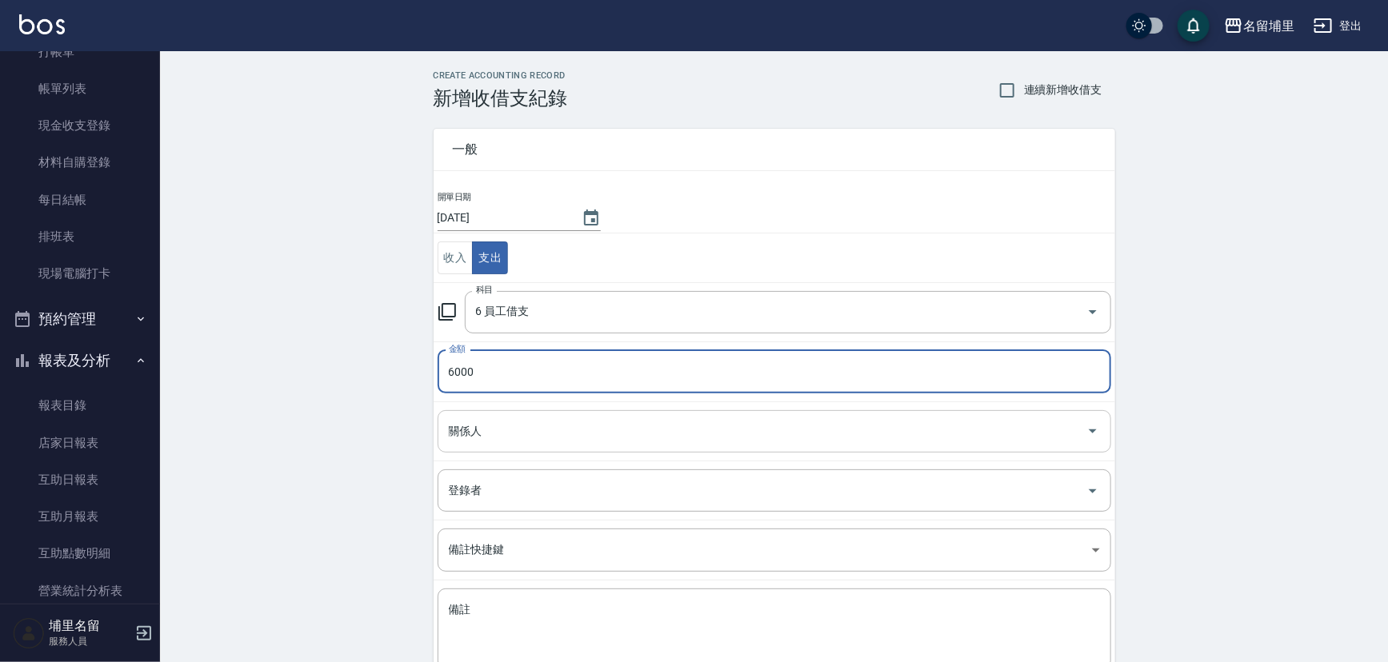
click at [670, 427] on input "關係人" at bounding box center [762, 432] width 635 height 28
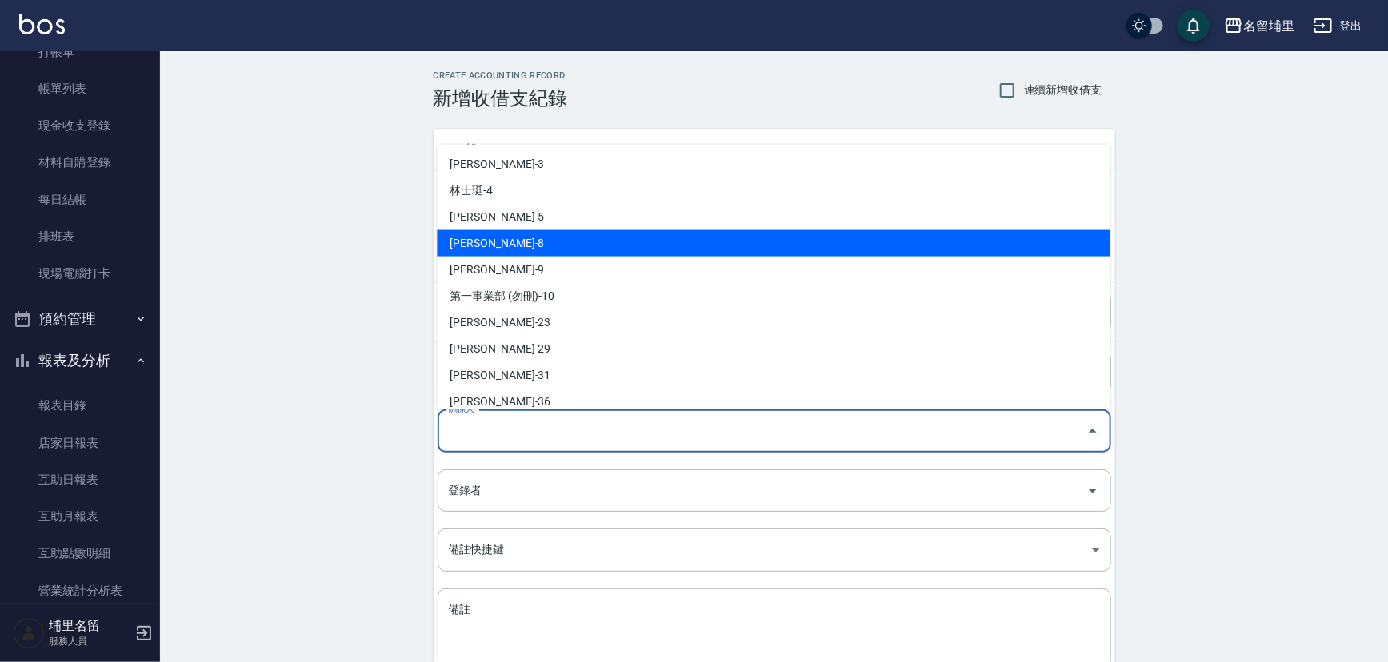
click at [592, 244] on li "黃偉傑-8" at bounding box center [774, 243] width 674 height 26
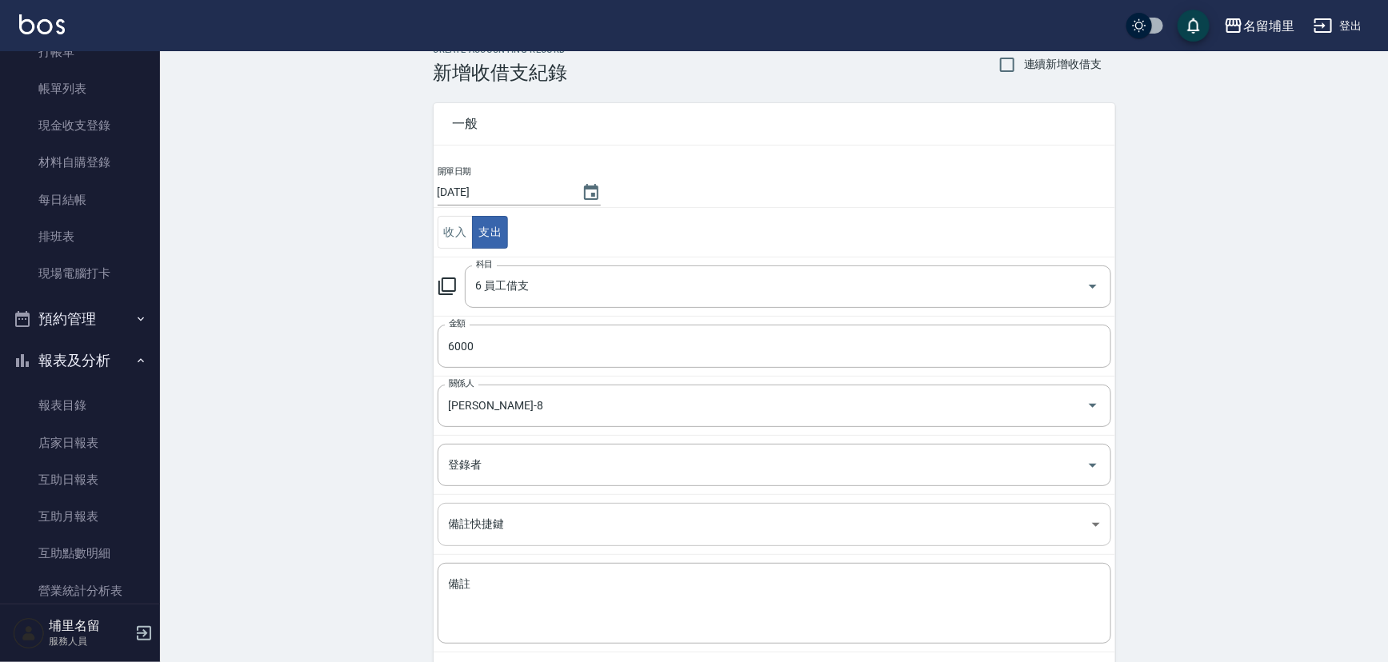
scroll to position [72, 0]
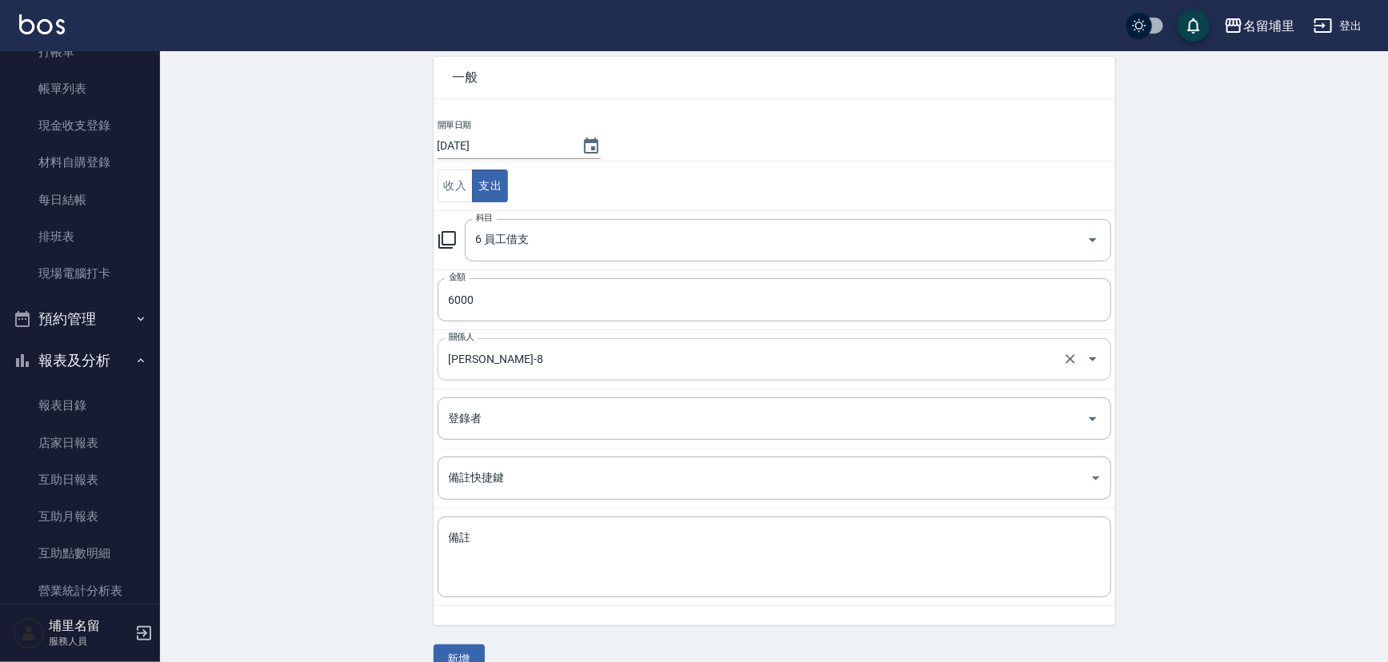
click at [541, 361] on input "黃偉傑-8" at bounding box center [752, 360] width 614 height 28
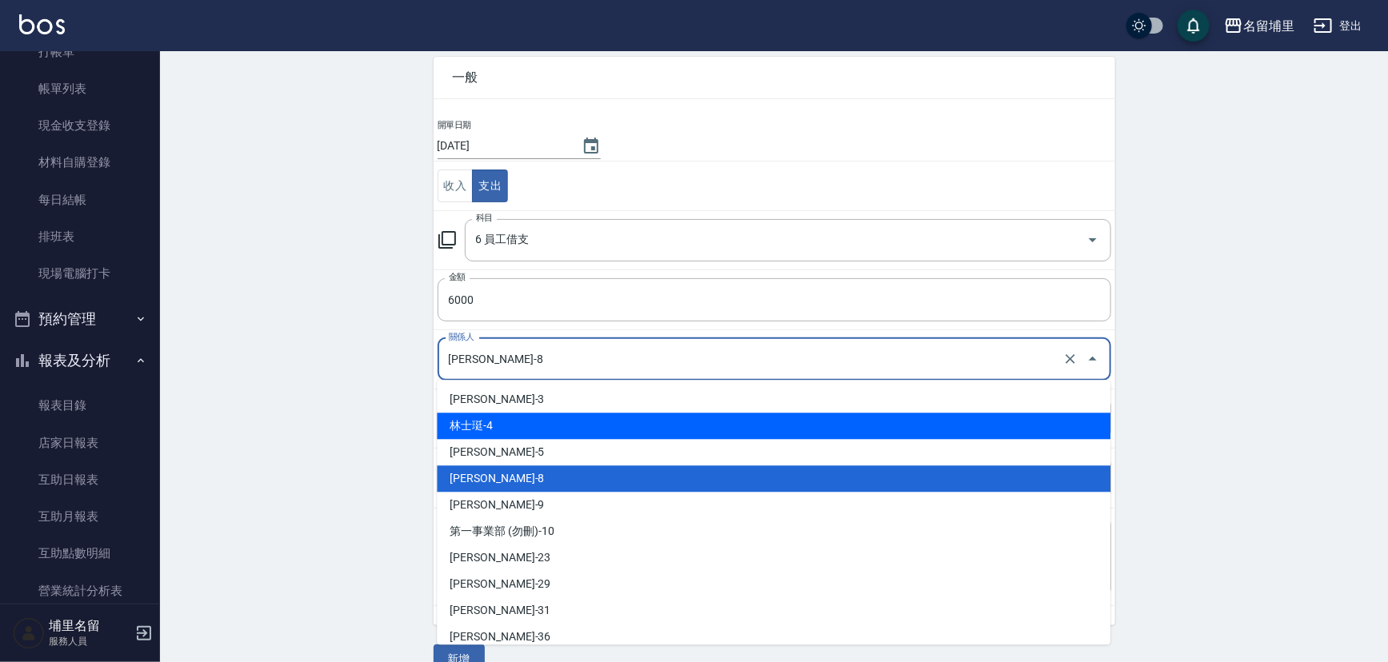
click at [532, 423] on li "林士珽-4" at bounding box center [774, 426] width 674 height 26
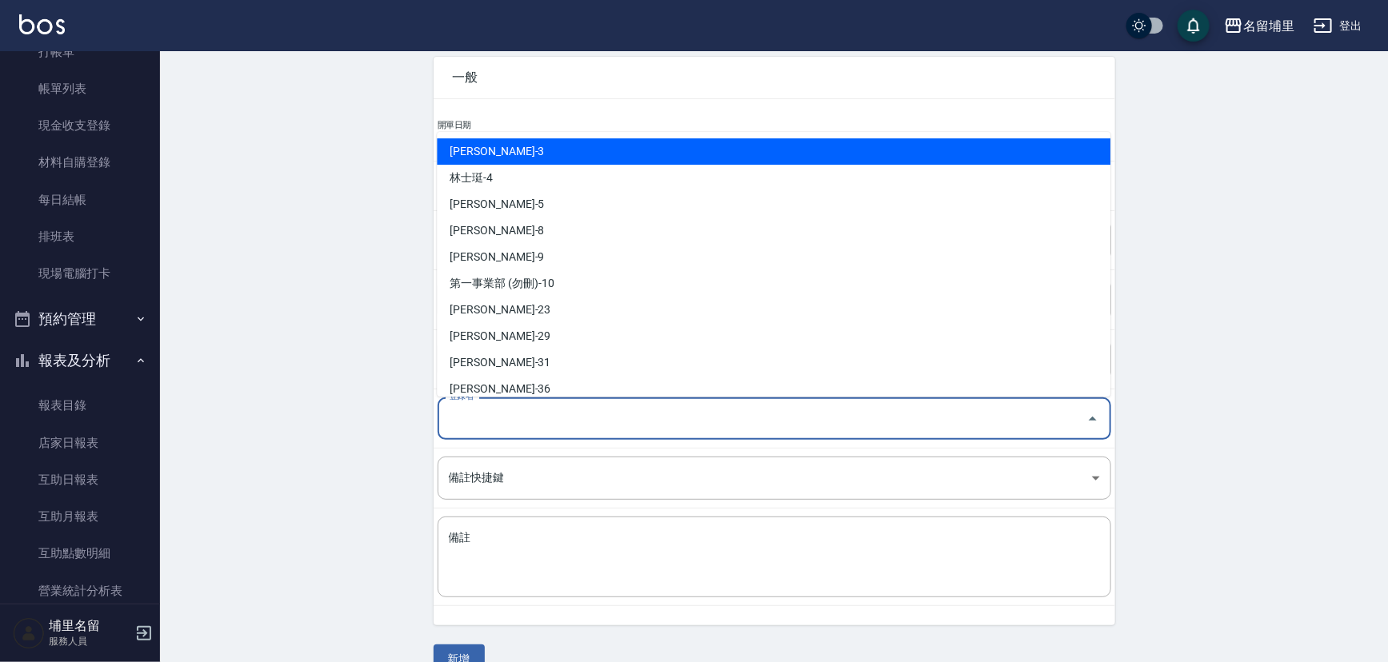
click at [532, 426] on input "登錄者" at bounding box center [762, 419] width 635 height 28
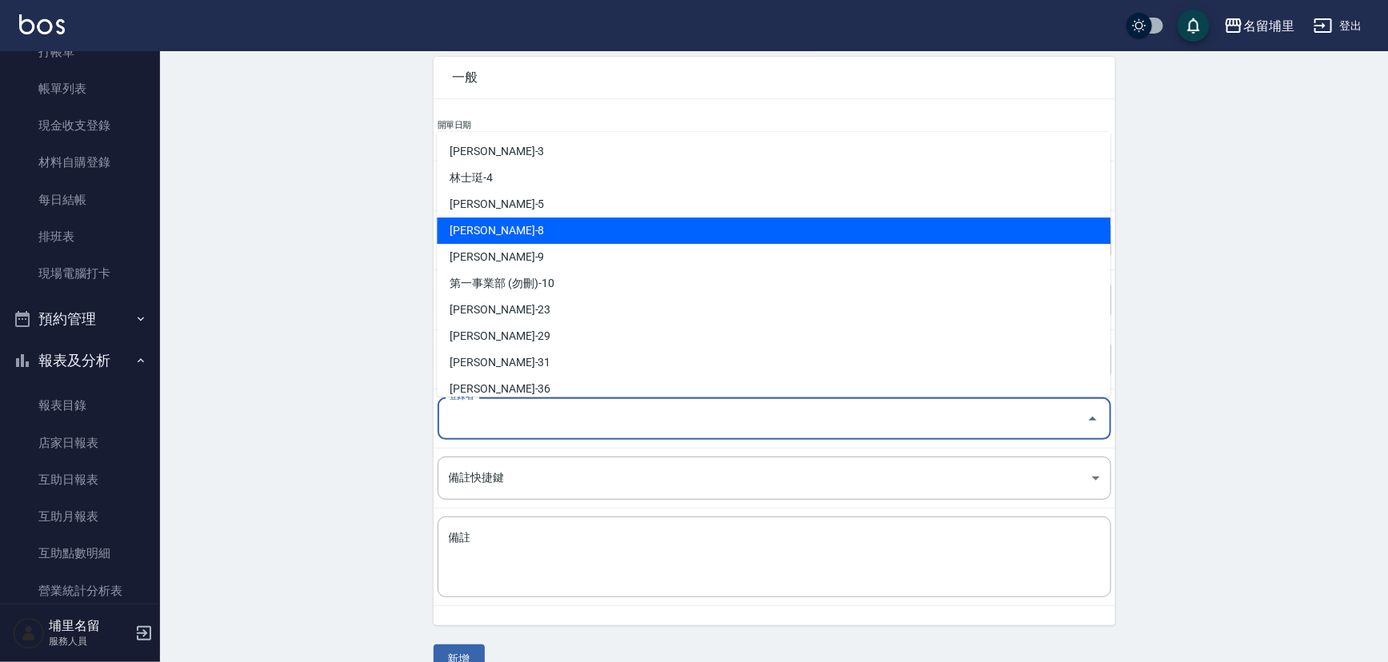
click at [527, 238] on li "黃偉傑-8" at bounding box center [774, 231] width 674 height 26
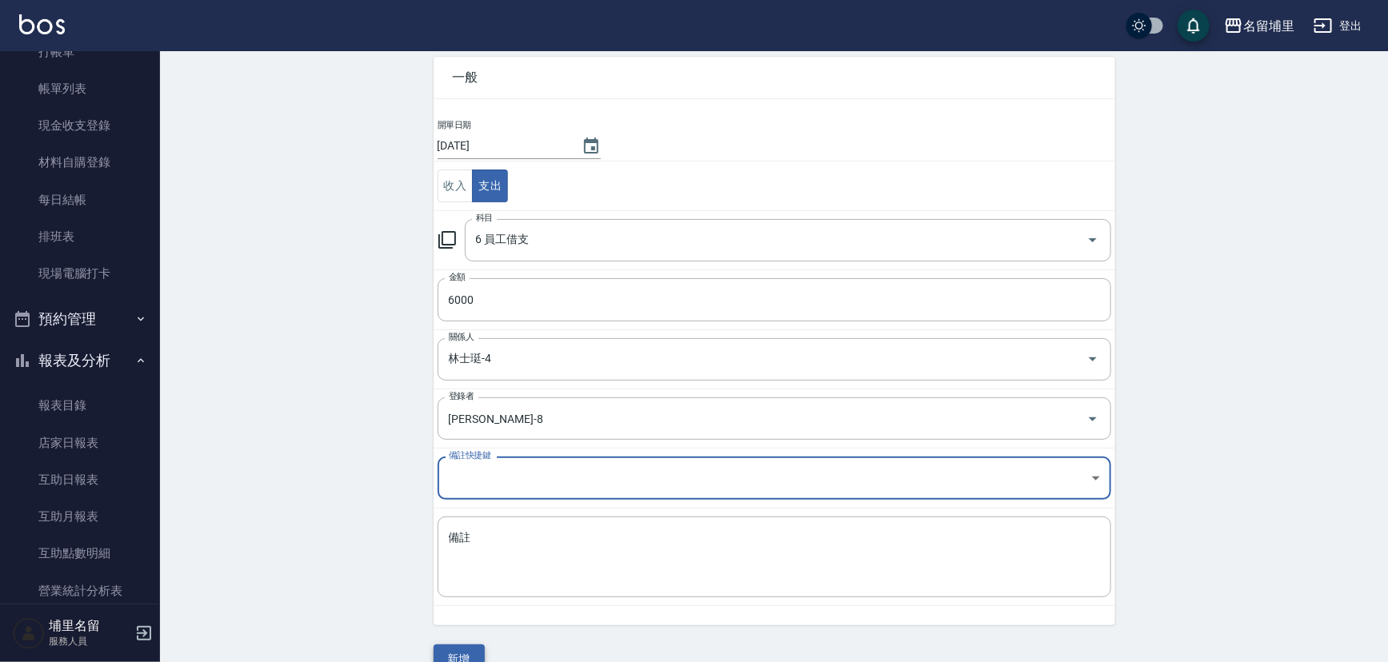
click at [480, 645] on button "新增" at bounding box center [459, 660] width 51 height 30
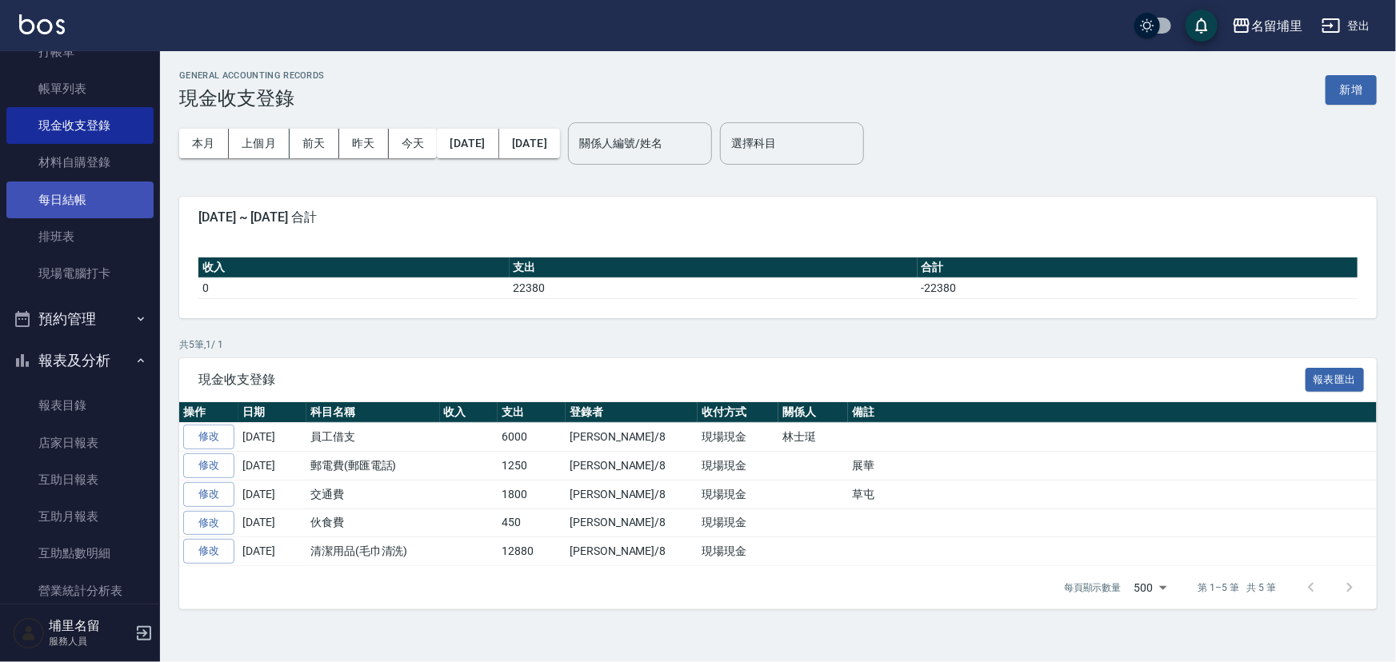
click at [126, 197] on link "每日結帳" at bounding box center [79, 200] width 147 height 37
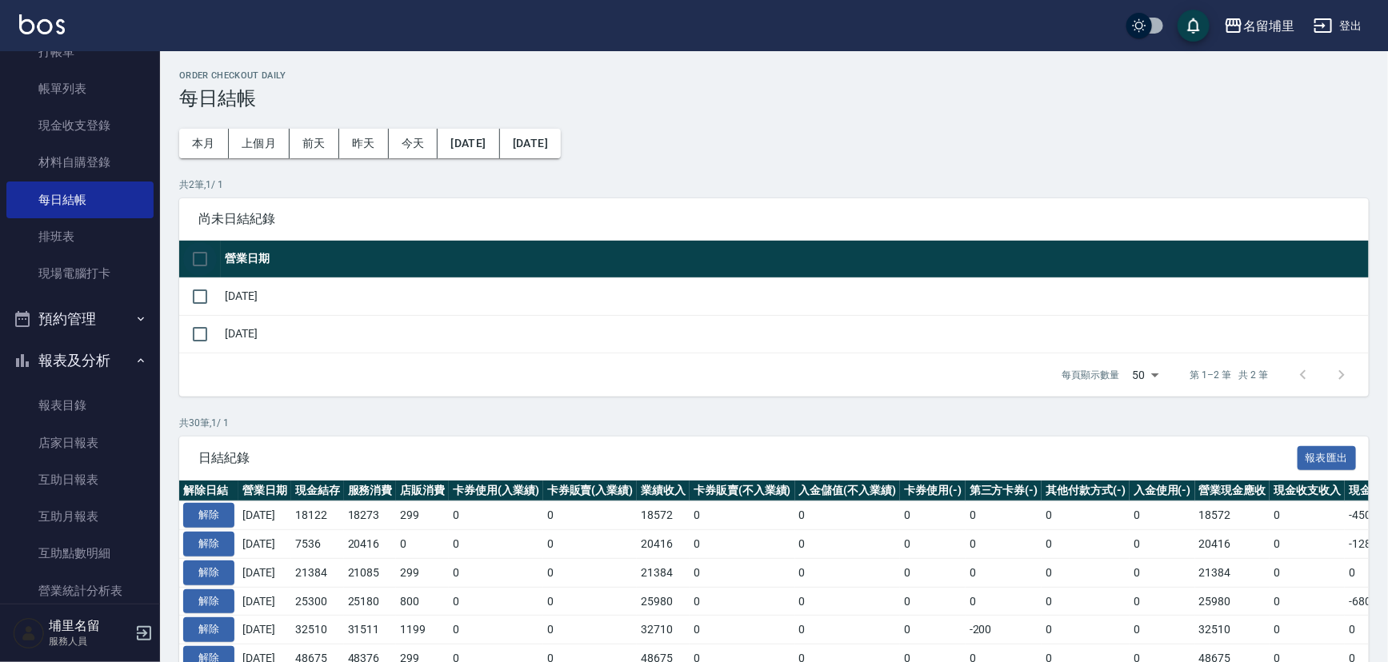
click at [202, 266] on input "checkbox" at bounding box center [200, 259] width 34 height 34
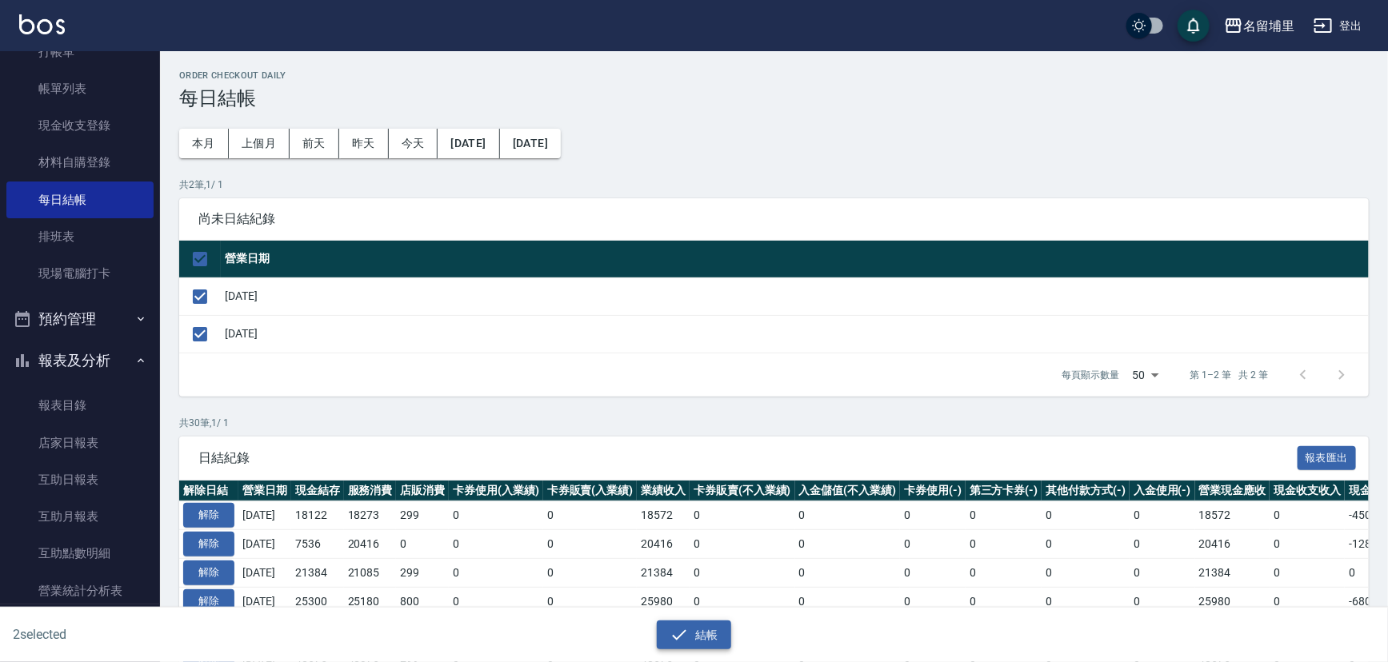
drag, startPoint x: 667, startPoint y: 610, endPoint x: 677, endPoint y: 630, distance: 22.9
click at [667, 611] on div "結帳" at bounding box center [688, 629] width 688 height 42
click at [677, 631] on icon "button" at bounding box center [679, 635] width 19 height 19
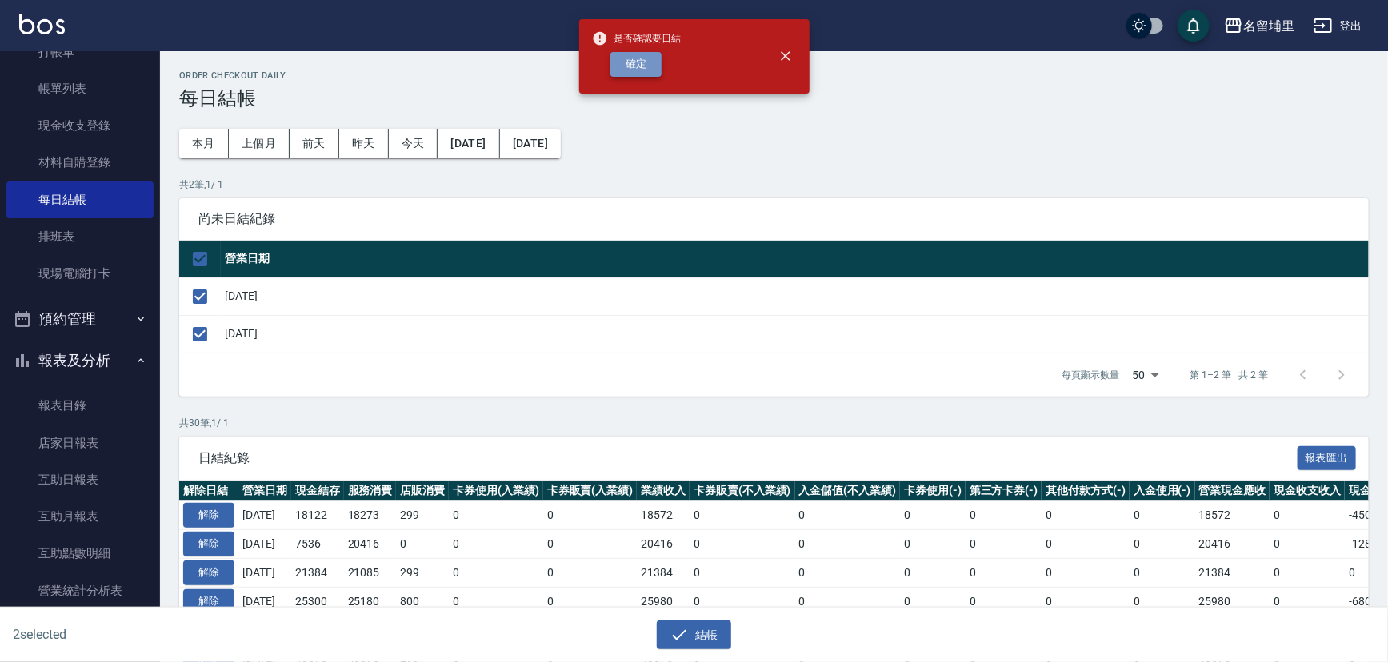
click at [654, 65] on button "確定" at bounding box center [635, 64] width 51 height 25
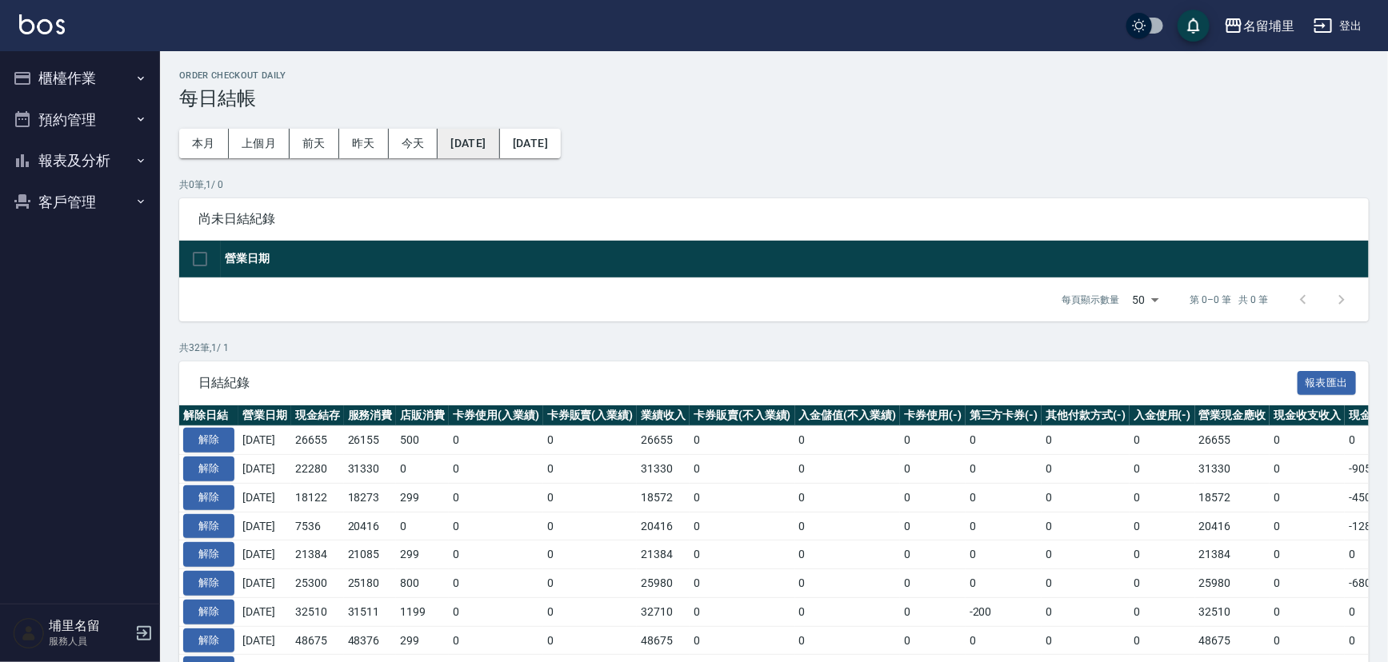
click at [491, 141] on button "[DATE]" at bounding box center [469, 144] width 62 height 30
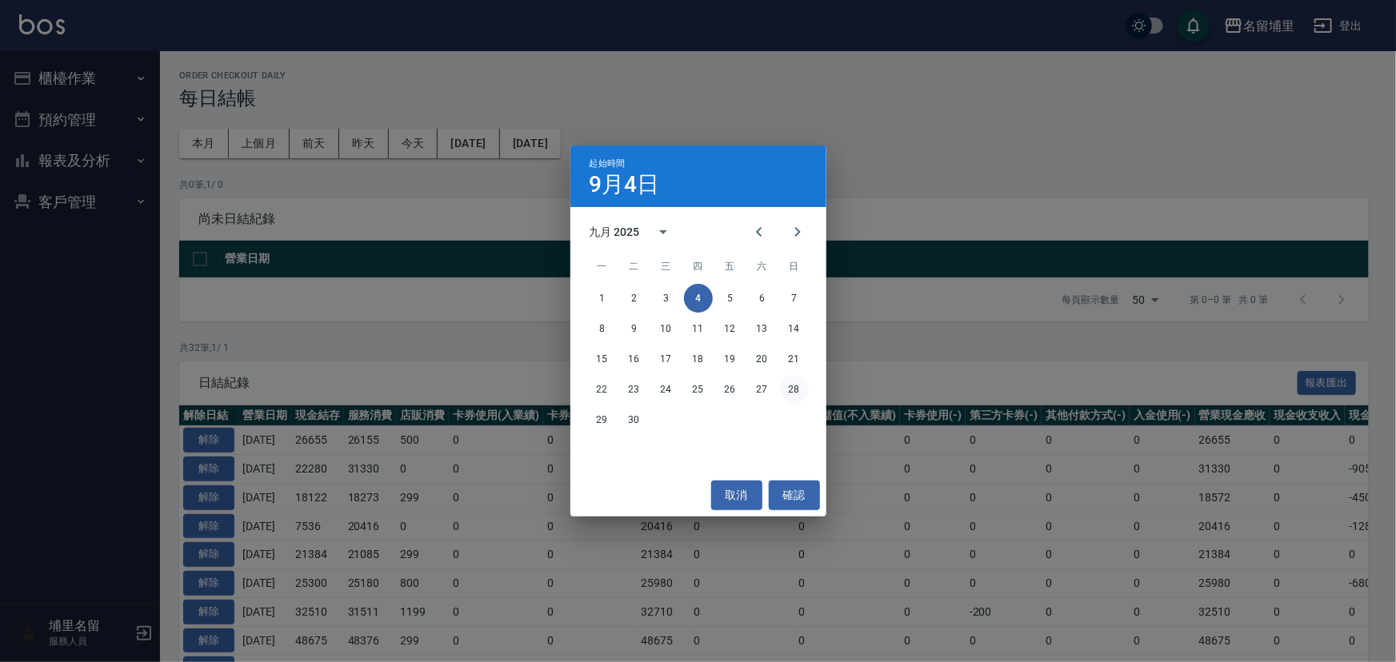
click at [794, 393] on button "28" at bounding box center [794, 389] width 29 height 29
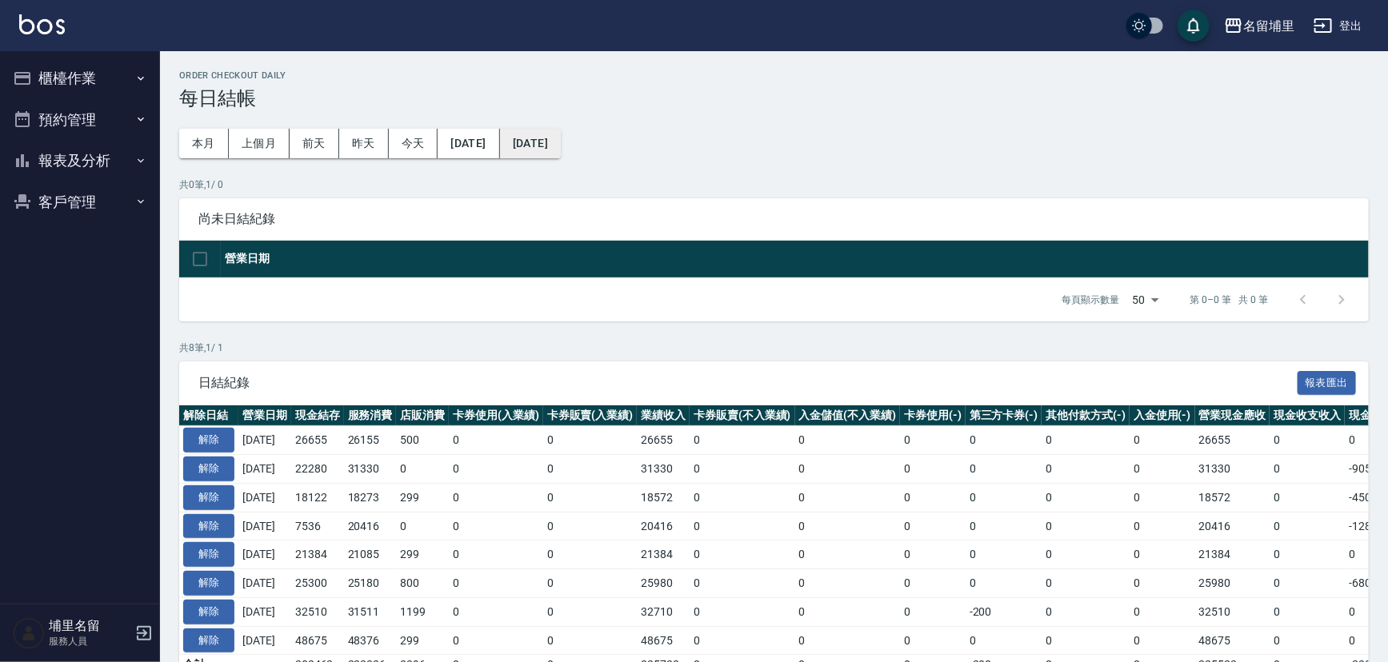
click at [561, 152] on button "[DATE]" at bounding box center [530, 144] width 61 height 30
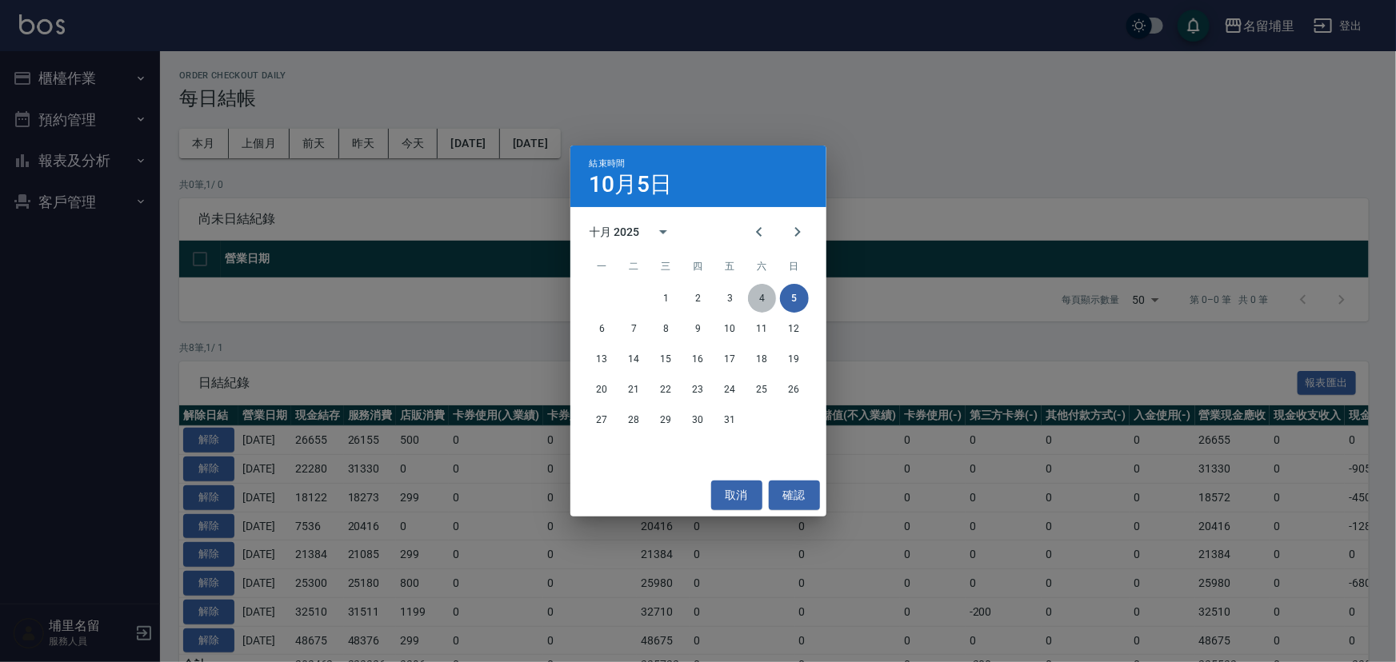
click at [768, 295] on button "4" at bounding box center [762, 298] width 29 height 29
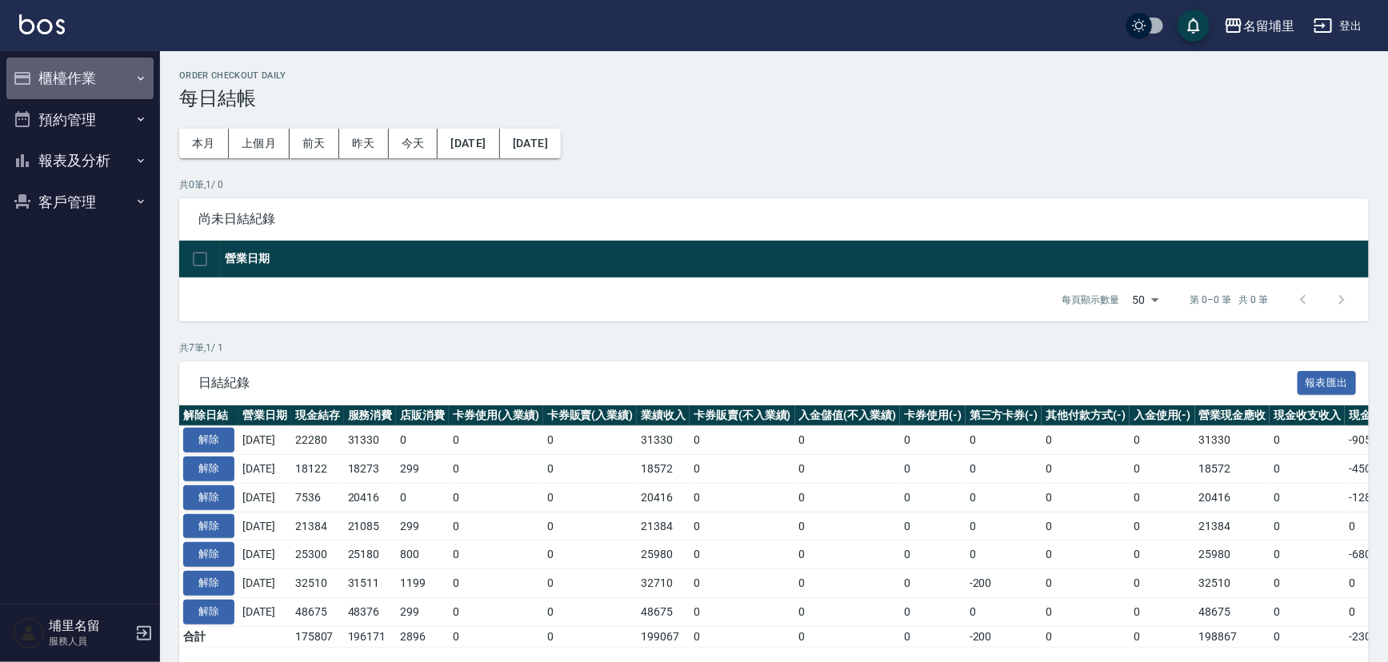
click at [110, 79] on button "櫃檯作業" at bounding box center [79, 79] width 147 height 42
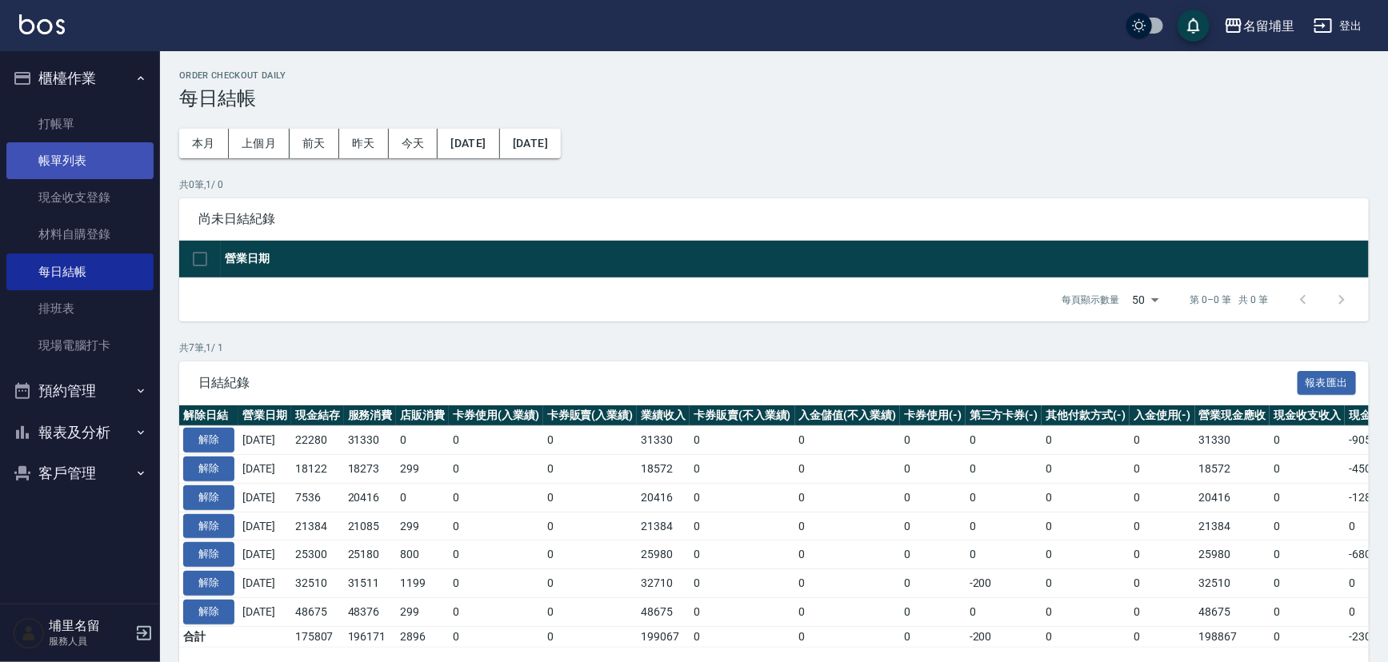
click at [81, 169] on link "帳單列表" at bounding box center [79, 160] width 147 height 37
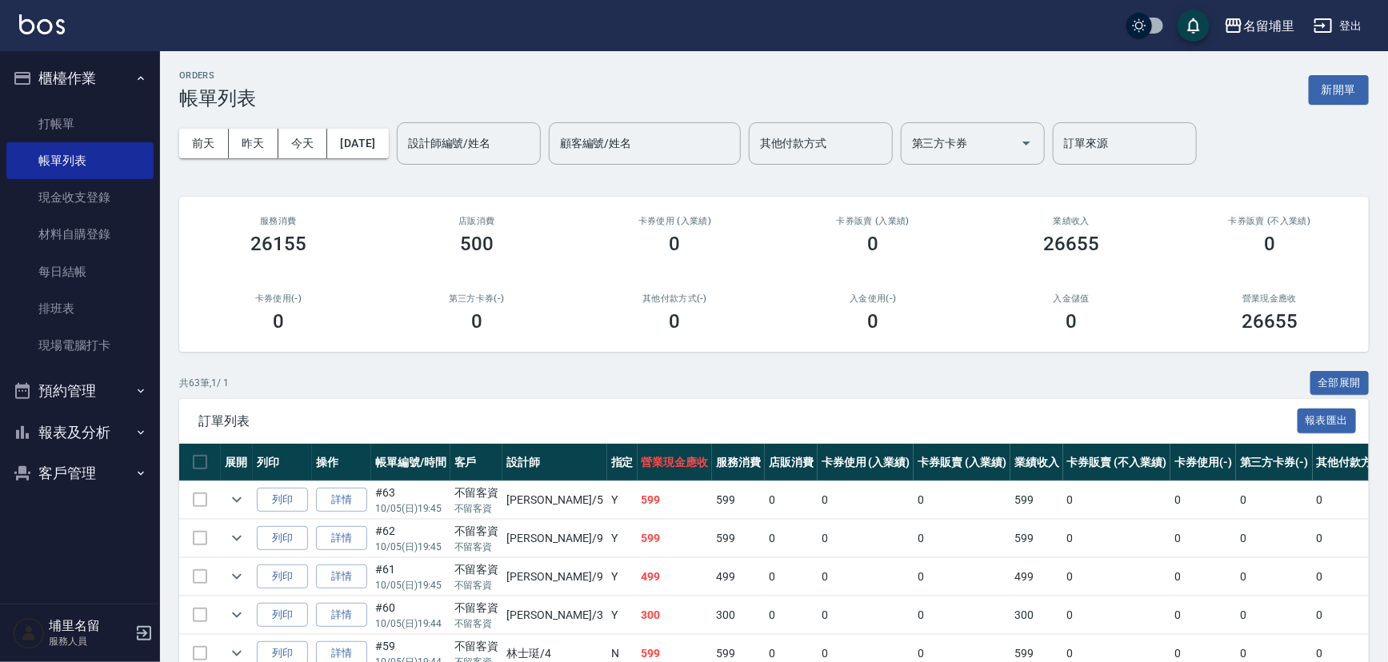
drag, startPoint x: 58, startPoint y: 426, endPoint x: 64, endPoint y: 440, distance: 14.7
click at [58, 426] on button "報表及分析" at bounding box center [79, 433] width 147 height 42
click at [54, 516] on link "店家日報表" at bounding box center [79, 515] width 147 height 37
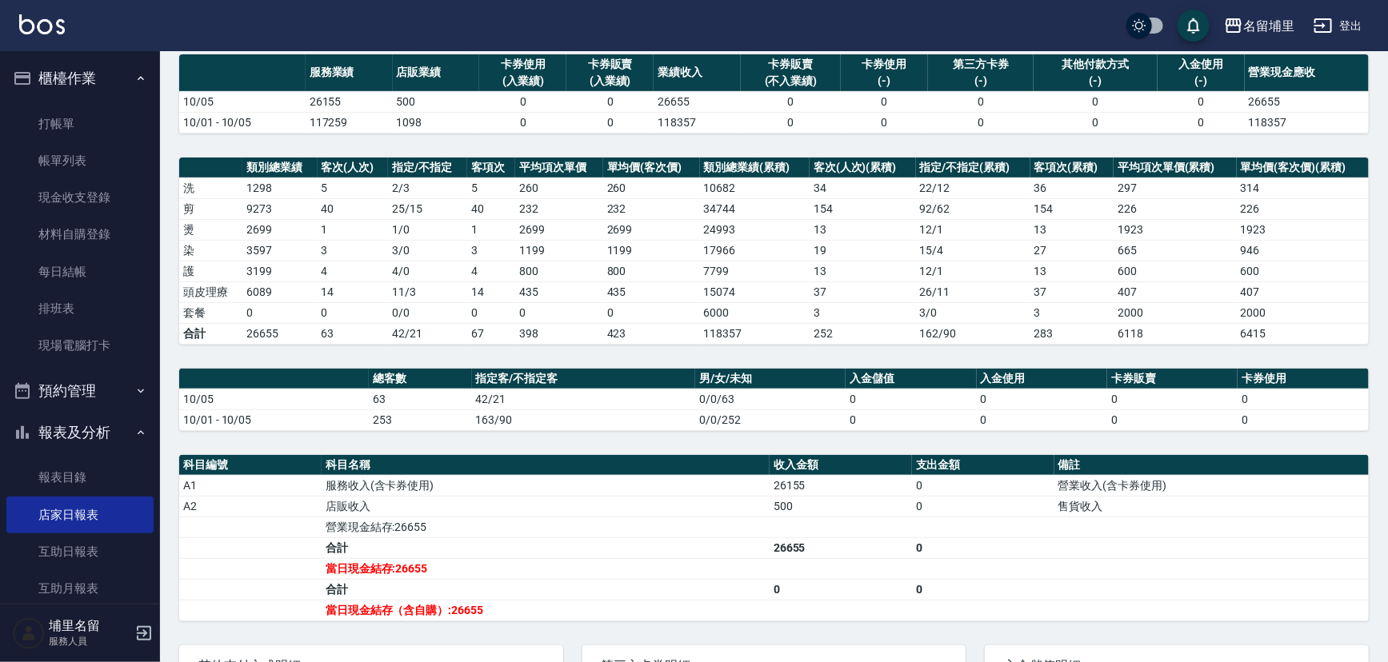
scroll to position [145, 0]
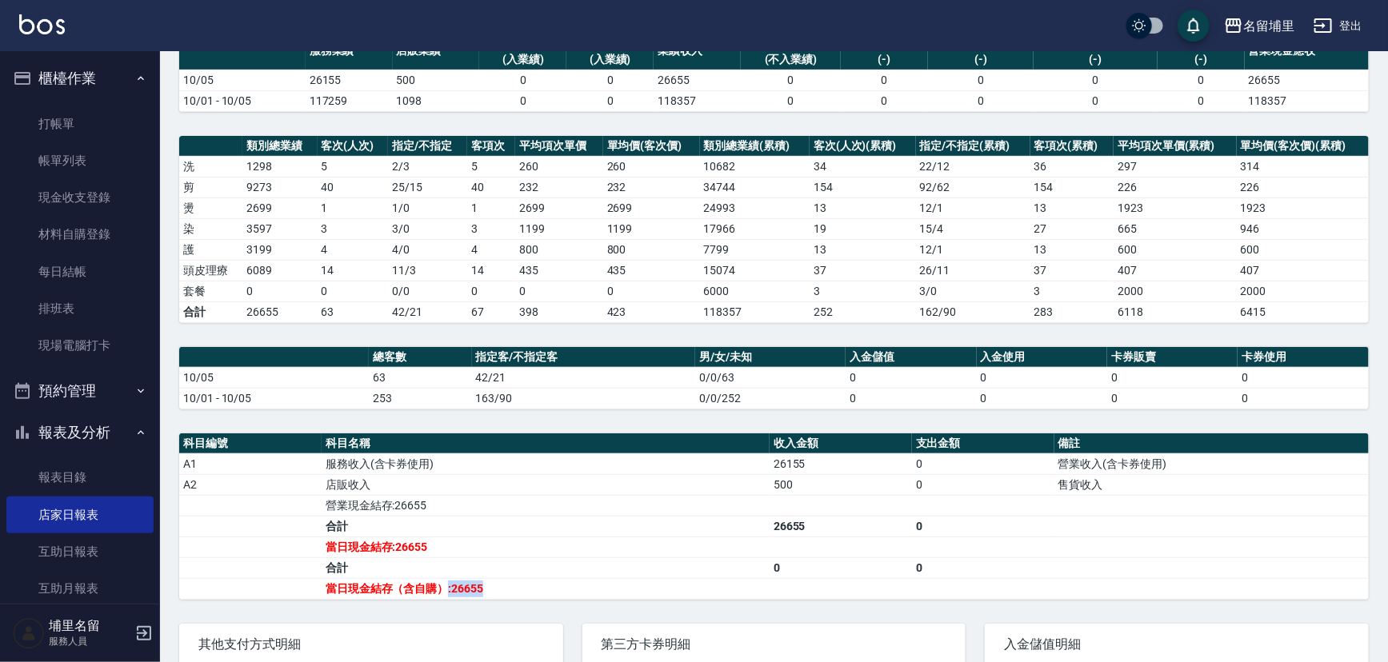
drag, startPoint x: 449, startPoint y: 589, endPoint x: 496, endPoint y: 589, distance: 47.2
click at [496, 589] on td "當日現金結存（含自購）:26655" at bounding box center [546, 588] width 448 height 21
click at [496, 586] on td "當日現金結存（含自購）:26655" at bounding box center [546, 588] width 448 height 21
click at [495, 584] on td "當日現金結存（含自購）:26655" at bounding box center [546, 588] width 448 height 21
drag, startPoint x: 453, startPoint y: 592, endPoint x: 491, endPoint y: 586, distance: 38.9
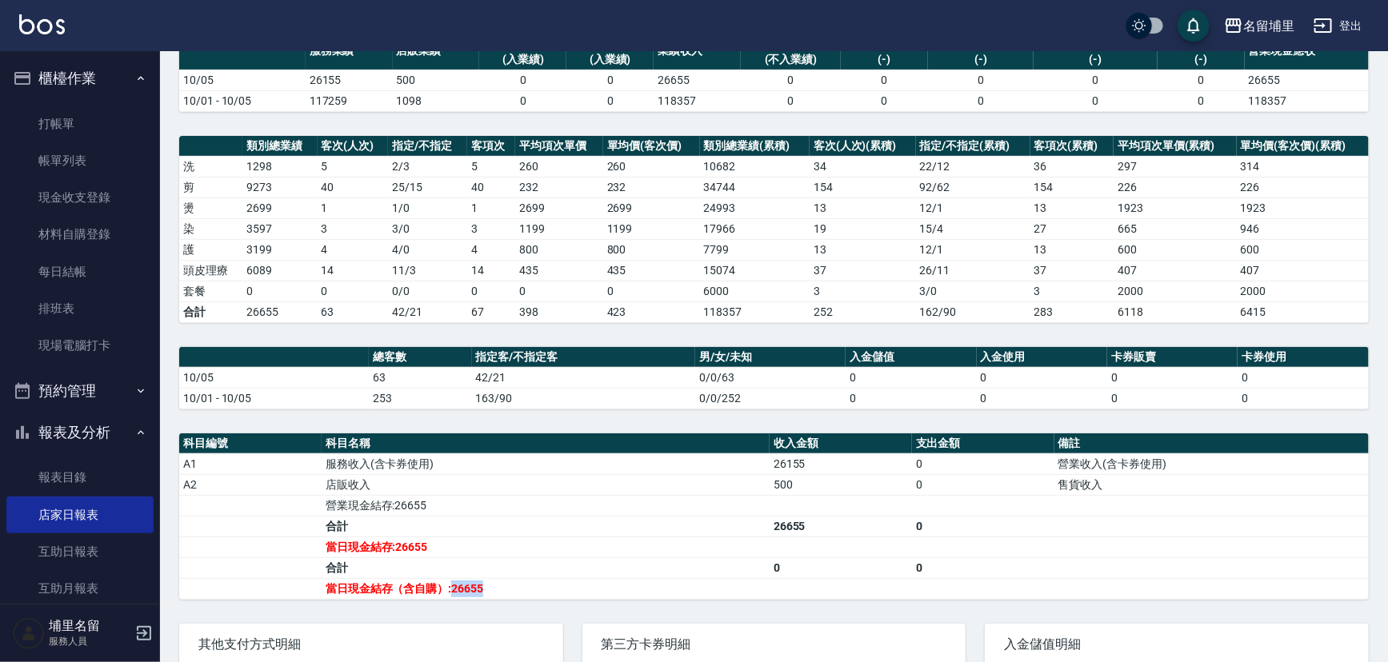
click at [491, 586] on td "當日現金結存（含自購）:26655" at bounding box center [546, 588] width 448 height 21
drag, startPoint x: 456, startPoint y: 395, endPoint x: 573, endPoint y: 403, distance: 117.1
click at [571, 403] on tr "10/01 - 10/05 253 163/90 0/0/252 0 0 0 0" at bounding box center [773, 398] width 1189 height 21
click at [573, 403] on td "163/90" at bounding box center [584, 398] width 224 height 21
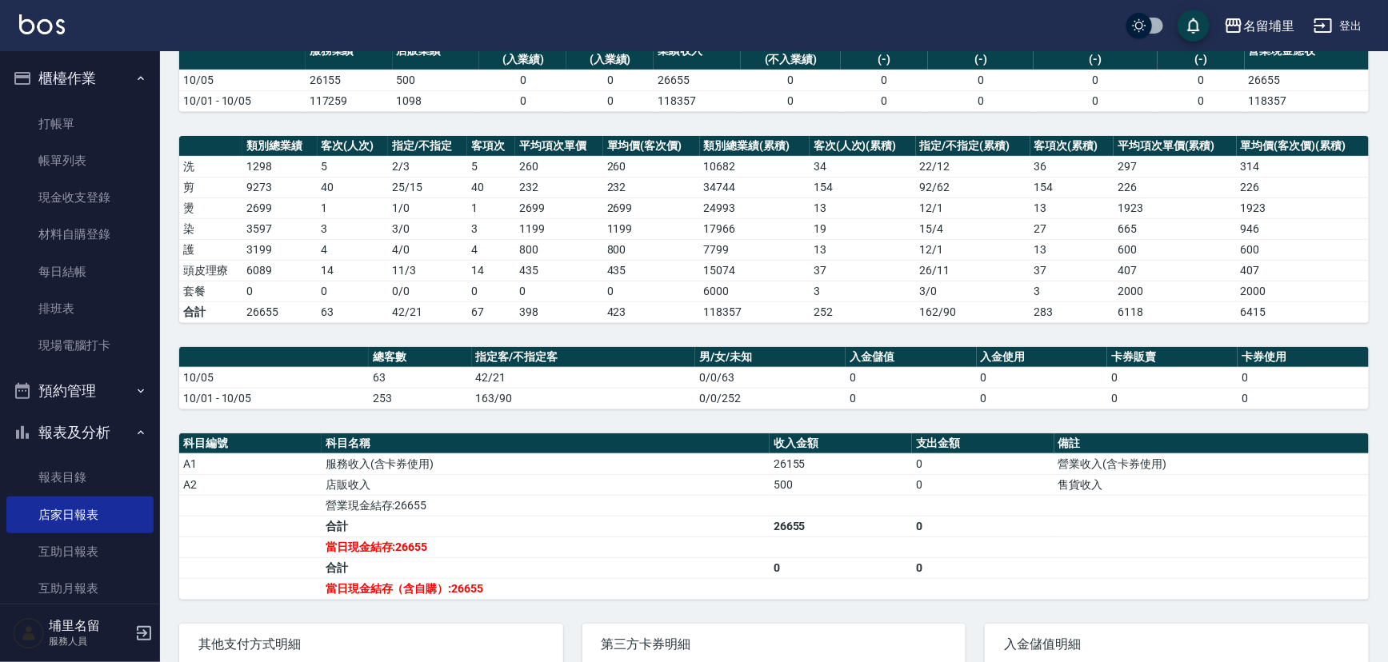
click at [576, 409] on div "名留埔里 2025-10-05 店家日報表 列印時間： 2025-10-05-19:57 Merchant Daily Report 店家日報表 前天 昨天 …" at bounding box center [774, 357] width 1228 height 902
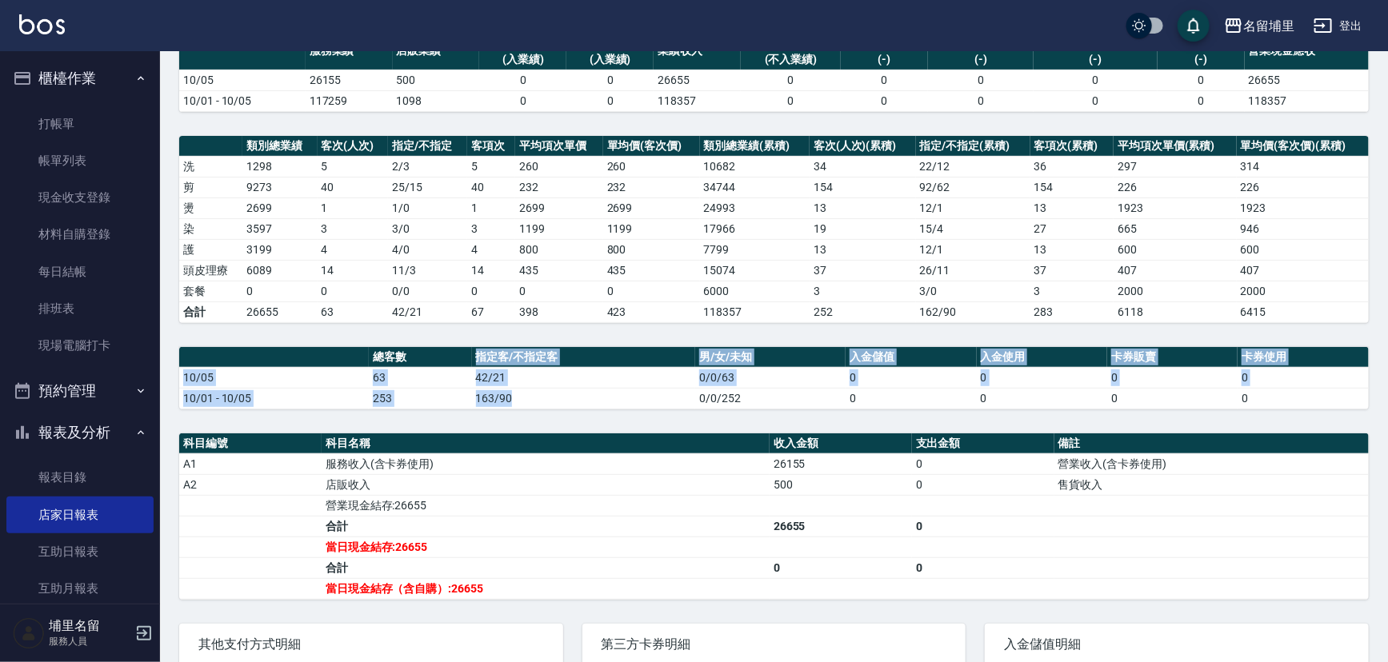
drag, startPoint x: 550, startPoint y: 406, endPoint x: 440, endPoint y: 358, distance: 120.7
click at [440, 358] on table "總客數 指定客/不指定客 男/女/未知 入金儲值 入金使用 卡券販賣 卡券使用 10/05 63 42/21 0/0/63 0 0 0 0 10/01 - 1…" at bounding box center [773, 378] width 1189 height 62
click at [440, 358] on th "總客數" at bounding box center [420, 357] width 103 height 21
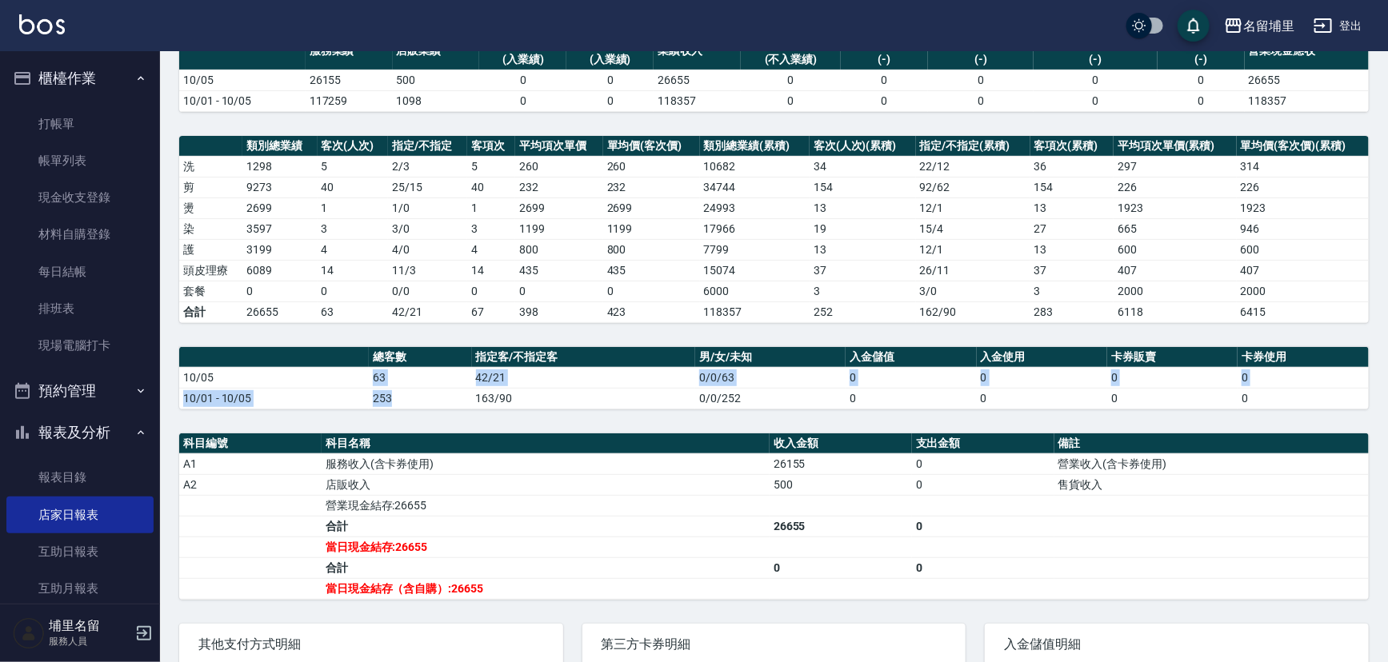
drag, startPoint x: 342, startPoint y: 371, endPoint x: 442, endPoint y: 401, distance: 105.0
click at [442, 401] on tbody "10/05 63 42/21 0/0/63 0 0 0 0 10/01 - 10/05 253 163/90 0/0/252 0 0 0 0" at bounding box center [773, 388] width 1189 height 42
drag, startPoint x: 442, startPoint y: 401, endPoint x: 442, endPoint y: 392, distance: 8.8
click at [442, 400] on td "253" at bounding box center [420, 398] width 103 height 21
click at [444, 382] on td "63" at bounding box center [420, 377] width 103 height 21
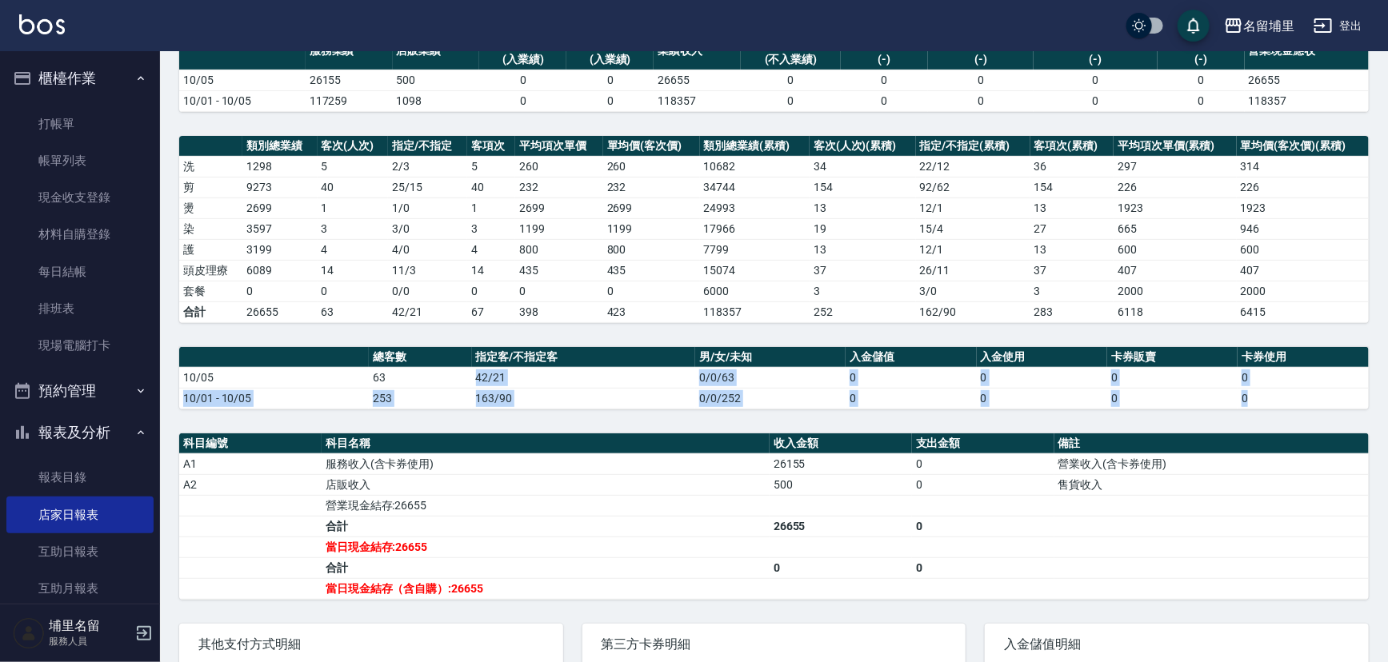
drag, startPoint x: 454, startPoint y: 378, endPoint x: 528, endPoint y: 407, distance: 80.1
click at [528, 407] on div "名留埔里 2025-10-05 店家日報表 列印時間： 2025-10-05-19:57 Merchant Daily Report 店家日報表 前天 昨天 …" at bounding box center [774, 357] width 1228 height 902
drag, startPoint x: 528, startPoint y: 406, endPoint x: 388, endPoint y: 381, distance: 142.3
click at [388, 384] on tbody "10/05 63 42/21 0/0/63 0 0 0 0 10/01 - 10/05 253 163/90 0/0/252 0 0 0 0" at bounding box center [773, 388] width 1189 height 42
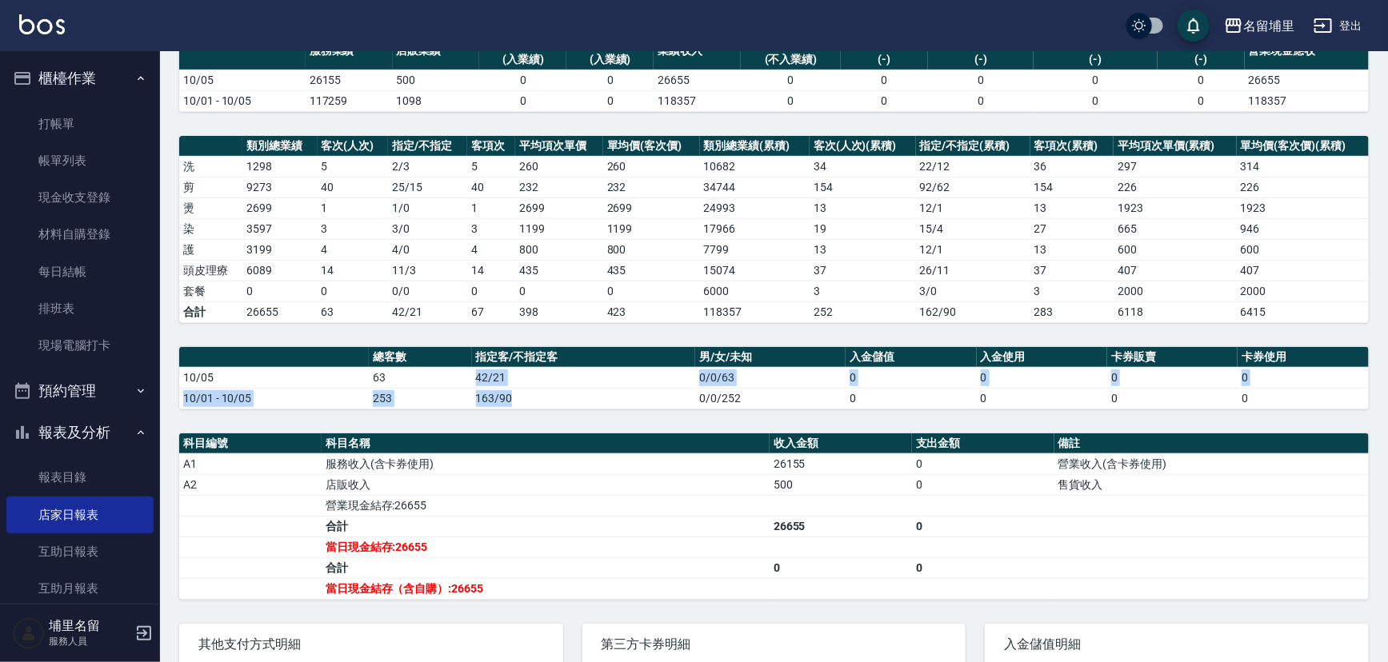
click at [388, 381] on td "63" at bounding box center [420, 377] width 103 height 21
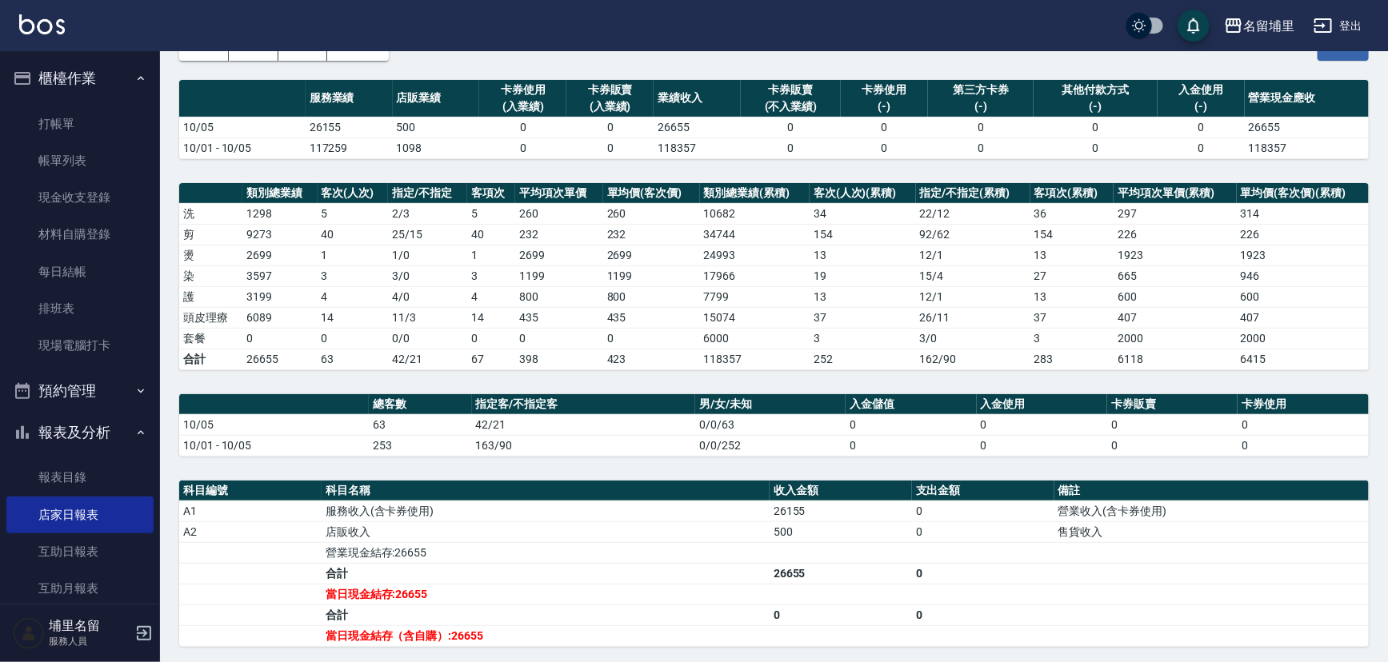
scroll to position [72, 0]
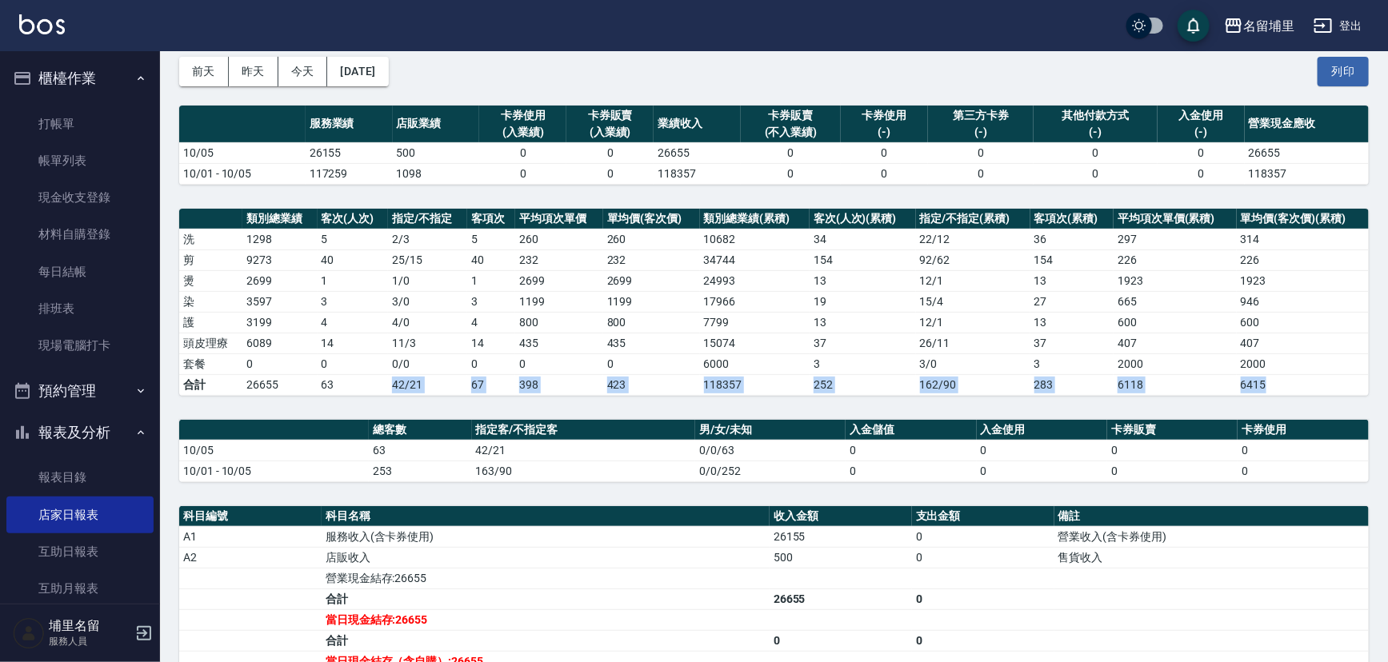
drag, startPoint x: 330, startPoint y: 386, endPoint x: 342, endPoint y: 383, distance: 11.5
click at [342, 383] on div "名留埔里 2025-10-05 店家日報表 列印時間： 2025-10-05-19:57 Merchant Daily Report 店家日報表 前天 昨天 …" at bounding box center [774, 430] width 1228 height 902
drag, startPoint x: 342, startPoint y: 383, endPoint x: 343, endPoint y: 357, distance: 26.4
click at [342, 382] on td "63" at bounding box center [353, 384] width 70 height 21
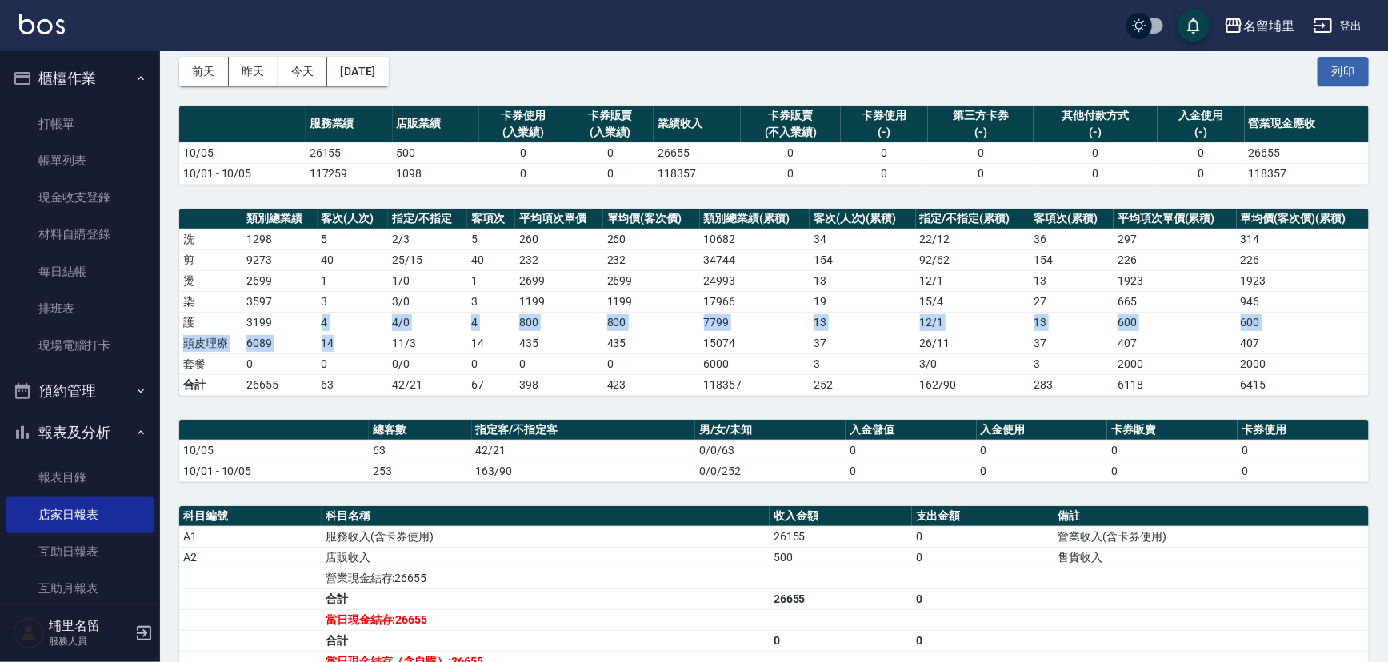
drag, startPoint x: 349, startPoint y: 340, endPoint x: 286, endPoint y: 326, distance: 64.6
click at [286, 326] on tbody "洗 1298 5 2 / 3 5 260 260 10682 34 22 / 12 36 297 314 剪 9273 40 25 / 15 40 232 2…" at bounding box center [773, 312] width 1189 height 166
click at [286, 326] on td "3199" at bounding box center [279, 322] width 74 height 21
click at [286, 322] on td "3199" at bounding box center [279, 322] width 74 height 21
click at [334, 283] on td "1" at bounding box center [353, 280] width 70 height 21
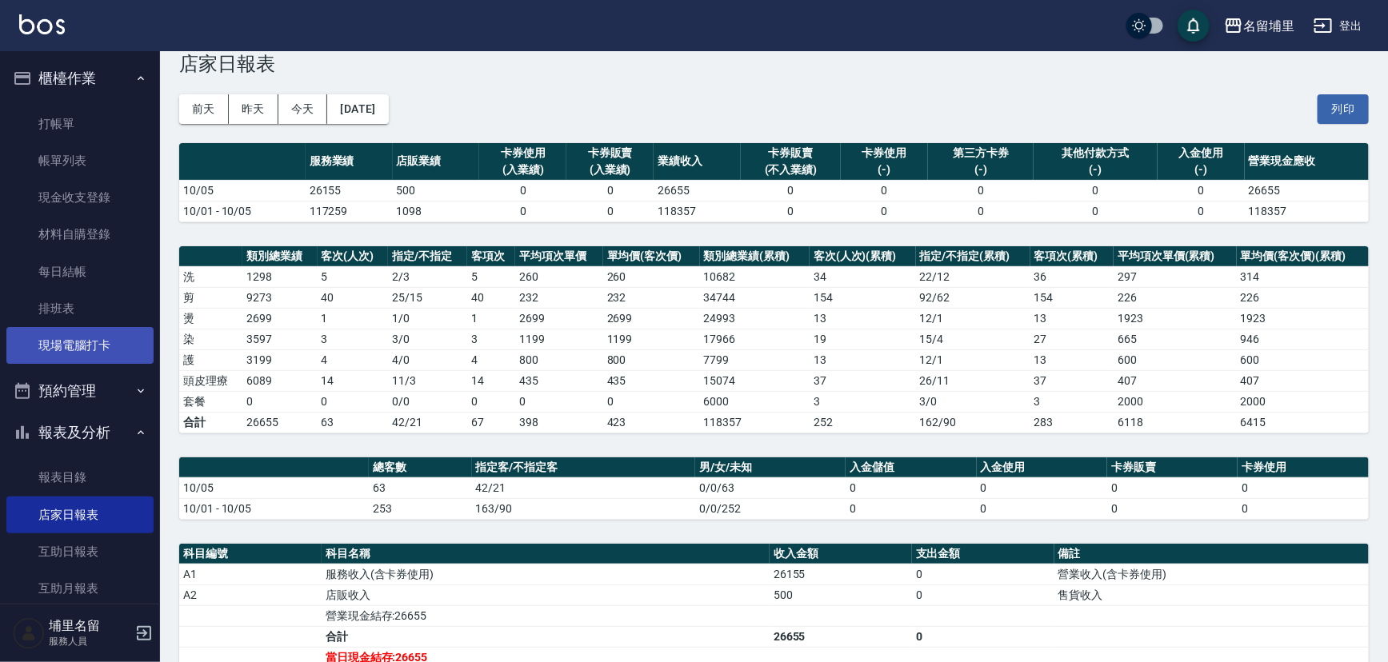
scroll to position [0, 0]
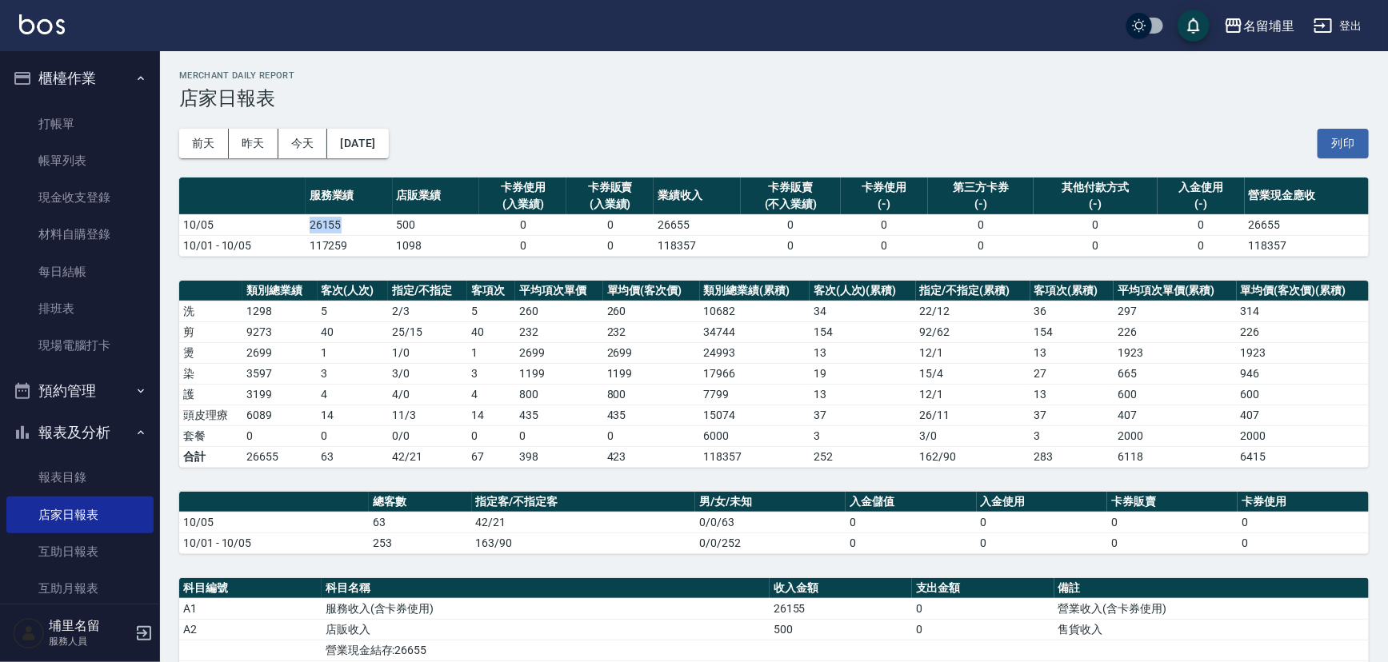
drag, startPoint x: 372, startPoint y: 232, endPoint x: 290, endPoint y: 215, distance: 83.3
click at [290, 215] on tr "10/05 26155 500 0 0 26655 0 0 0 0 0 26655" at bounding box center [773, 224] width 1189 height 21
click at [290, 214] on td "10/05" at bounding box center [242, 224] width 126 height 21
click at [290, 226] on td "10/05" at bounding box center [242, 224] width 126 height 21
drag, startPoint x: 290, startPoint y: 226, endPoint x: 359, endPoint y: 227, distance: 68.8
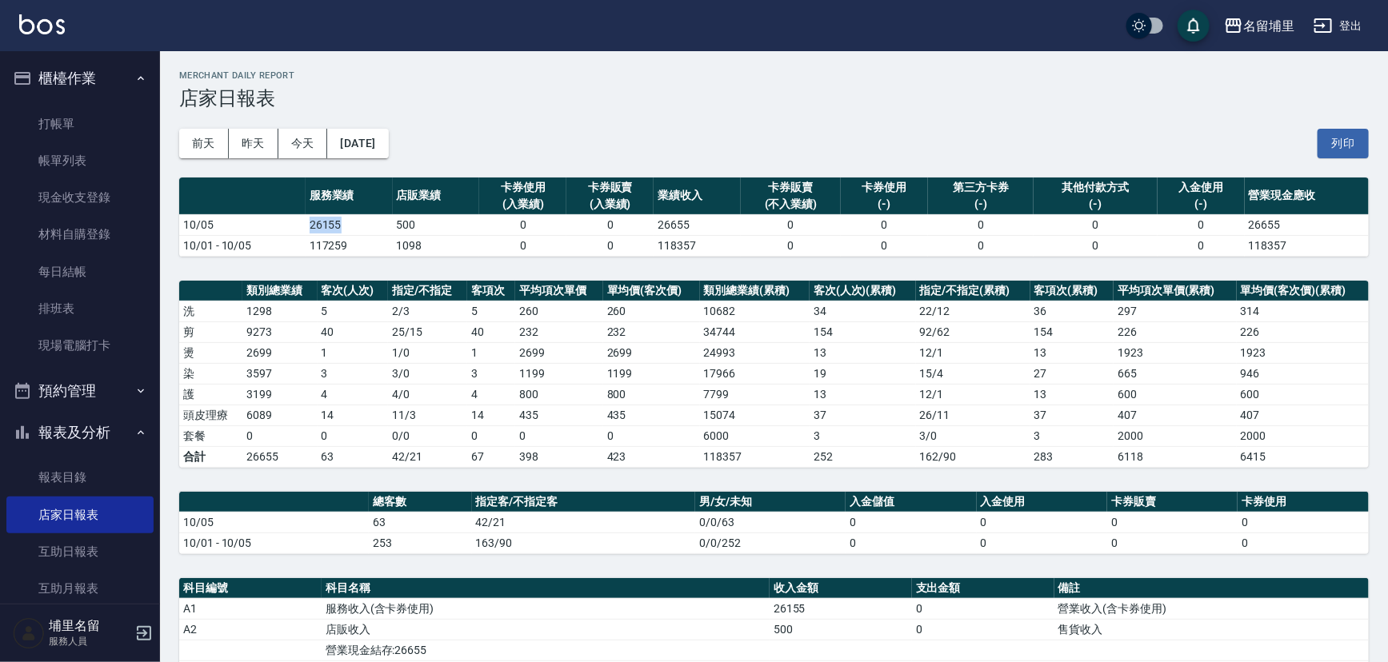
click at [359, 227] on tr "10/05 26155 500 0 0 26655 0 0 0 0 0 26655" at bounding box center [773, 224] width 1189 height 21
click at [359, 227] on td "26155" at bounding box center [349, 224] width 87 height 21
drag, startPoint x: 359, startPoint y: 227, endPoint x: 275, endPoint y: 230, distance: 84.0
click at [275, 230] on tr "10/05 26155 500 0 0 26655 0 0 0 0 0 26655" at bounding box center [773, 224] width 1189 height 21
click at [275, 230] on td "10/05" at bounding box center [242, 224] width 126 height 21
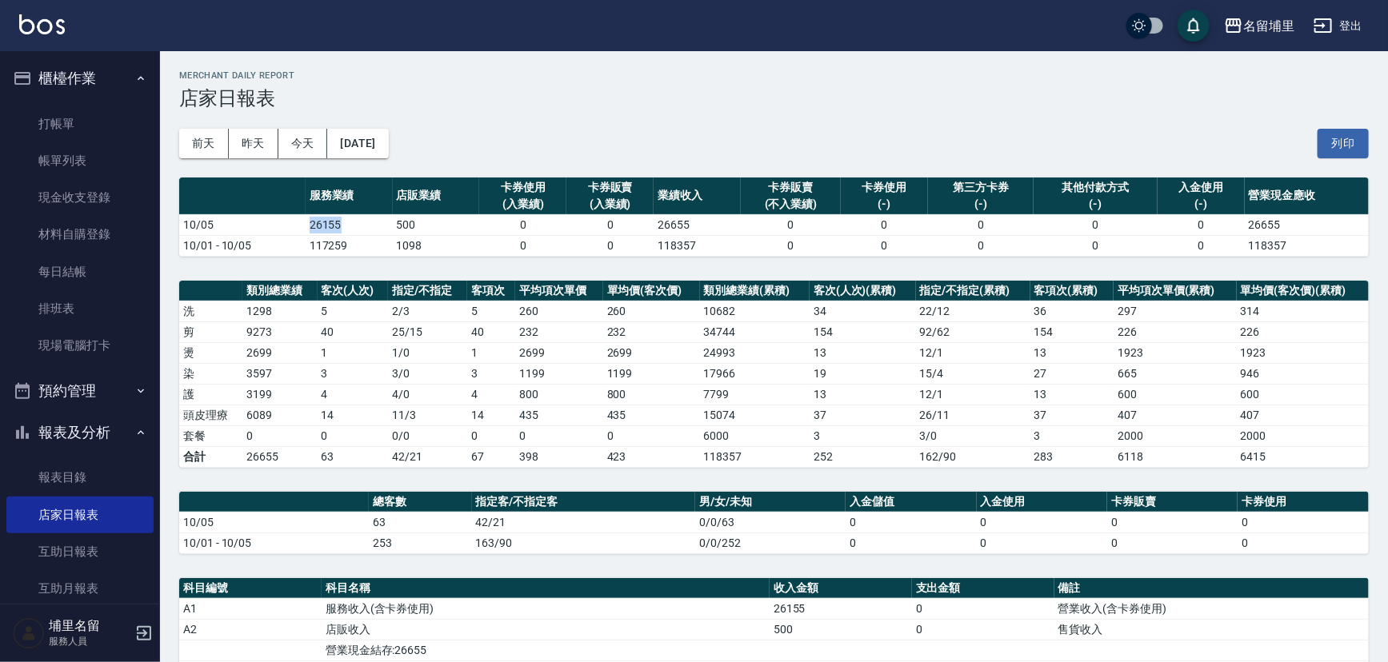
drag, startPoint x: 274, startPoint y: 229, endPoint x: 357, endPoint y: 226, distance: 82.4
click at [357, 226] on tr "10/05 26155 500 0 0 26655 0 0 0 0 0 26655" at bounding box center [773, 224] width 1189 height 21
click at [357, 226] on td "26155" at bounding box center [349, 224] width 87 height 21
click at [390, 224] on td "26155" at bounding box center [349, 224] width 87 height 21
drag, startPoint x: 390, startPoint y: 224, endPoint x: 448, endPoint y: 224, distance: 58.4
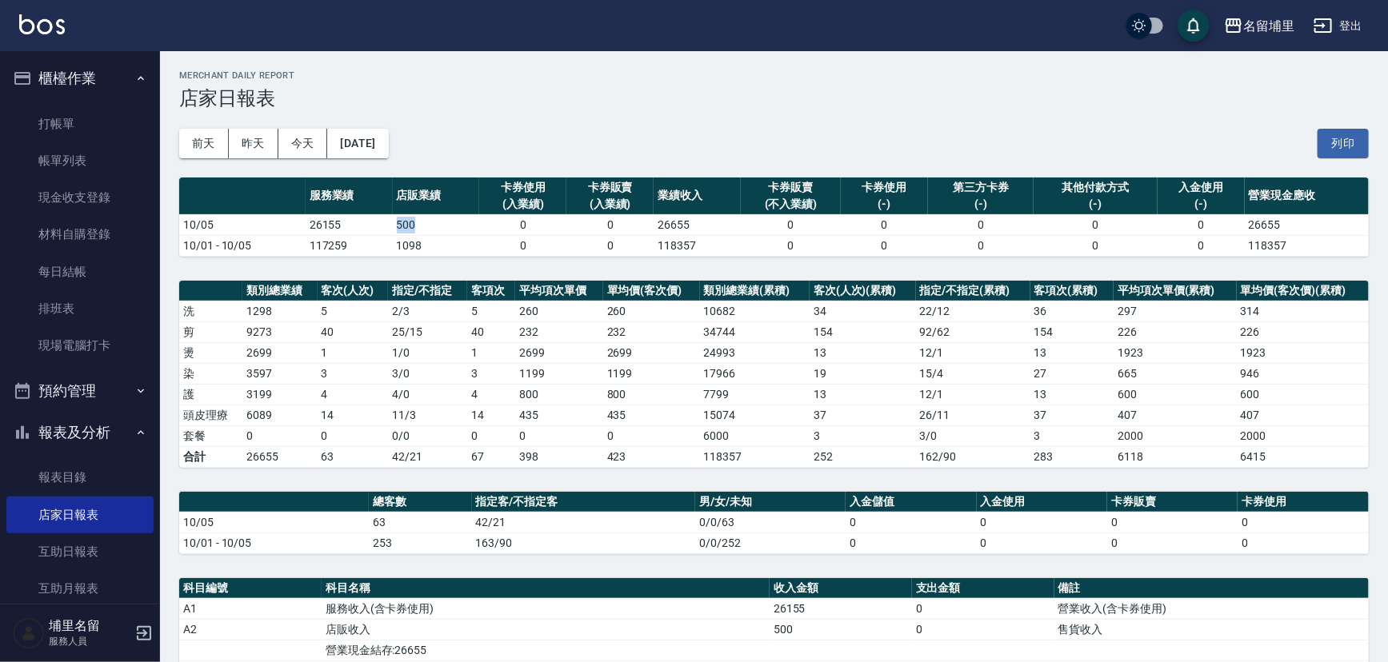
click at [448, 224] on tr "10/05 26155 500 0 0 26655 0 0 0 0 0 26655" at bounding box center [773, 224] width 1189 height 21
click at [448, 224] on td "500" at bounding box center [436, 224] width 87 height 21
drag, startPoint x: 448, startPoint y: 224, endPoint x: 357, endPoint y: 227, distance: 91.2
click at [357, 227] on tr "10/05 26155 500 0 0 26655 0 0 0 0 0 26655" at bounding box center [773, 224] width 1189 height 21
click at [357, 227] on td "26155" at bounding box center [349, 224] width 87 height 21
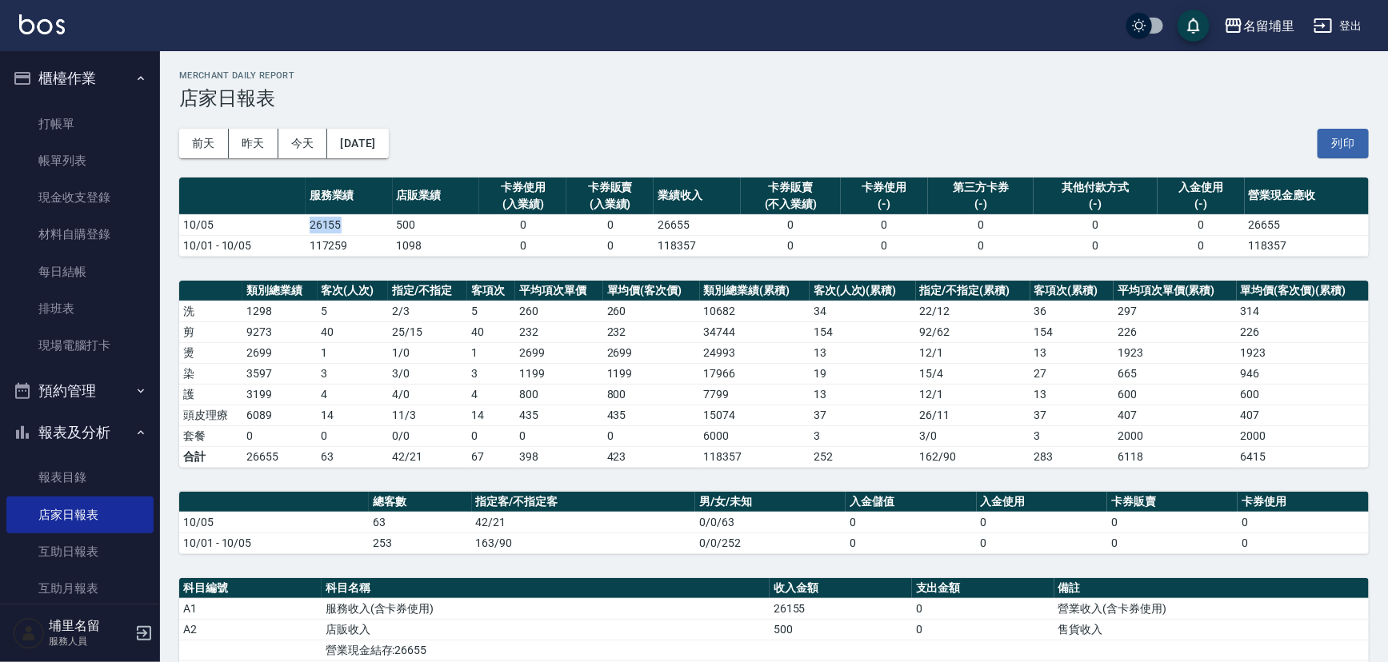
drag, startPoint x: 357, startPoint y: 227, endPoint x: 288, endPoint y: 230, distance: 68.8
click at [288, 230] on tr "10/05 26155 500 0 0 26655 0 0 0 0 0 26655" at bounding box center [773, 224] width 1189 height 21
click at [288, 230] on td "10/05" at bounding box center [242, 224] width 126 height 21
drag, startPoint x: 379, startPoint y: 224, endPoint x: 438, endPoint y: 224, distance: 59.2
click at [438, 224] on tr "10/05 26155 500 0 0 26655 0 0 0 0 0 26655" at bounding box center [773, 224] width 1189 height 21
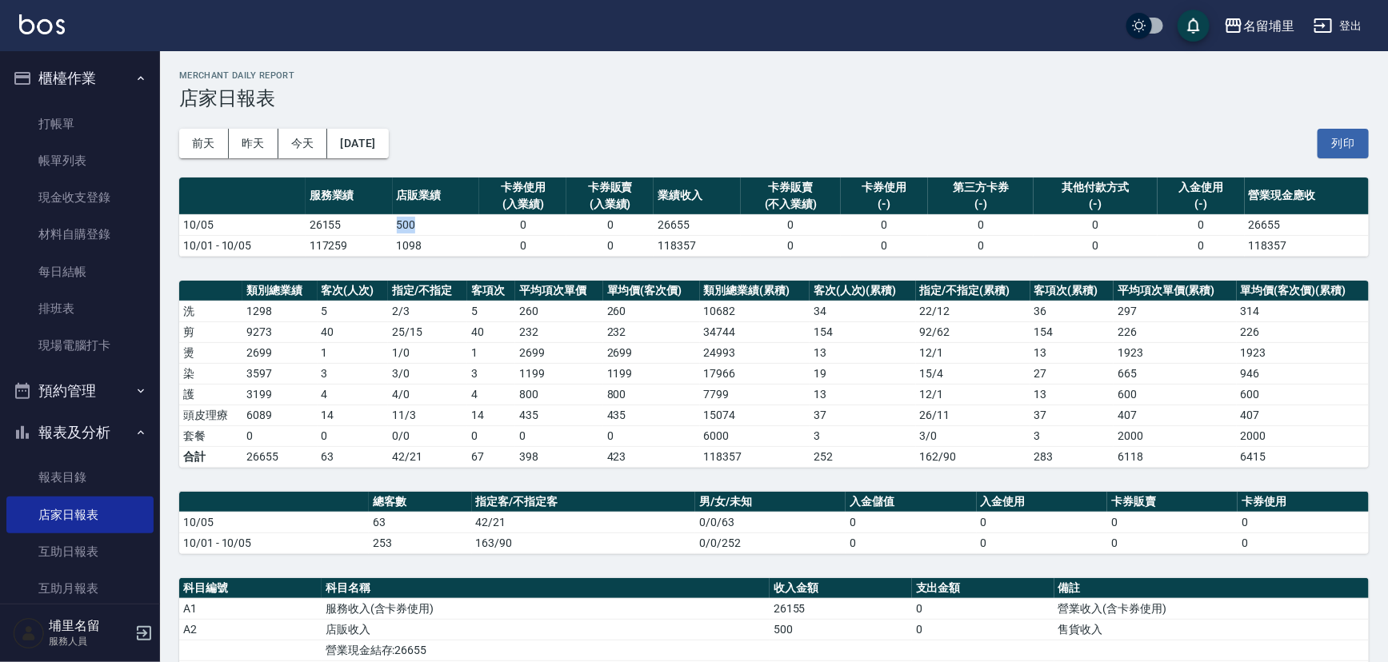
click at [438, 224] on td "500" at bounding box center [436, 224] width 87 height 21
drag, startPoint x: 337, startPoint y: 414, endPoint x: 298, endPoint y: 414, distance: 38.4
click at [298, 415] on tr "頭皮理療 6089 14 11 / 3 14 435 435 15074 37 26 / 11 37 407 407" at bounding box center [773, 415] width 1189 height 21
click at [298, 414] on td "6089" at bounding box center [279, 415] width 74 height 21
drag, startPoint x: 376, startPoint y: 221, endPoint x: 485, endPoint y: 240, distance: 110.5
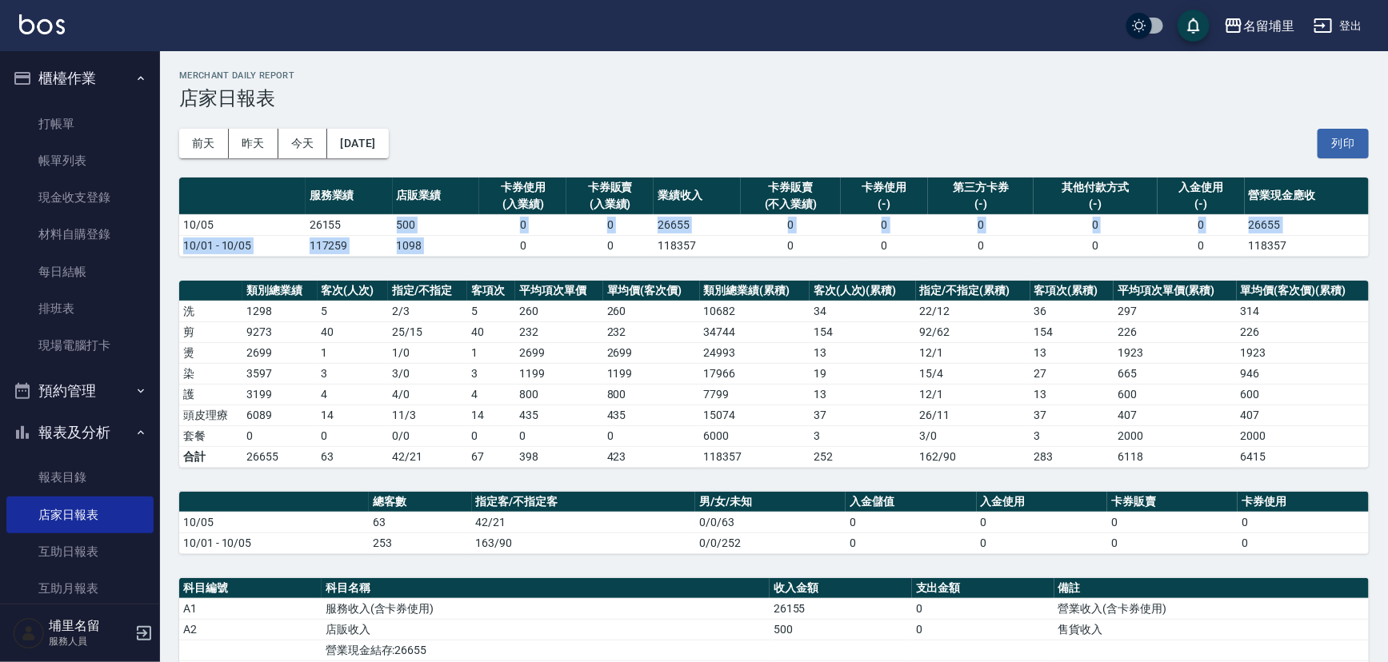
click at [485, 240] on tbody "10/05 26155 500 0 0 26655 0 0 0 0 0 26655 10/01 - 10/05 117259 1098 0 0 118357 …" at bounding box center [773, 235] width 1189 height 42
click at [486, 240] on td "0" at bounding box center [522, 245] width 87 height 21
click at [520, 240] on td "0" at bounding box center [522, 245] width 87 height 21
drag, startPoint x: 401, startPoint y: 236, endPoint x: 460, endPoint y: 231, distance: 59.4
click at [460, 231] on tbody "10/05 26155 500 0 0 26655 0 0 0 0 0 26655 10/01 - 10/05 117259 1098 0 0 118357 …" at bounding box center [773, 235] width 1189 height 42
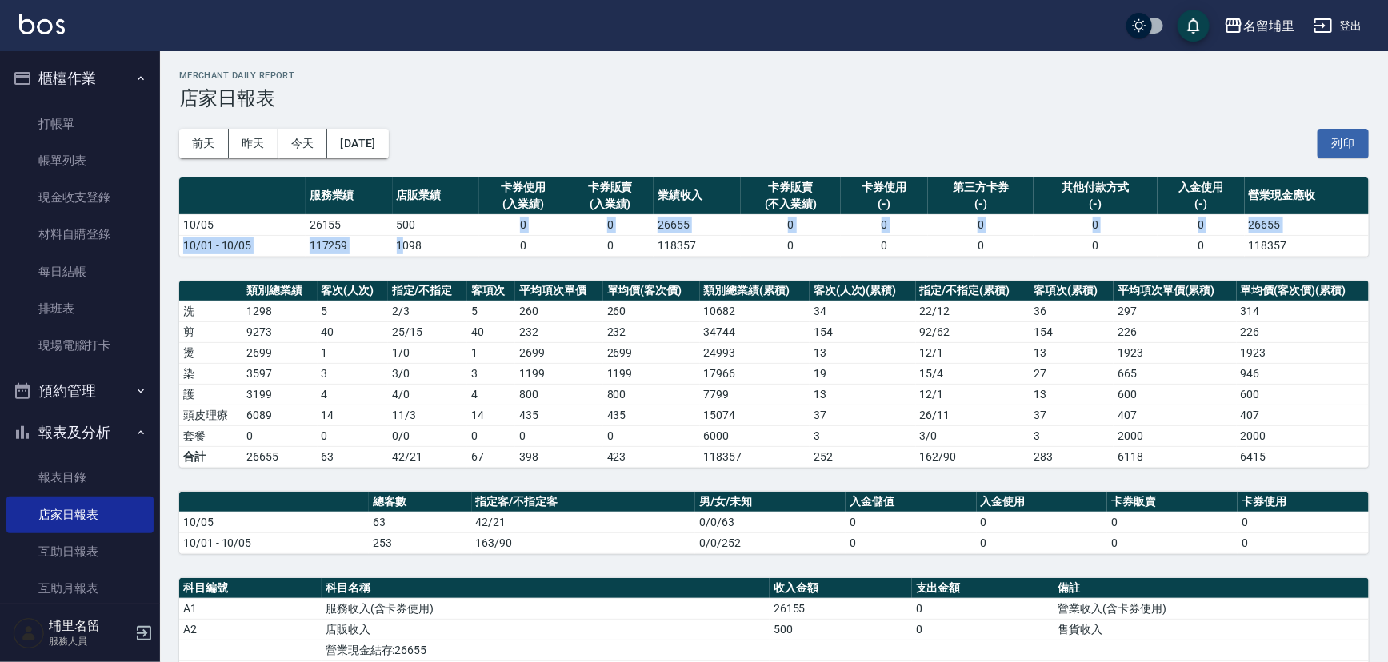
click at [460, 231] on td "500" at bounding box center [436, 224] width 87 height 21
drag, startPoint x: 387, startPoint y: 220, endPoint x: 440, endPoint y: 256, distance: 63.9
click at [440, 256] on table "服務業績 店販業績 卡券使用 (入業績) 卡券販賣 (入業績) 業績收入 卡券販賣 (不入業績) 卡券使用 (-) 第三方卡券 (-) 其他付款方式 (-) …" at bounding box center [773, 217] width 1189 height 79
click at [676, 80] on h2 "Merchant Daily Report" at bounding box center [773, 75] width 1189 height 10
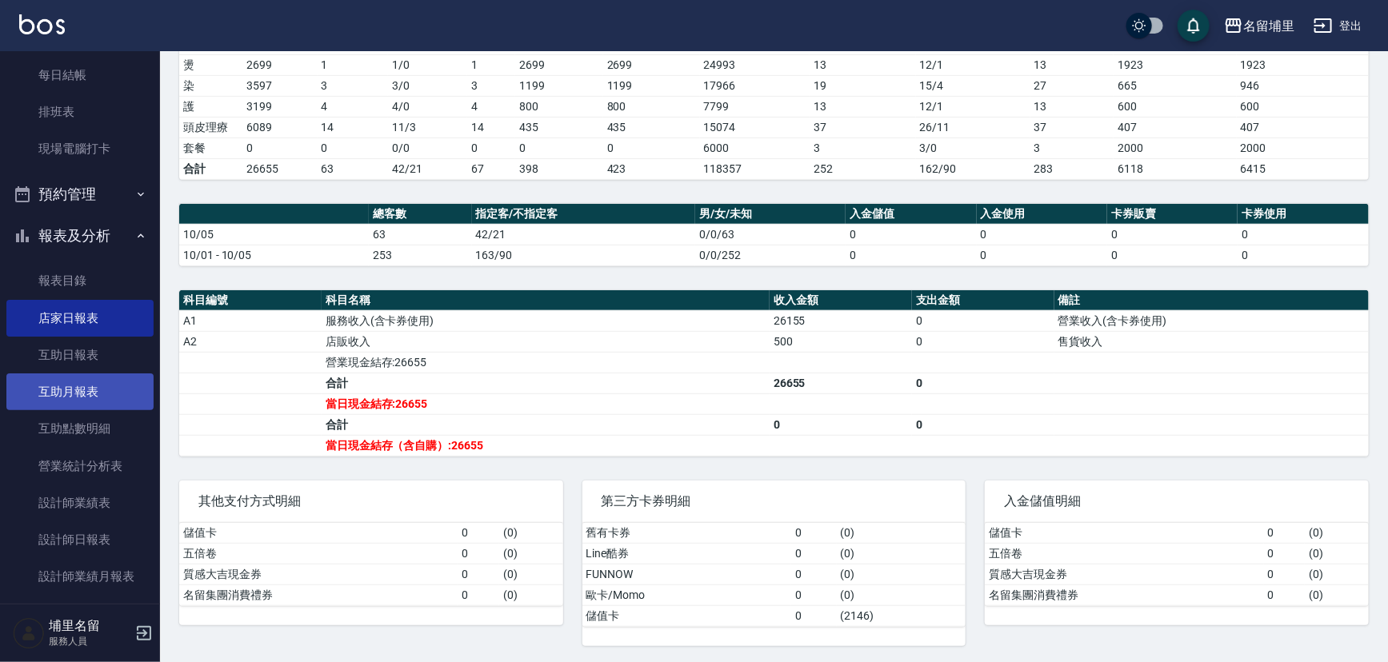
scroll to position [218, 0]
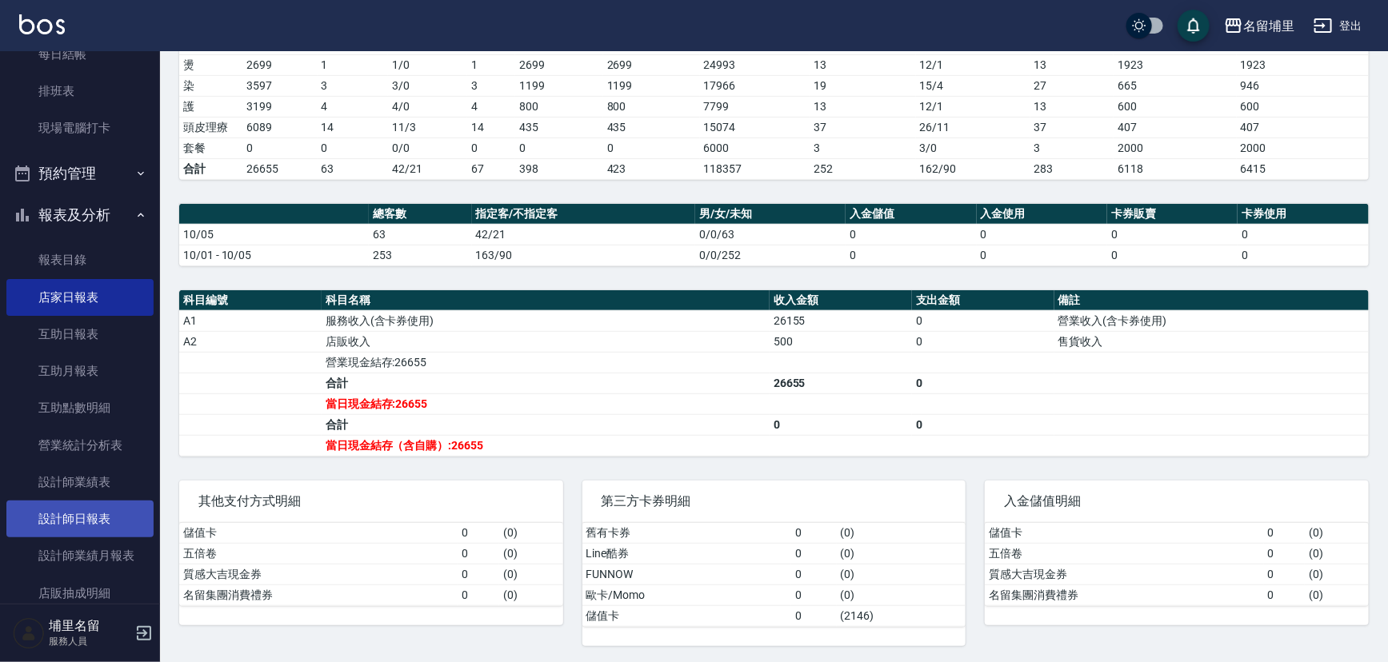
click at [94, 529] on link "設計師日報表" at bounding box center [79, 519] width 147 height 37
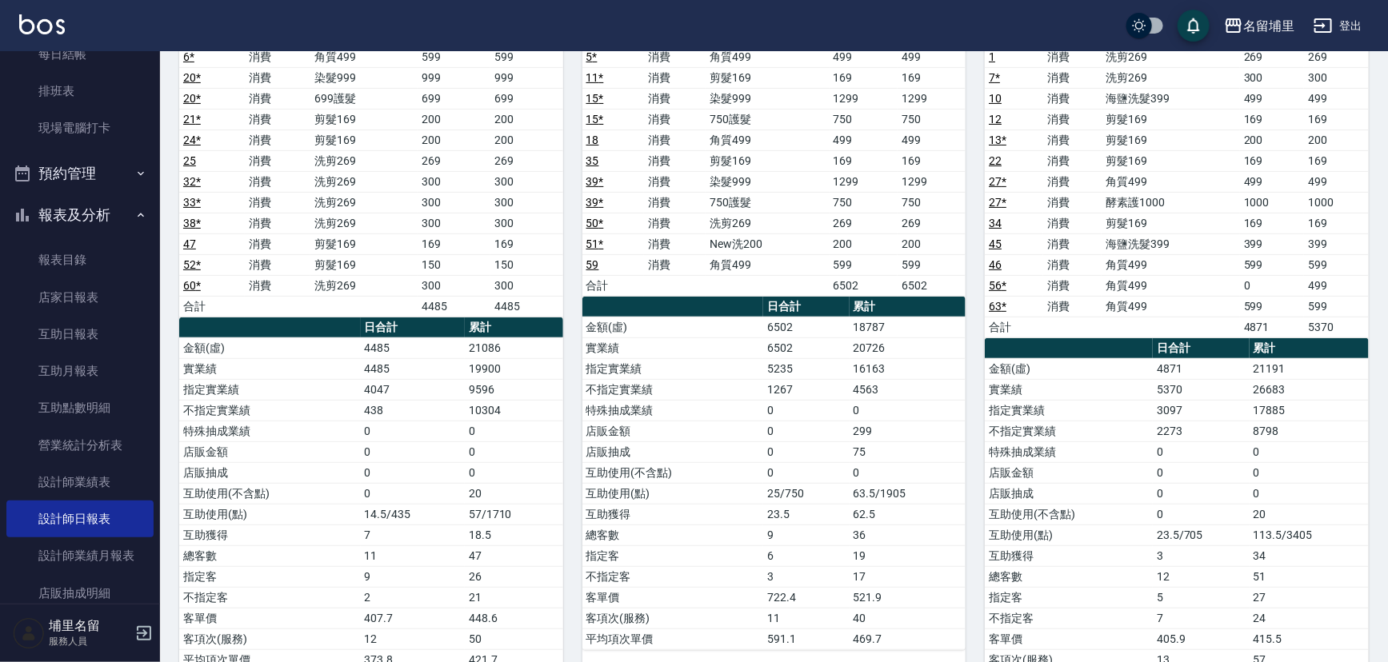
scroll to position [145, 0]
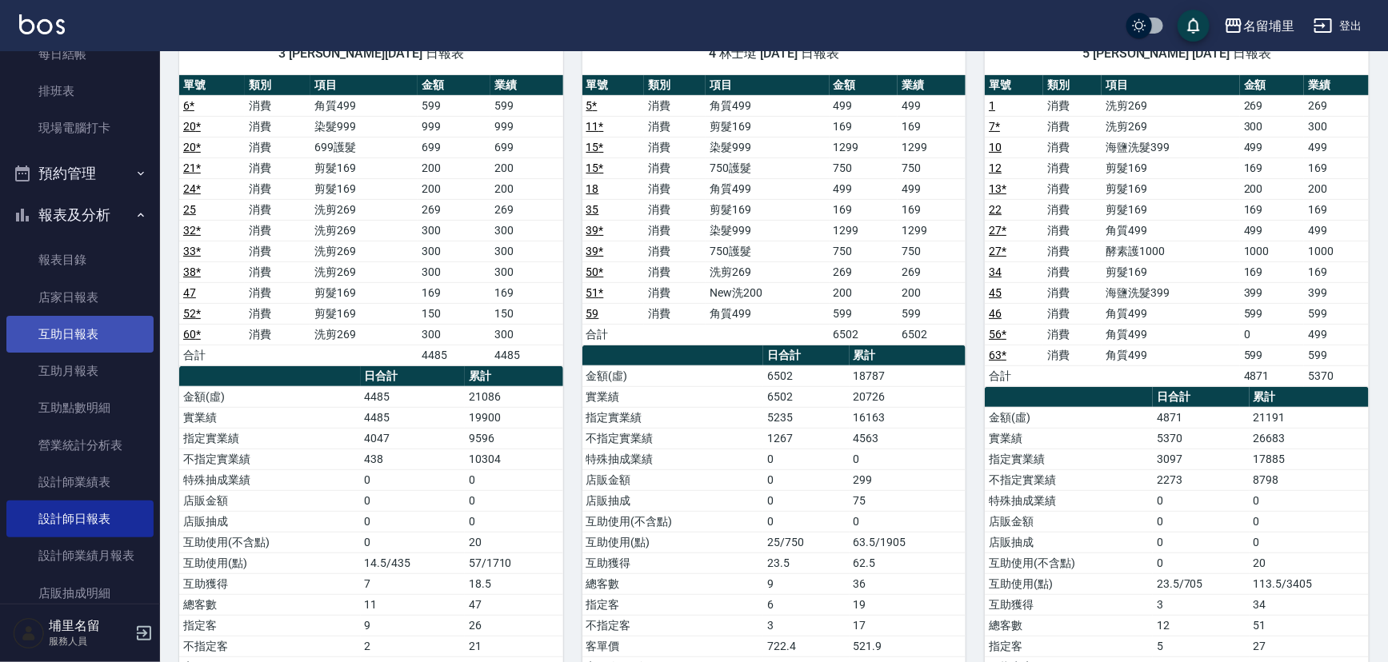
click at [50, 330] on link "互助日報表" at bounding box center [79, 334] width 147 height 37
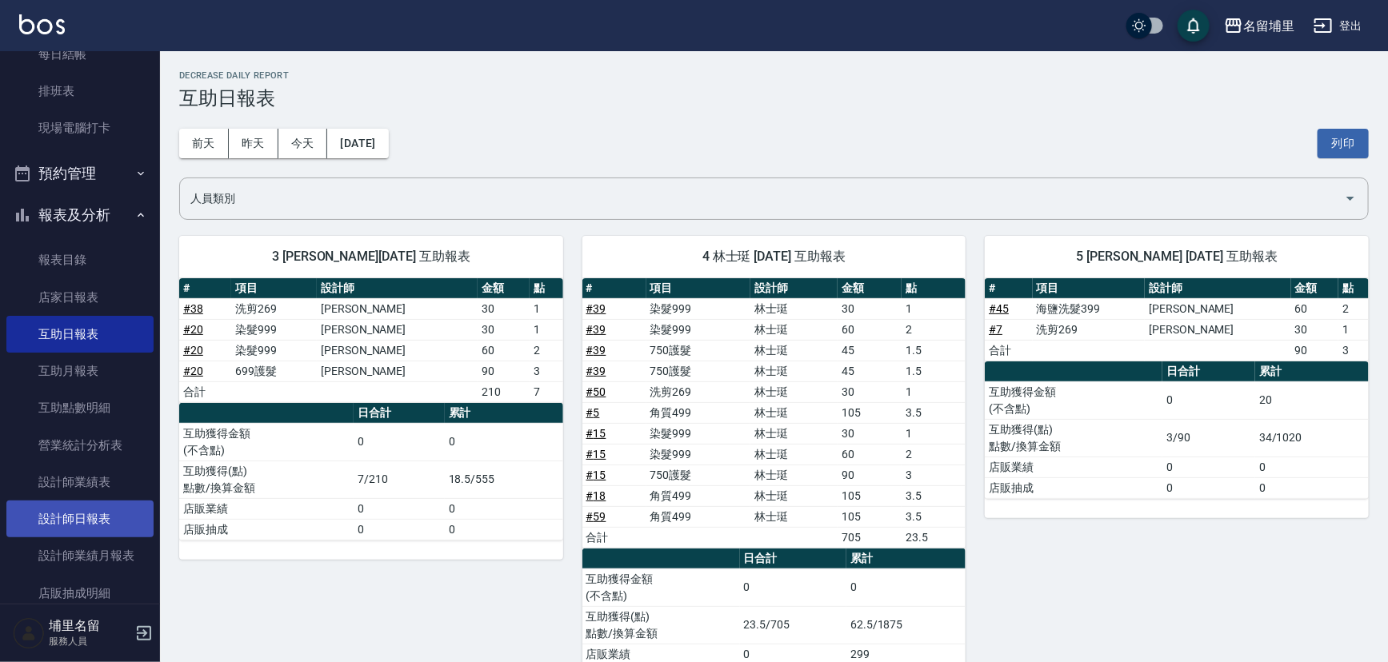
click at [88, 520] on link "設計師日報表" at bounding box center [79, 519] width 147 height 37
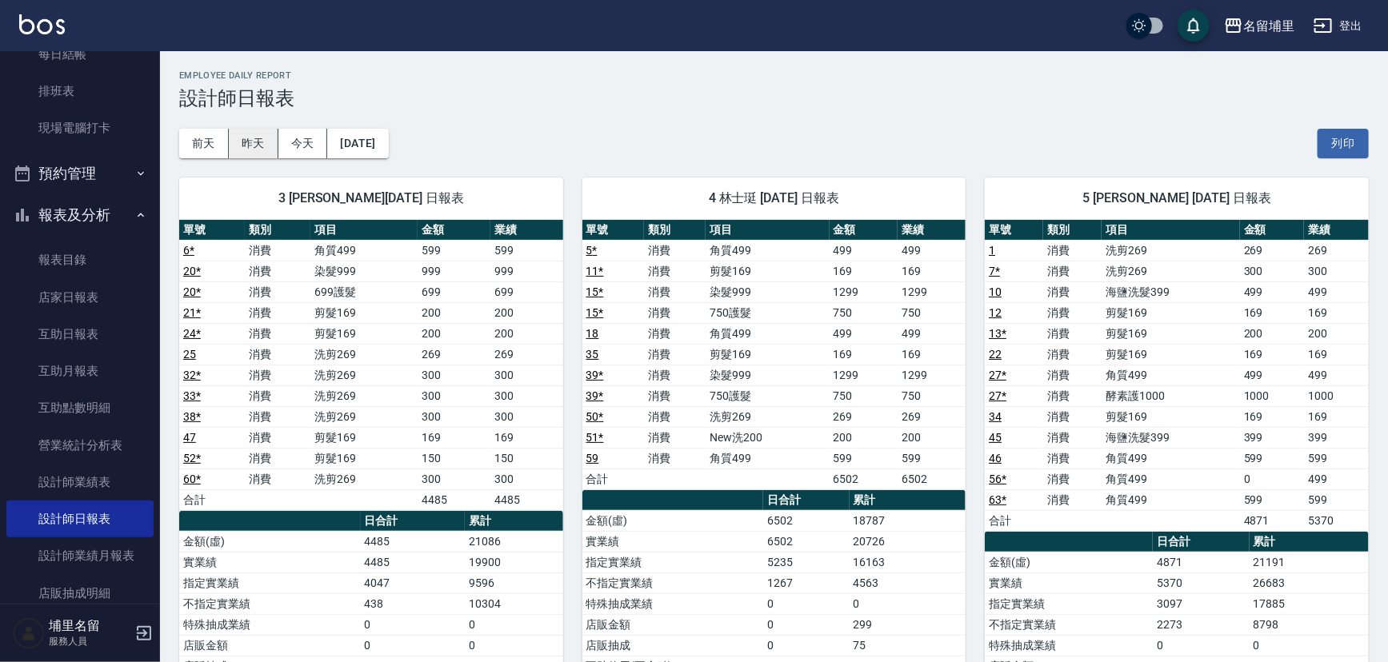
click at [257, 140] on button "昨天" at bounding box center [254, 144] width 50 height 30
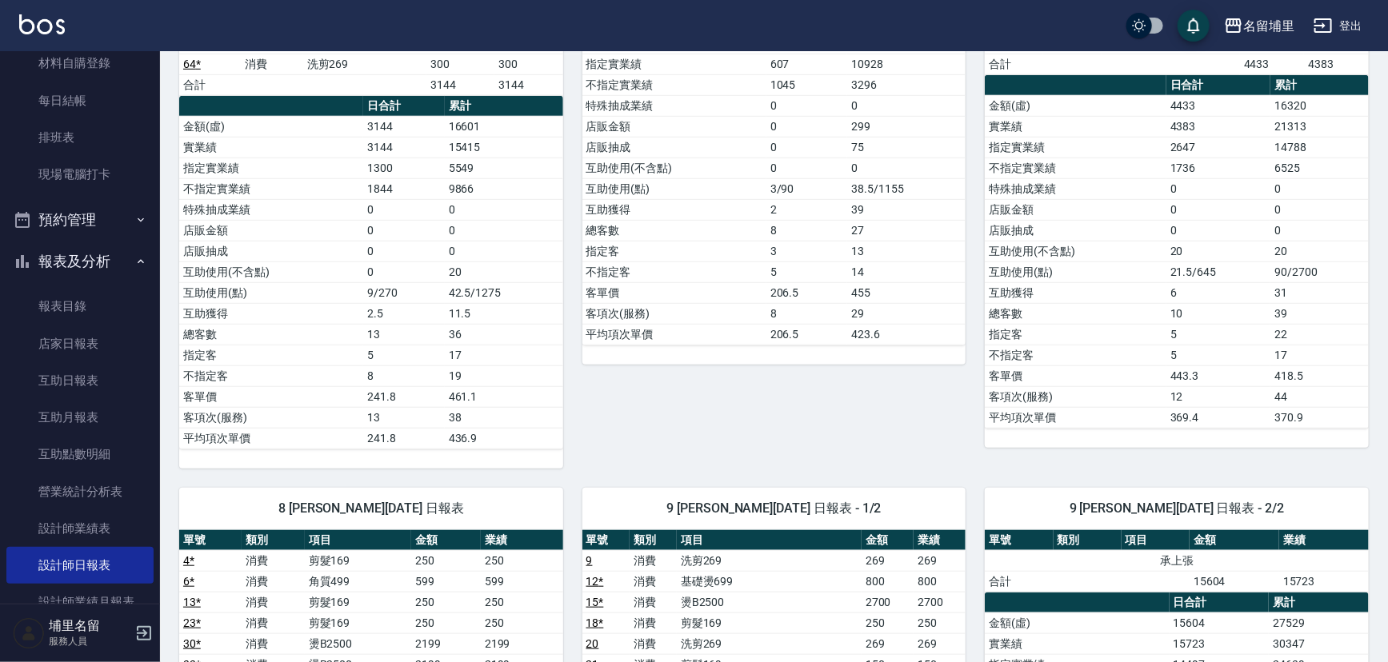
scroll to position [145, 0]
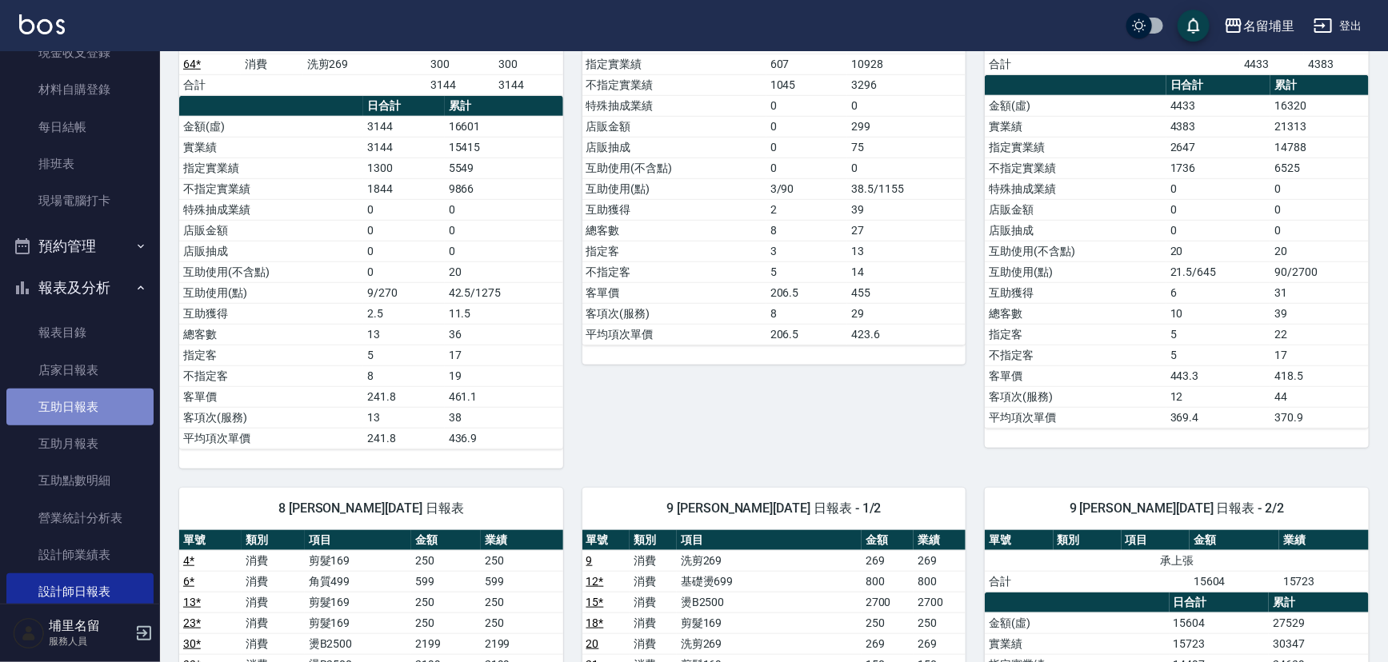
click at [103, 422] on link "互助日報表" at bounding box center [79, 407] width 147 height 37
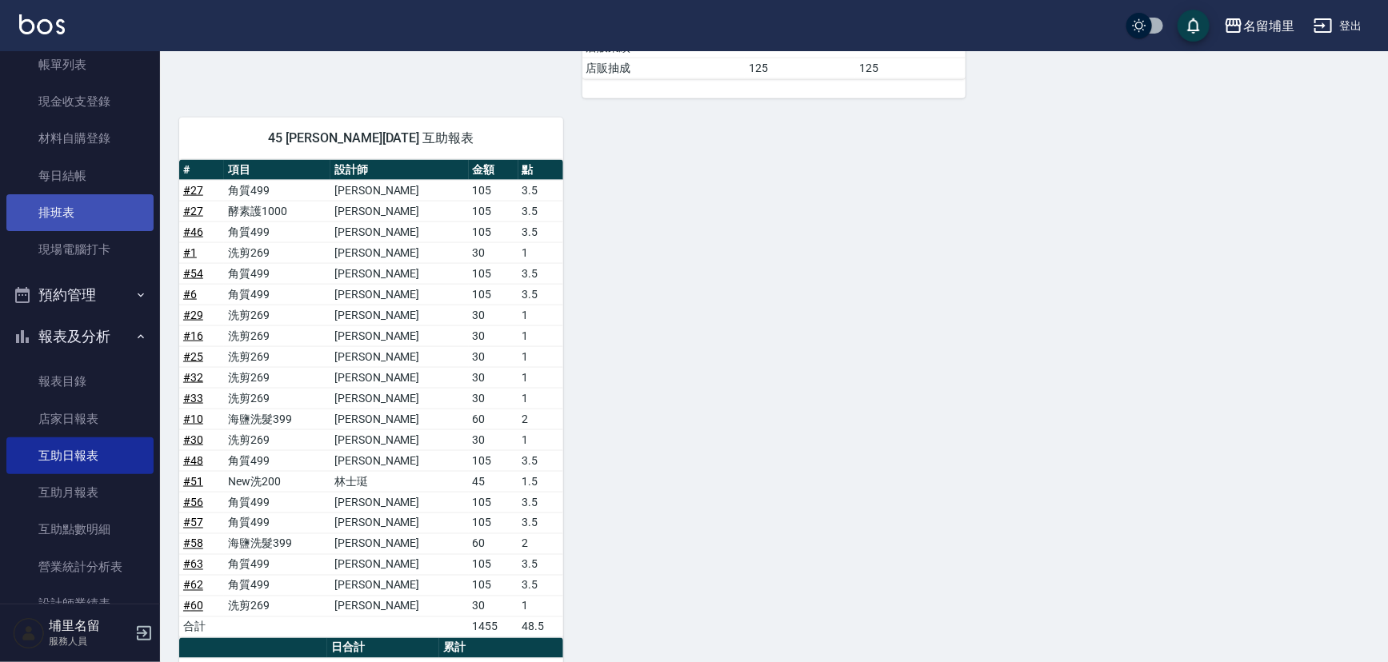
scroll to position [72, 0]
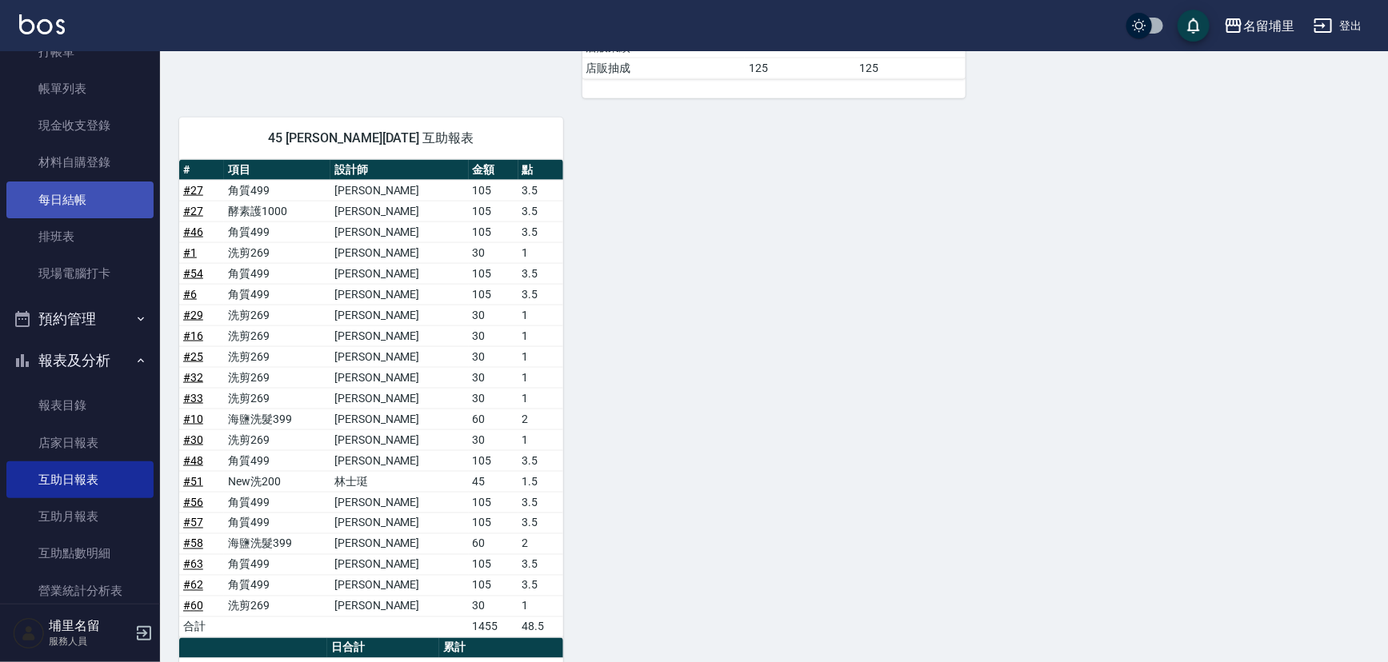
click at [51, 205] on link "每日結帳" at bounding box center [79, 200] width 147 height 37
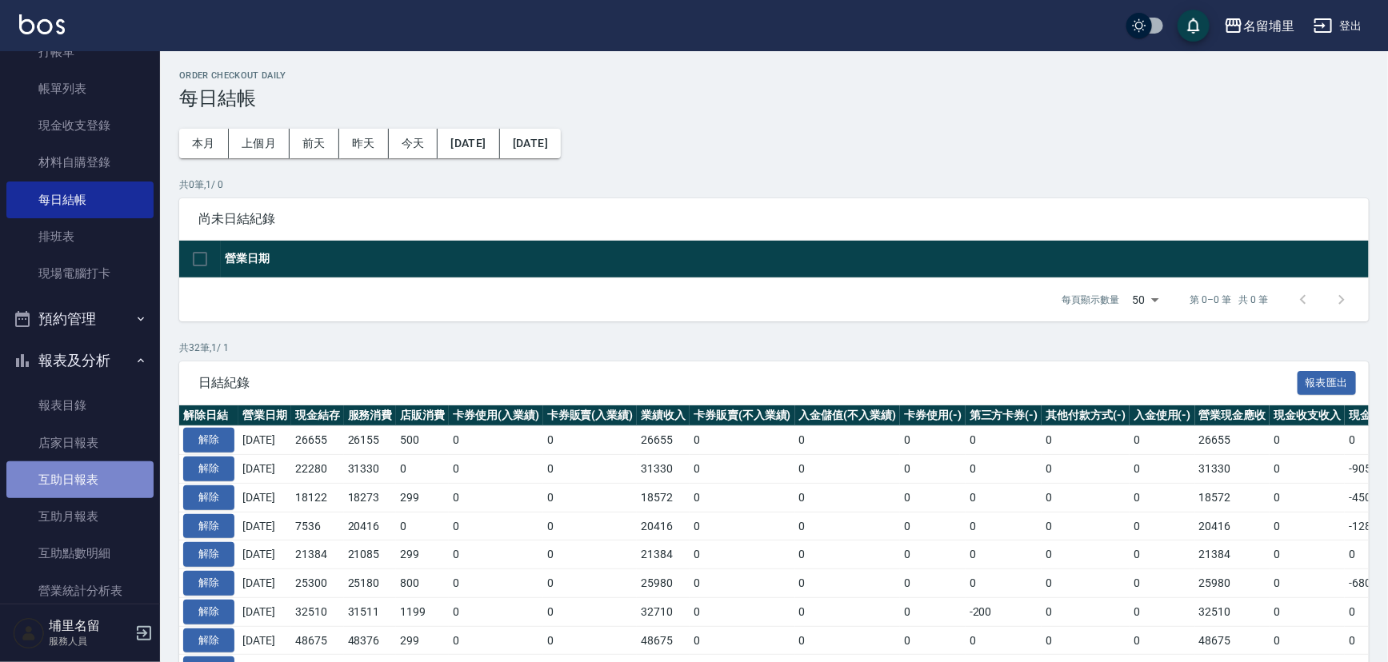
click at [98, 480] on link "互助日報表" at bounding box center [79, 480] width 147 height 37
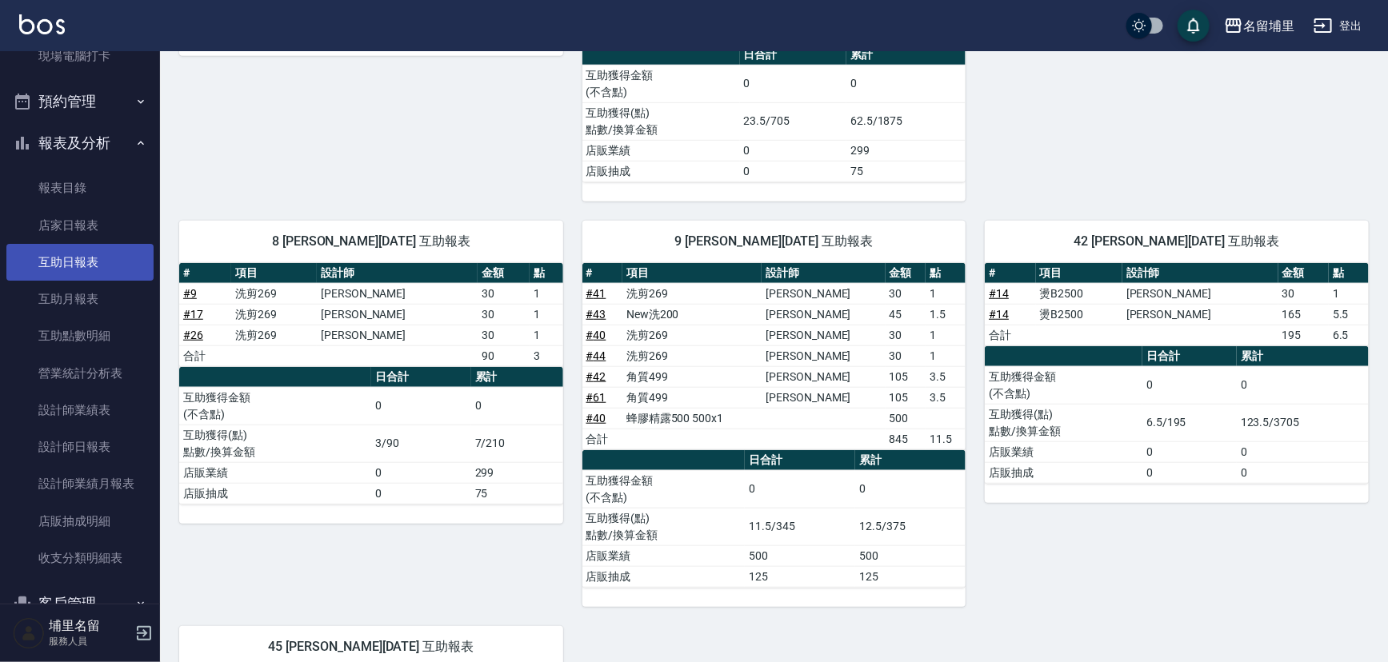
scroll to position [290, 0]
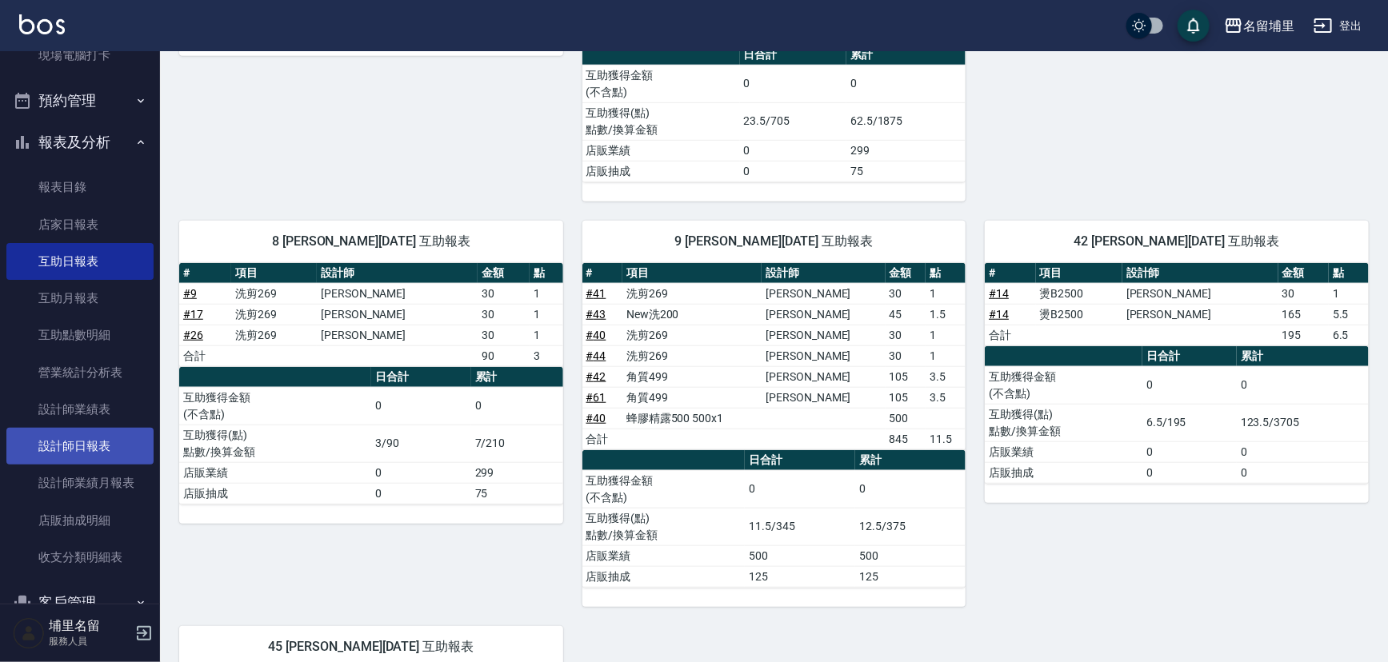
click at [91, 443] on link "設計師日報表" at bounding box center [79, 446] width 147 height 37
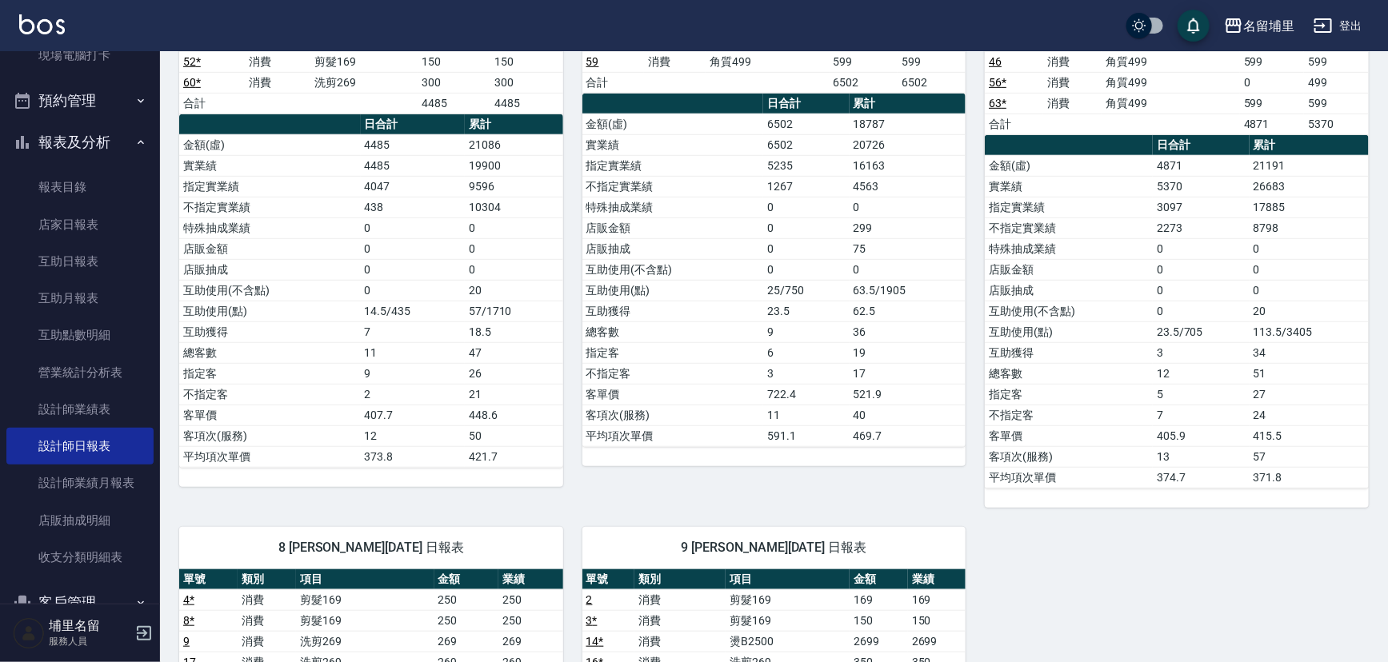
scroll to position [290, 0]
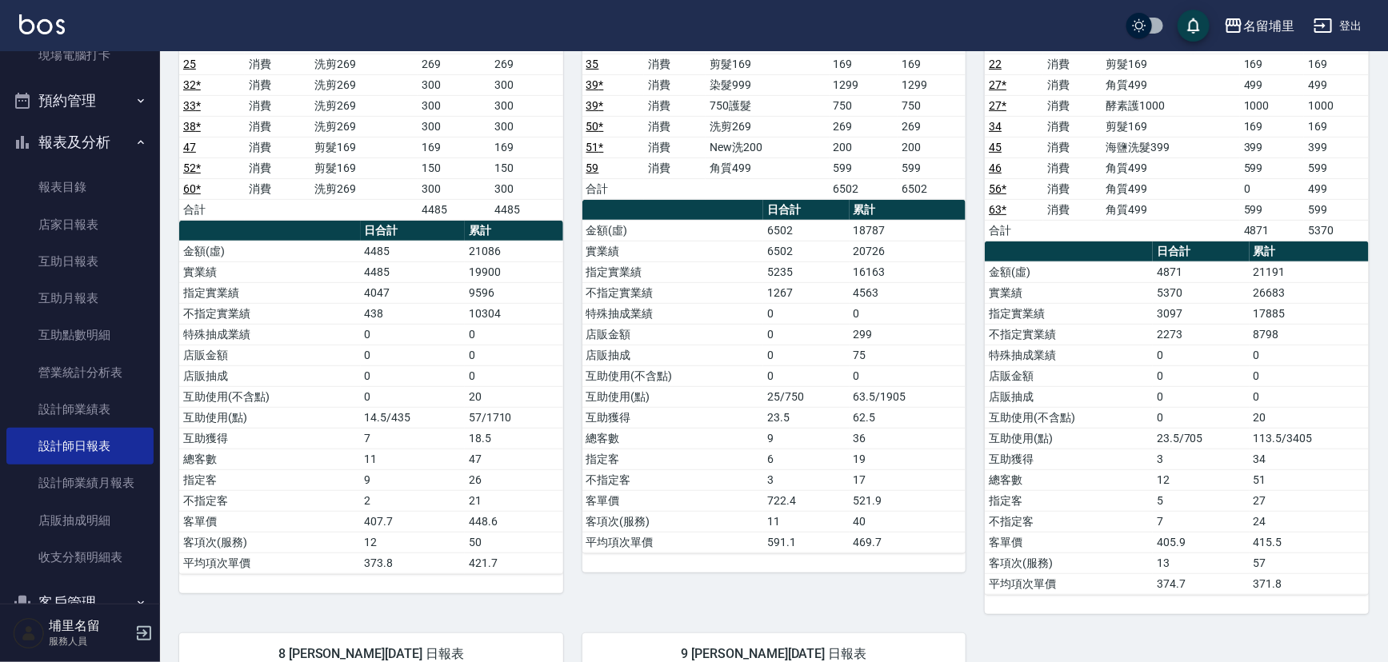
click at [1340, 22] on button "登出" at bounding box center [1338, 26] width 62 height 30
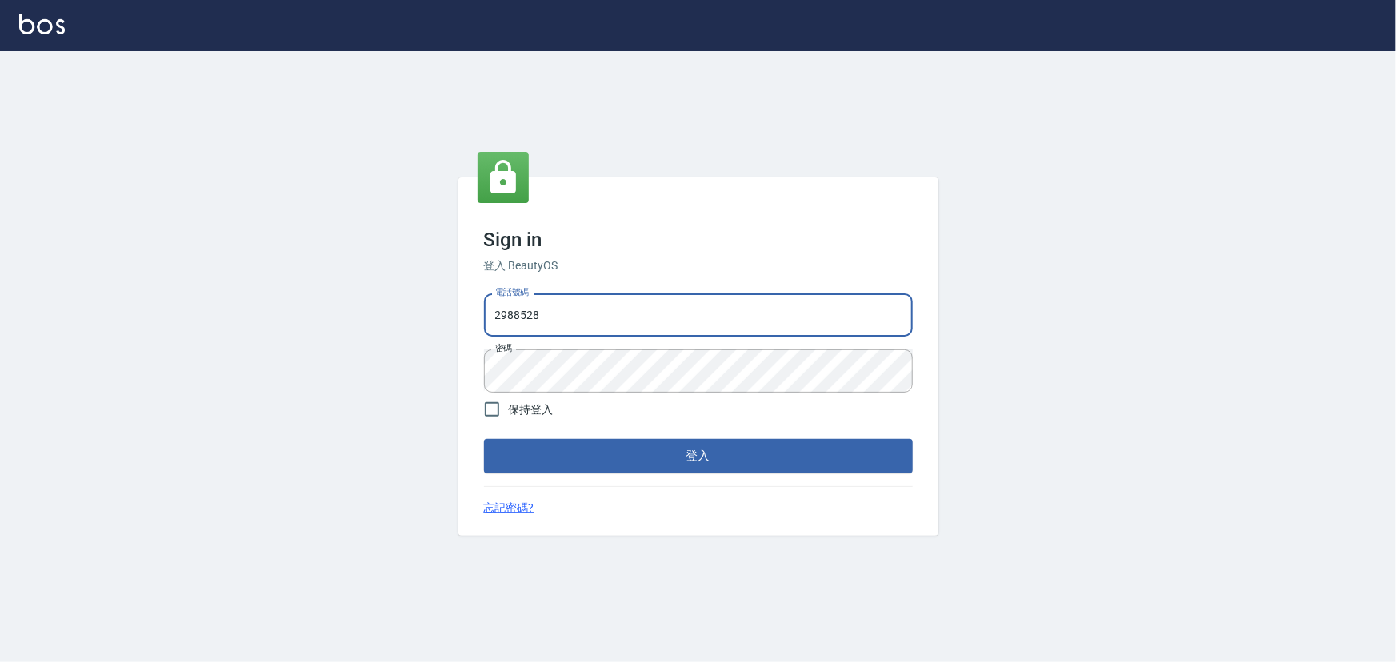
drag, startPoint x: 506, startPoint y: 315, endPoint x: 287, endPoint y: 315, distance: 219.2
click at [287, 315] on div "Sign in 登入 BeautyOS 電話號碼 2988528 電話號碼 密碼 密碼 保持登入 登入 忘記密碼?" at bounding box center [698, 356] width 1396 height 611
type input "2306457"
click at [413, 347] on div "Sign in 登入 BeautyOS 電話號碼 2306457 電話號碼 密碼 密碼 保持登入 登入 忘記密碼?" at bounding box center [698, 356] width 1396 height 611
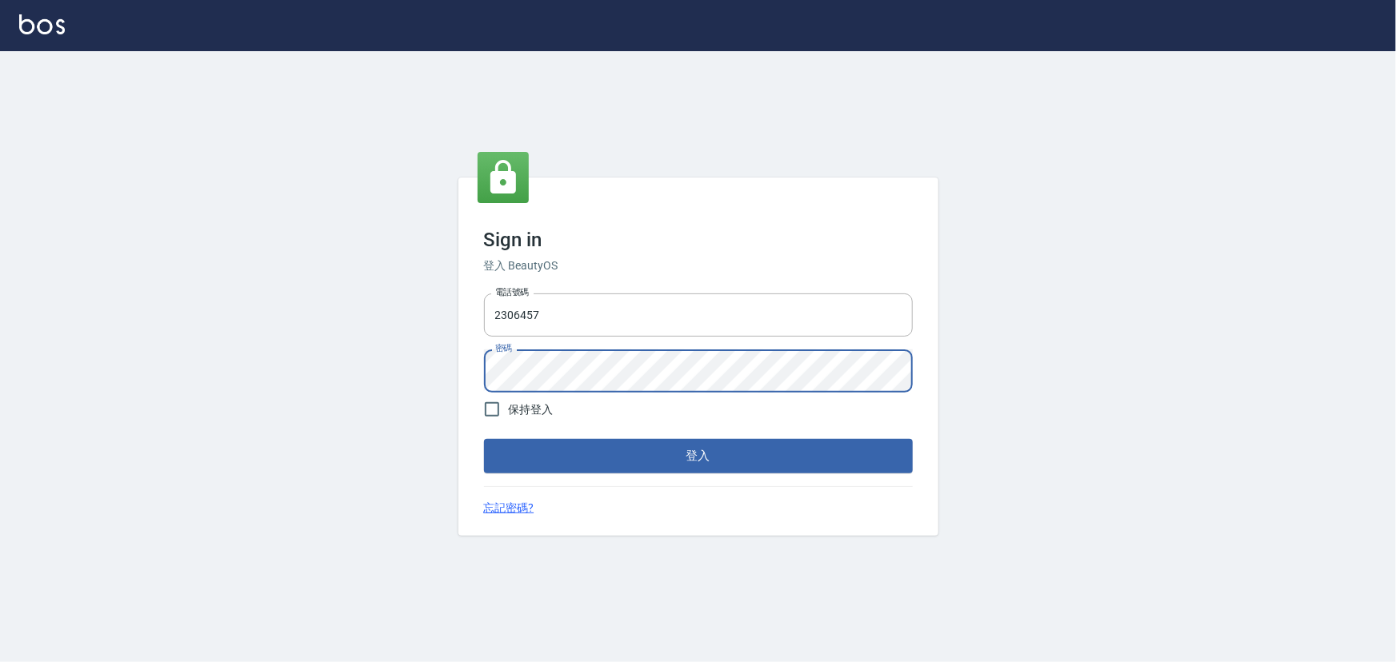
click at [484, 439] on button "登入" at bounding box center [698, 456] width 429 height 34
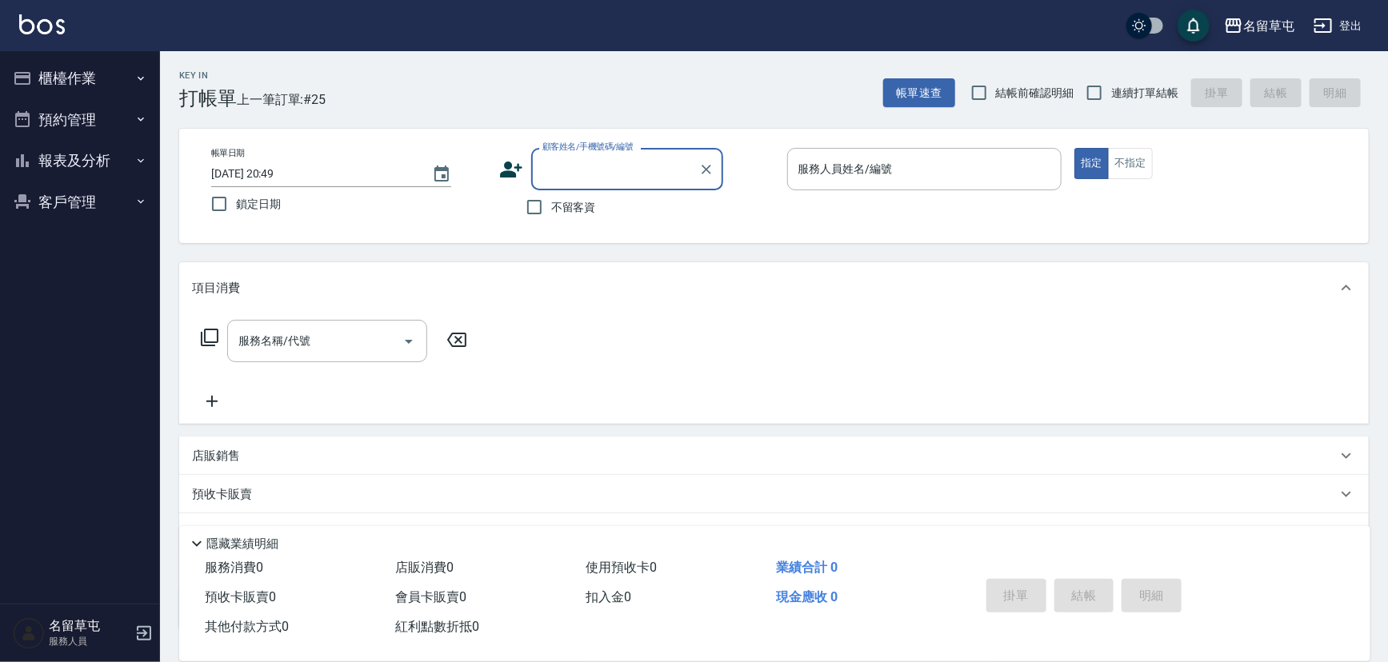
click at [82, 168] on button "報表及分析" at bounding box center [79, 161] width 147 height 42
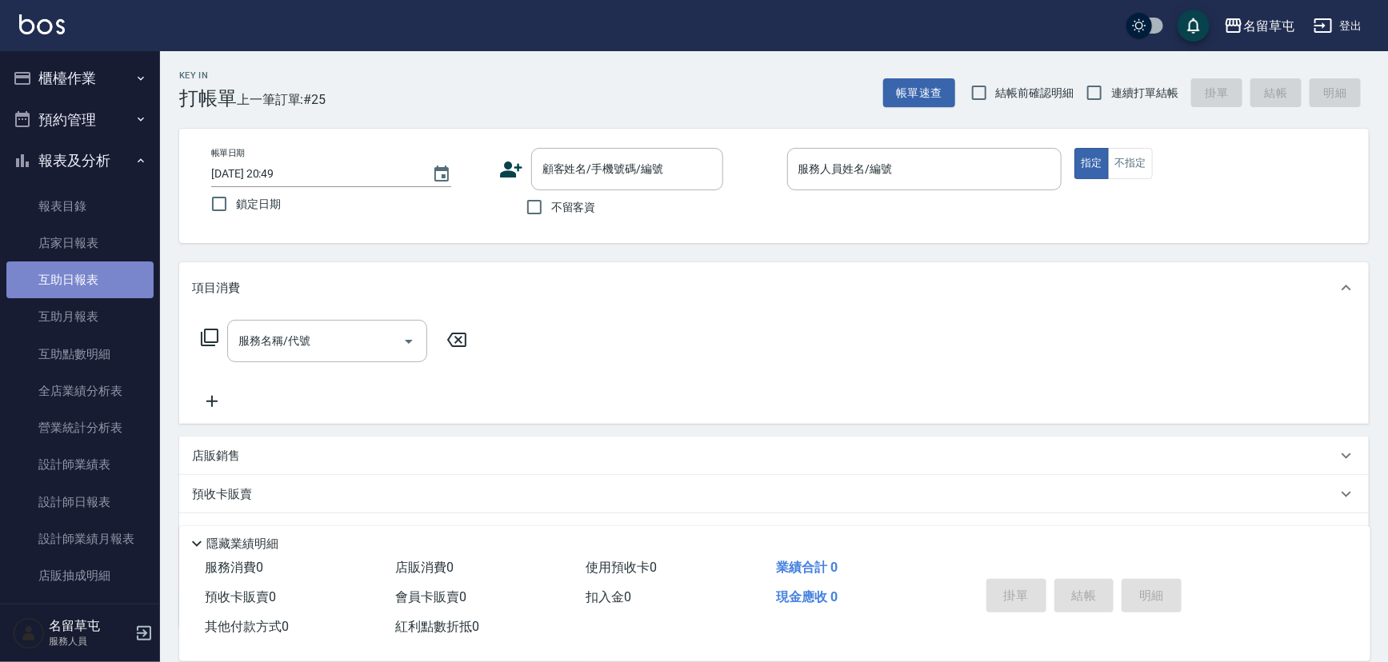
click at [101, 276] on link "互助日報表" at bounding box center [79, 280] width 147 height 37
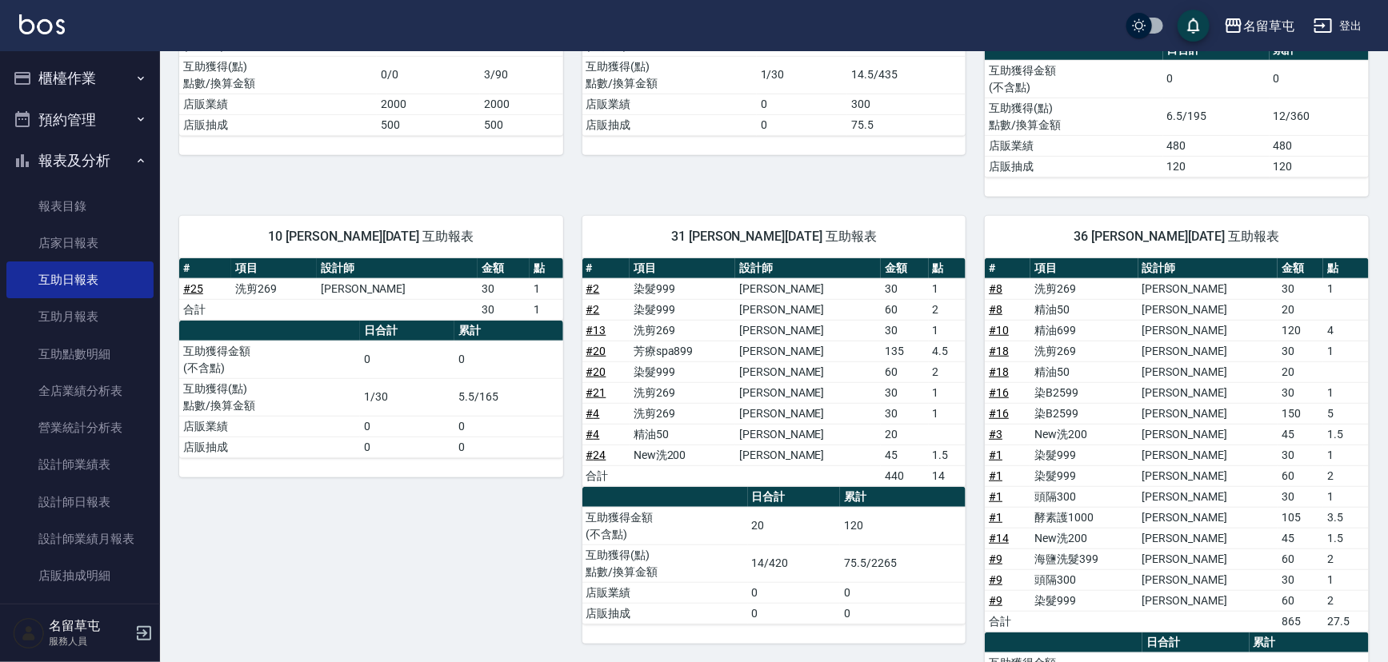
scroll to position [339, 0]
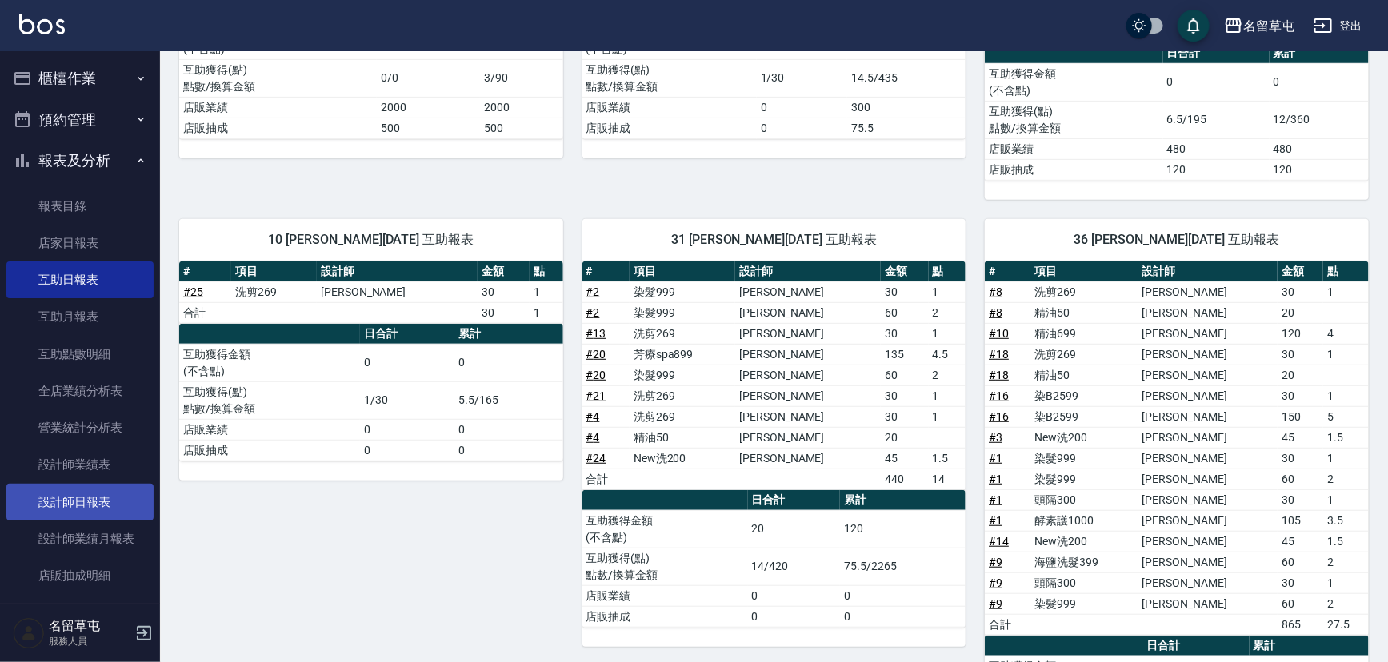
click at [97, 499] on link "設計師日報表" at bounding box center [79, 502] width 147 height 37
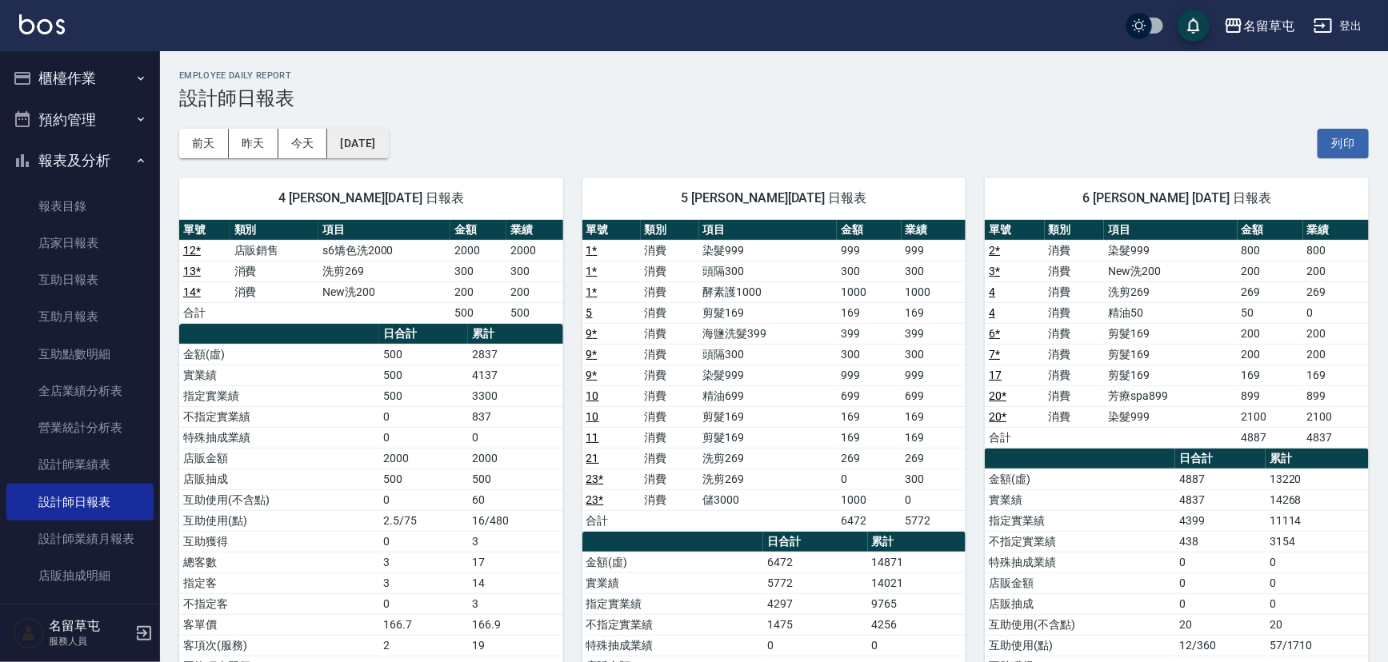
click at [382, 146] on button "[DATE]" at bounding box center [357, 144] width 61 height 30
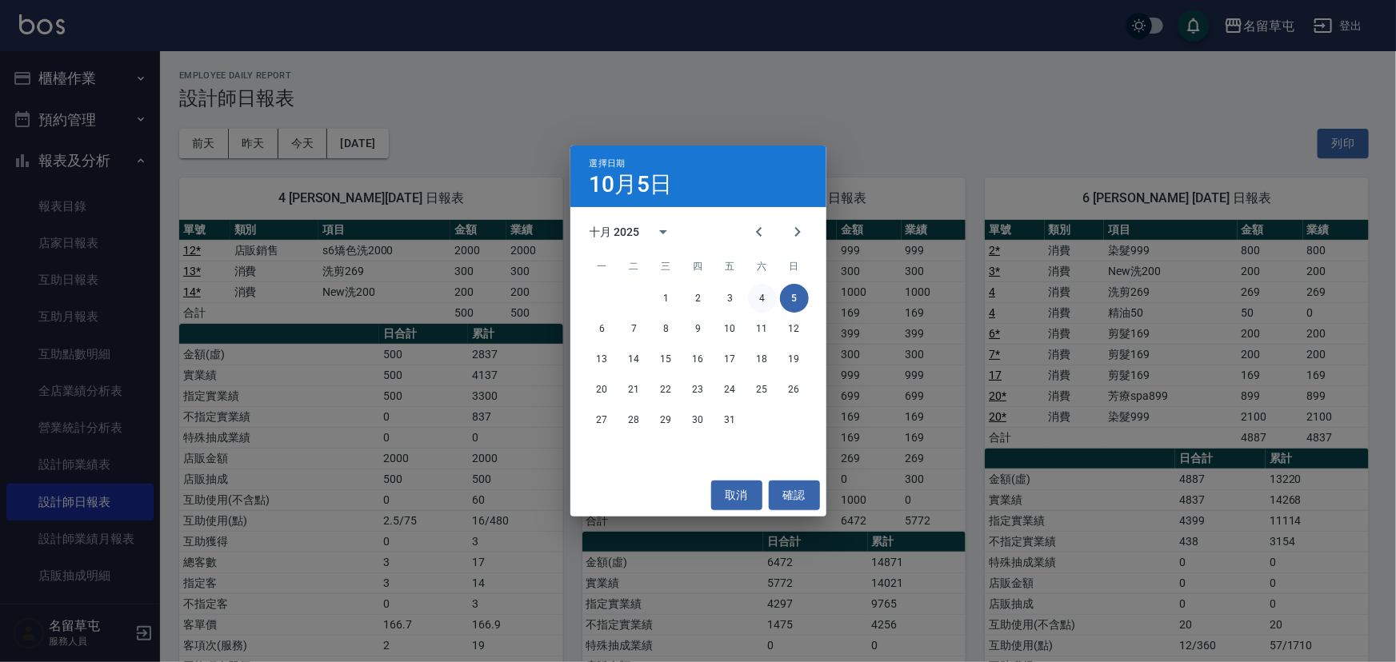
click at [758, 303] on button "4" at bounding box center [762, 298] width 29 height 29
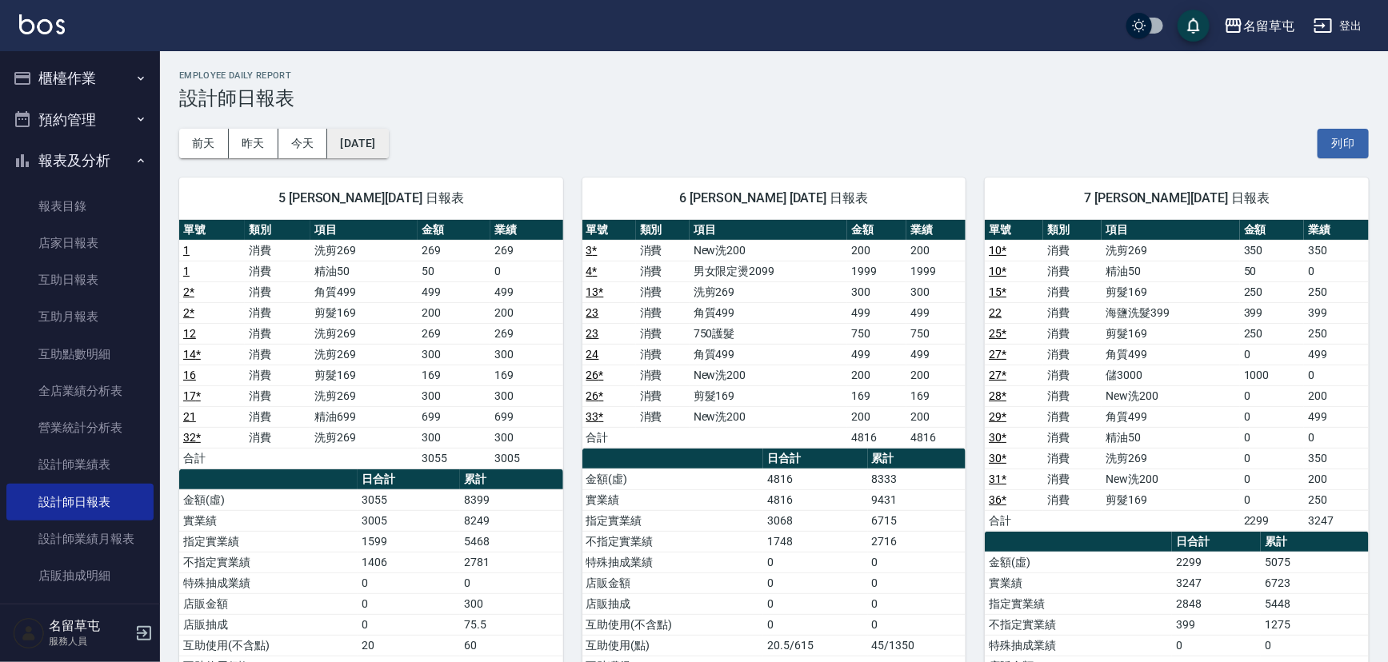
click at [387, 144] on button "[DATE]" at bounding box center [357, 144] width 61 height 30
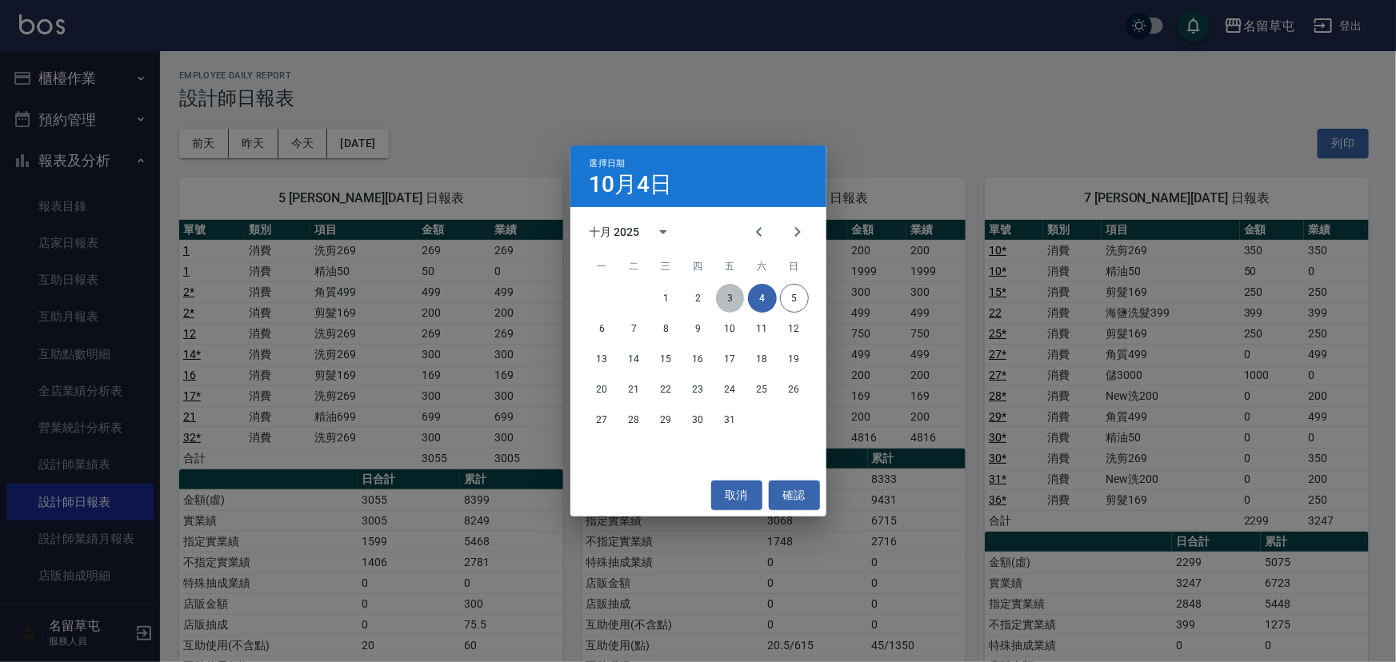
click at [726, 294] on button "3" at bounding box center [730, 298] width 29 height 29
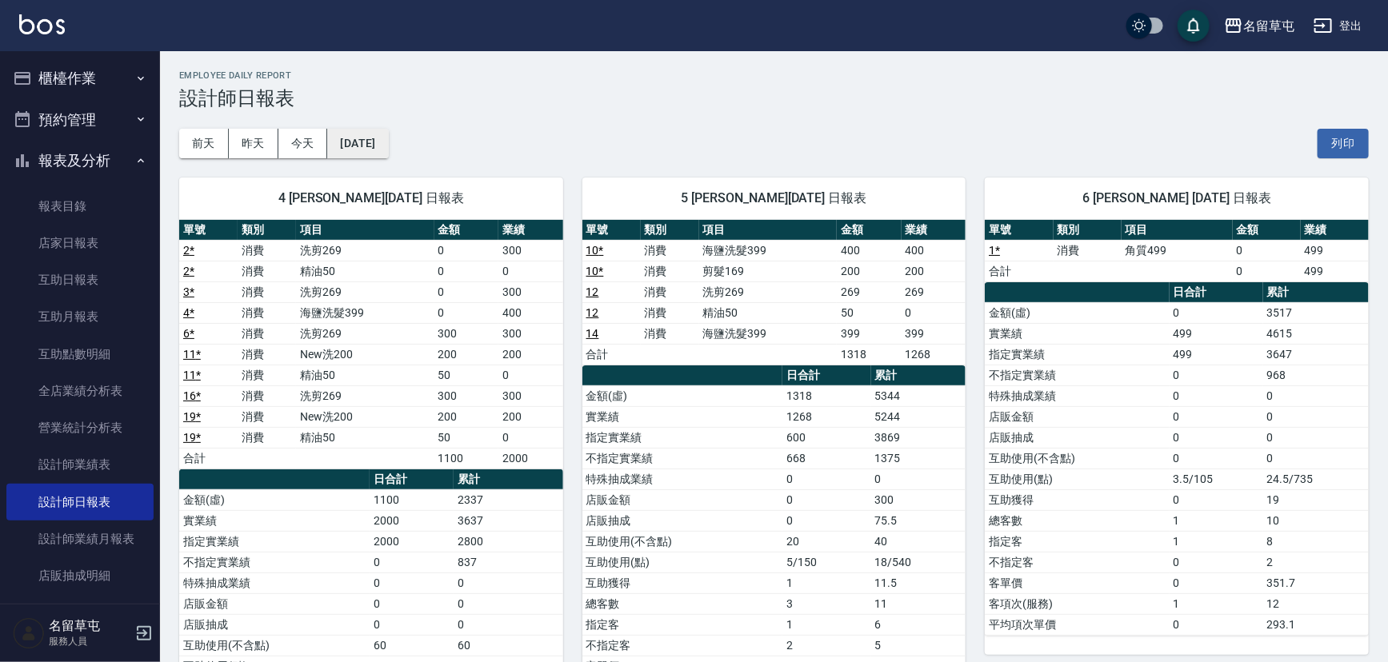
click at [385, 148] on button "[DATE]" at bounding box center [357, 144] width 61 height 30
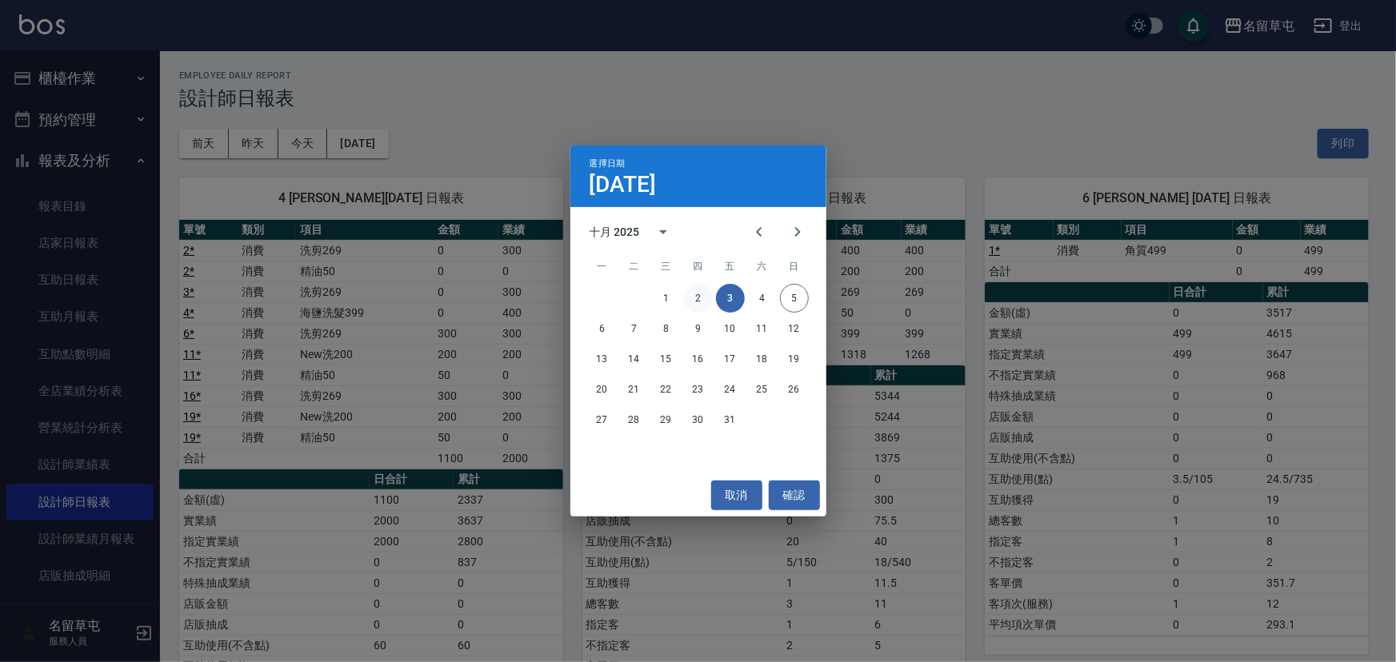
click at [698, 297] on button "2" at bounding box center [698, 298] width 29 height 29
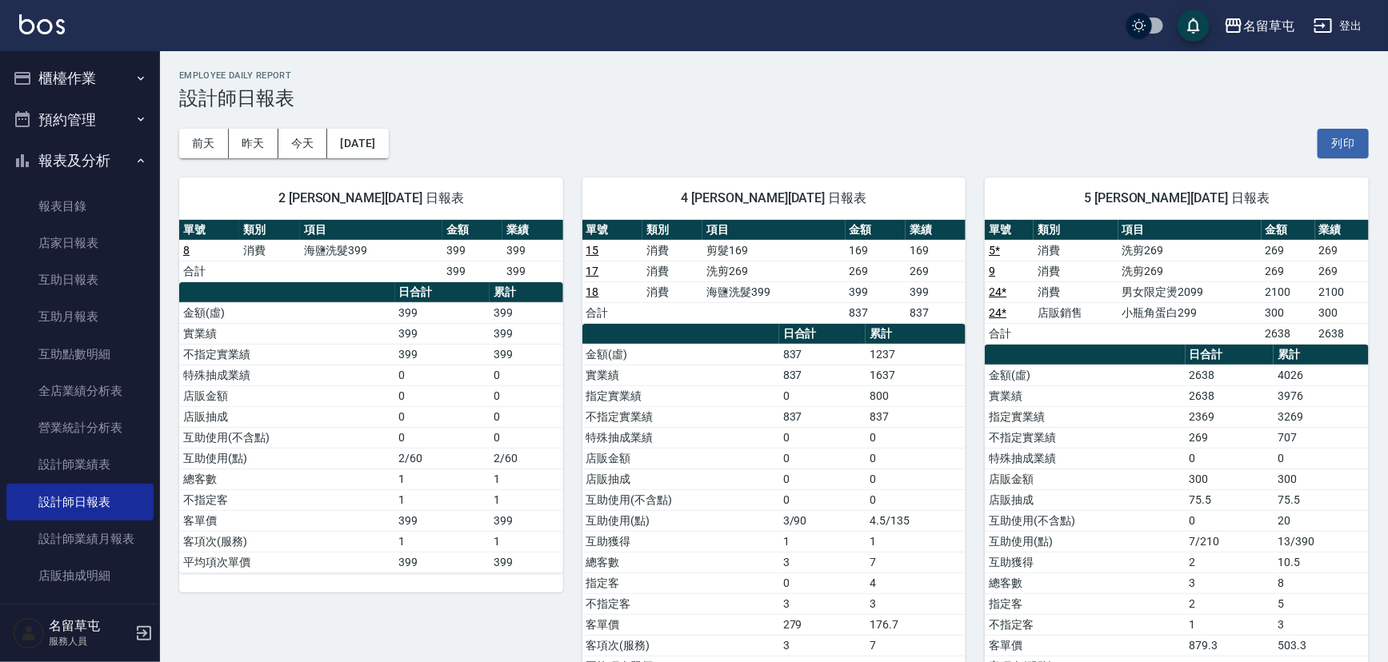
click at [1341, 35] on button "登出" at bounding box center [1338, 26] width 62 height 30
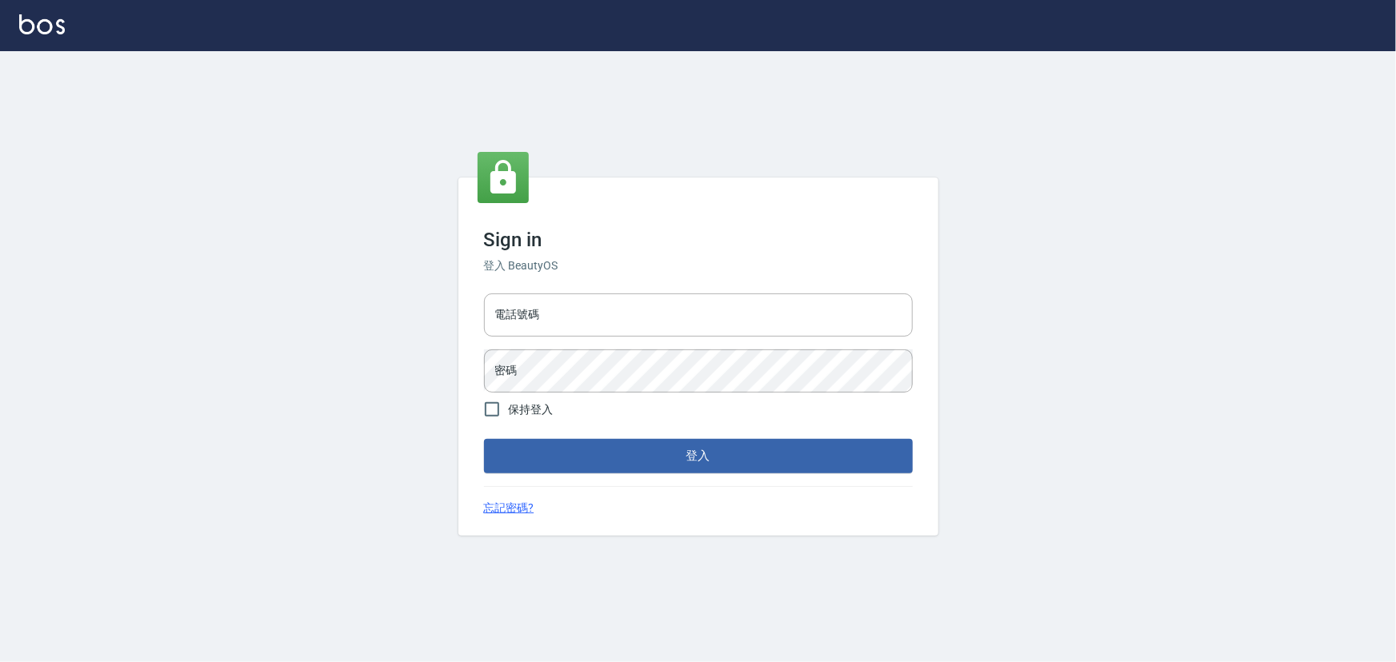
type input "2988528"
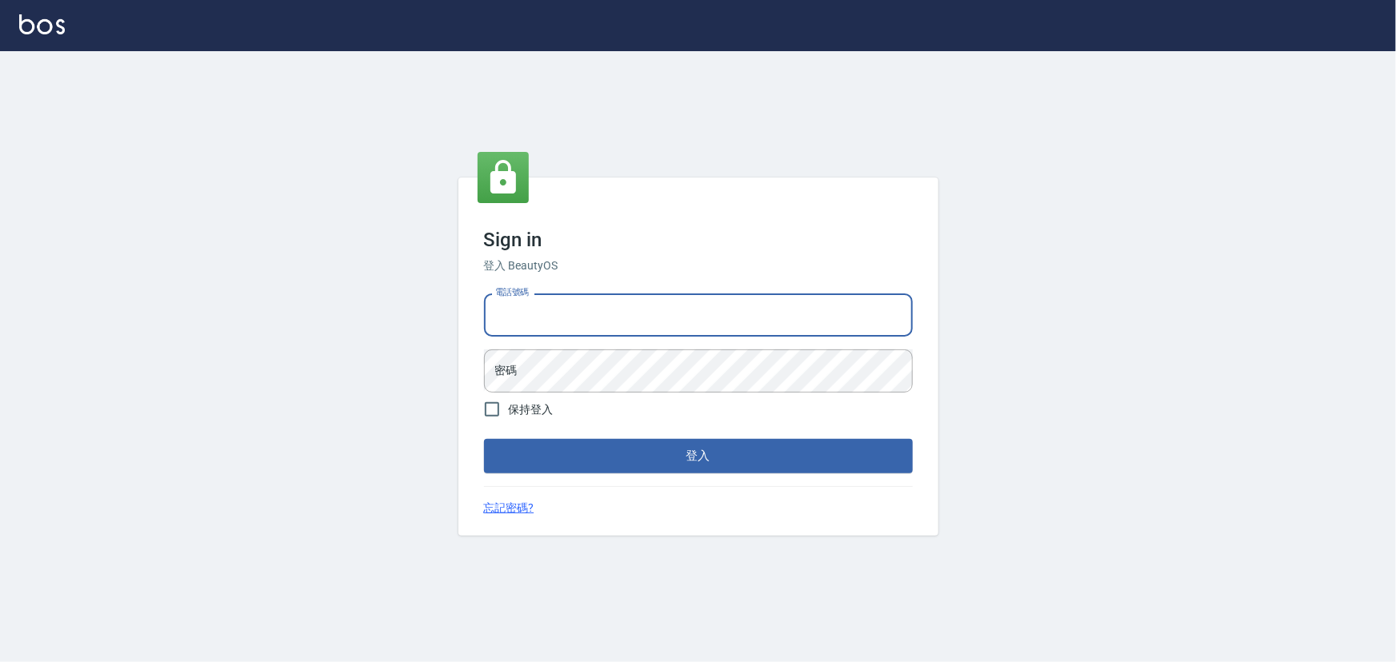
type input "2988528"
click at [624, 321] on input "2988528" at bounding box center [698, 315] width 429 height 43
drag, startPoint x: 553, startPoint y: 323, endPoint x: 384, endPoint y: 319, distance: 168.8
click at [384, 319] on div "Sign in 登入 BeautyOS 電話號碼 2988528 電話號碼 密碼 密碼 保持登入 登入 忘記密碼?" at bounding box center [698, 356] width 1396 height 611
click at [541, 322] on input "電話號碼" at bounding box center [698, 315] width 429 height 43
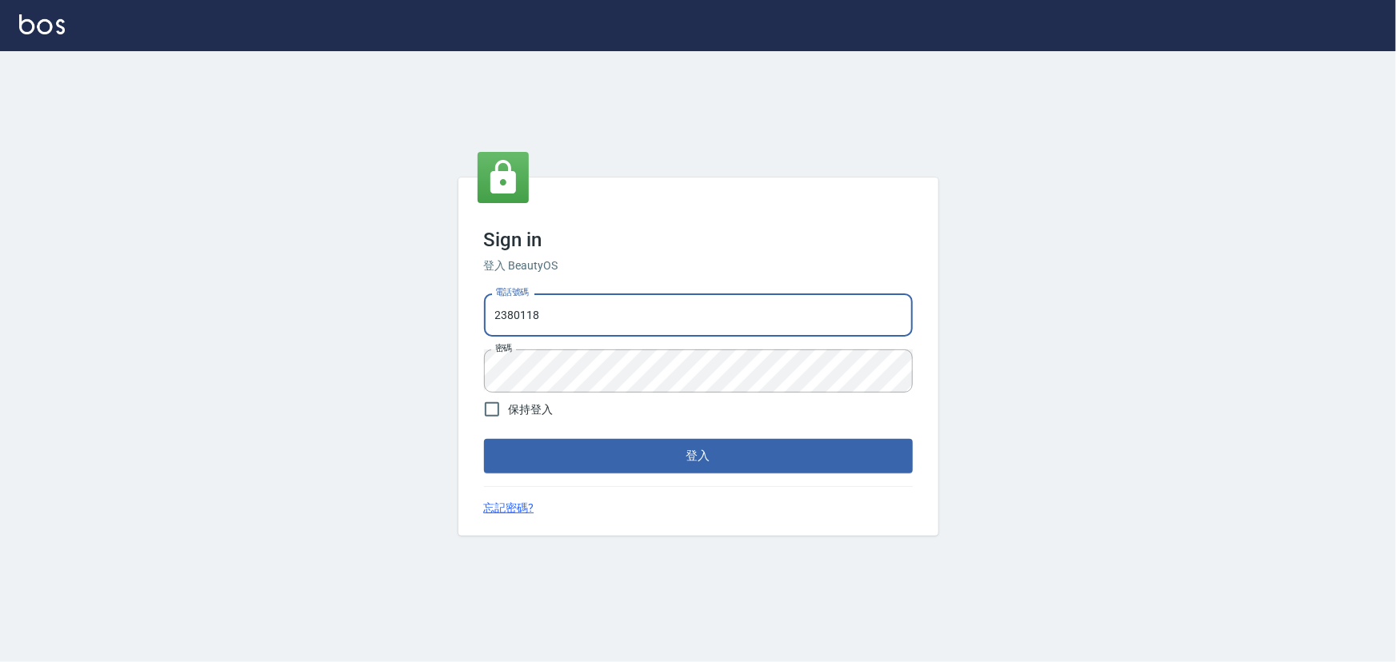
type input "2380118"
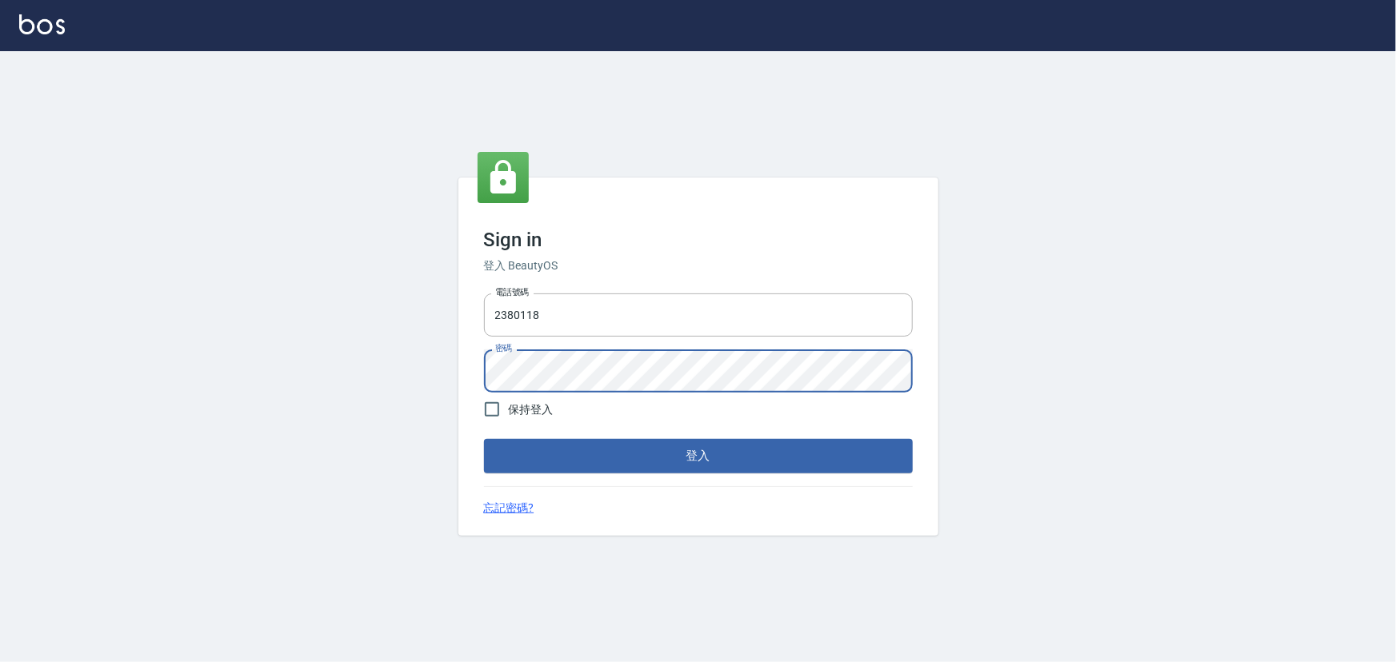
click at [420, 348] on div "Sign in 登入 BeautyOS 電話號碼 2380118 電話號碼 密碼 密碼 保持登入 登入 忘記密碼?" at bounding box center [698, 356] width 1396 height 611
click at [484, 439] on button "登入" at bounding box center [698, 456] width 429 height 34
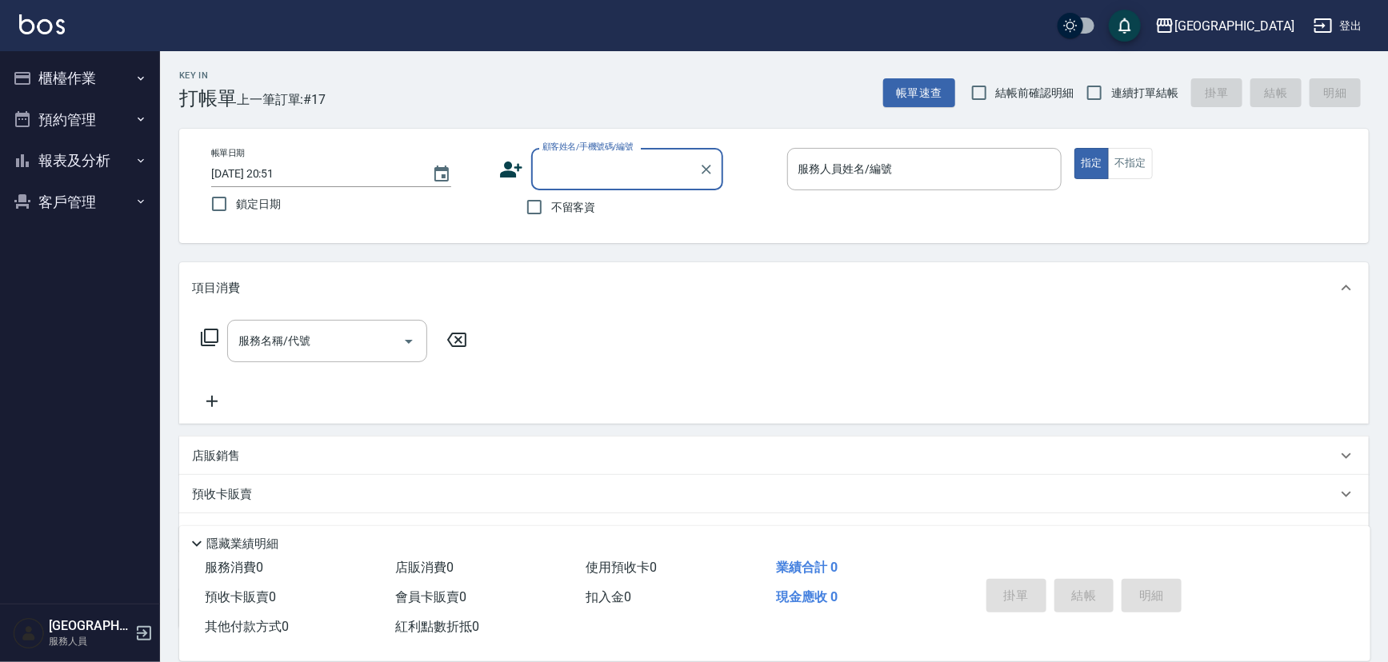
click at [103, 167] on button "報表及分析" at bounding box center [79, 161] width 147 height 42
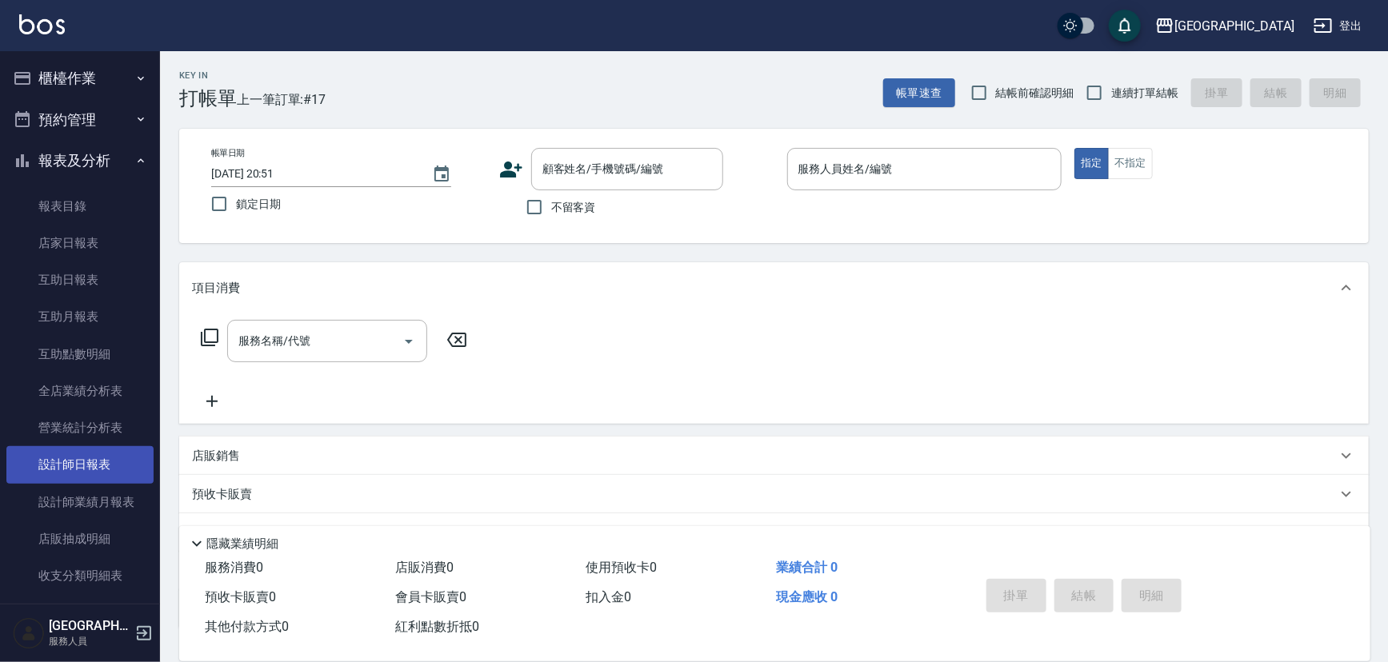
click at [111, 463] on link "設計師日報表" at bounding box center [79, 464] width 147 height 37
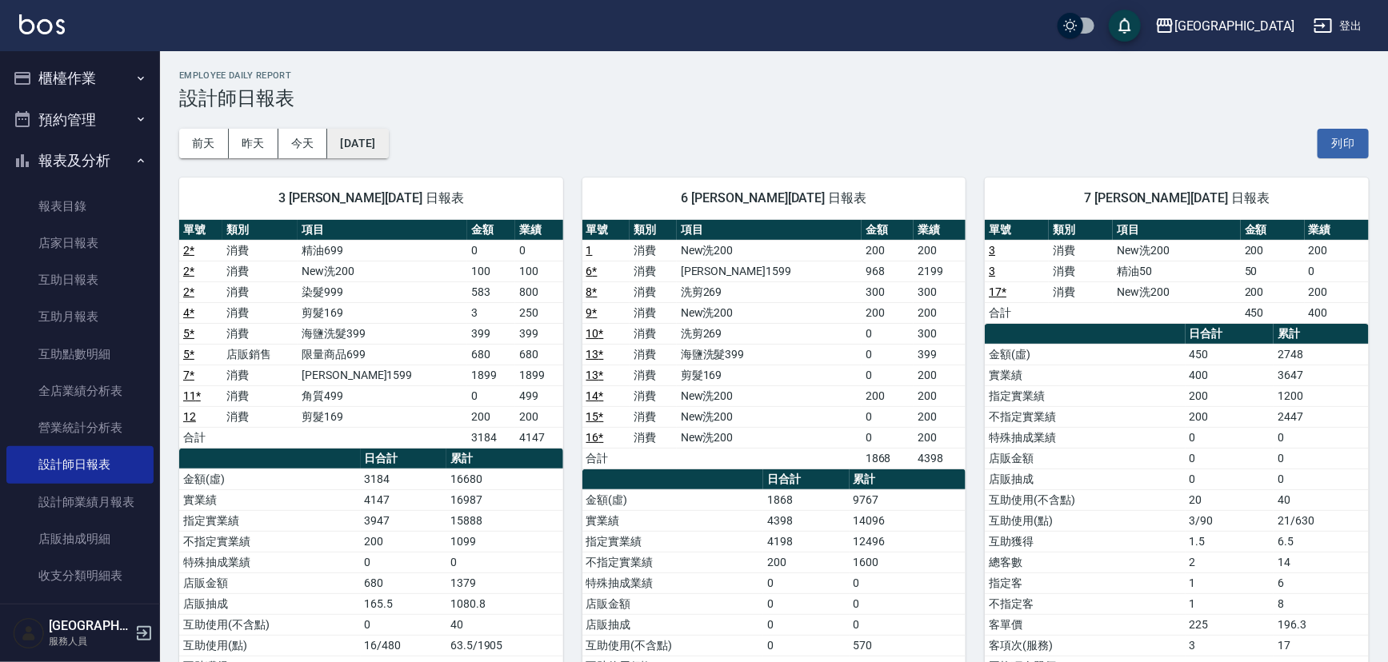
click at [386, 144] on button "[DATE]" at bounding box center [357, 144] width 61 height 30
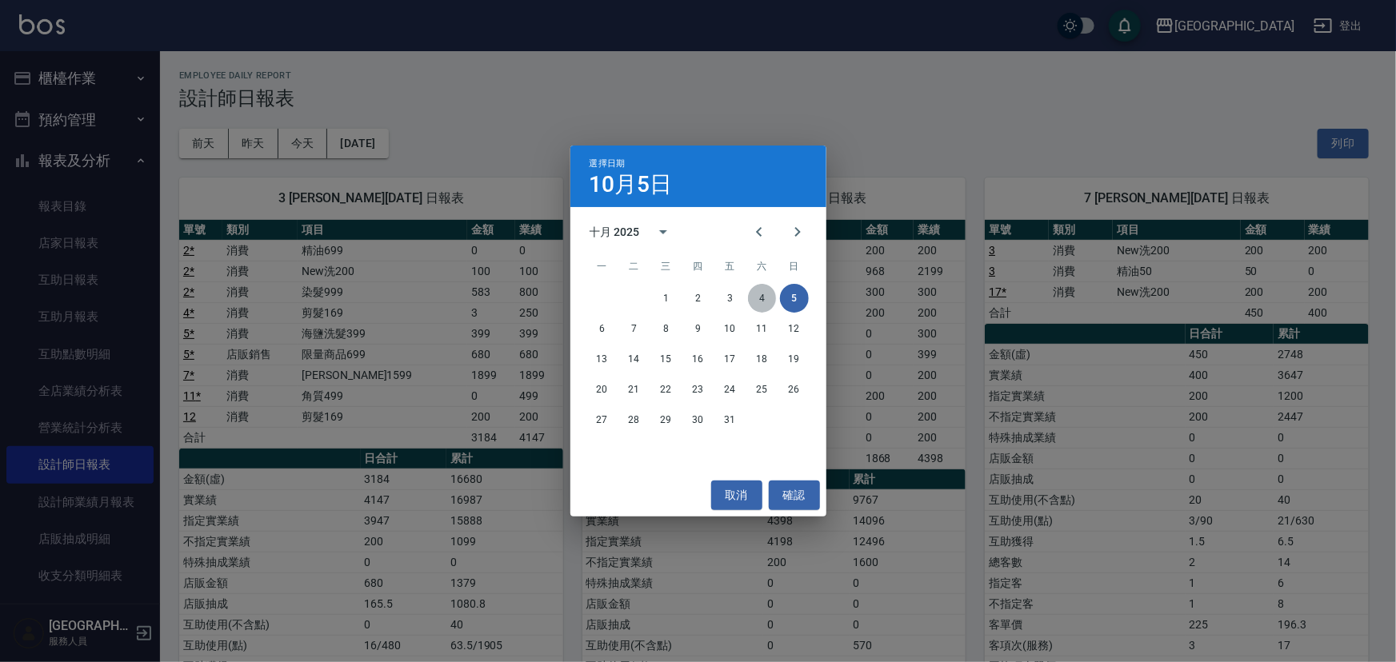
click at [758, 298] on button "4" at bounding box center [762, 298] width 29 height 29
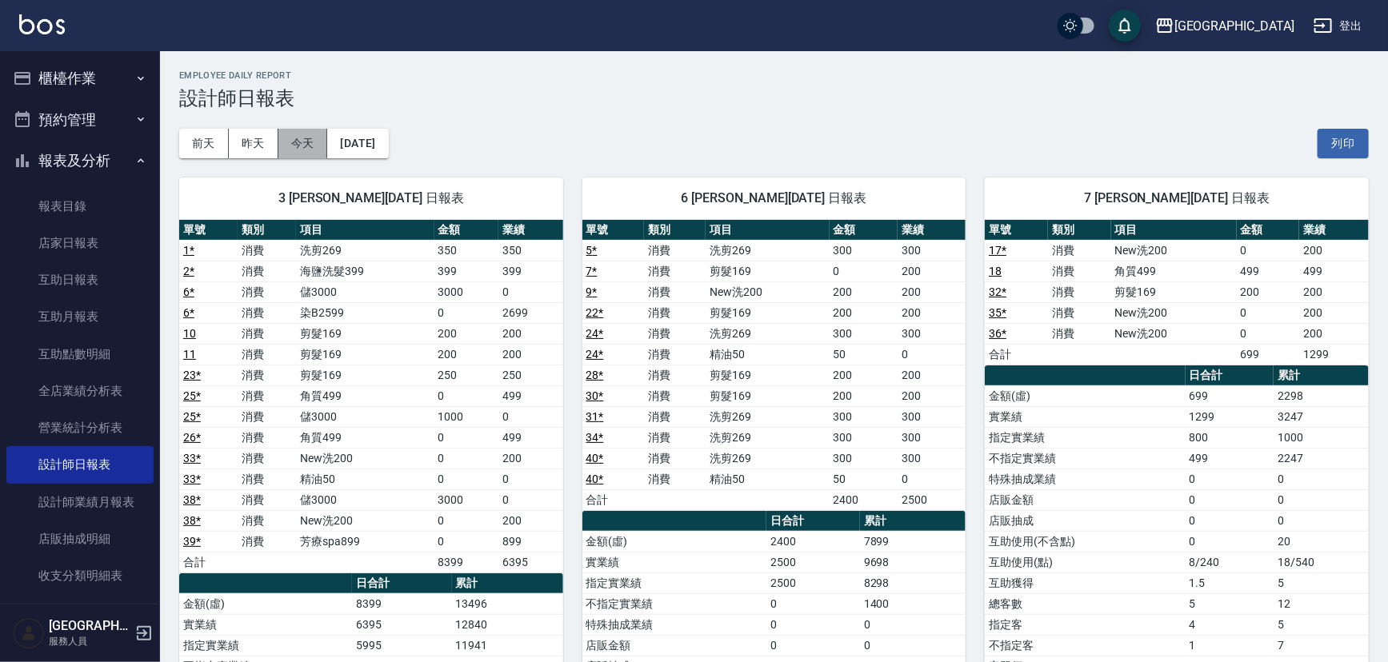
click at [312, 146] on button "今天" at bounding box center [303, 144] width 50 height 30
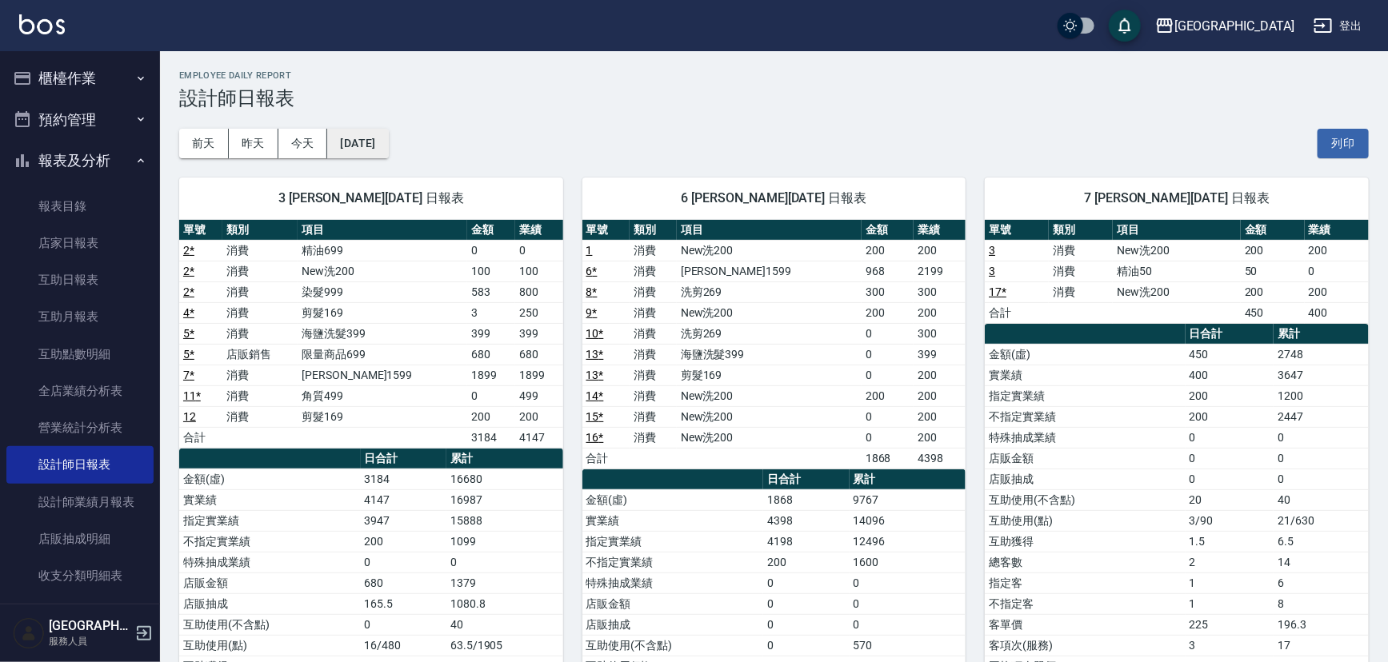
click at [378, 149] on button "[DATE]" at bounding box center [357, 144] width 61 height 30
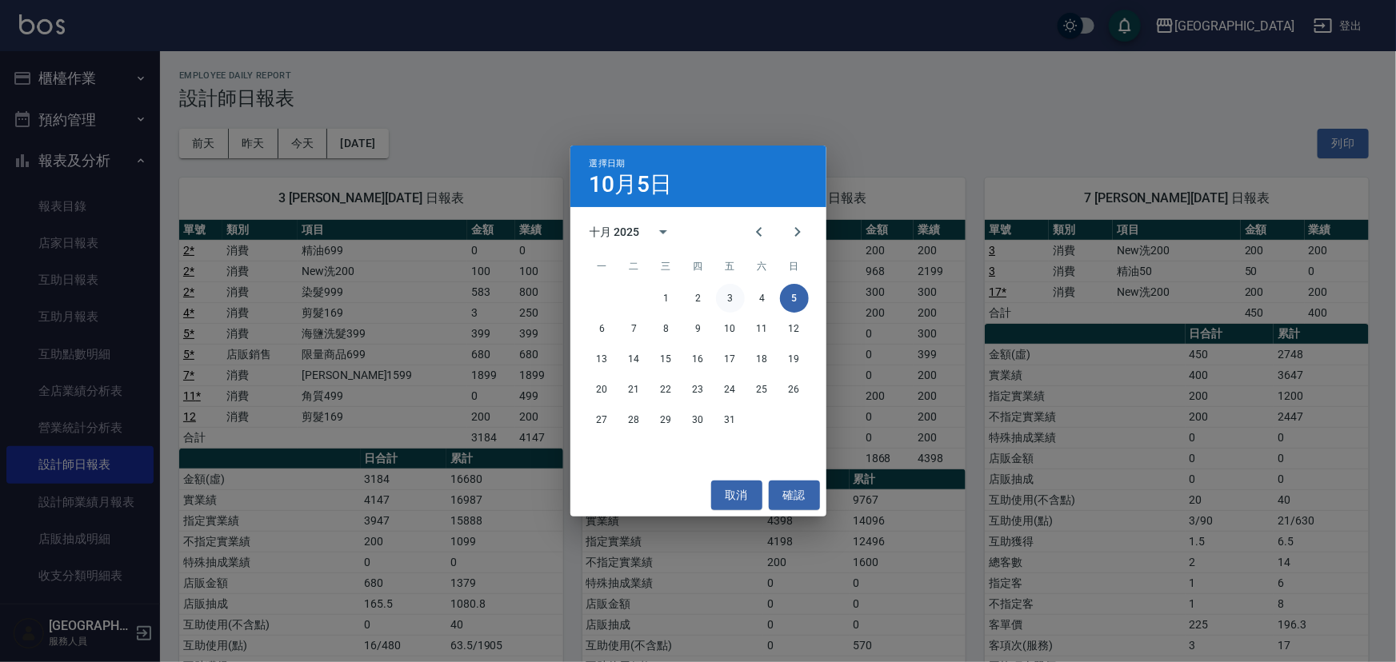
click at [722, 302] on button "3" at bounding box center [730, 298] width 29 height 29
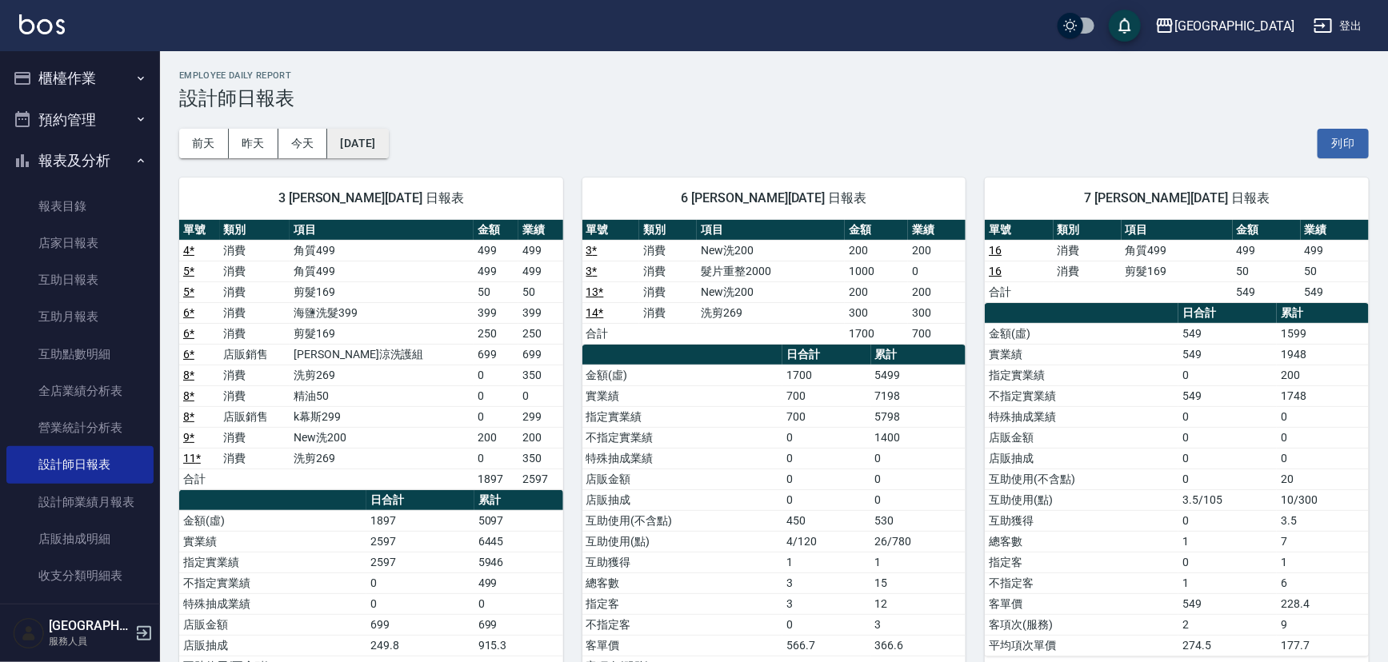
click at [374, 141] on button "[DATE]" at bounding box center [357, 144] width 61 height 30
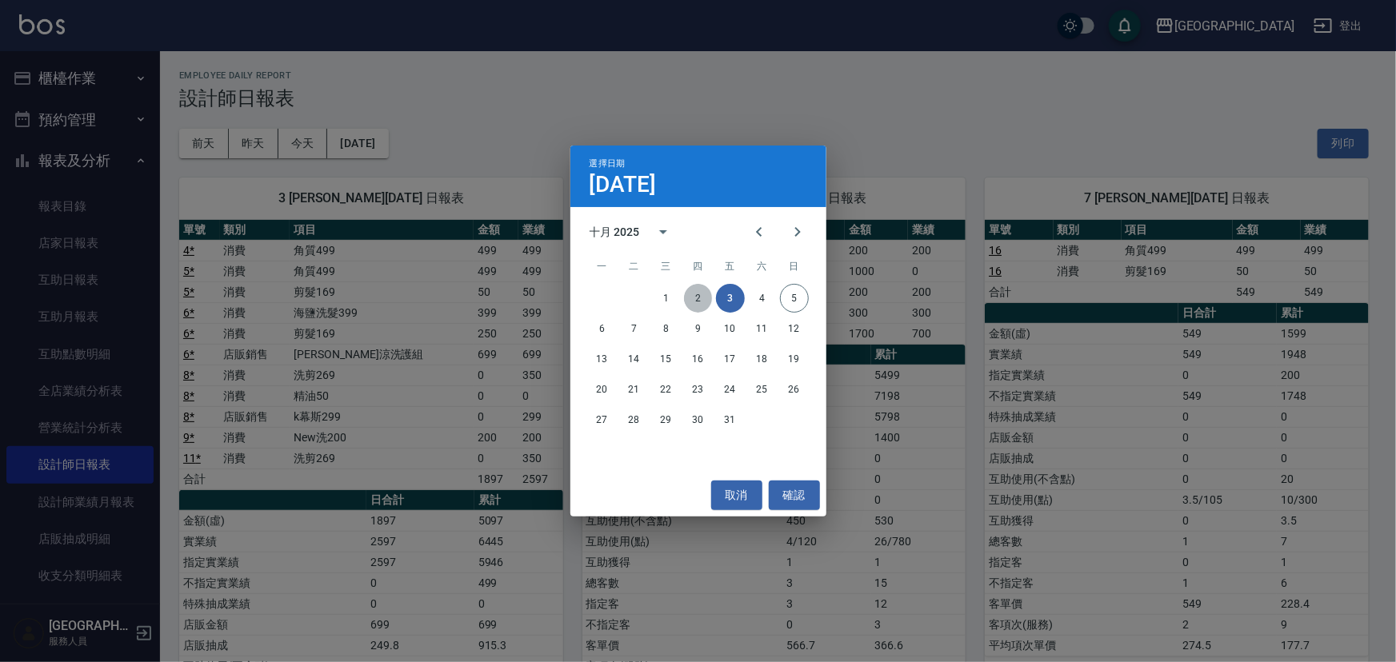
click at [691, 294] on button "2" at bounding box center [698, 298] width 29 height 29
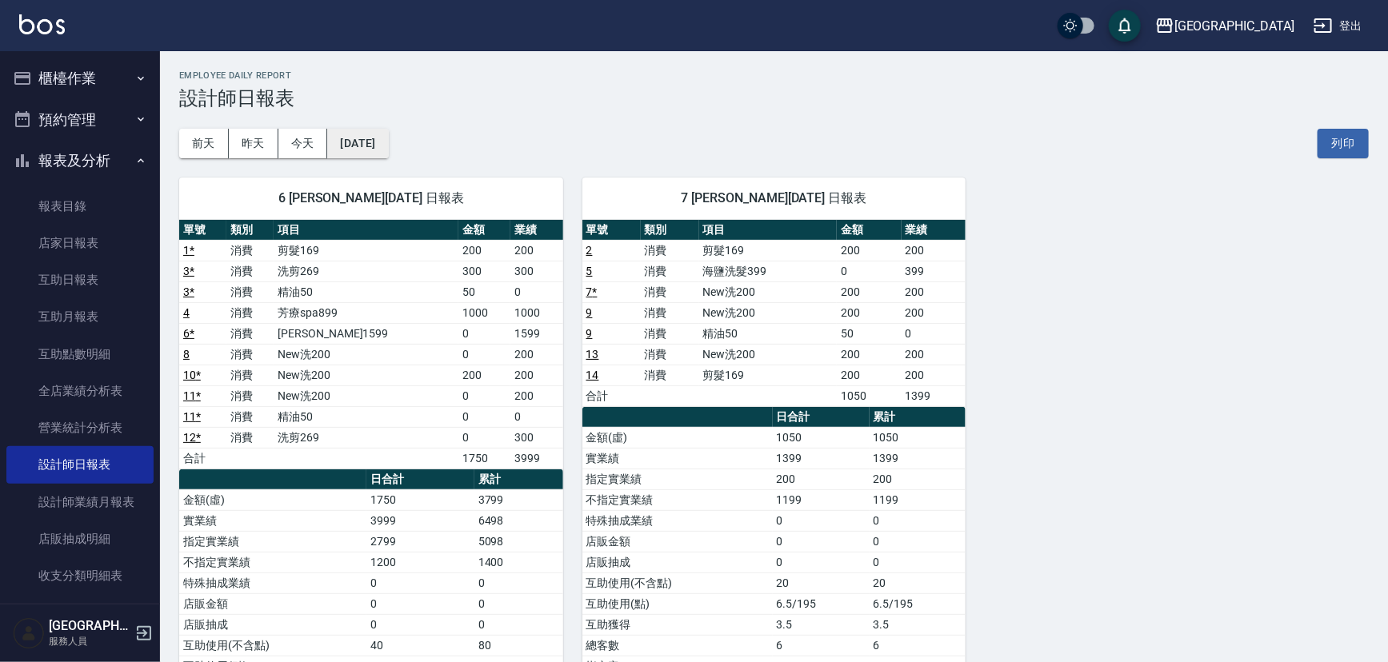
click at [366, 148] on button "[DATE]" at bounding box center [357, 144] width 61 height 30
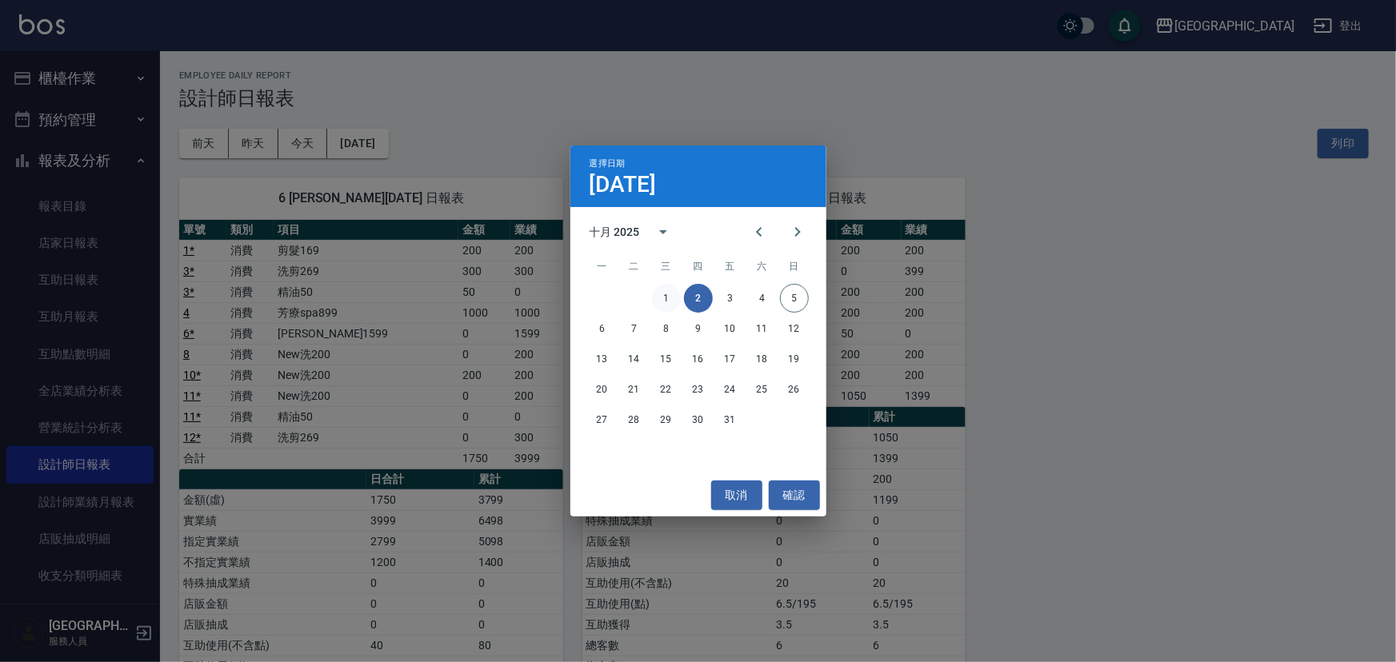
click at [668, 299] on button "1" at bounding box center [666, 298] width 29 height 29
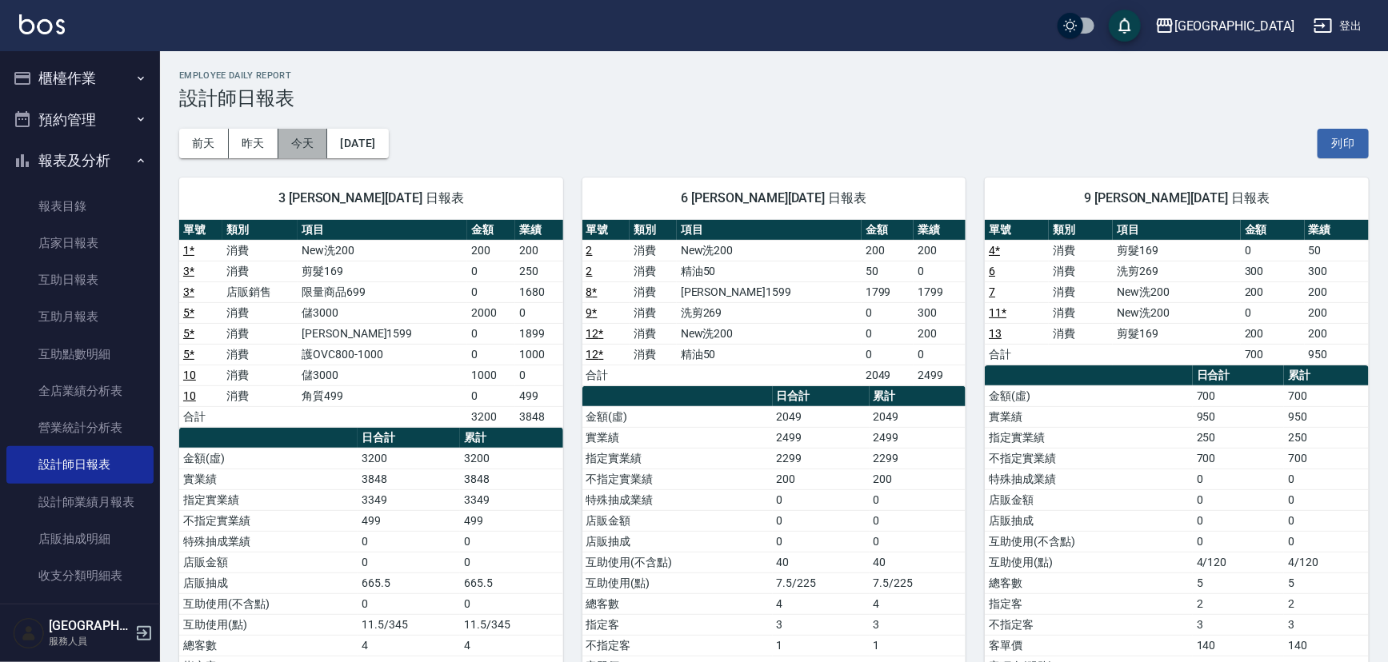
click at [296, 149] on button "今天" at bounding box center [303, 144] width 50 height 30
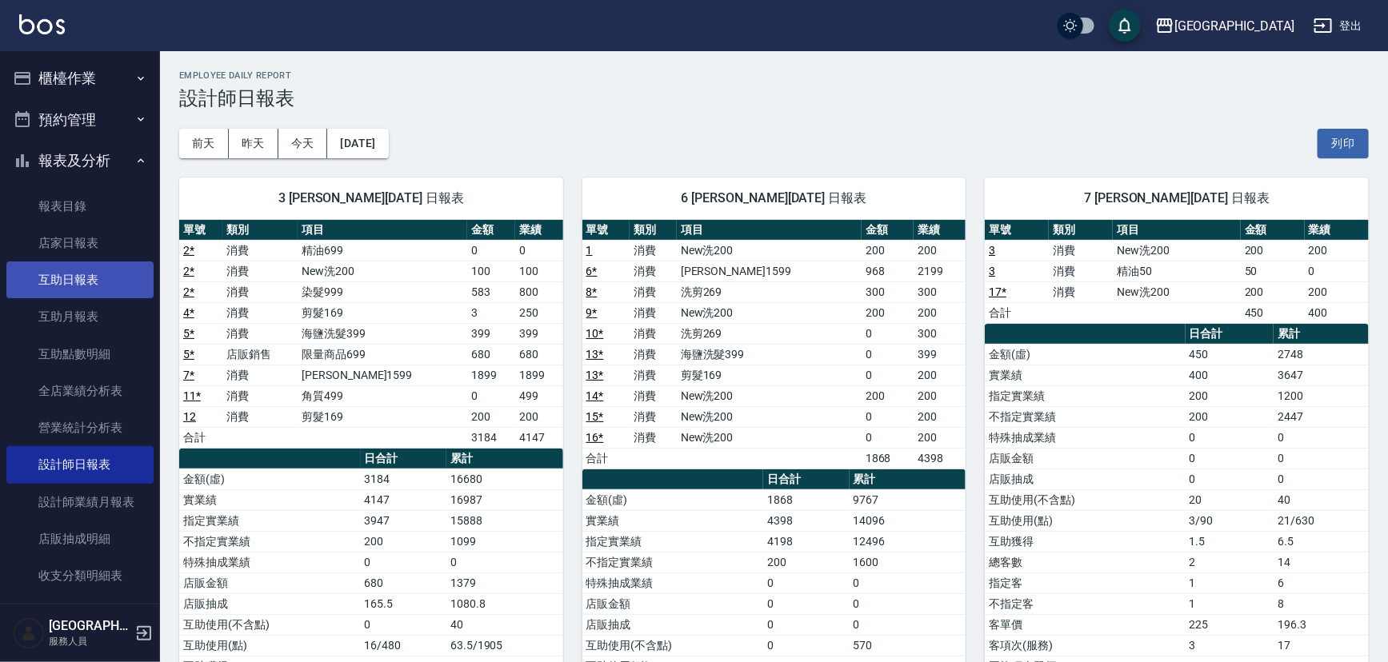
click at [97, 287] on link "互助日報表" at bounding box center [79, 280] width 147 height 37
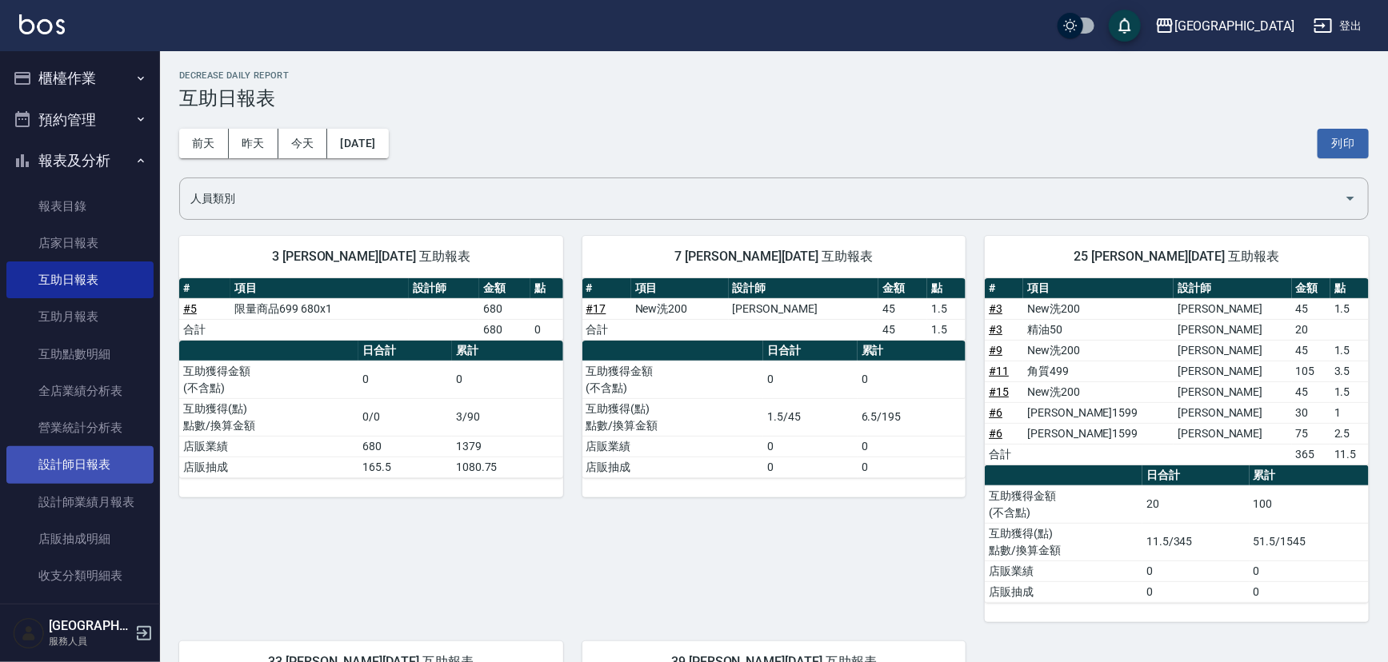
click at [108, 456] on link "設計師日報表" at bounding box center [79, 464] width 147 height 37
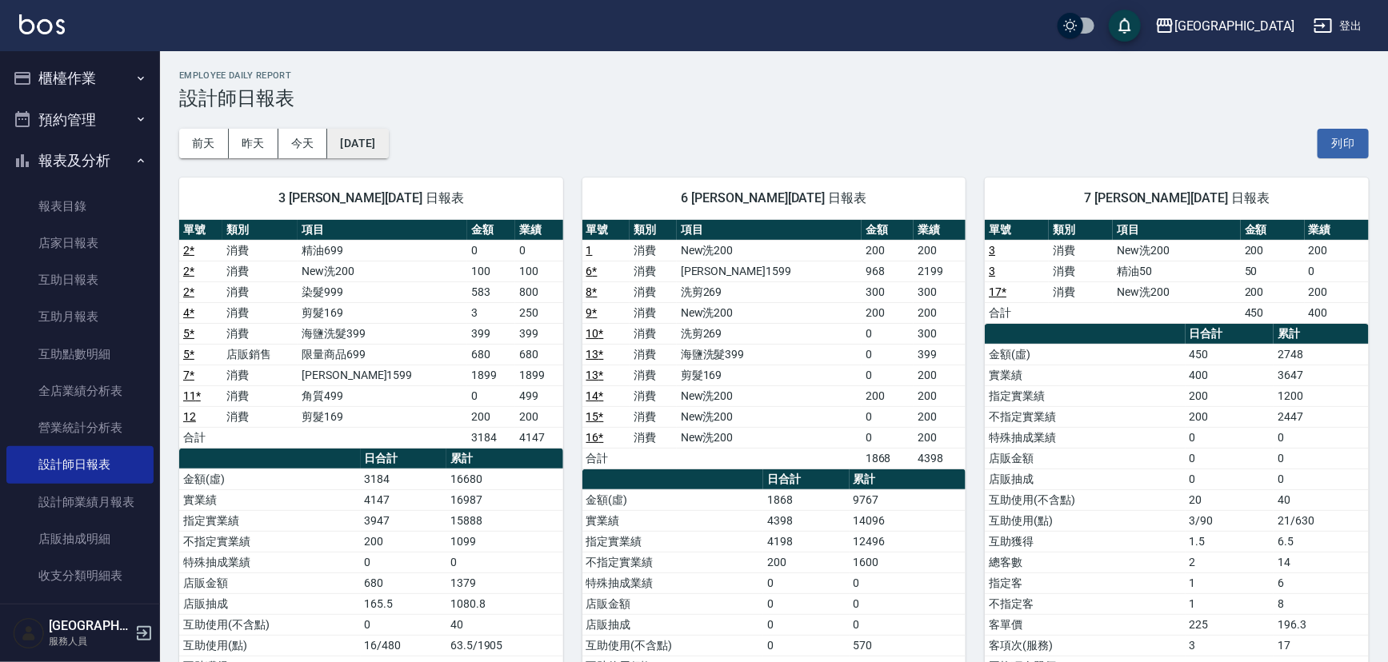
click at [388, 148] on button "[DATE]" at bounding box center [357, 144] width 61 height 30
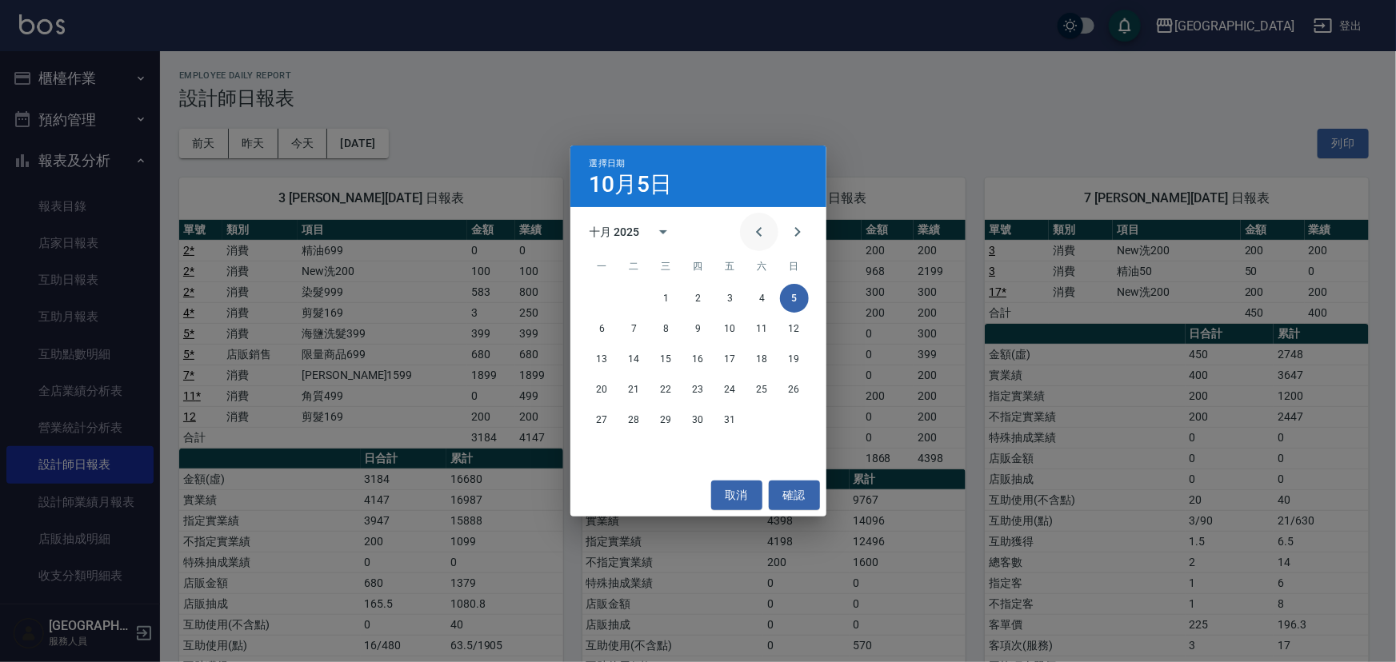
click at [754, 235] on icon "Previous month" at bounding box center [759, 231] width 19 height 19
click at [635, 426] on button "30" at bounding box center [634, 420] width 29 height 29
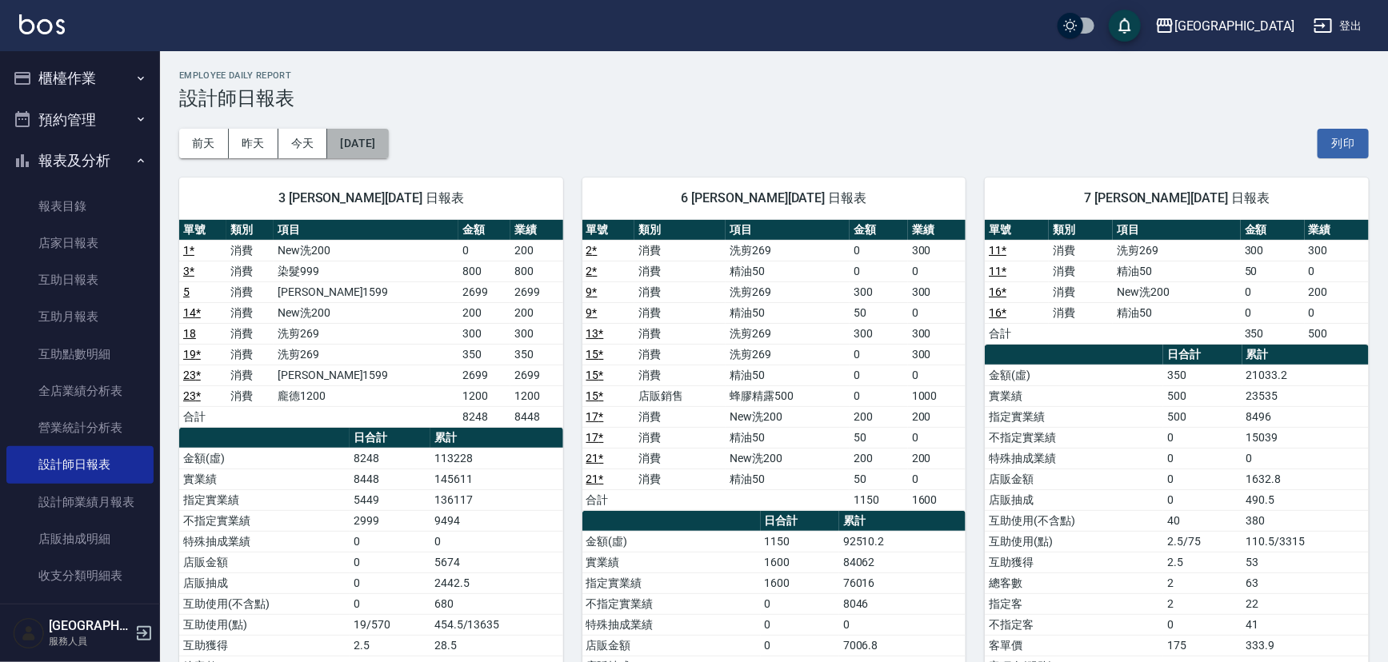
click at [388, 142] on button "[DATE]" at bounding box center [357, 144] width 61 height 30
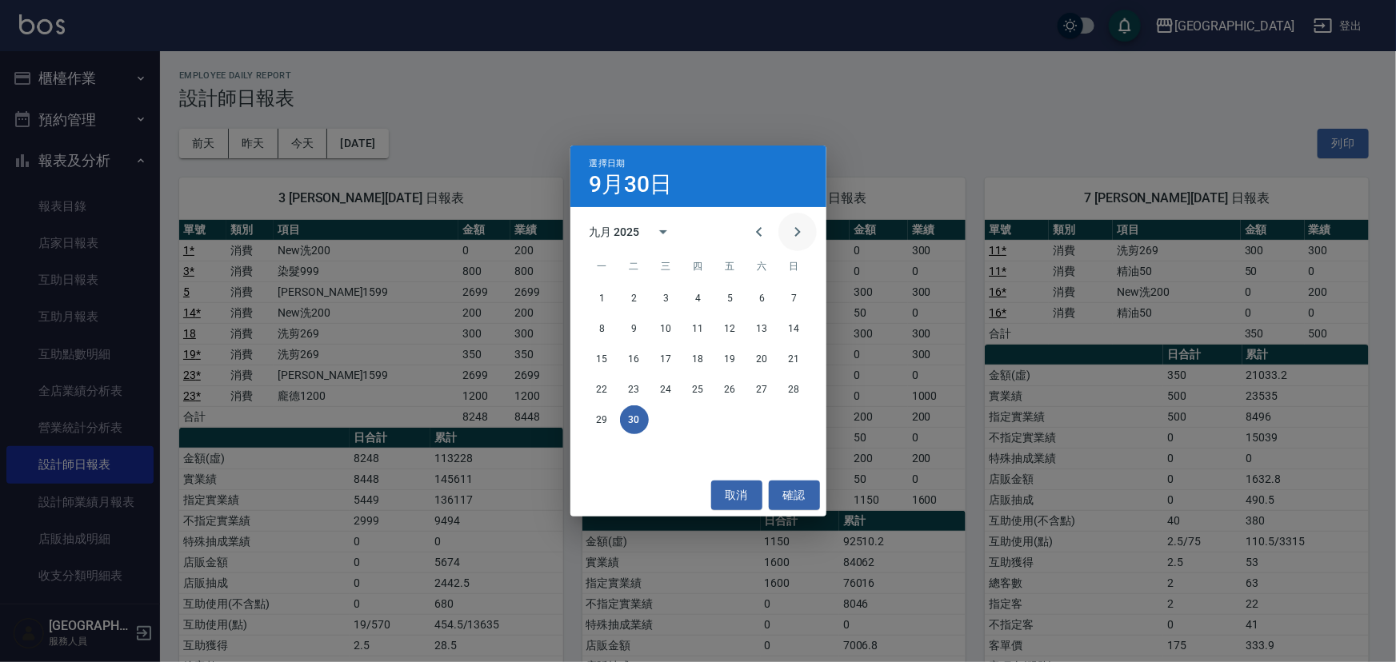
click at [802, 236] on icon "Next month" at bounding box center [797, 231] width 19 height 19
click at [794, 306] on button "5" at bounding box center [794, 298] width 29 height 29
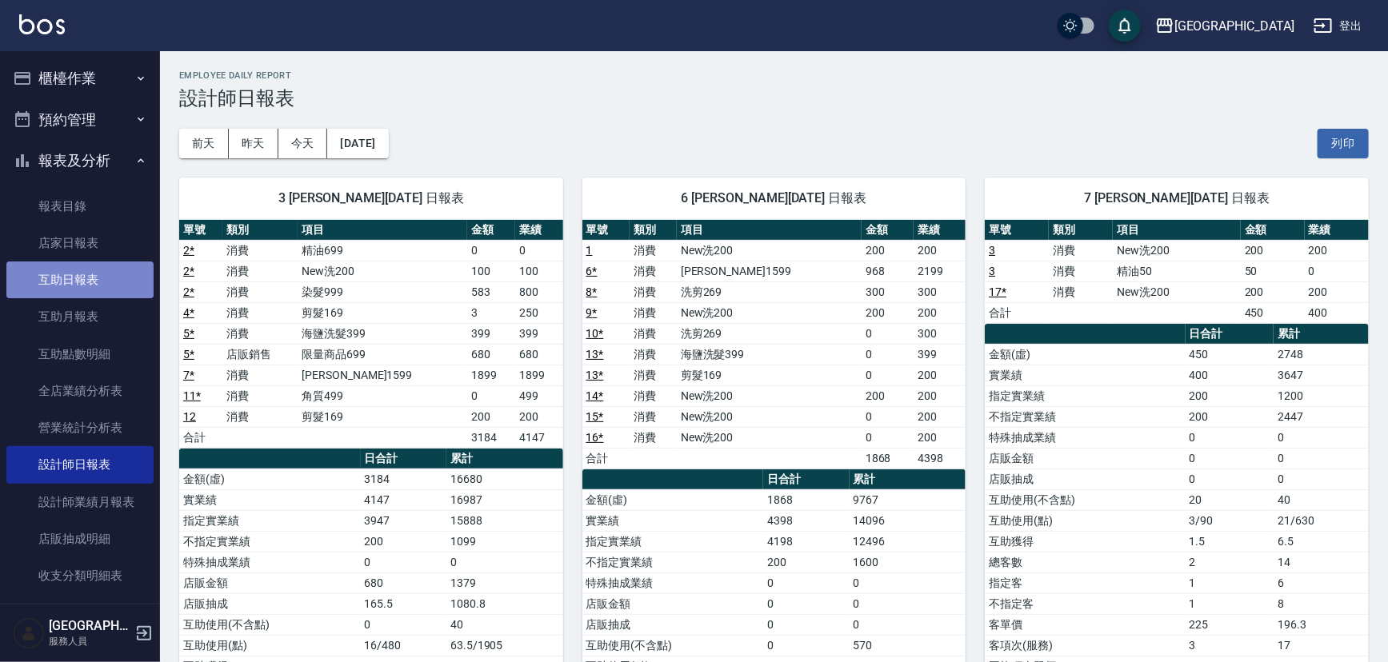
click at [103, 274] on link "互助日報表" at bounding box center [79, 280] width 147 height 37
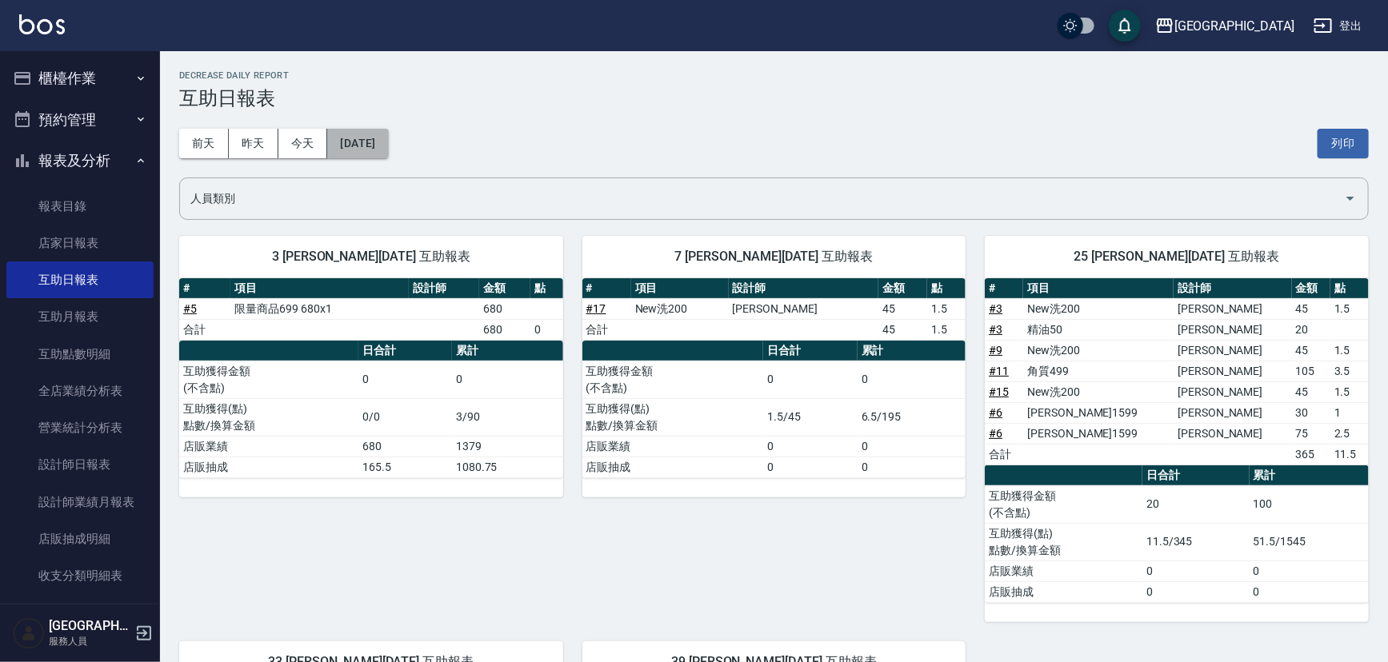
click at [383, 150] on button "[DATE]" at bounding box center [357, 144] width 61 height 30
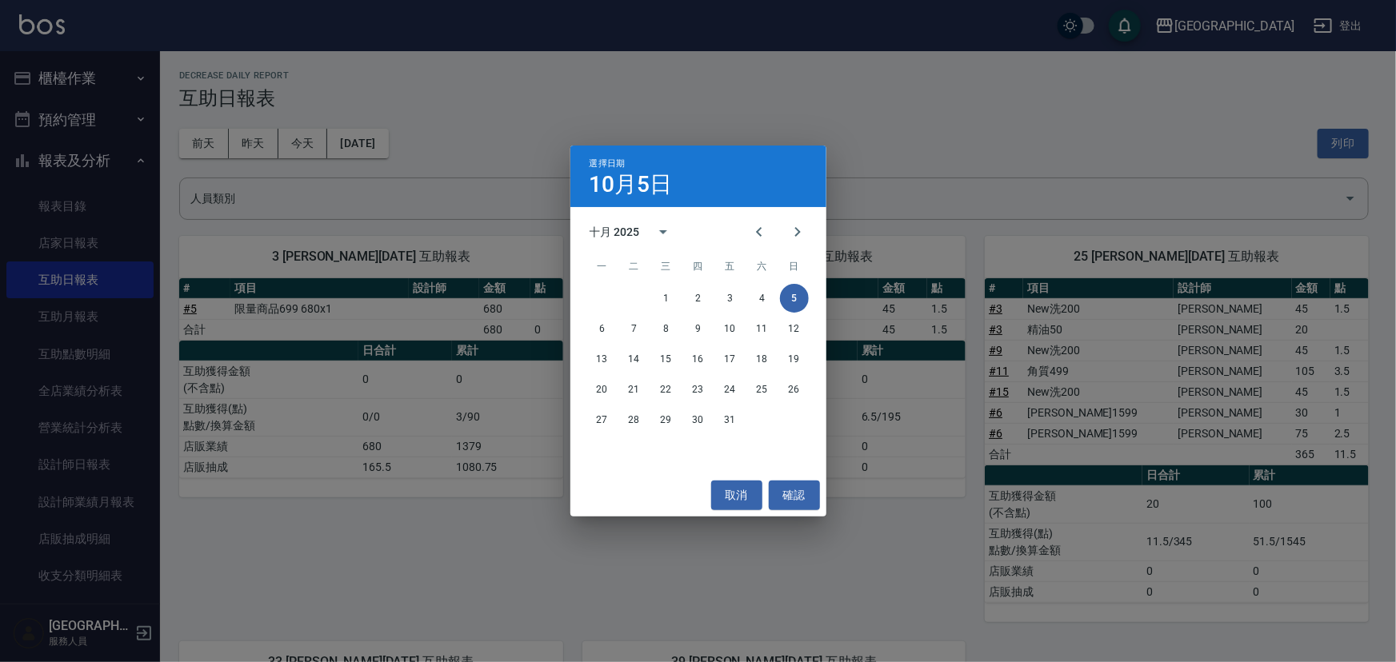
click at [667, 122] on div "選擇日期 10月5日 十月 2025 一 二 三 四 五 六 日 1 2 3 4 5 6 7 8 9 10 11 12 13 14 15 16 17 18 1…" at bounding box center [698, 331] width 1396 height 662
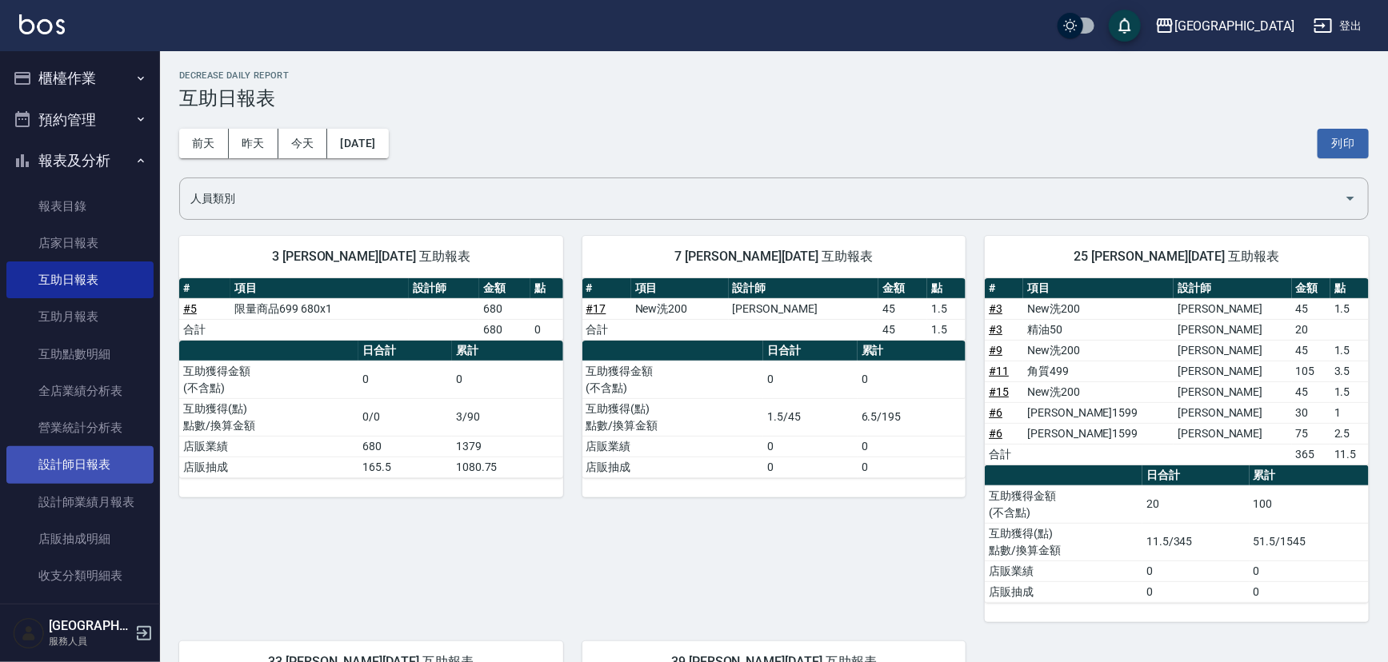
click at [90, 456] on link "設計師日報表" at bounding box center [79, 464] width 147 height 37
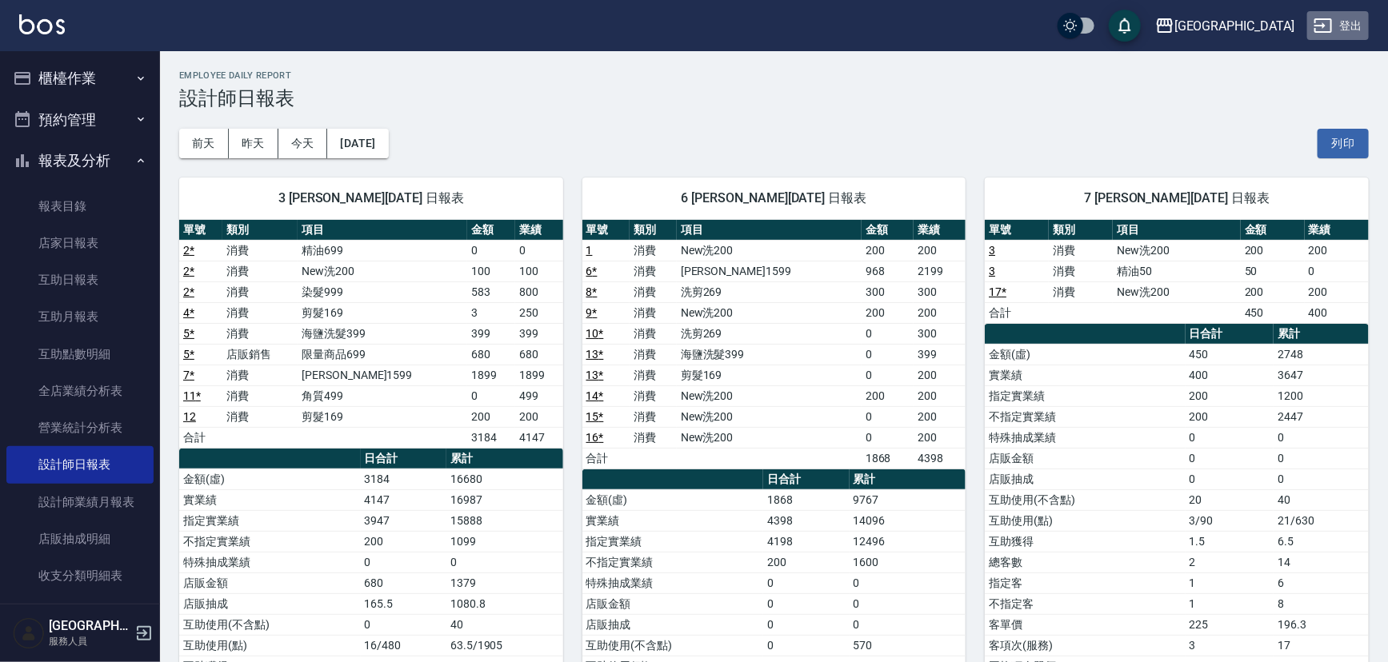
click at [1355, 22] on button "登出" at bounding box center [1338, 26] width 62 height 30
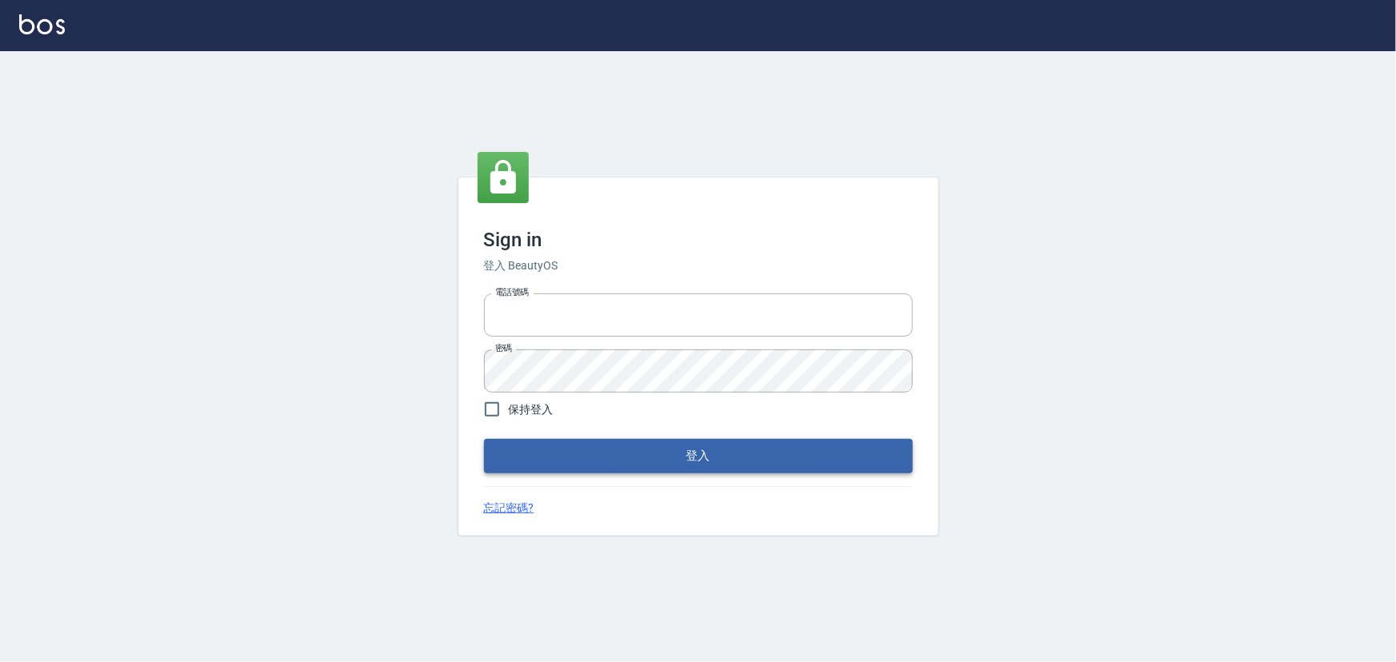
type input "2988528"
click at [629, 456] on button "登入" at bounding box center [698, 456] width 429 height 34
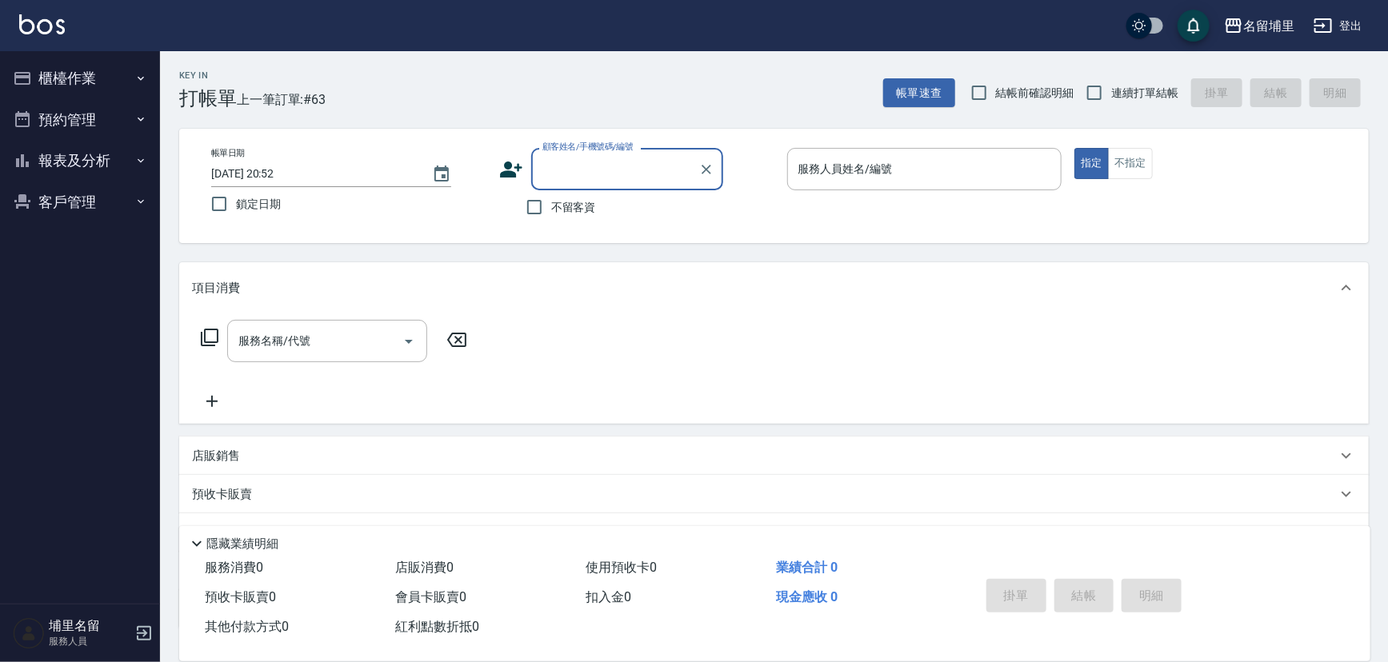
click at [93, 158] on button "報表及分析" at bounding box center [79, 161] width 147 height 42
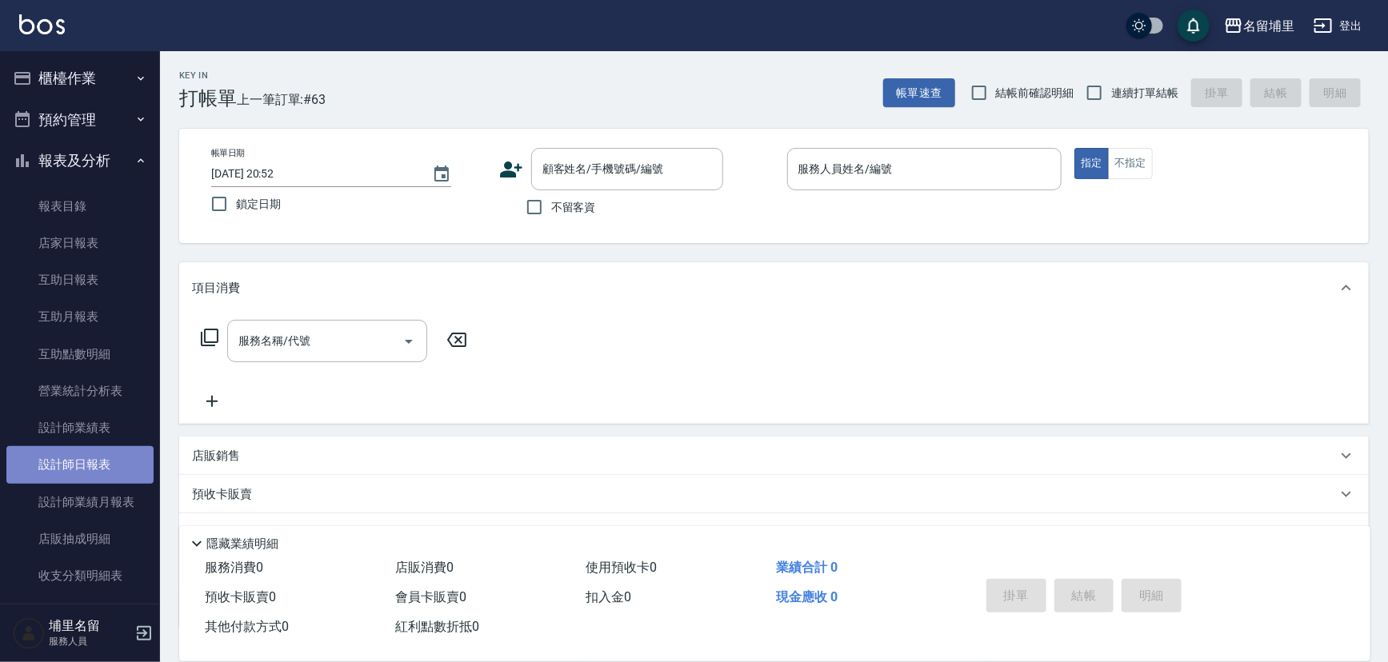
click at [106, 455] on link "設計師日報表" at bounding box center [79, 464] width 147 height 37
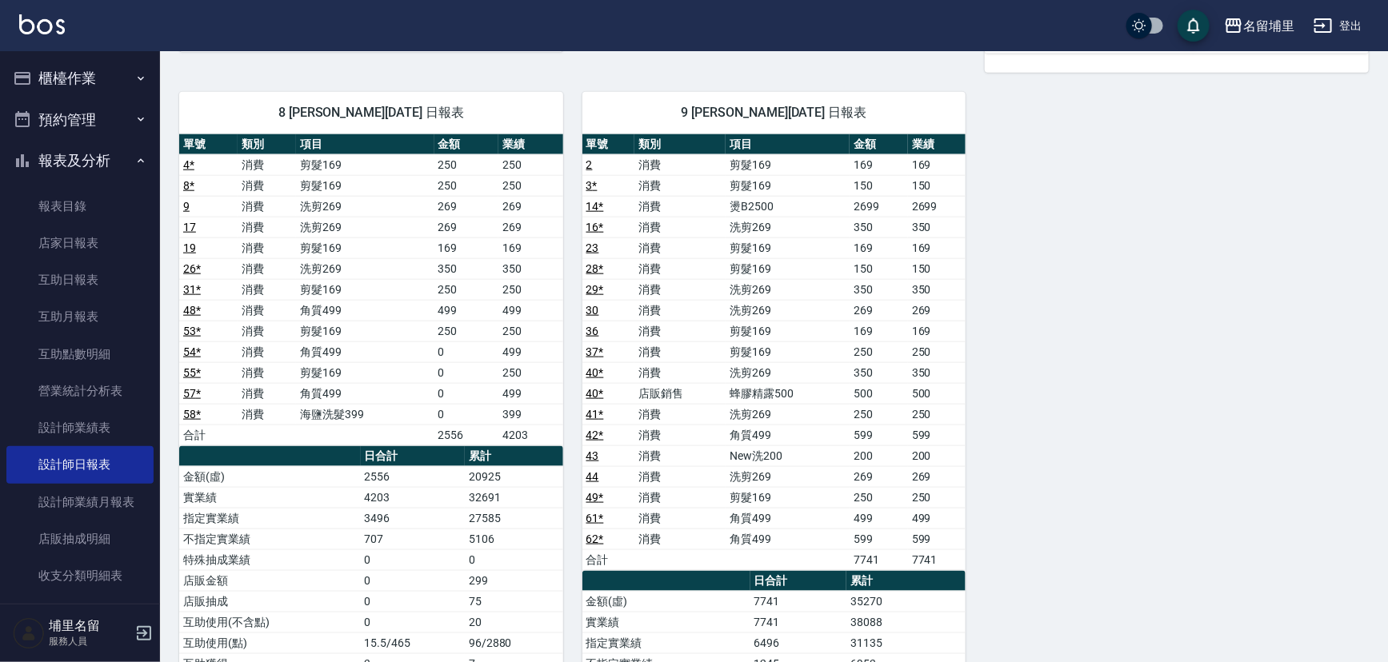
scroll to position [945, 0]
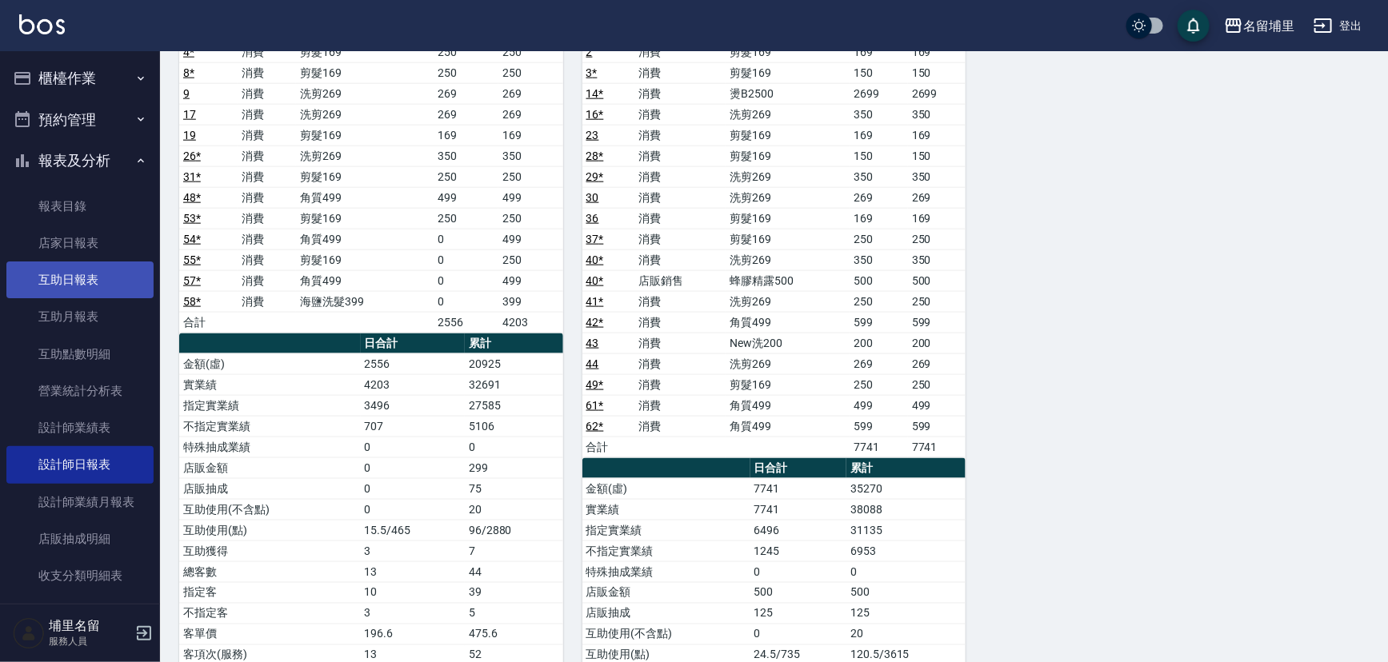
click at [94, 280] on link "互助日報表" at bounding box center [79, 280] width 147 height 37
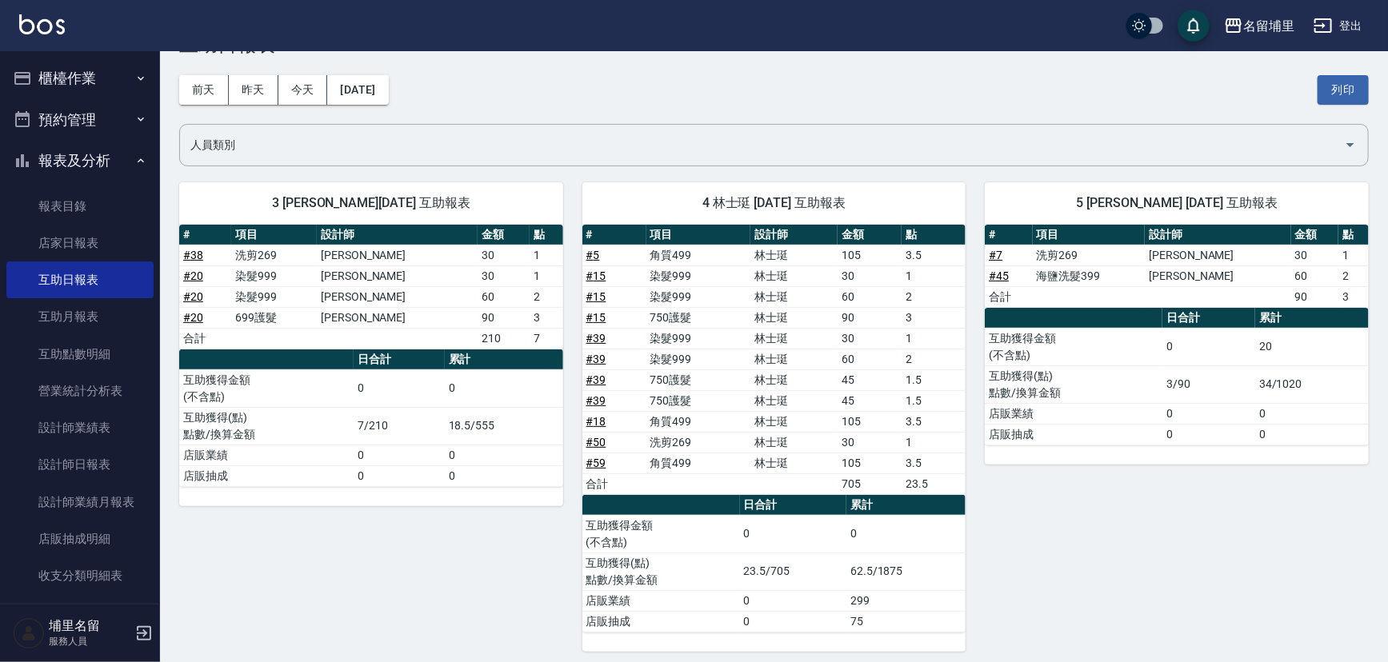
scroll to position [145, 0]
